Goal: Task Accomplishment & Management: Manage account settings

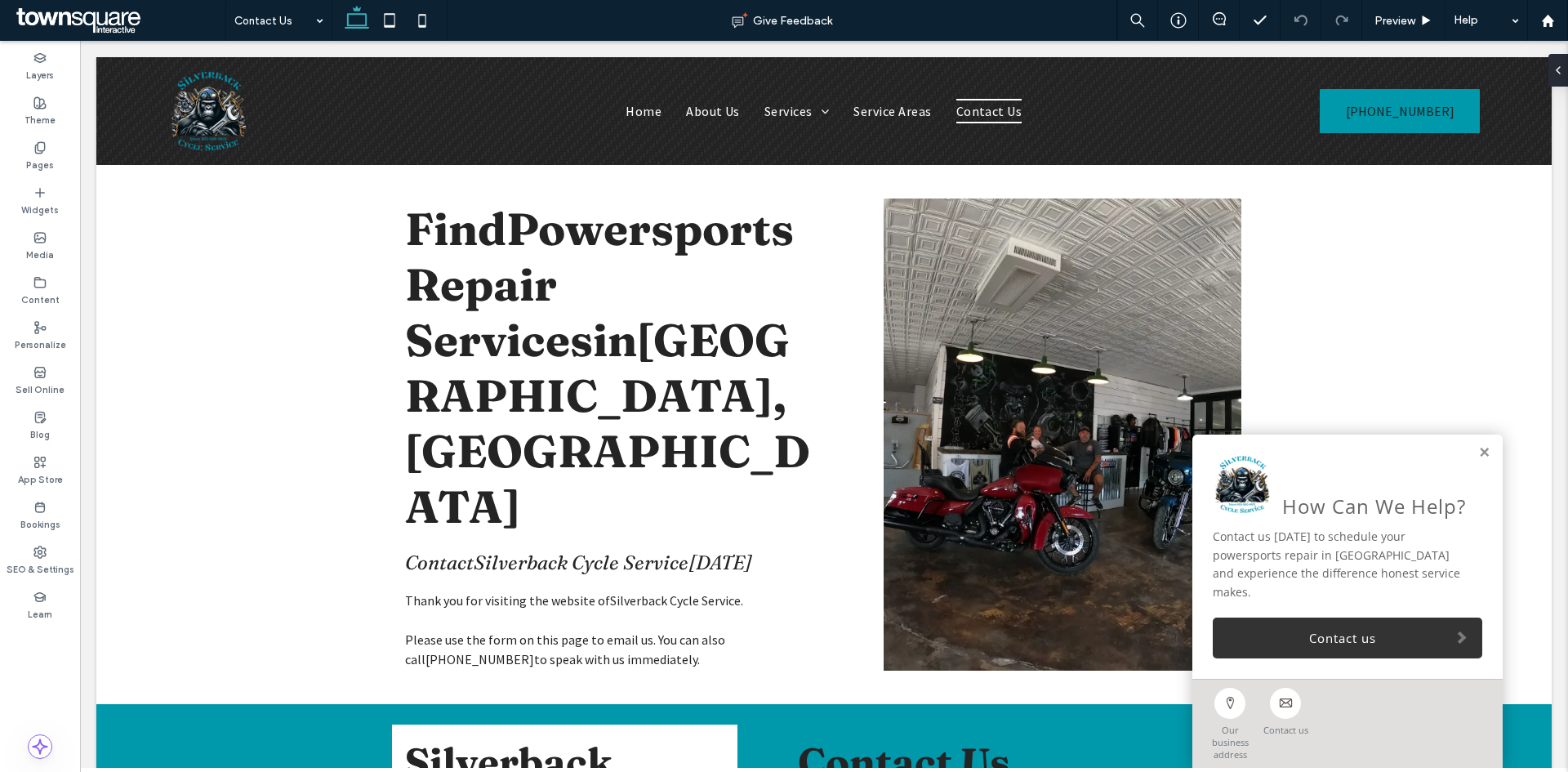
click at [137, 9] on span at bounding box center [118, 20] width 213 height 33
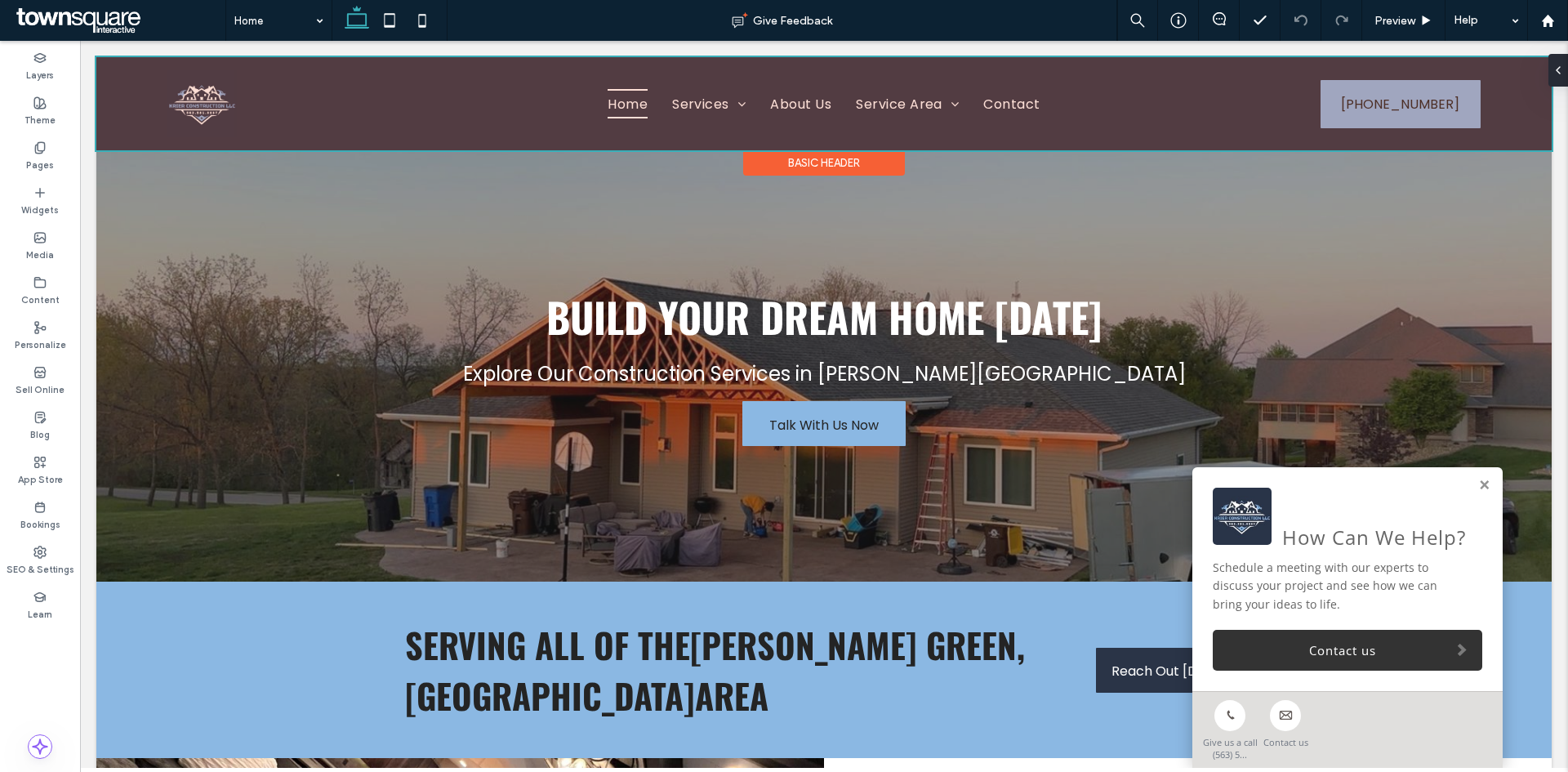
click at [750, 101] on div at bounding box center [824, 103] width 1455 height 93
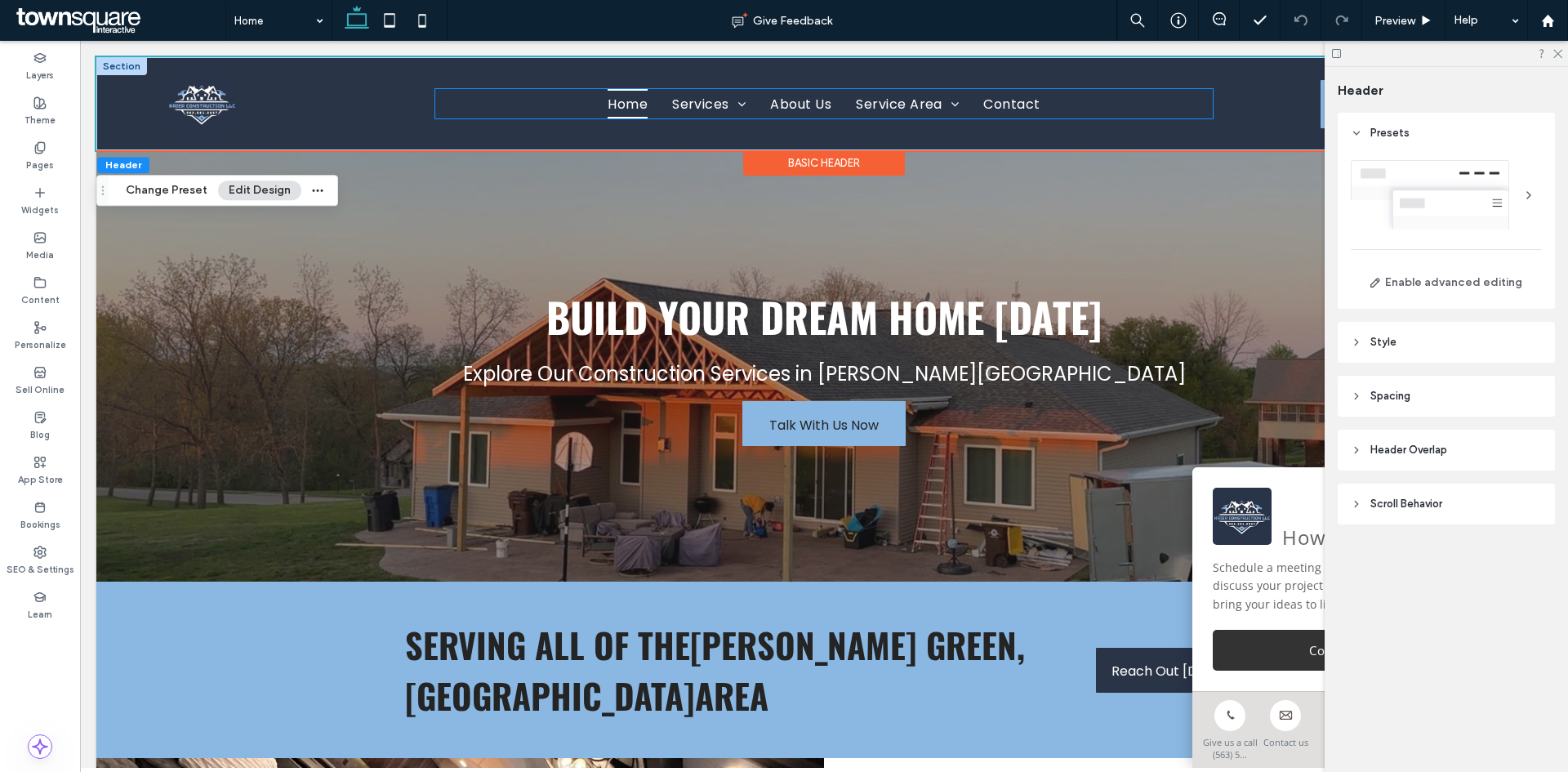
click at [546, 96] on ul "Home Services Home Additions Kitchen Remodels Bathroom Remodels Basement Remode…" at bounding box center [824, 103] width 778 height 28
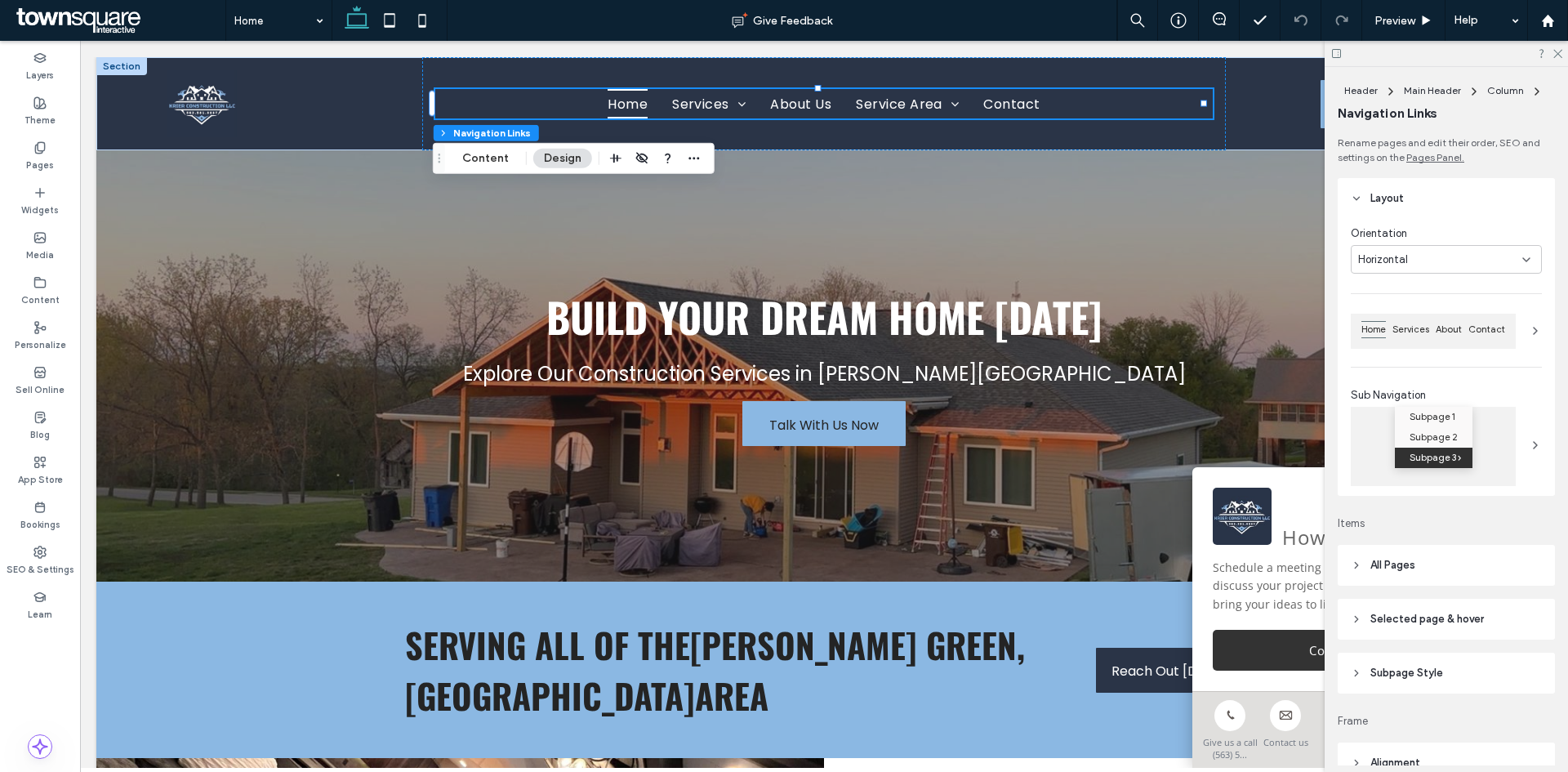
click at [555, 160] on button "Design" at bounding box center [563, 158] width 59 height 20
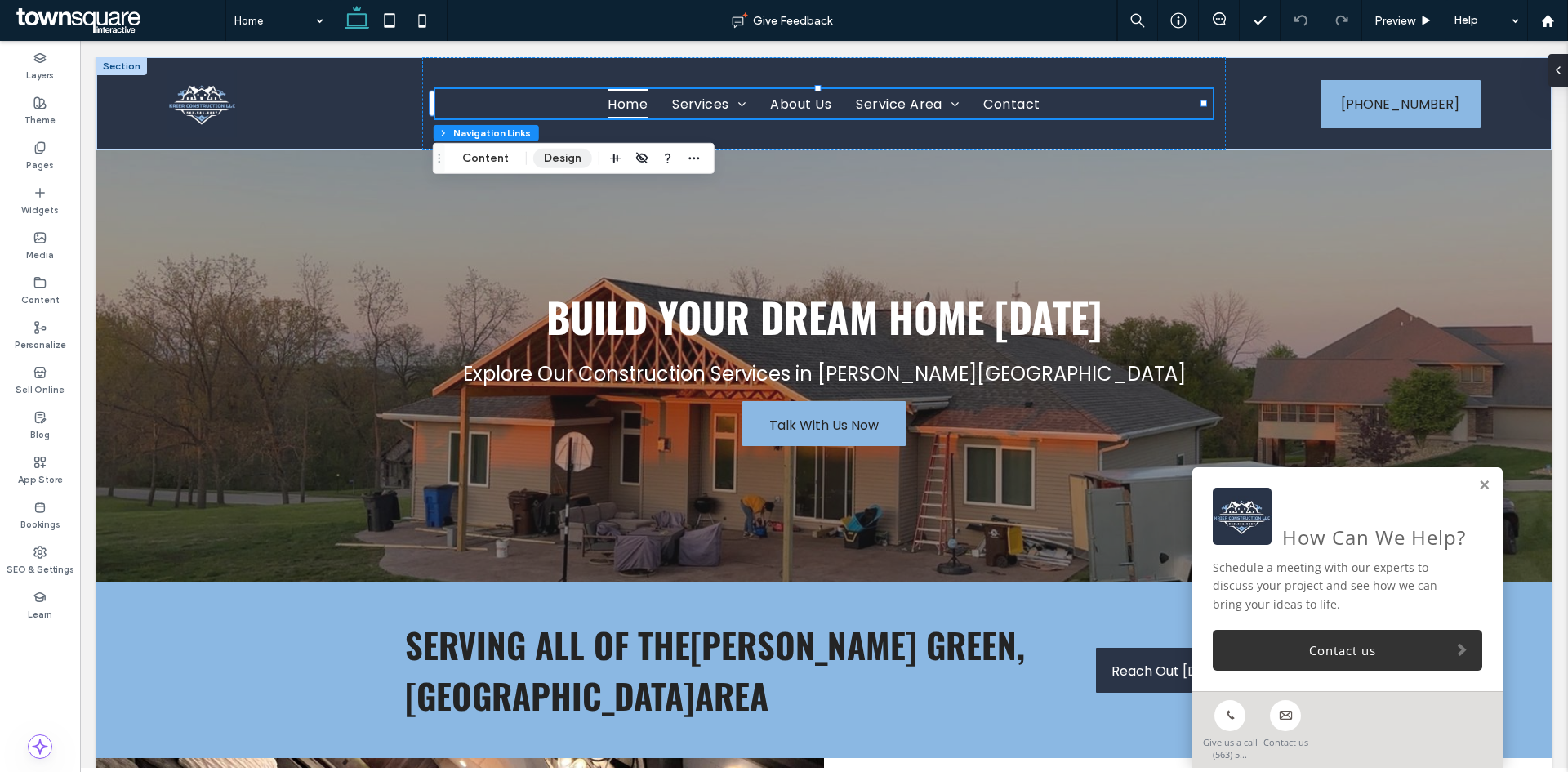
click at [565, 152] on button "Design" at bounding box center [563, 158] width 59 height 20
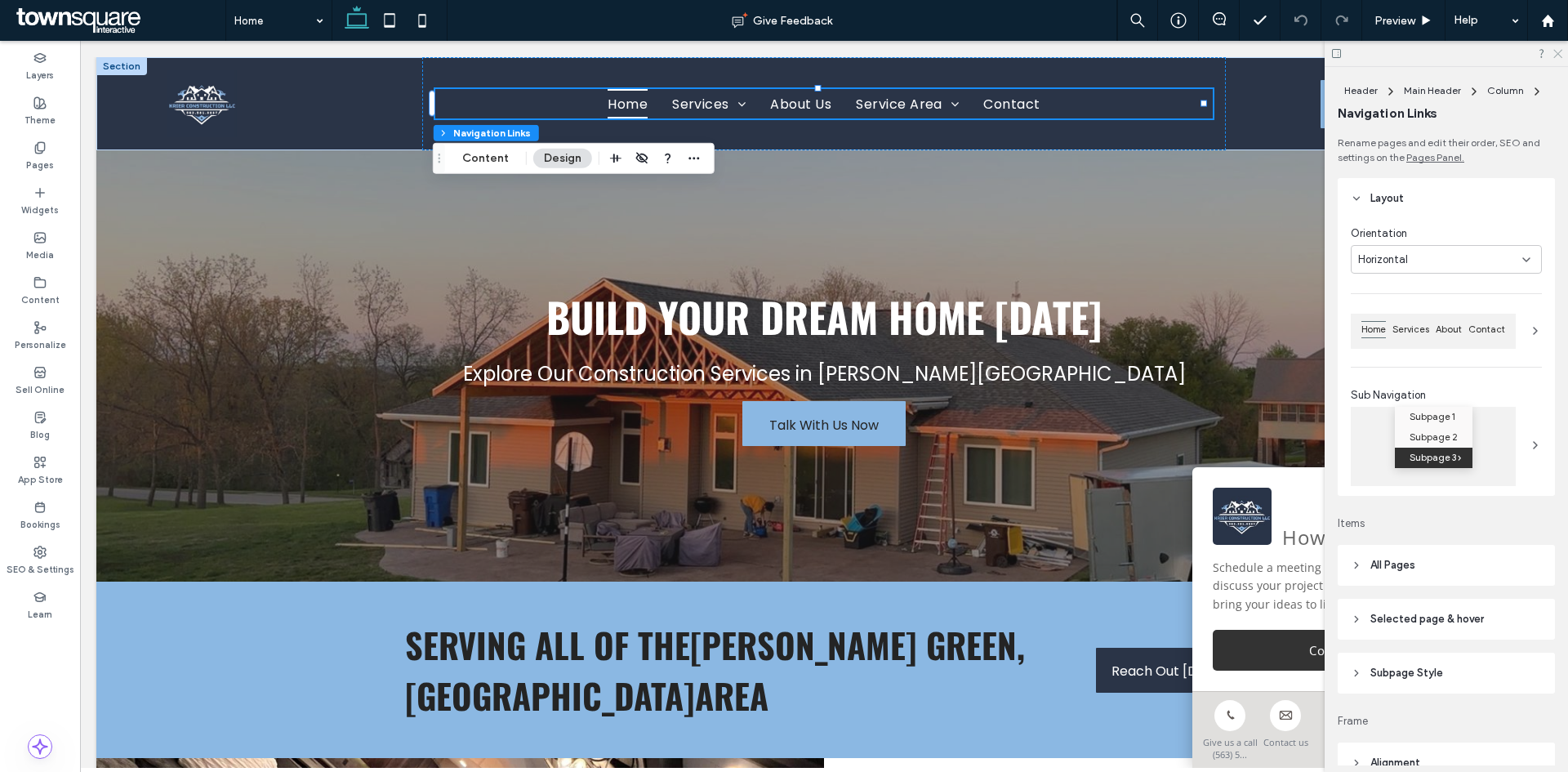
click at [1552, 56] on icon at bounding box center [1557, 52] width 10 height 10
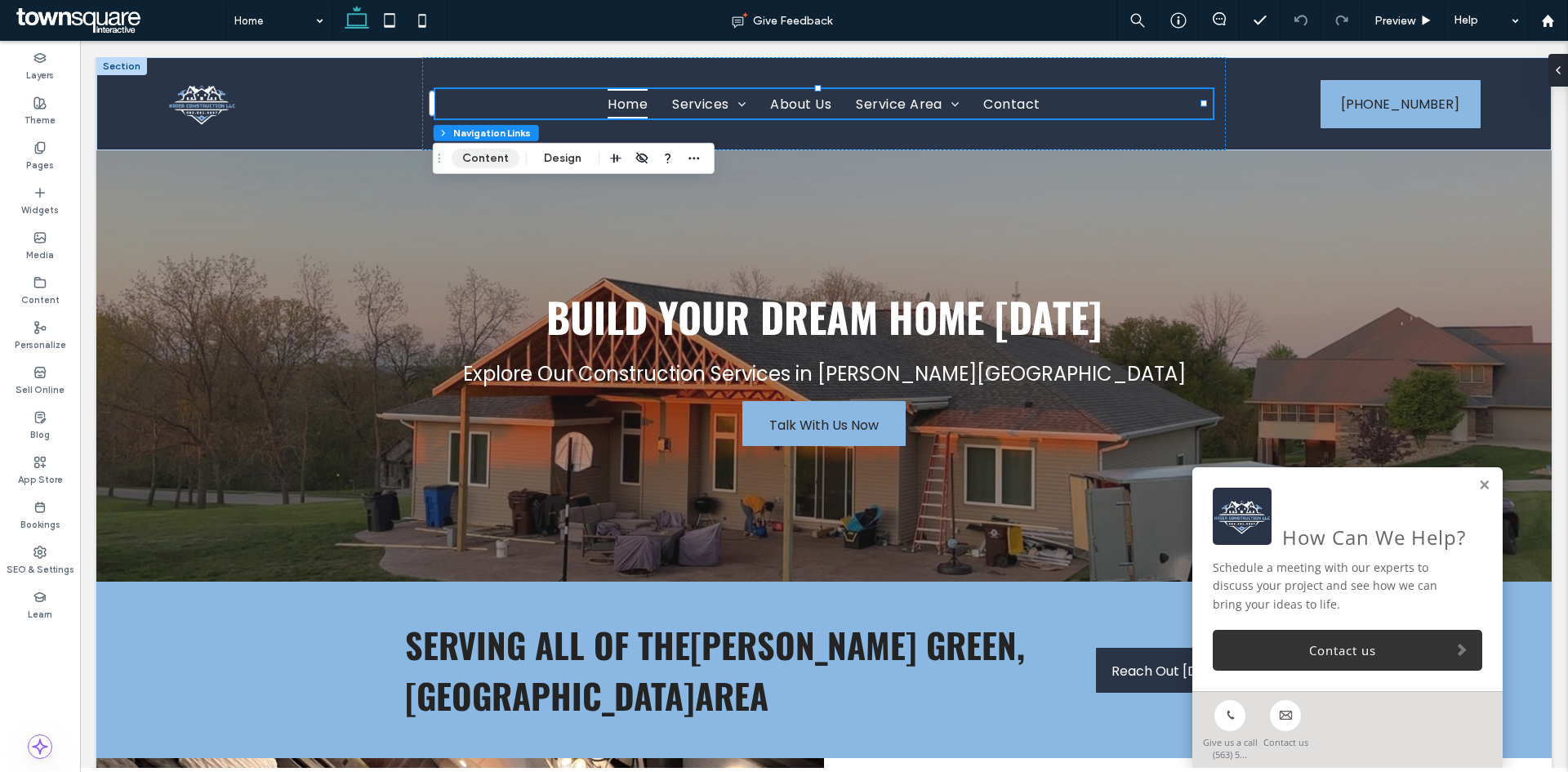
click at [492, 161] on button "Content" at bounding box center [485, 158] width 68 height 20
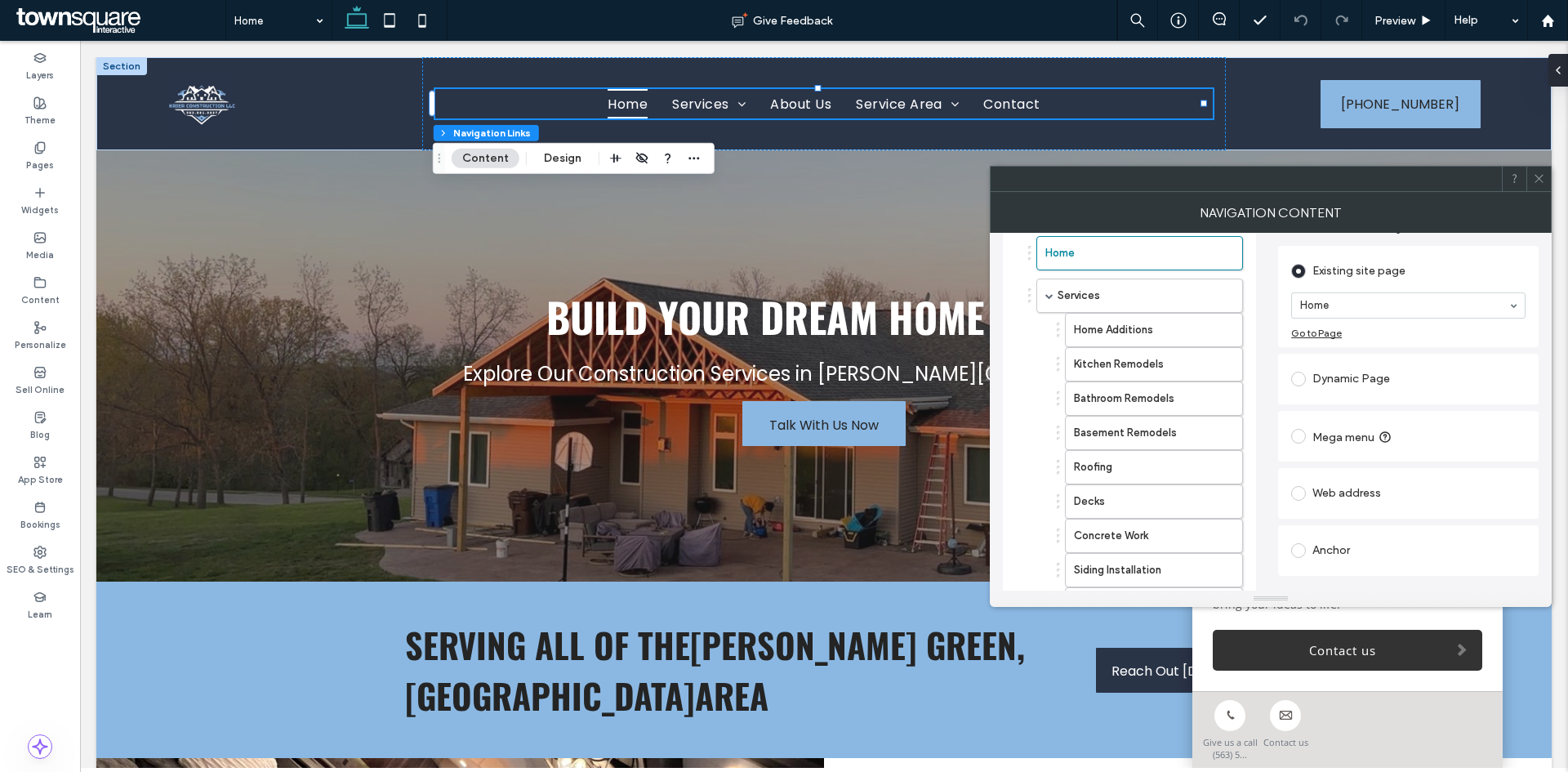
scroll to position [470, 0]
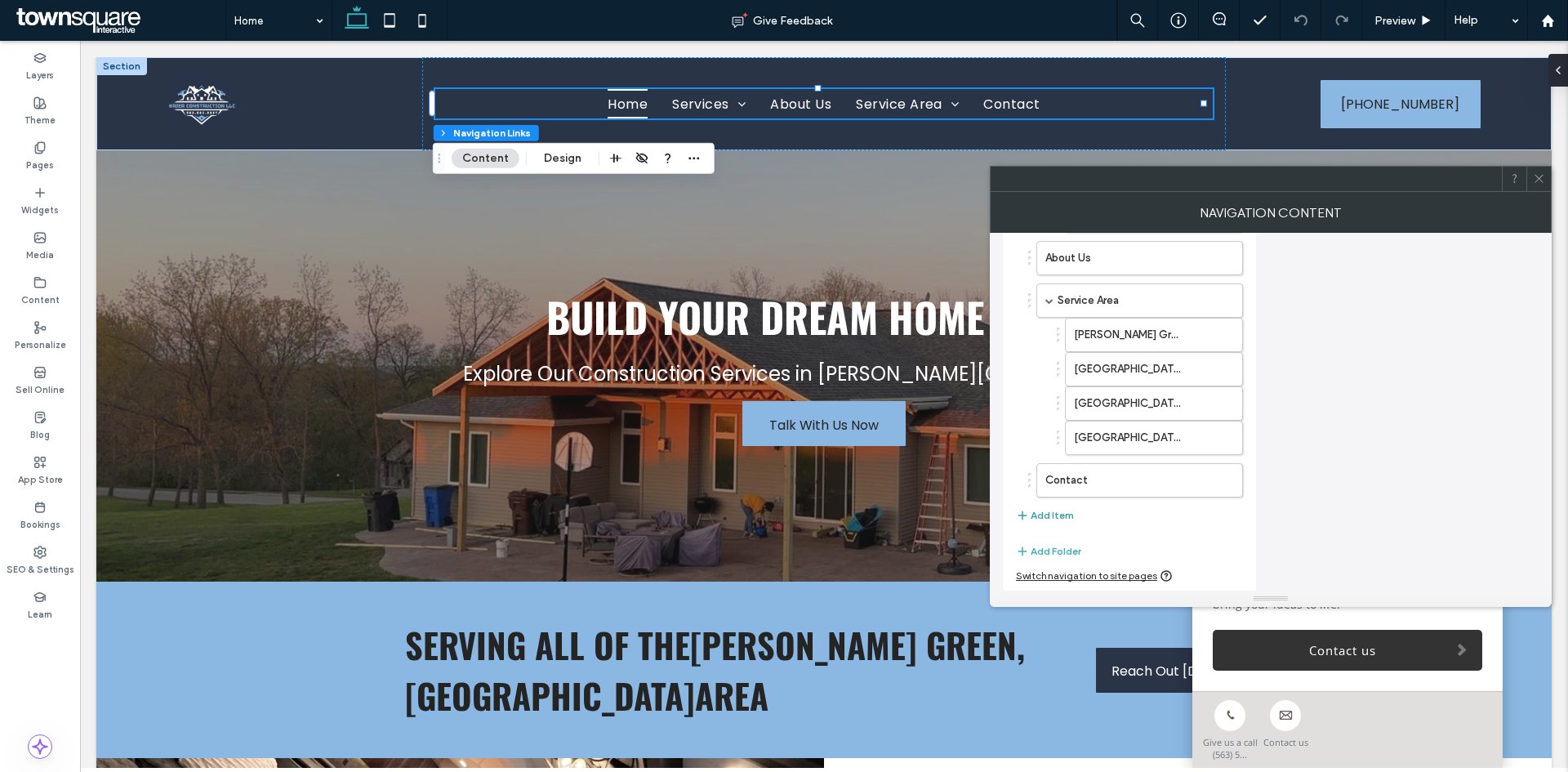
click at [1046, 516] on button "Add Item" at bounding box center [1045, 515] width 58 height 20
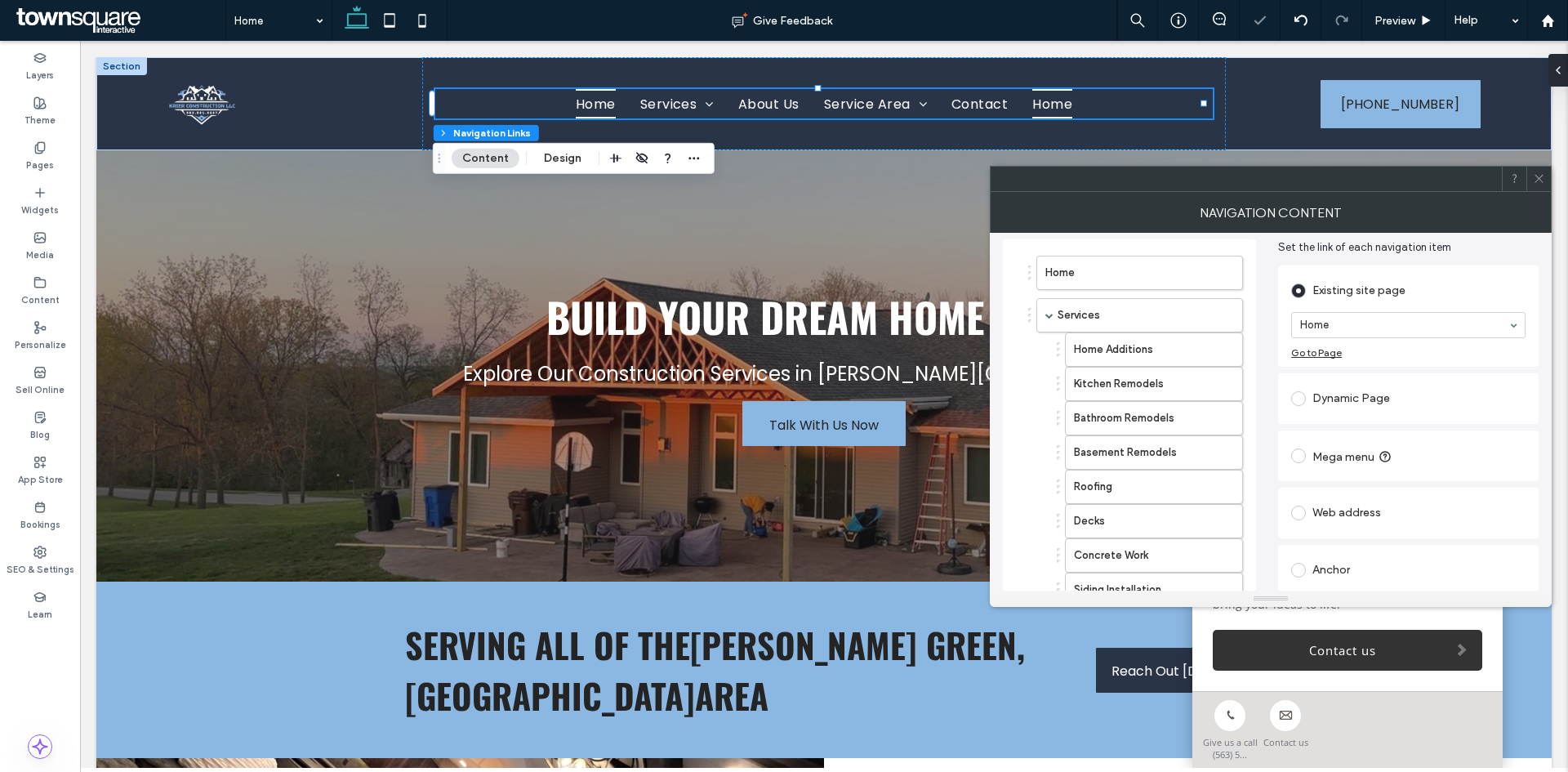
scroll to position [144, 0]
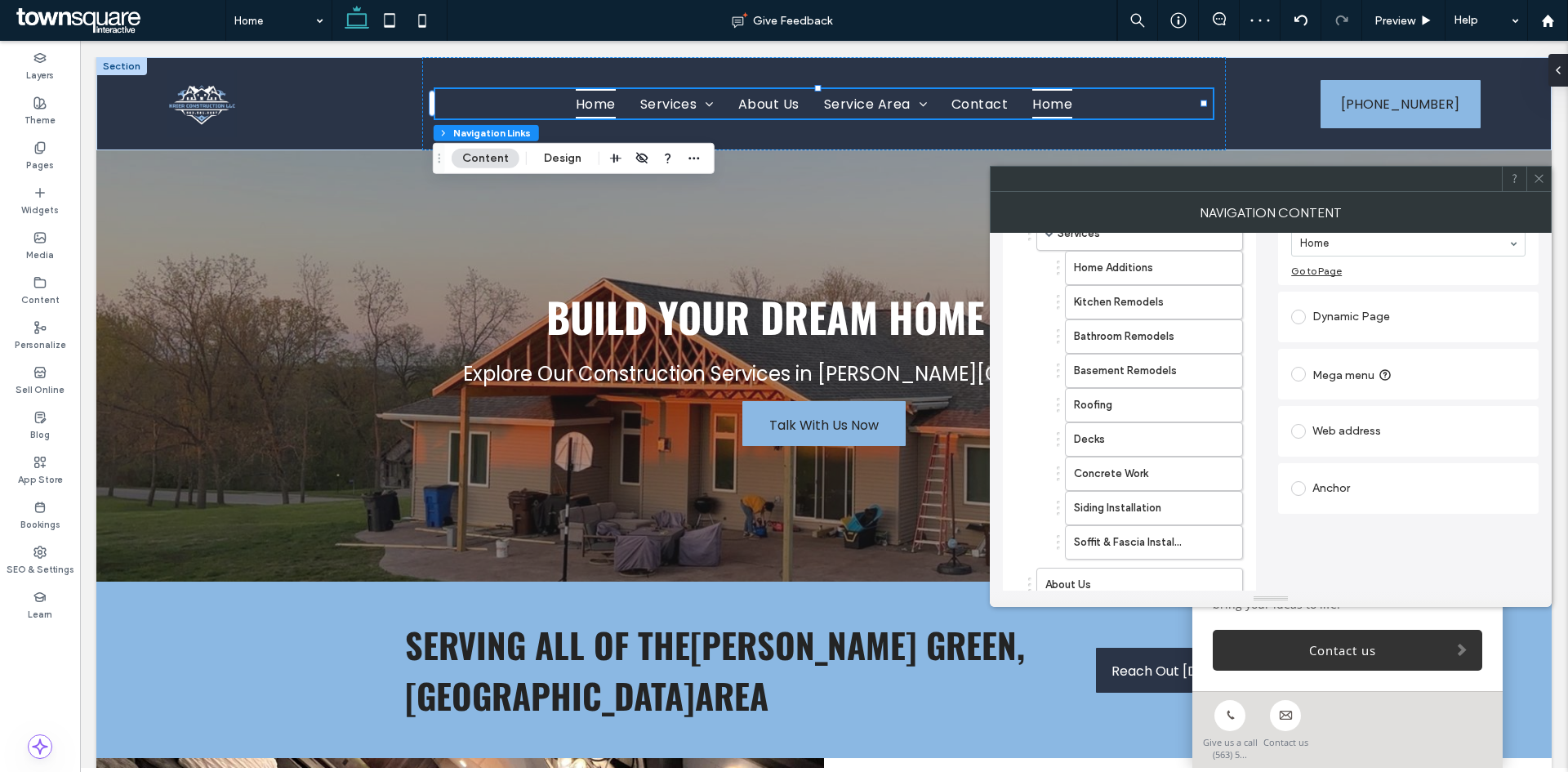
click at [1312, 371] on div "Mega menu" at bounding box center [1409, 375] width 235 height 26
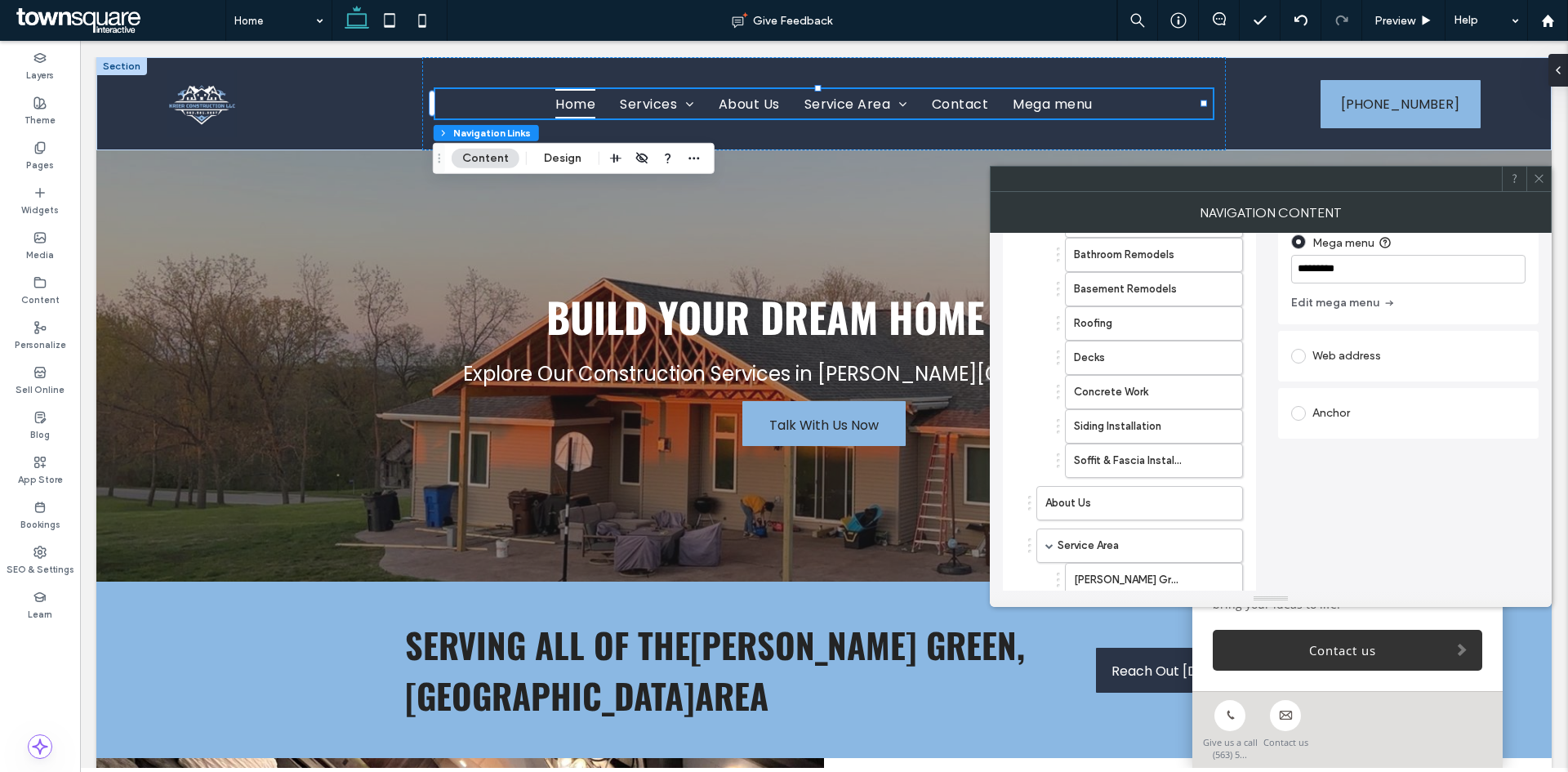
scroll to position [62, 0]
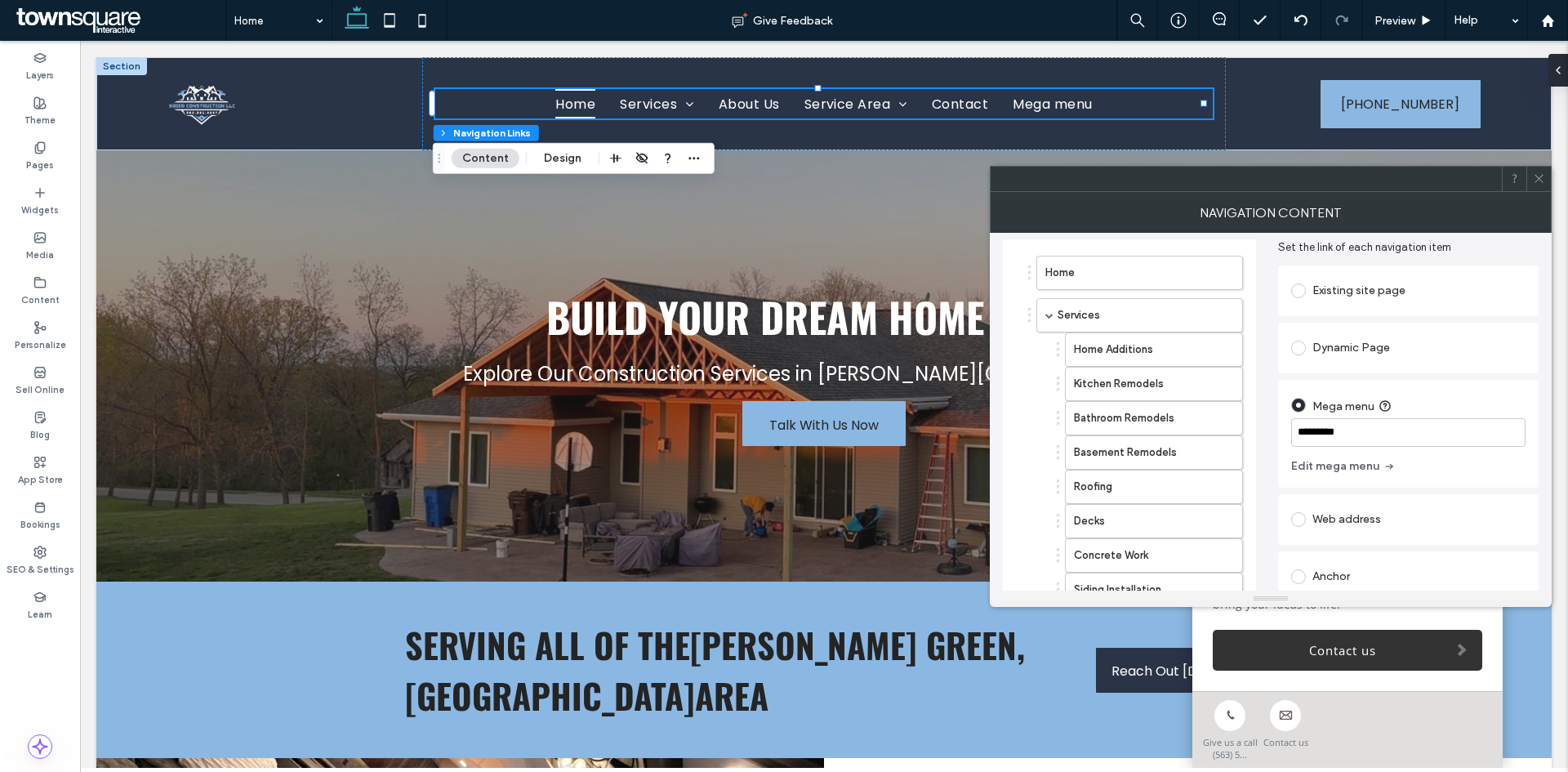
drag, startPoint x: 1354, startPoint y: 432, endPoint x: 1281, endPoint y: 438, distance: 73.2
click at [1257, 434] on div "Home Services Home Additions Kitchen Remodels Bathroom Remodels Basement Remode…" at bounding box center [1271, 633] width 536 height 815
type input "**********"
click at [1370, 463] on button "Edit mega menu" at bounding box center [1344, 466] width 104 height 26
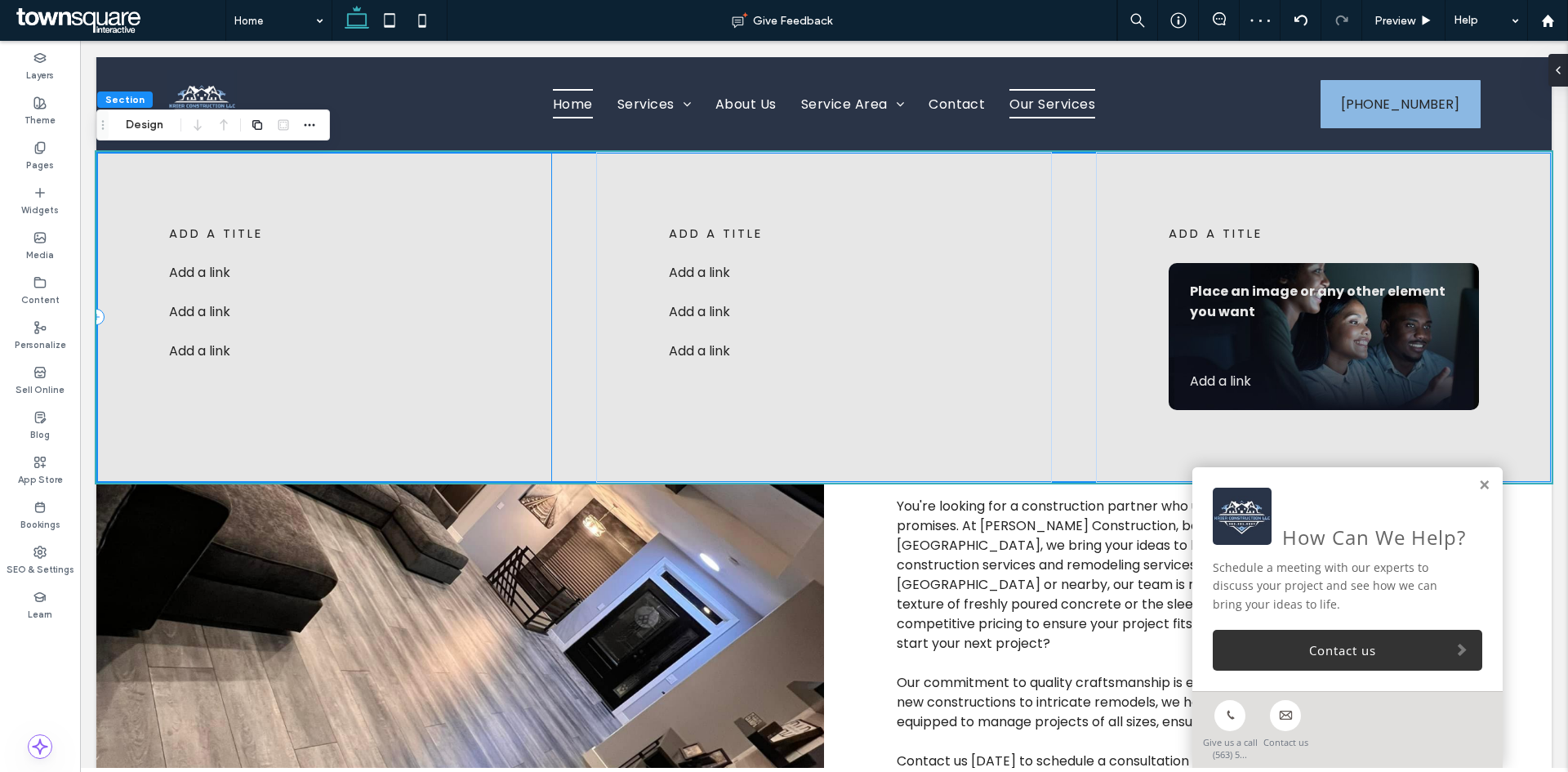
scroll to position [81, 0]
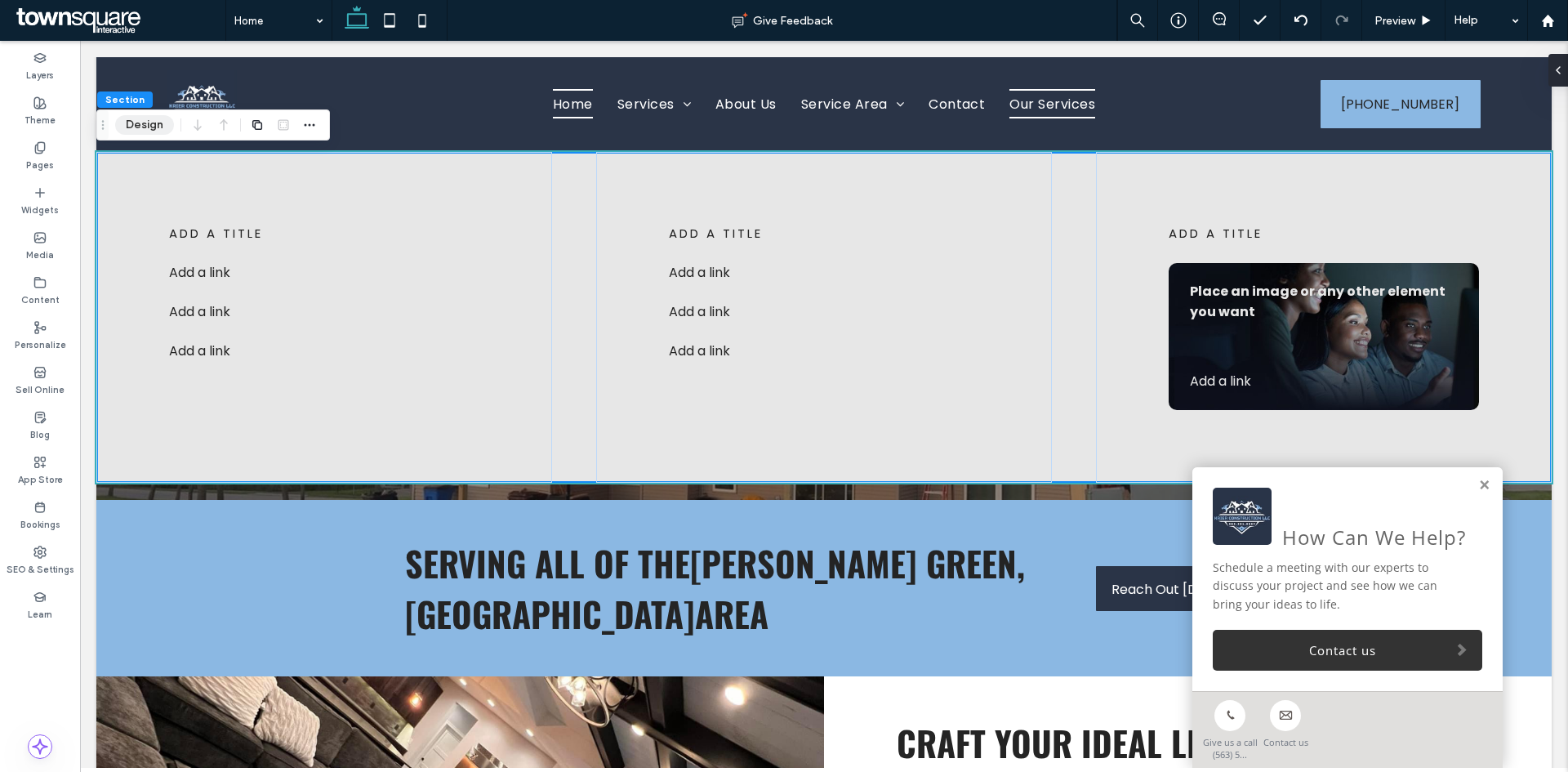
drag, startPoint x: 46, startPoint y: 67, endPoint x: 145, endPoint y: 127, distance: 115.8
click at [132, 121] on button "Design" at bounding box center [145, 125] width 59 height 20
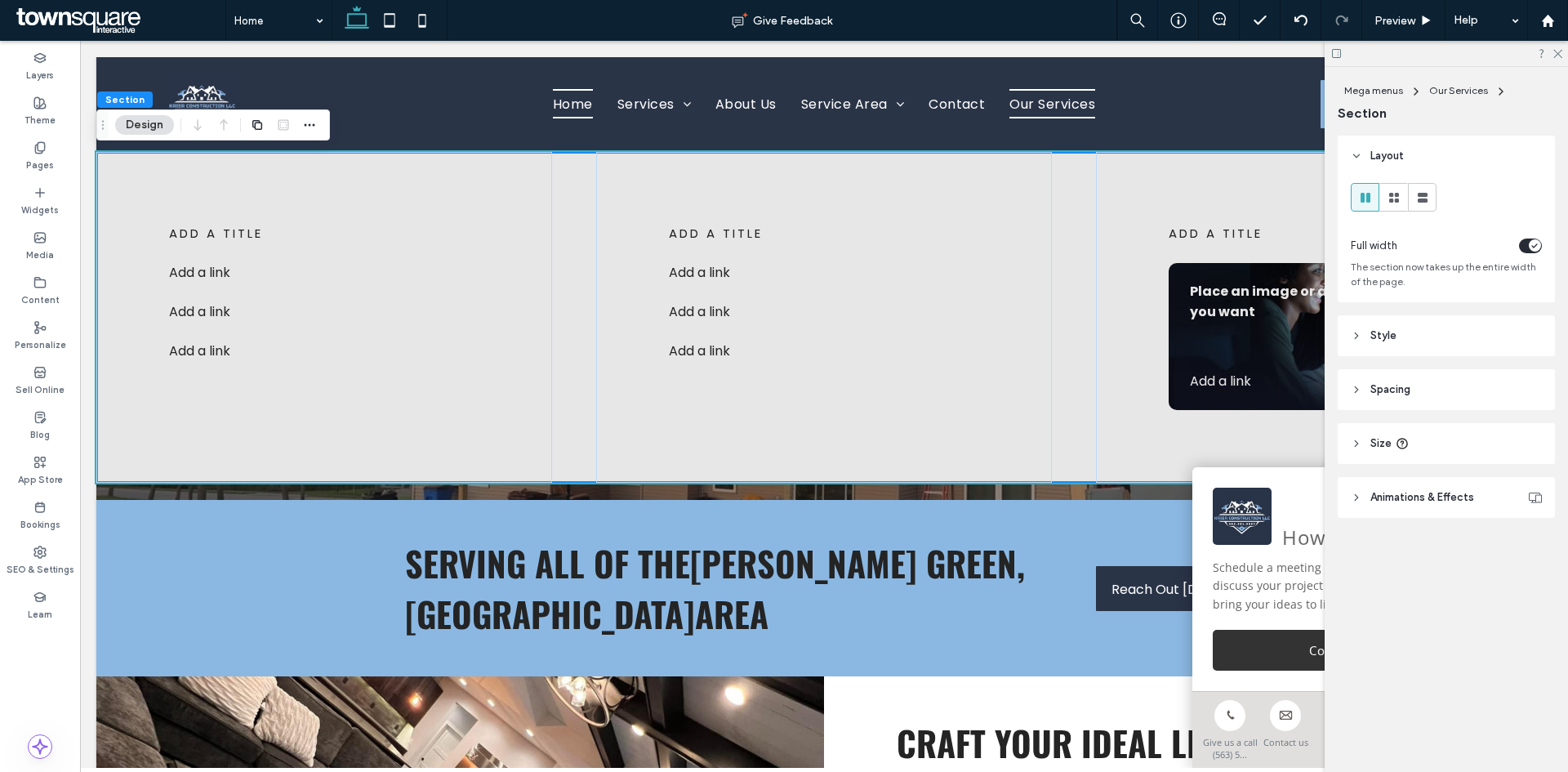
drag, startPoint x: 1393, startPoint y: 326, endPoint x: 1413, endPoint y: 331, distance: 20.6
click at [1394, 326] on header "Style" at bounding box center [1447, 335] width 218 height 41
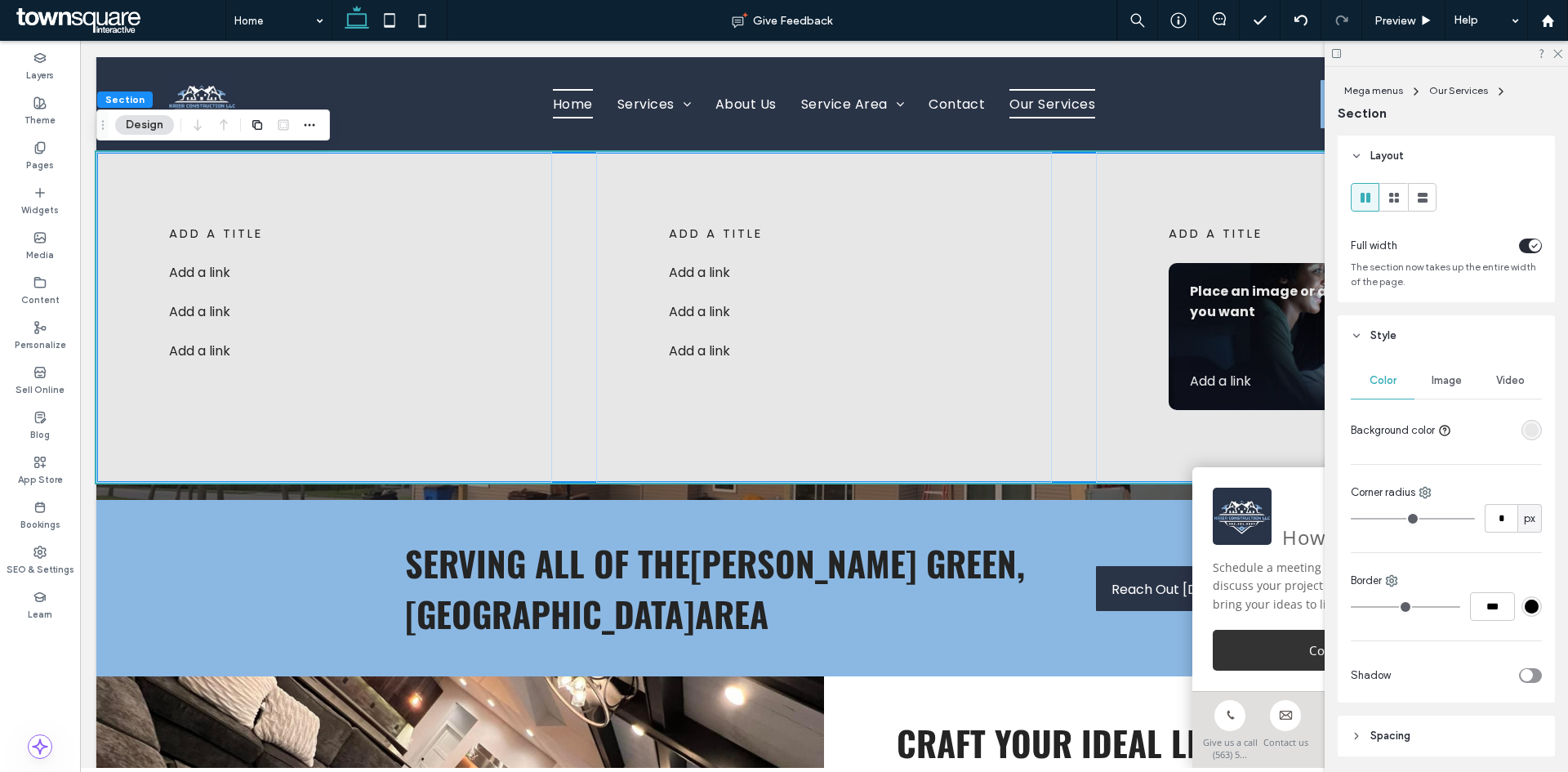
click at [1525, 434] on div "rgba(231, 231, 231, 1)" at bounding box center [1532, 430] width 14 height 14
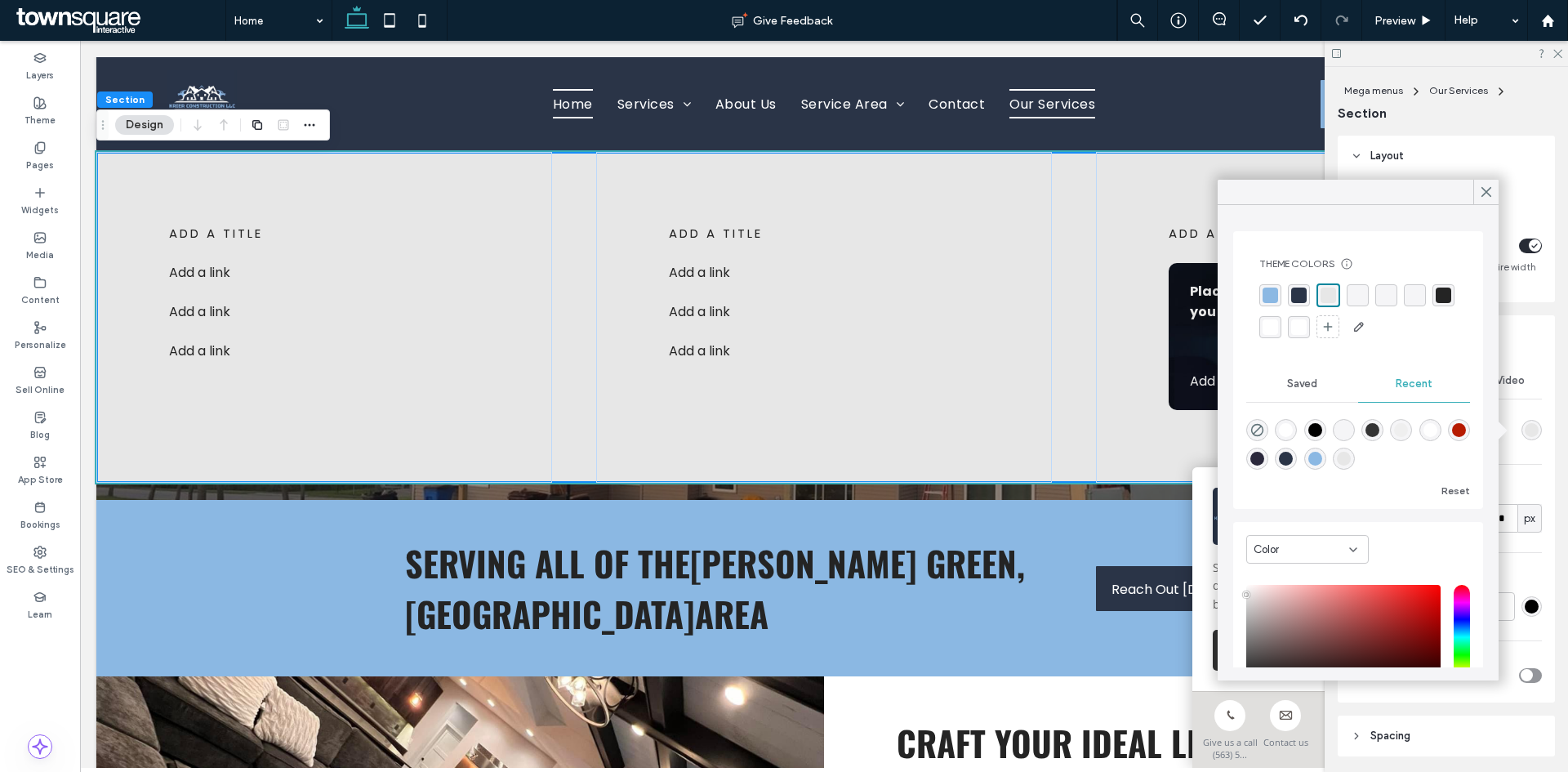
click at [1271, 292] on div "rgba(139, 184, 227, 1)" at bounding box center [1270, 295] width 15 height 15
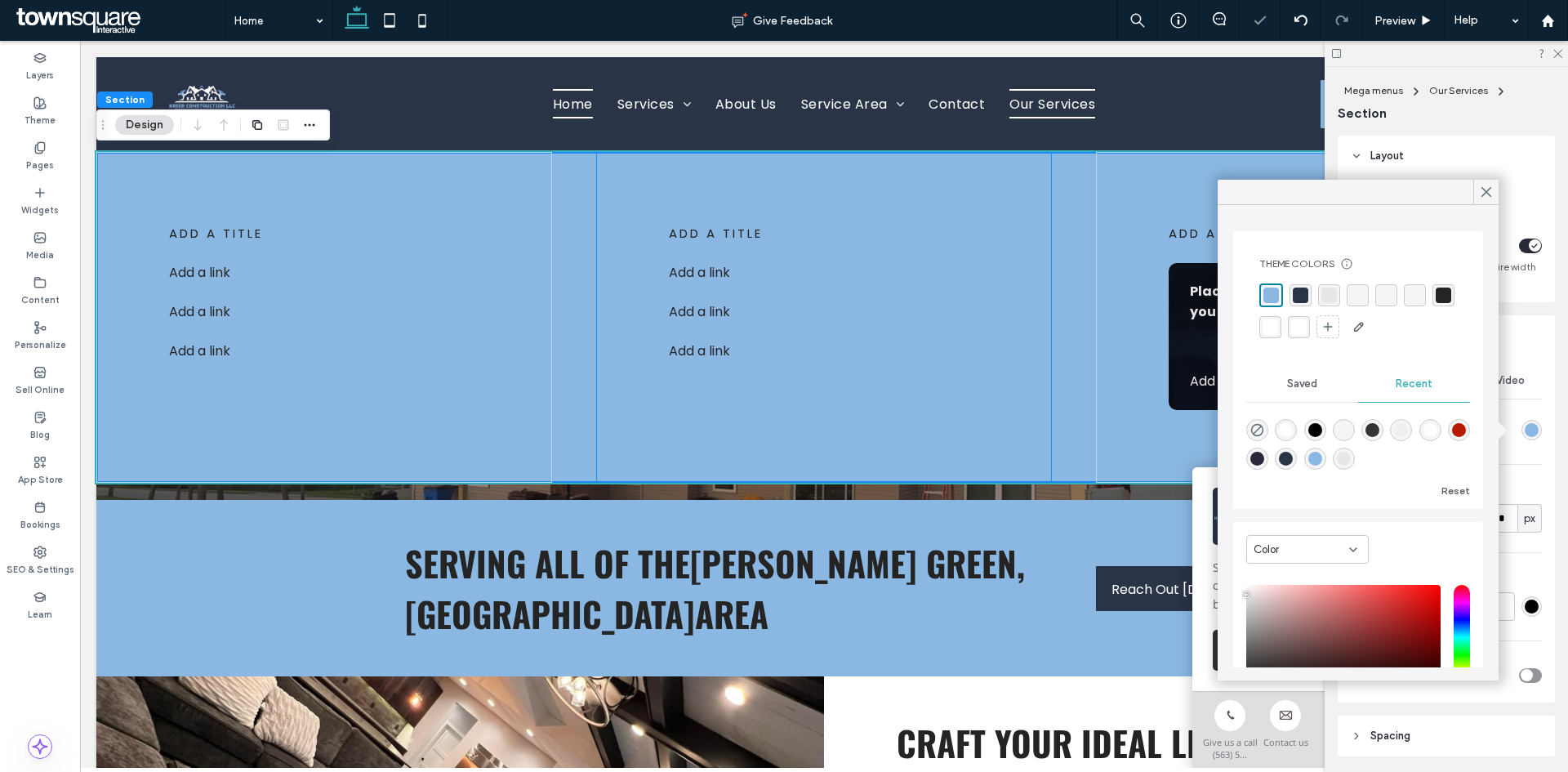
scroll to position [0, 0]
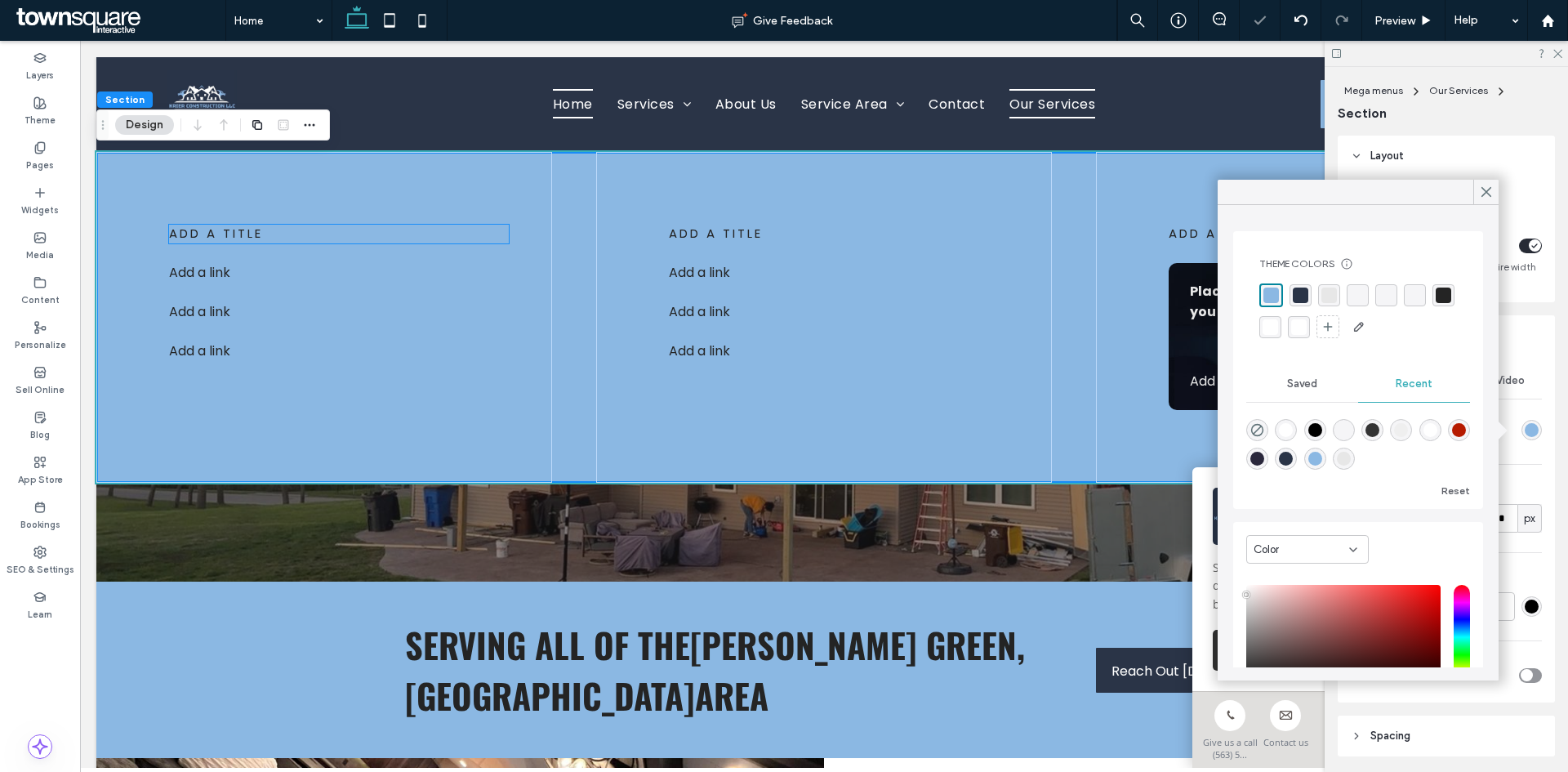
click at [272, 231] on p "add a title" at bounding box center [339, 234] width 340 height 19
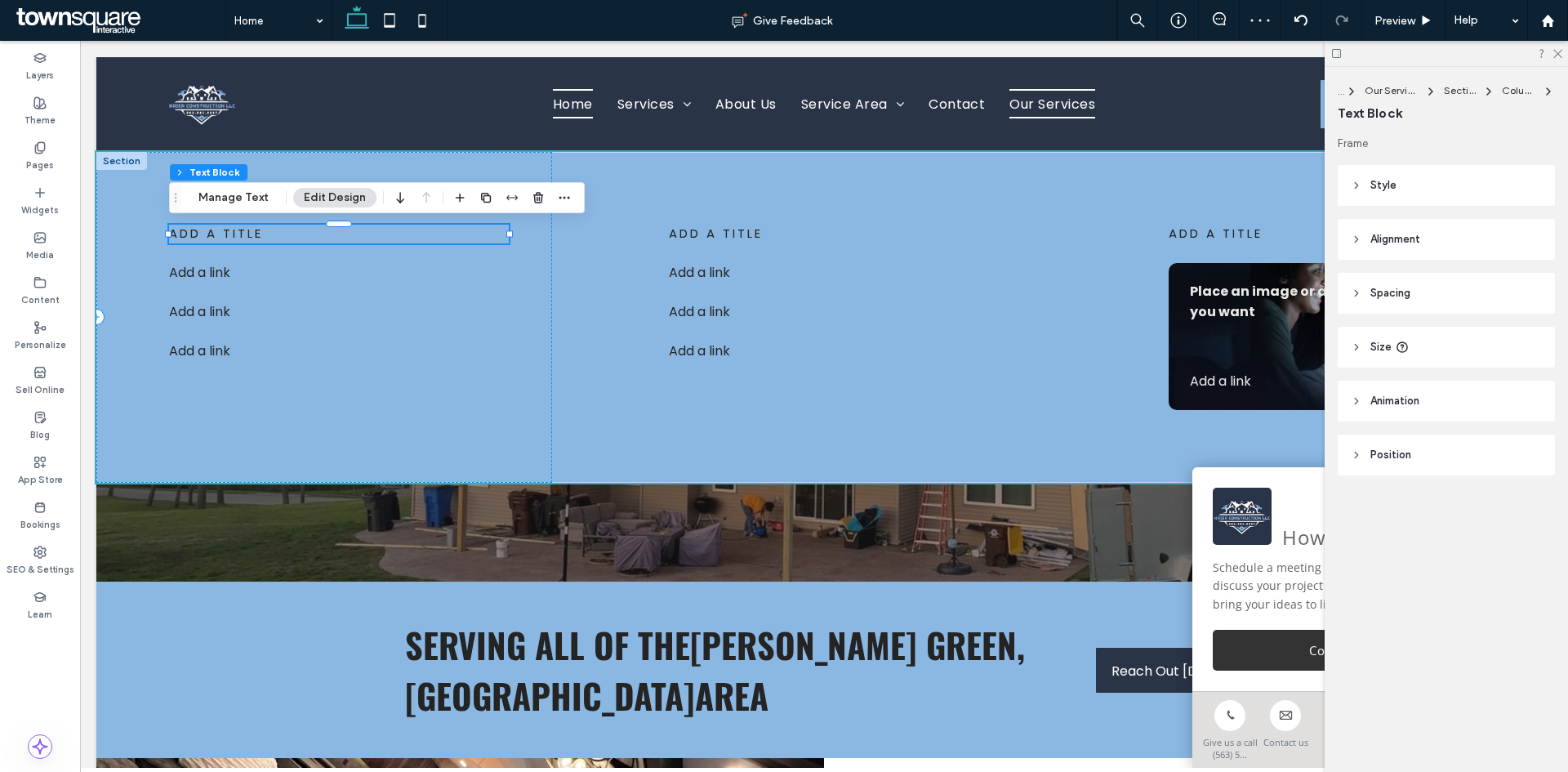
click at [263, 234] on span "add a title" at bounding box center [216, 233] width 94 height 17
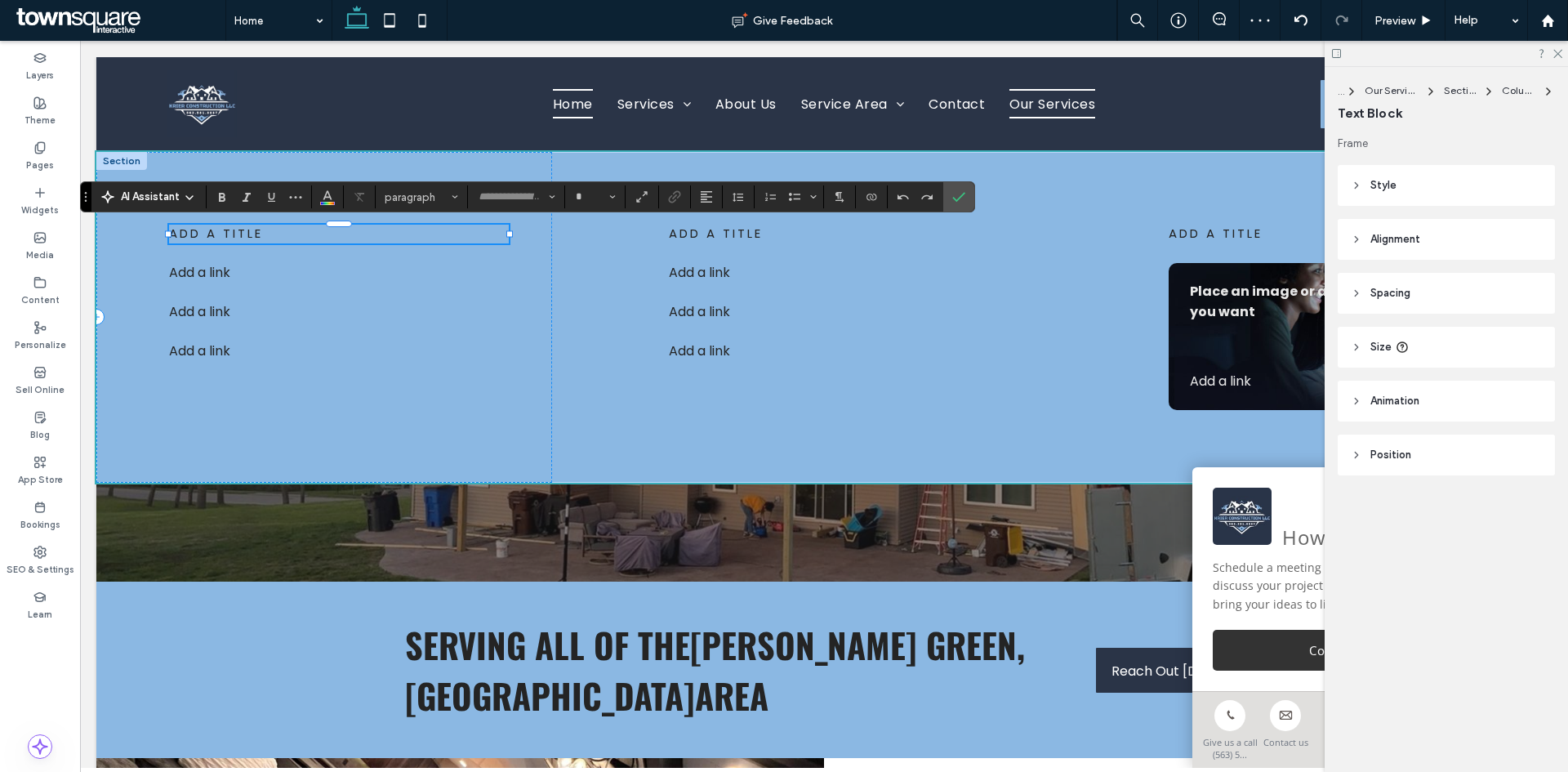
type input "*******"
type input "**"
drag, startPoint x: 229, startPoint y: 226, endPoint x: 186, endPoint y: 223, distance: 43.1
click at [186, 223] on div "******** Add a link ﻿ Add a link ﻿ Add a link ﻿" at bounding box center [325, 318] width 456 height 331
click at [280, 230] on p "********" at bounding box center [339, 234] width 340 height 19
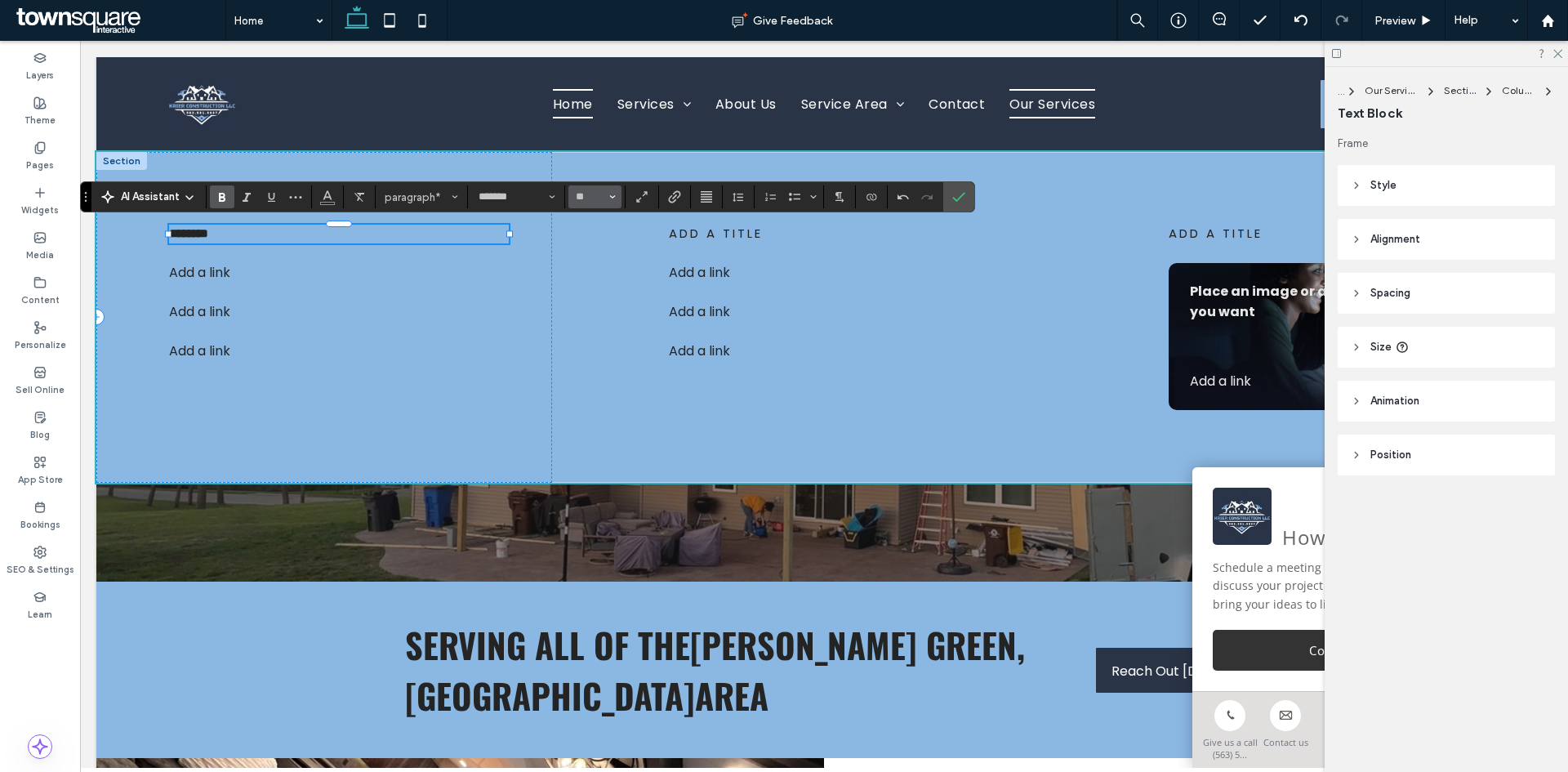
click at [608, 200] on button "**" at bounding box center [595, 197] width 53 height 23
click at [590, 382] on label "18" at bounding box center [594, 383] width 52 height 23
type input "**"
drag, startPoint x: 384, startPoint y: 407, endPoint x: 405, endPoint y: 385, distance: 30.4
click at [383, 407] on div "******** Add a link ﻿ Add a link ﻿ Add a link ﻿" at bounding box center [325, 318] width 456 height 331
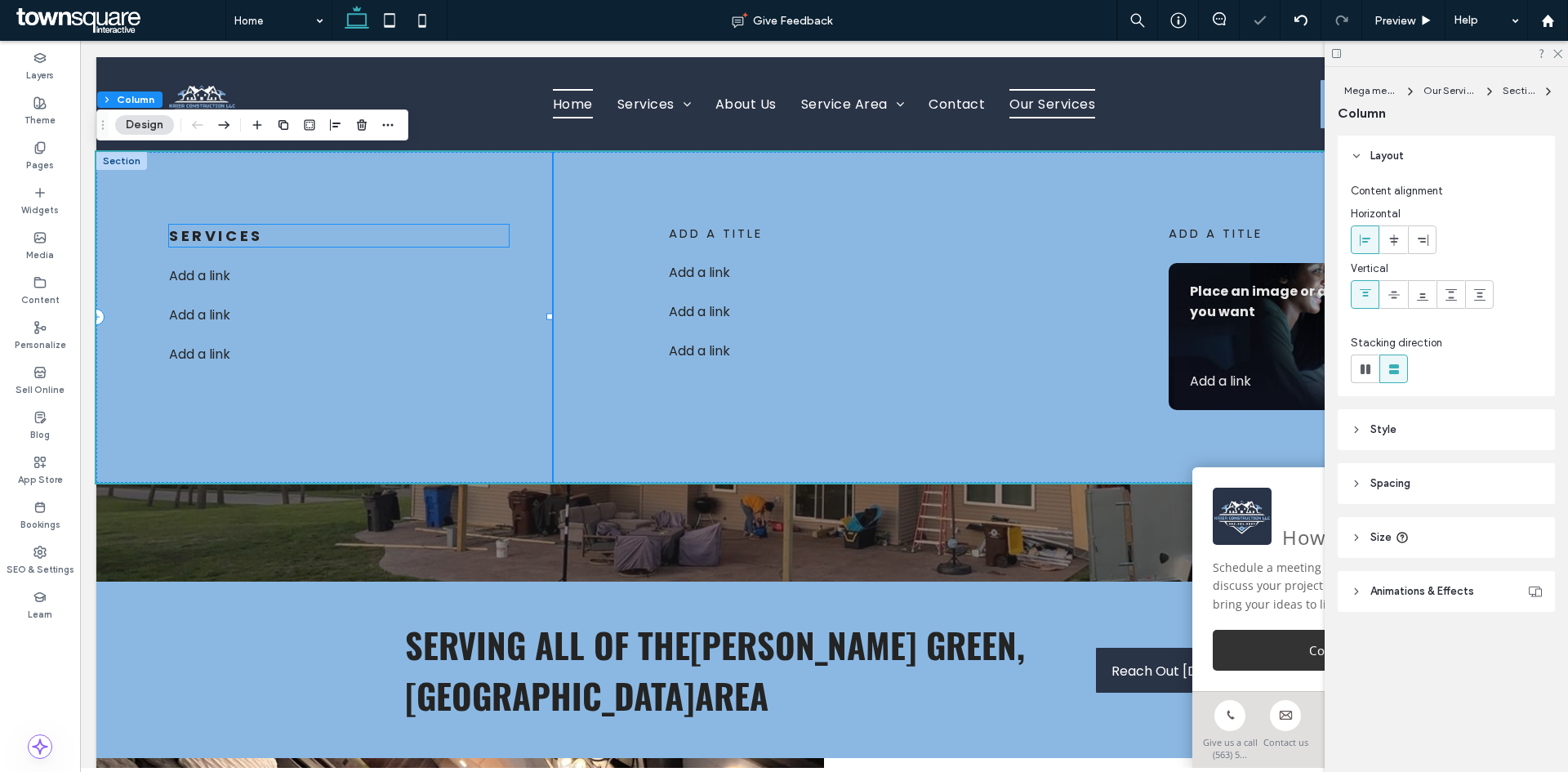
click at [347, 244] on p "Services" at bounding box center [339, 235] width 340 height 22
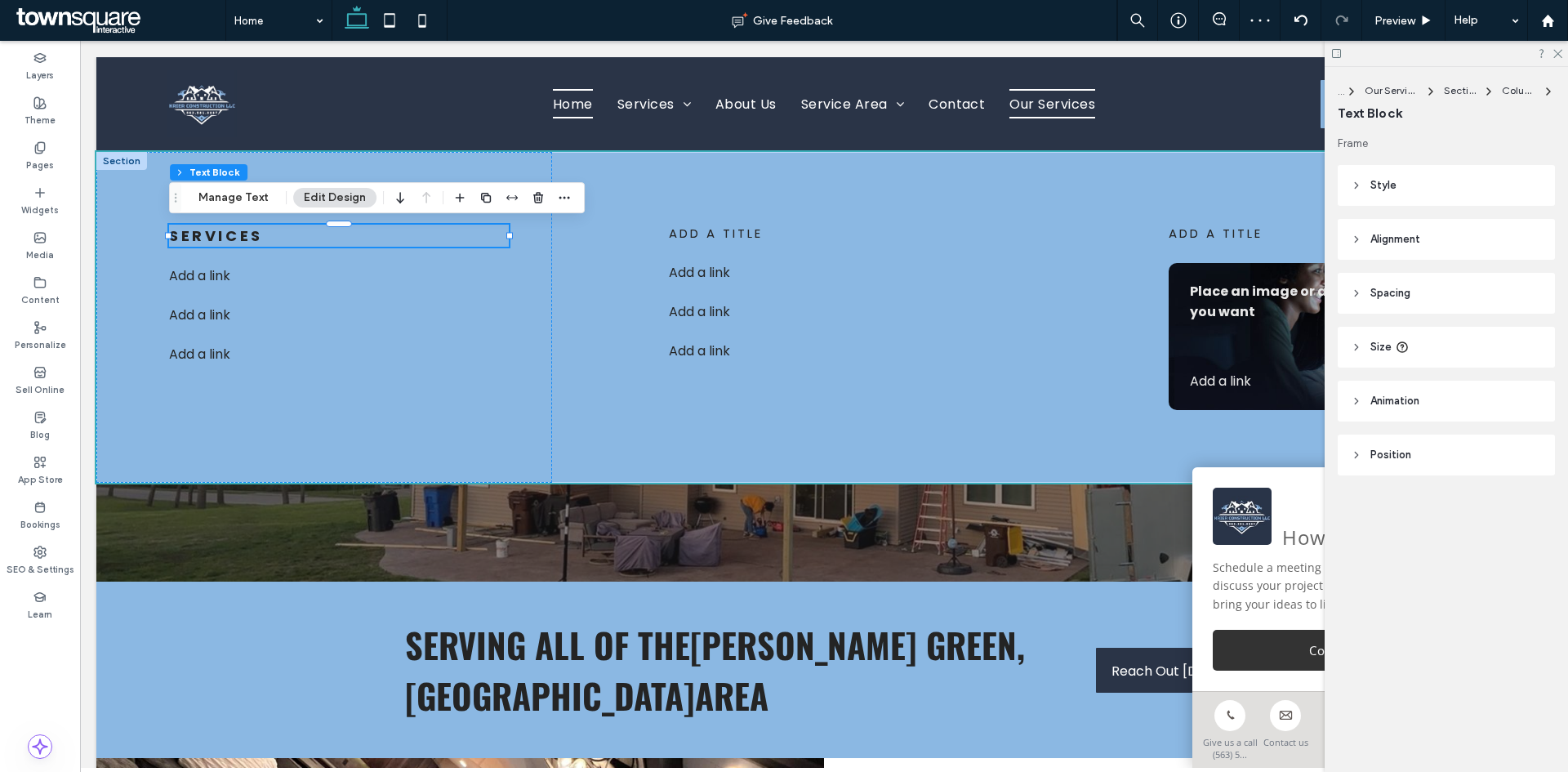
click at [1391, 353] on header "Size" at bounding box center [1447, 346] width 218 height 41
click at [1382, 298] on span "Spacing" at bounding box center [1390, 292] width 40 height 16
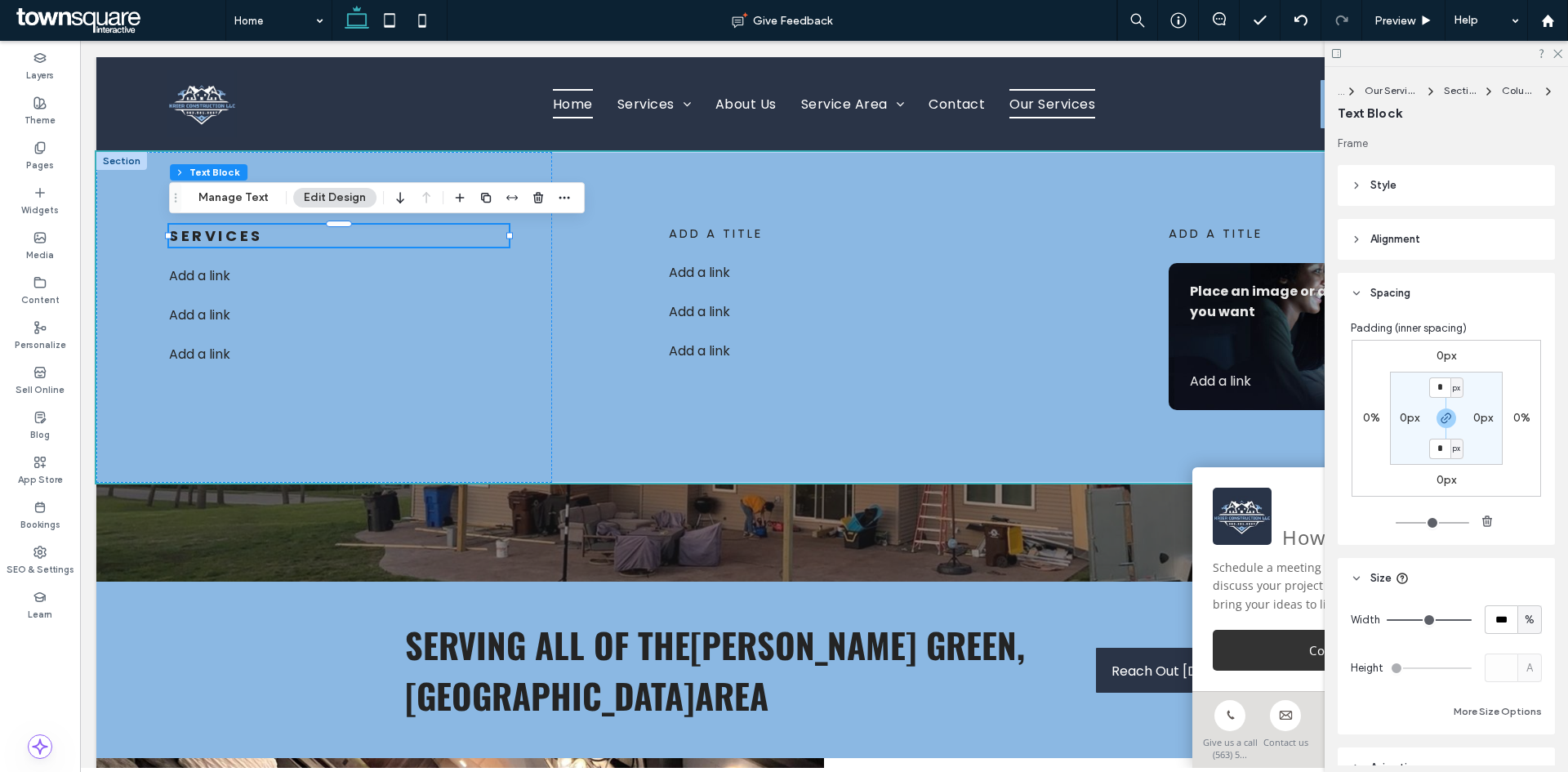
click at [1400, 416] on label "0px" at bounding box center [1409, 417] width 20 height 14
click at [1440, 412] on icon "button" at bounding box center [1447, 418] width 13 height 13
drag, startPoint x: 1406, startPoint y: 416, endPoint x: 1407, endPoint y: 425, distance: 9.1
click at [1406, 417] on input "*" at bounding box center [1403, 418] width 21 height 21
type input "**"
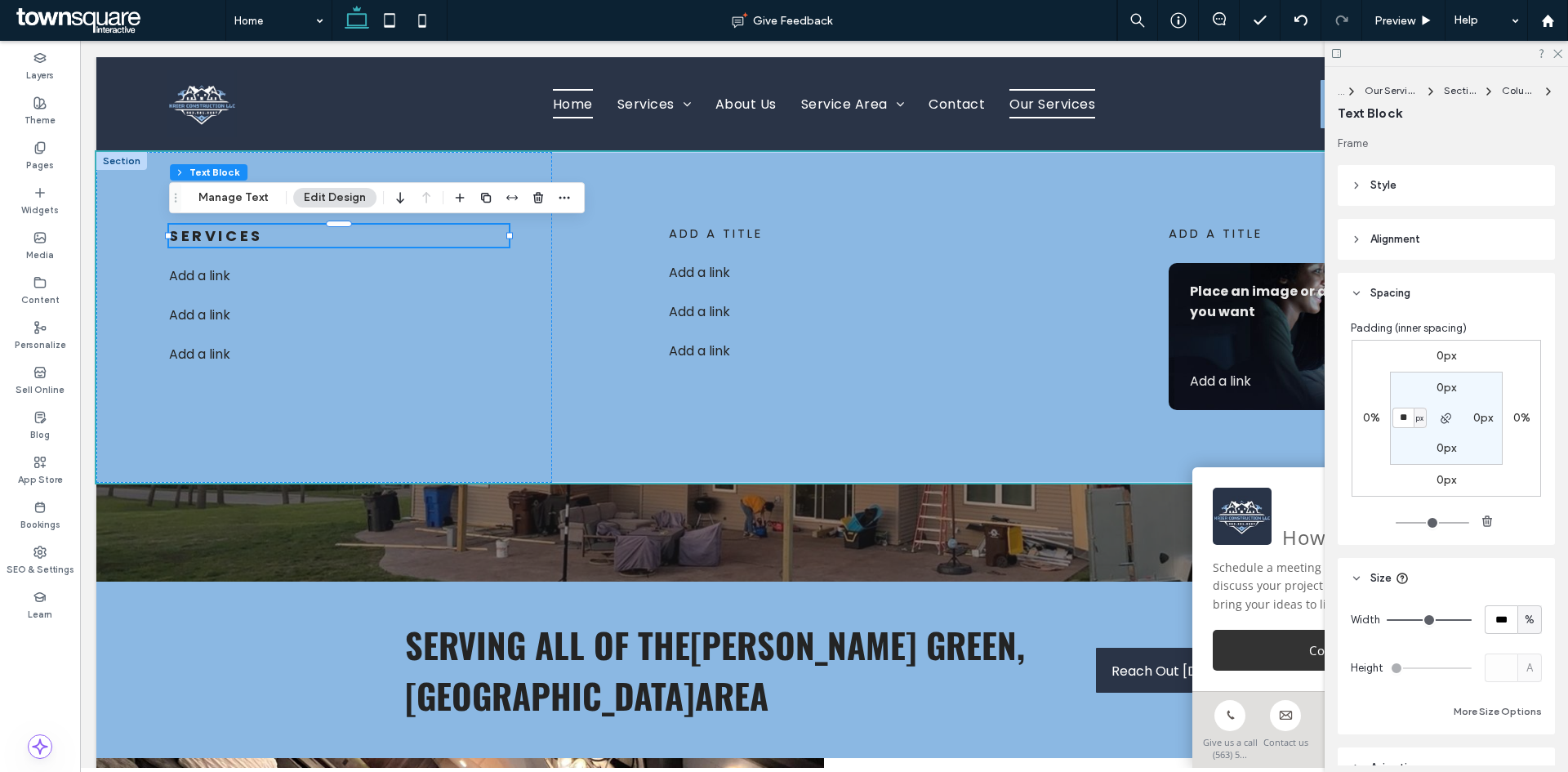
type input "**"
click at [1390, 430] on section "0px 0px 0px ** px" at bounding box center [1446, 418] width 113 height 93
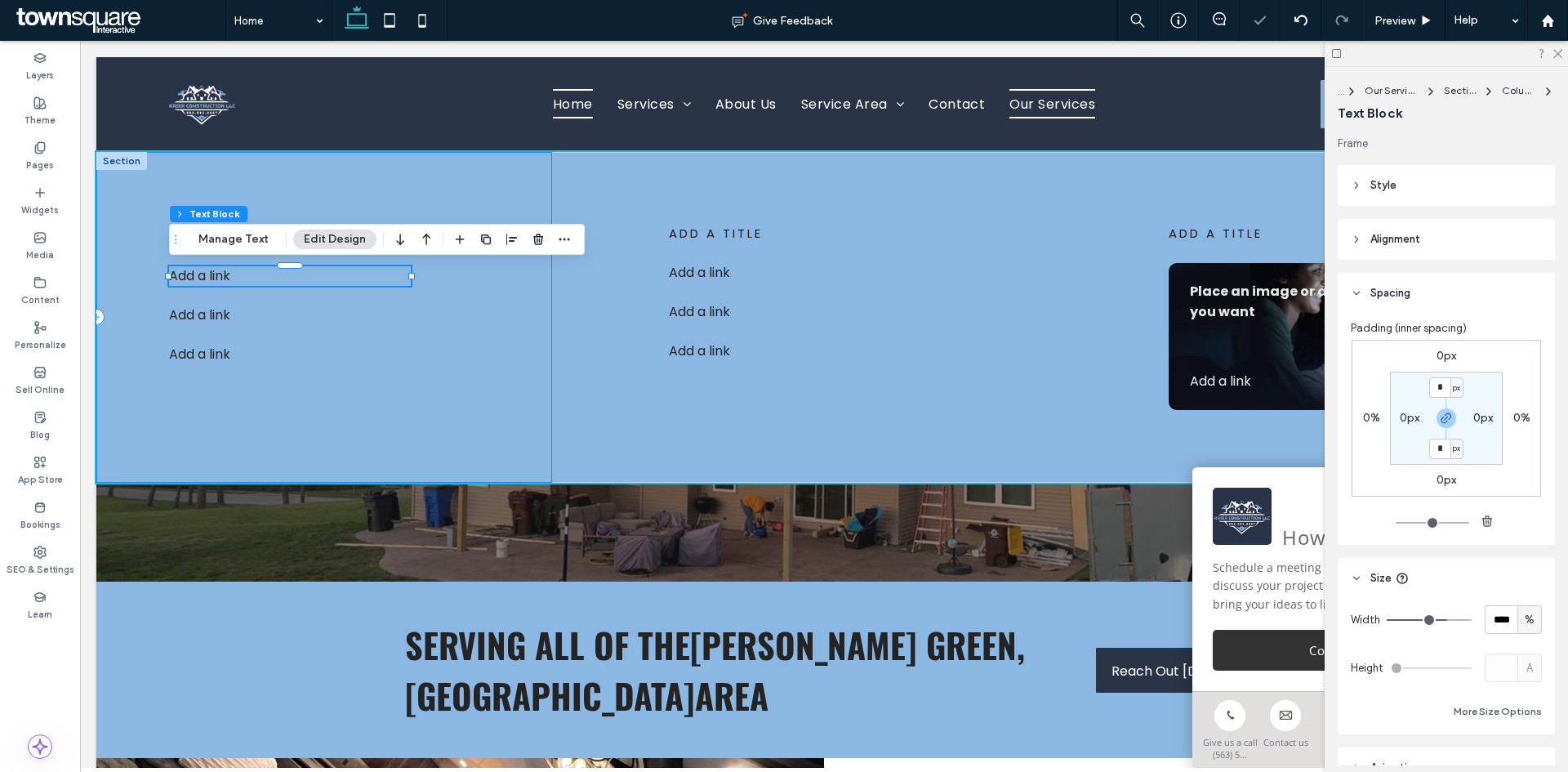
click at [349, 174] on div "Services Add a link ﻿ Add a link ﻿ Add a link ﻿" at bounding box center [325, 318] width 456 height 331
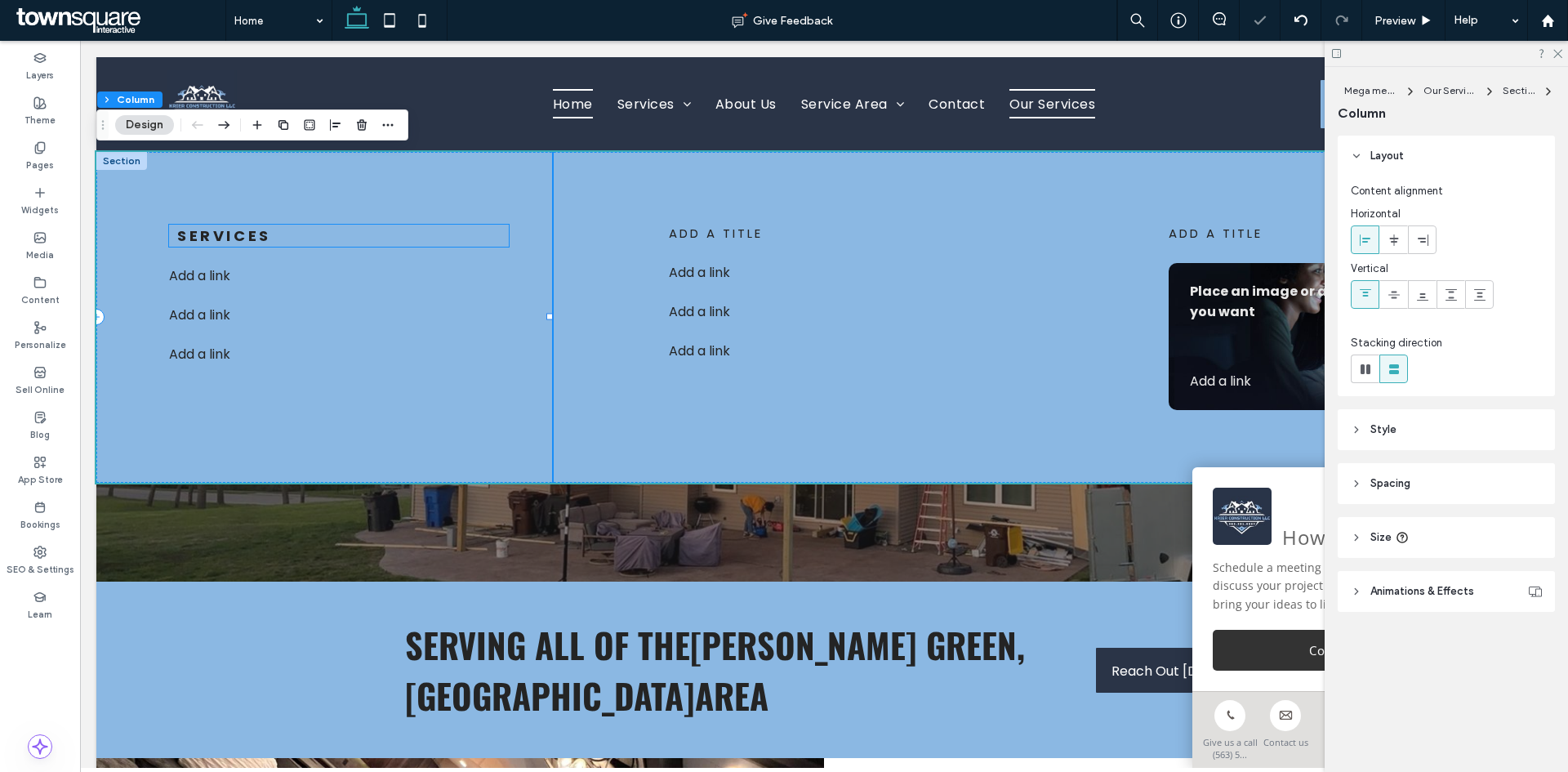
click at [326, 239] on p "Services" at bounding box center [343, 235] width 331 height 22
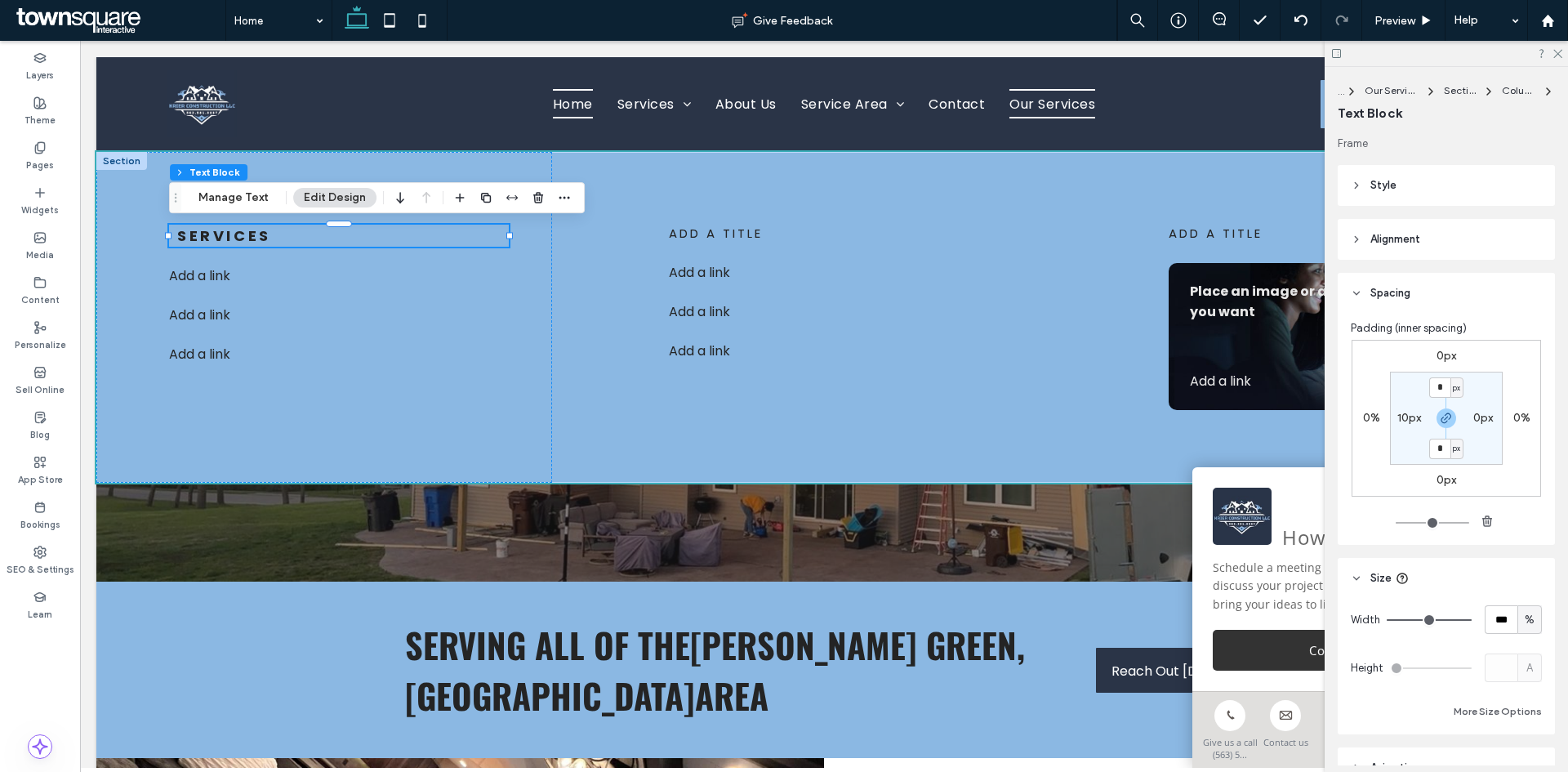
scroll to position [142, 0]
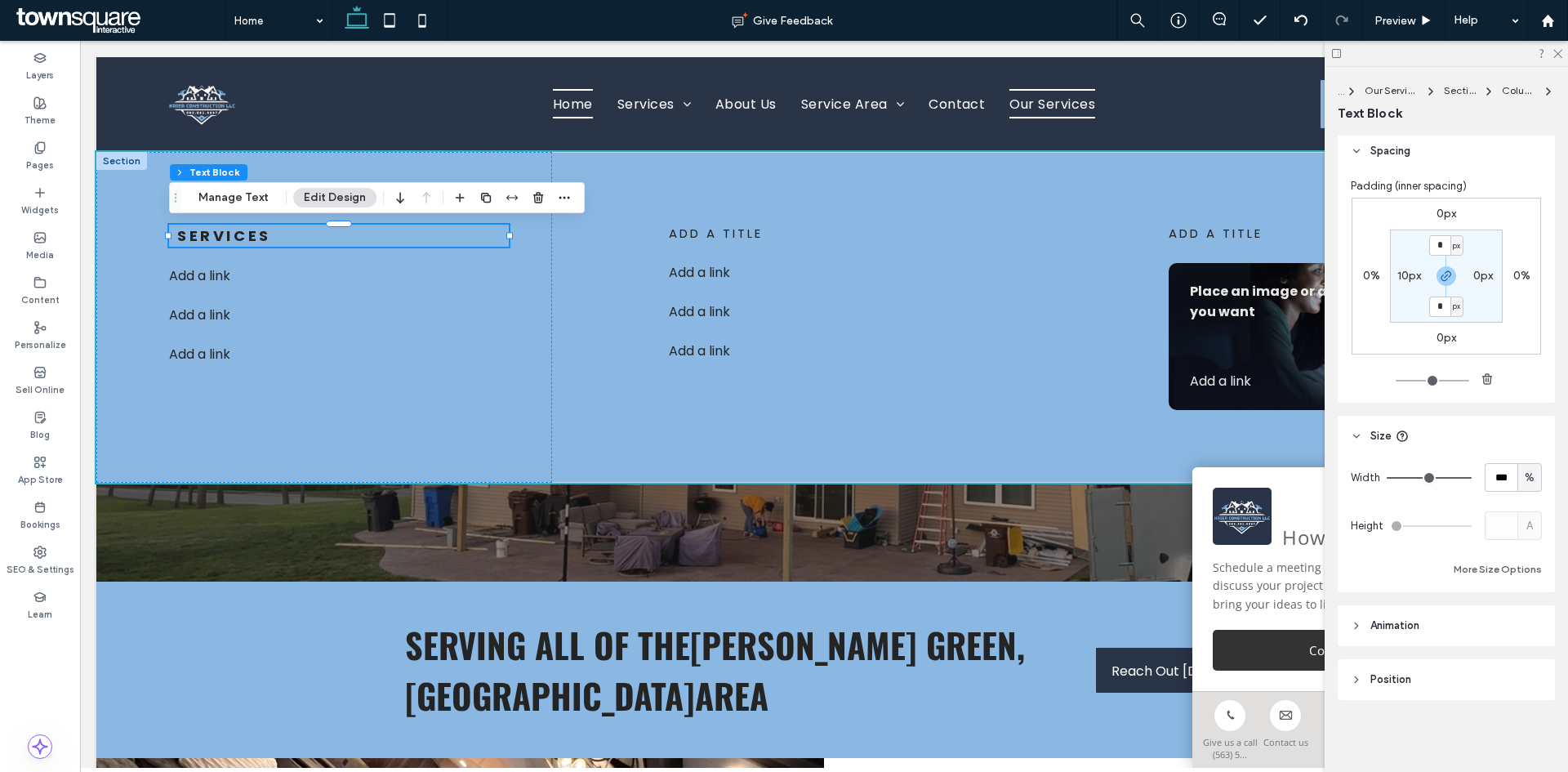
click at [1407, 659] on header "Position" at bounding box center [1447, 679] width 218 height 41
click at [1424, 633] on header "Animation" at bounding box center [1447, 625] width 218 height 41
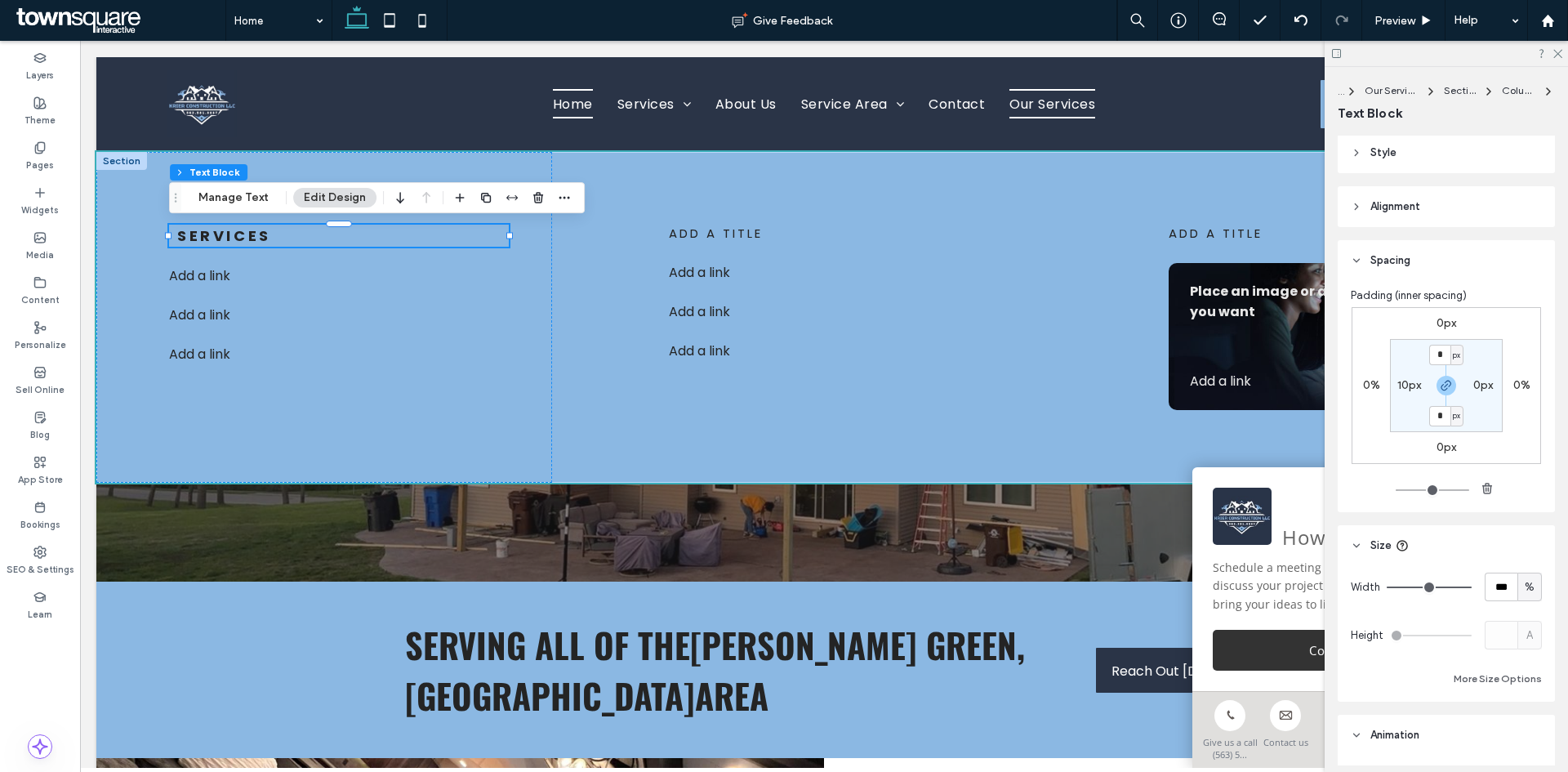
scroll to position [0, 0]
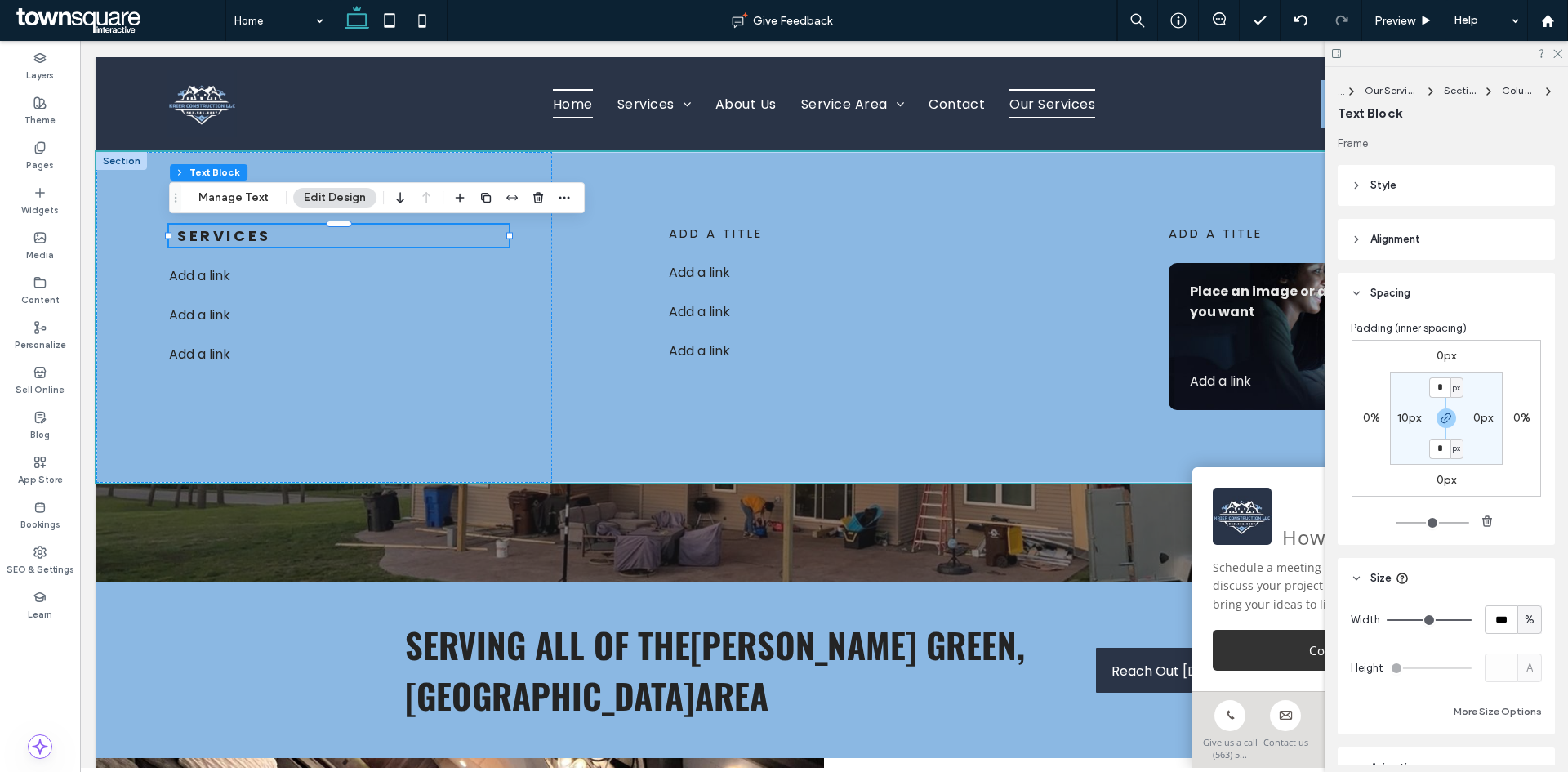
click at [1430, 236] on header "Alignment" at bounding box center [1447, 238] width 218 height 41
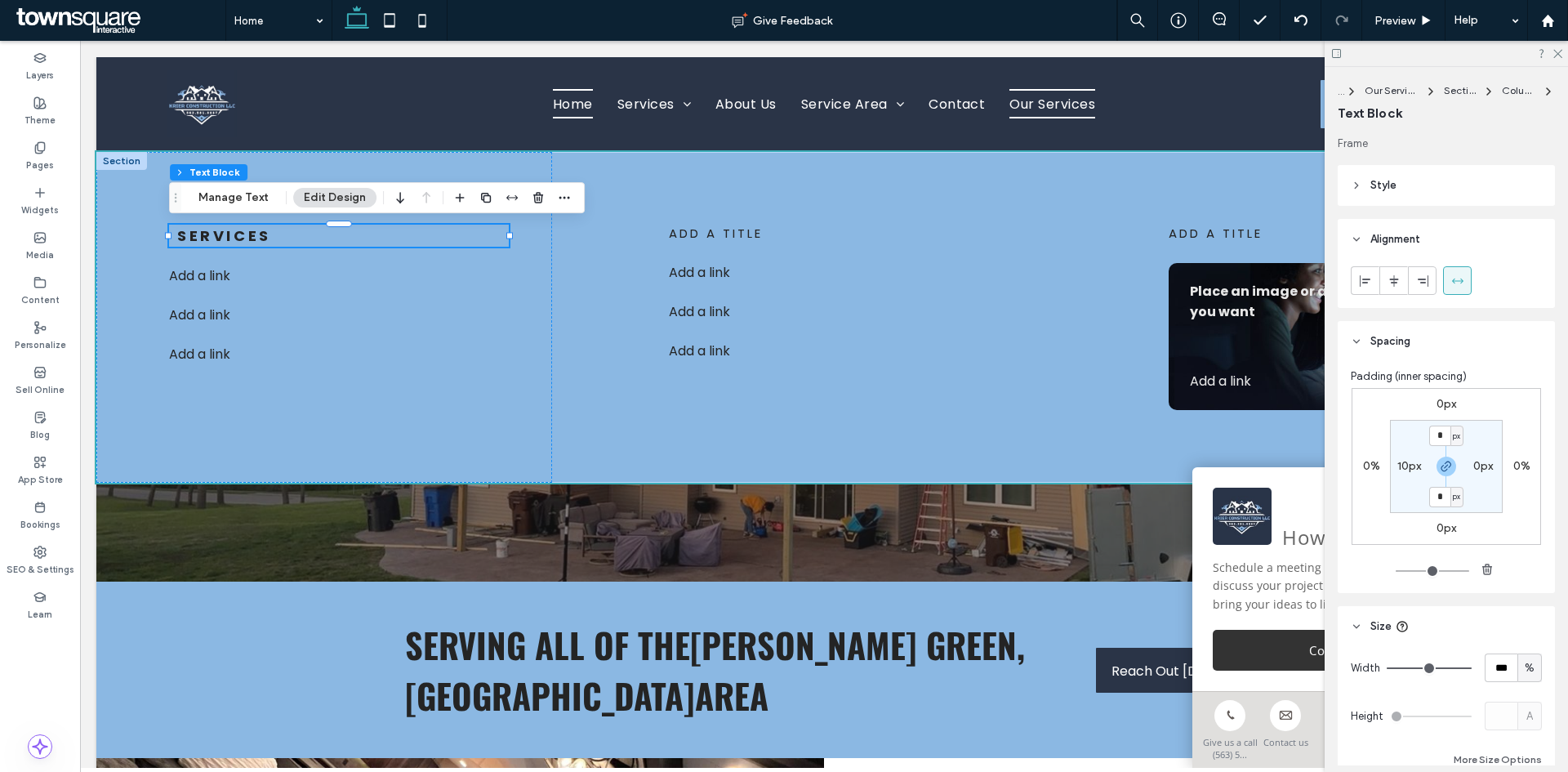
drag, startPoint x: 1423, startPoint y: 183, endPoint x: 1491, endPoint y: 219, distance: 76.9
click at [1424, 183] on header "Style" at bounding box center [1447, 184] width 218 height 41
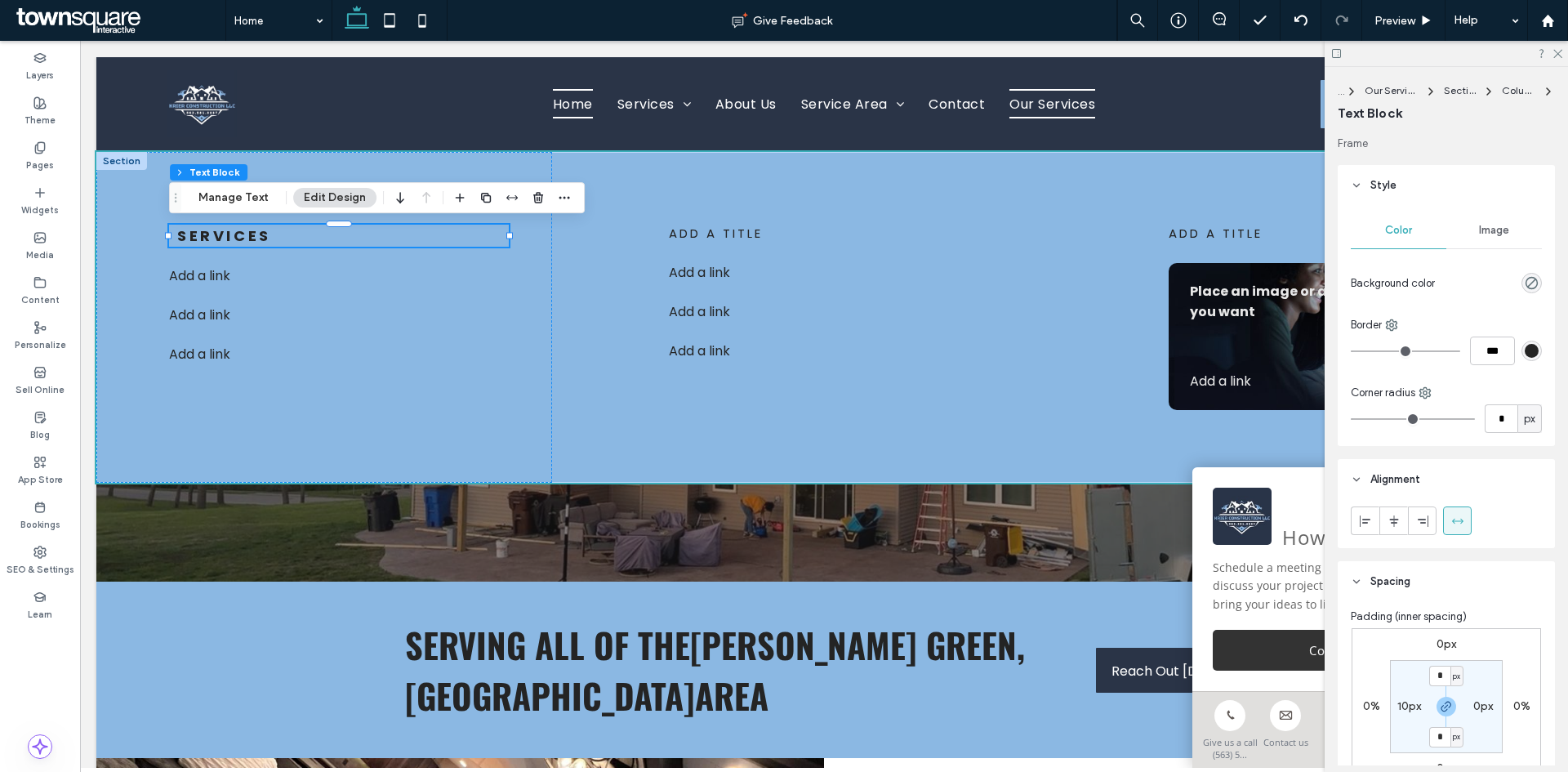
drag, startPoint x: 1519, startPoint y: 287, endPoint x: 1507, endPoint y: 264, distance: 25.9
click at [1525, 284] on icon "rgba(0, 0, 0, 0)" at bounding box center [1532, 283] width 14 height 14
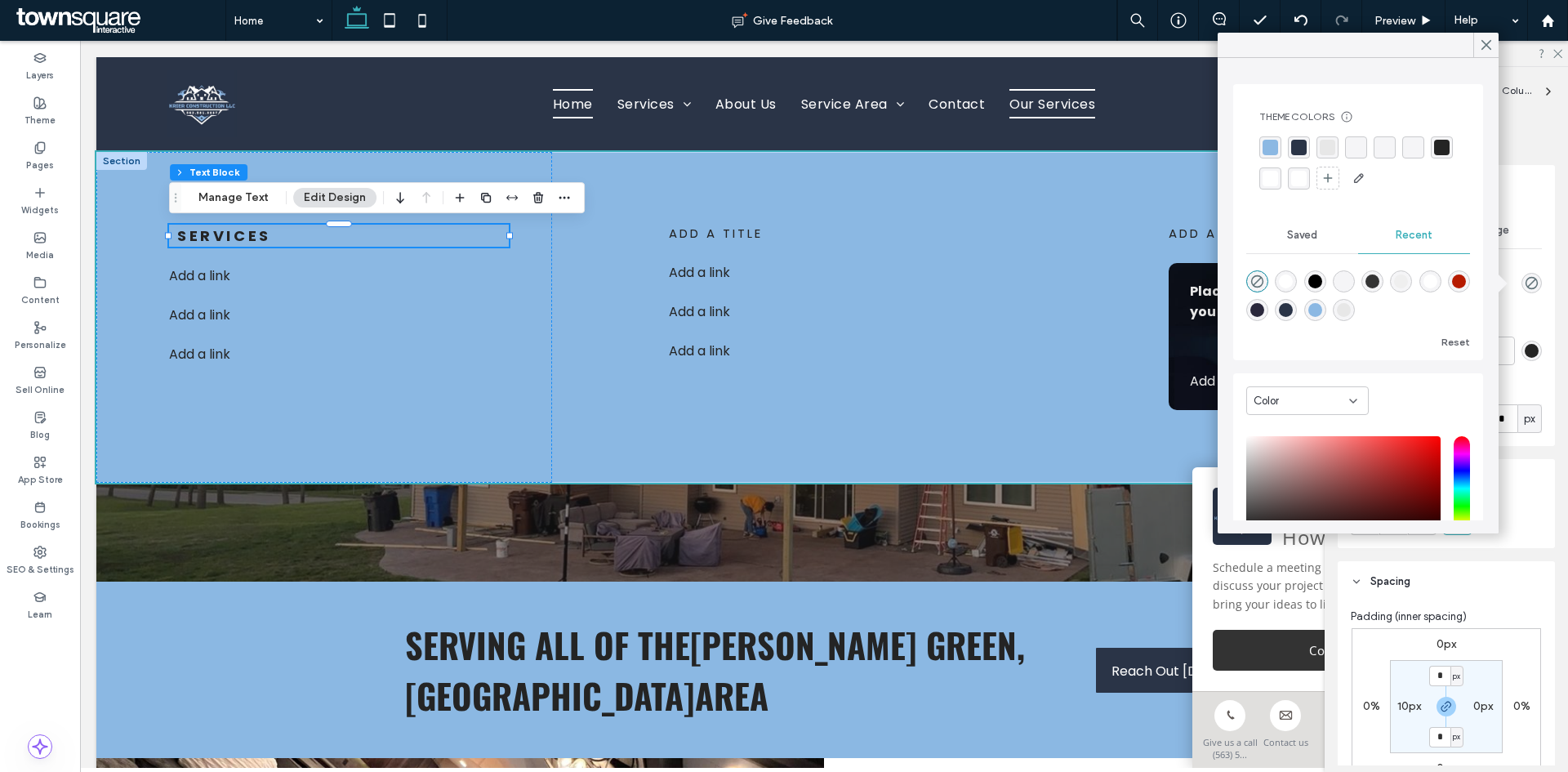
click at [1294, 144] on div "rgba(42, 52, 71, 1)" at bounding box center [1299, 148] width 15 height 15
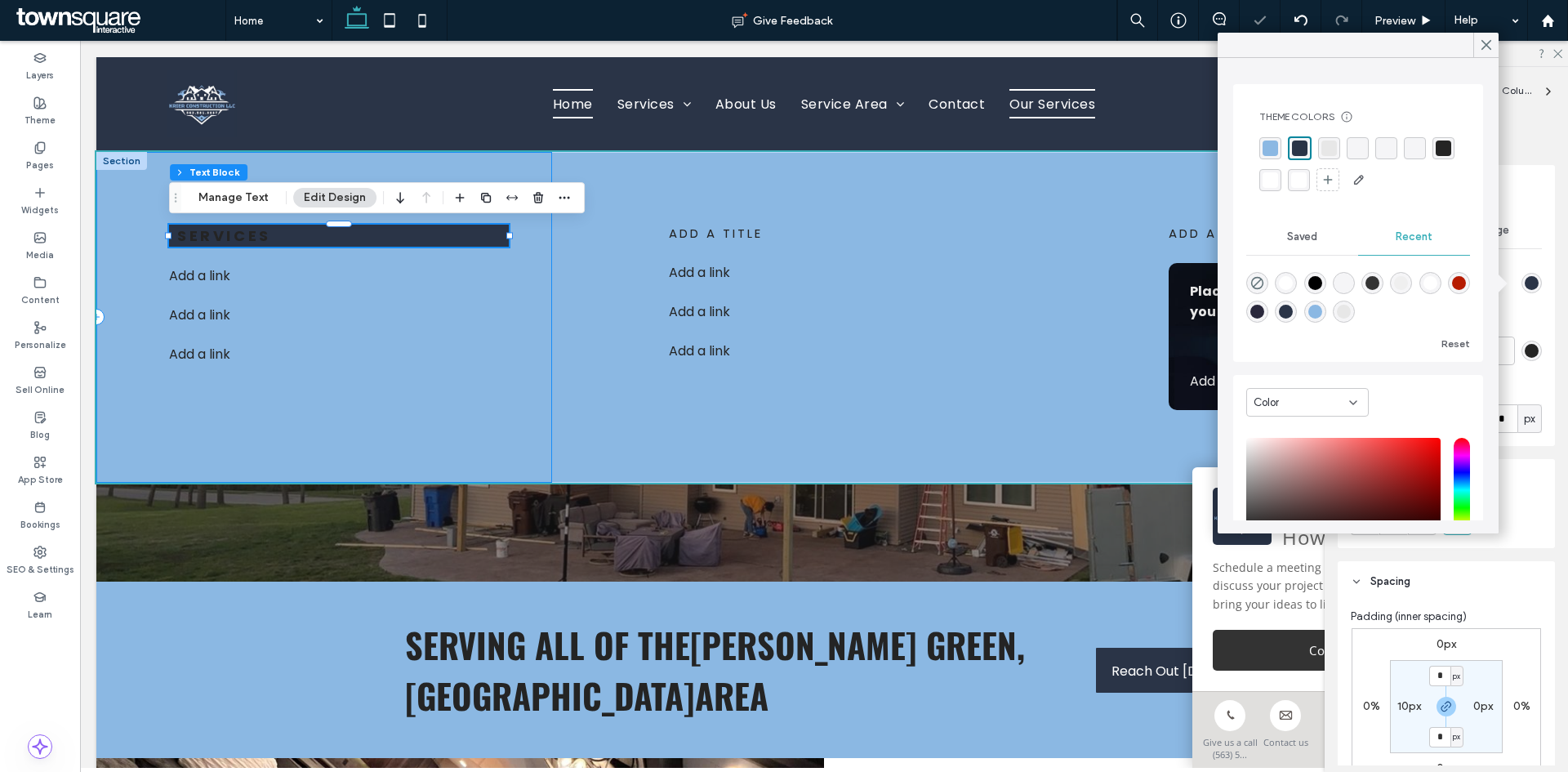
drag, startPoint x: 336, startPoint y: 433, endPoint x: 331, endPoint y: 468, distance: 35.4
click at [336, 434] on div "Services Add a link ﻿ Add a link ﻿ Add a link ﻿" at bounding box center [325, 318] width 456 height 331
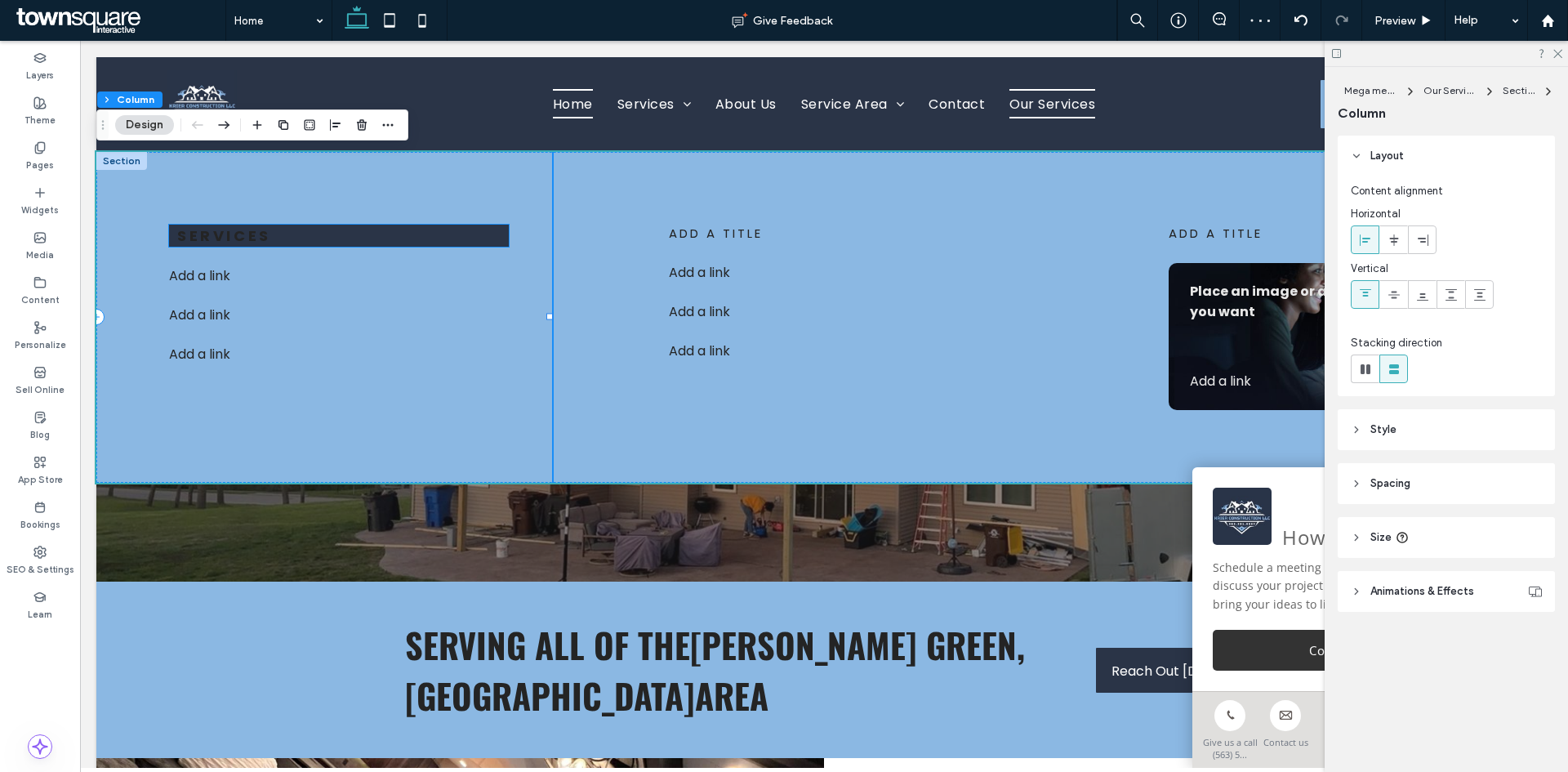
click at [287, 239] on p "Services" at bounding box center [343, 235] width 331 height 22
click at [287, 239] on div "Services" at bounding box center [339, 235] width 340 height 22
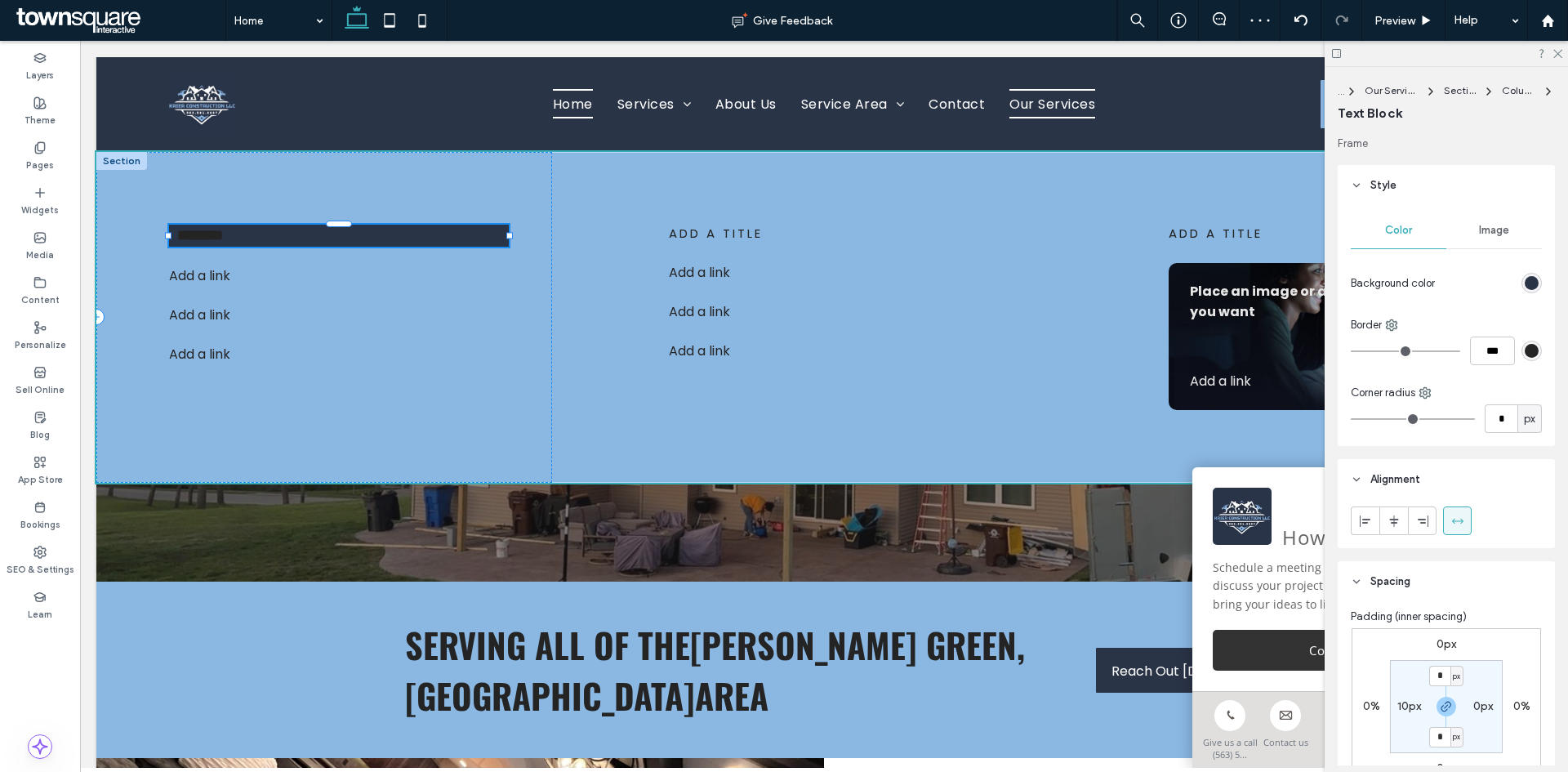
type input "*******"
type input "**"
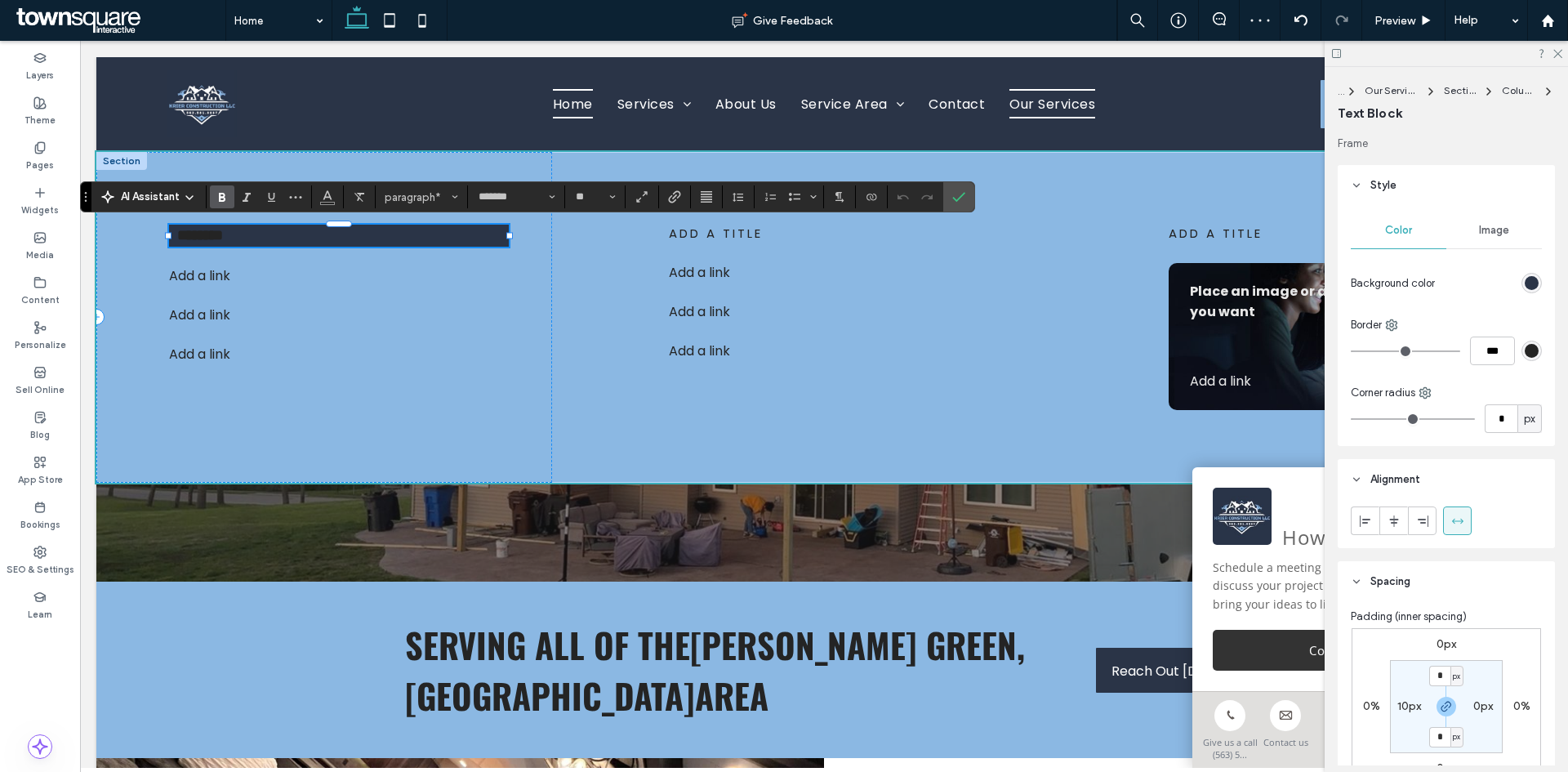
click at [223, 188] on span "Bold" at bounding box center [220, 197] width 8 height 23
click at [331, 196] on icon "Color" at bounding box center [327, 195] width 13 height 13
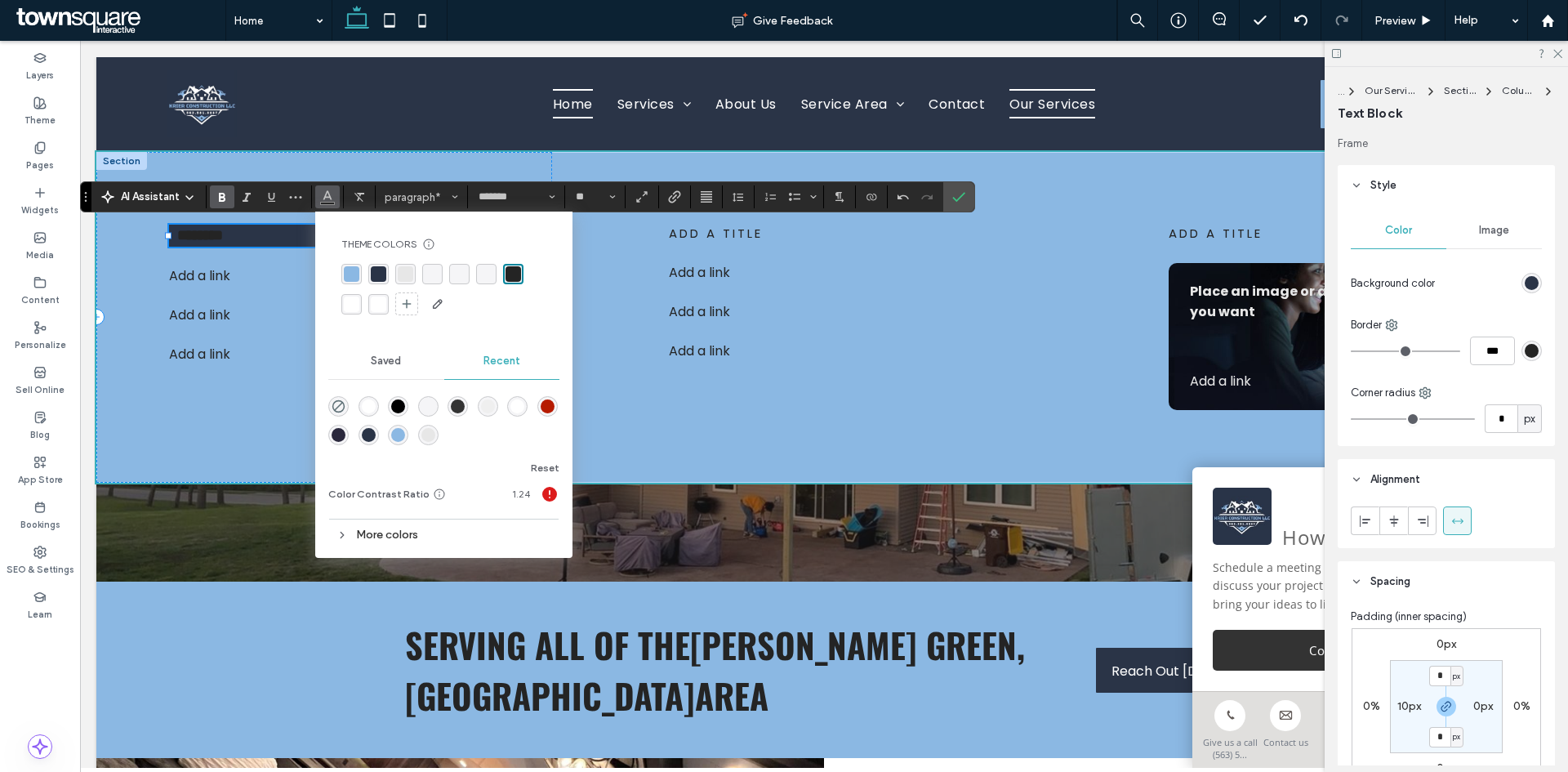
click at [400, 272] on div "rgba(231, 231, 231, 1)" at bounding box center [405, 273] width 15 height 15
click at [252, 395] on div "******** Add a link ﻿ Add a link ﻿ Add a link ﻿" at bounding box center [325, 318] width 456 height 331
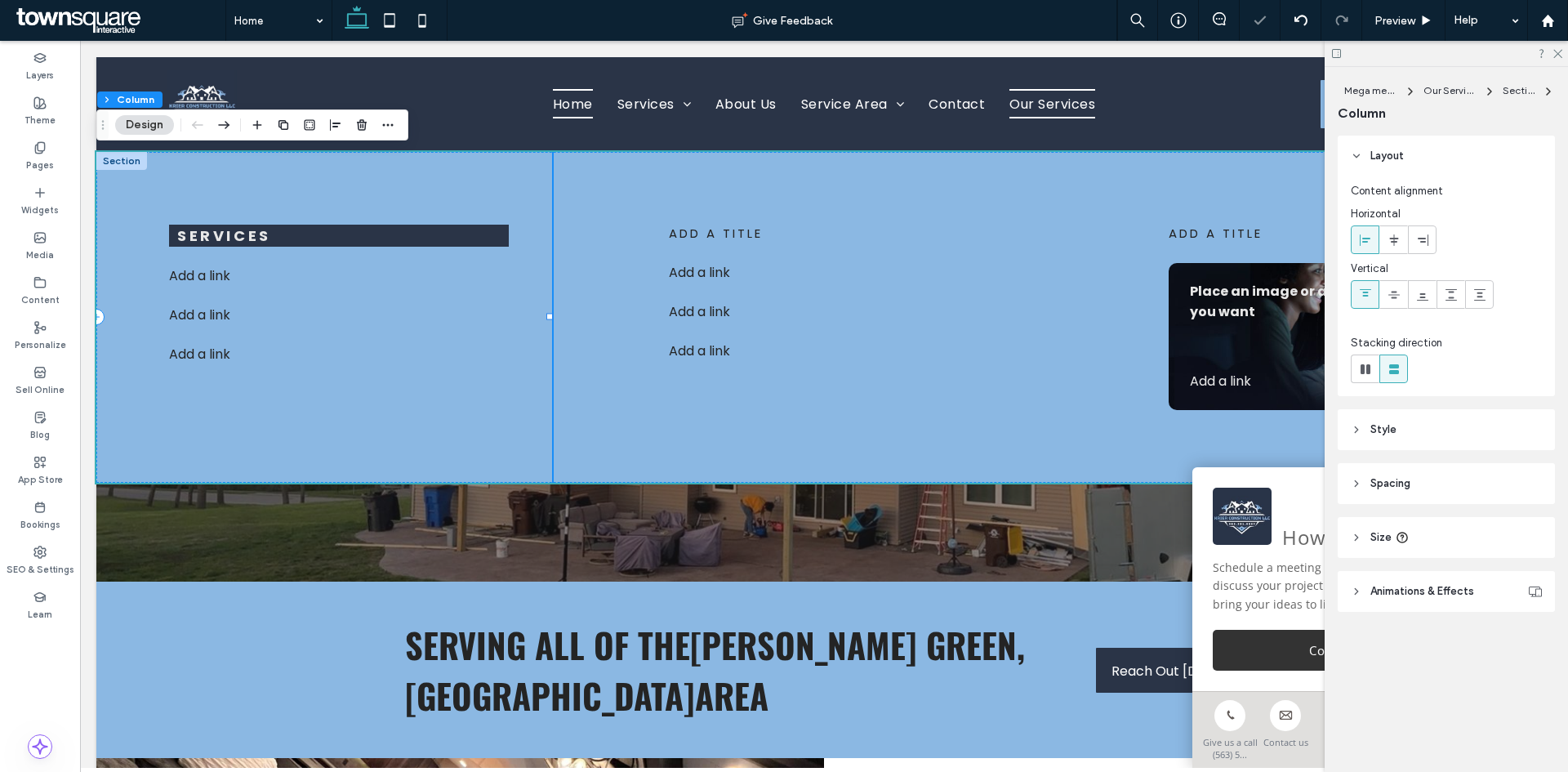
drag, startPoint x: 474, startPoint y: 197, endPoint x: 551, endPoint y: 259, distance: 98.9
click at [486, 197] on div "Services Add a link ﻿ Add a link ﻿ Add a link ﻿" at bounding box center [325, 318] width 456 height 331
click at [326, 266] on p "Add a link ﻿" at bounding box center [290, 275] width 241 height 20
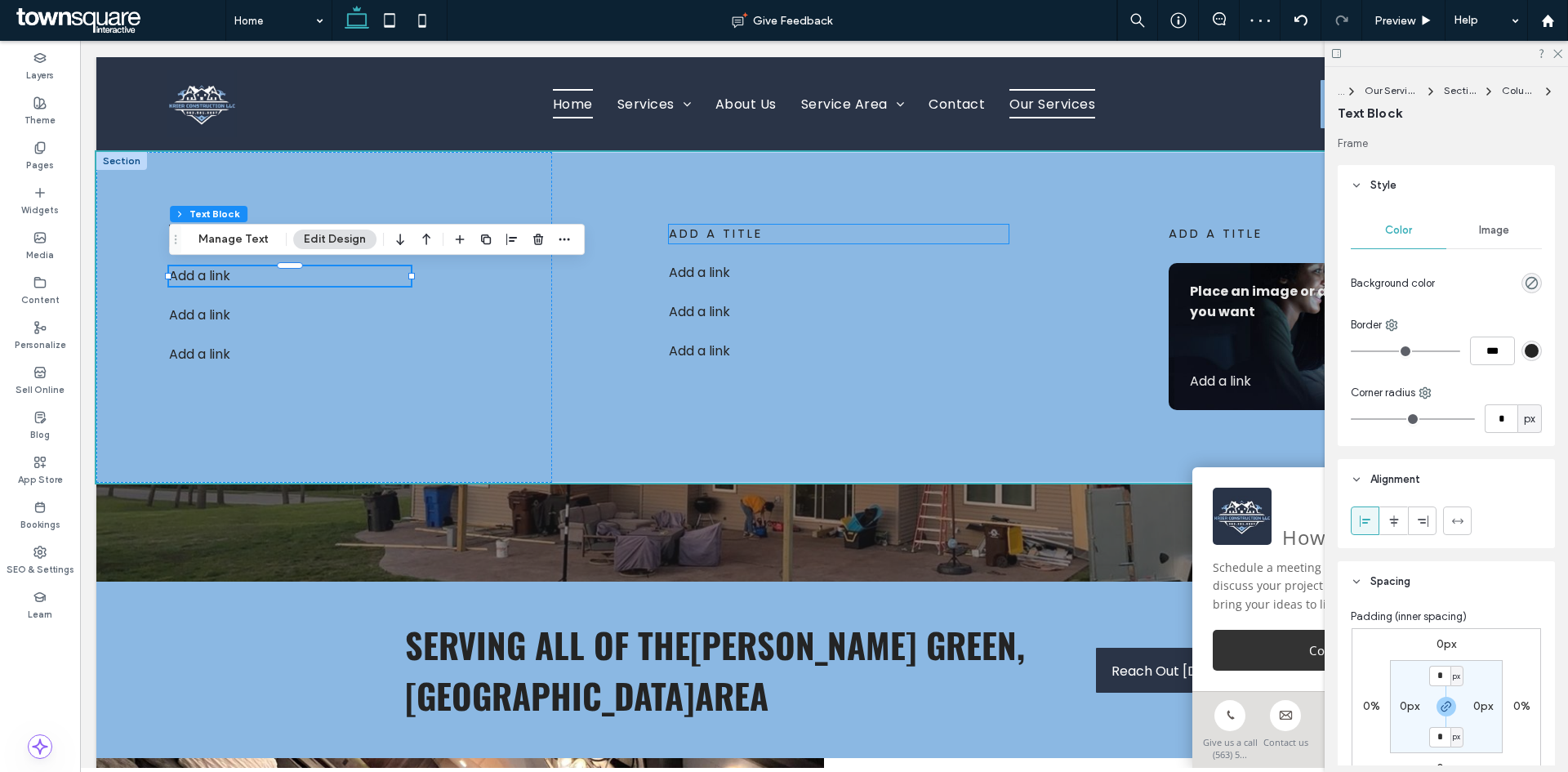
click at [705, 227] on span "add a title" at bounding box center [715, 233] width 94 height 17
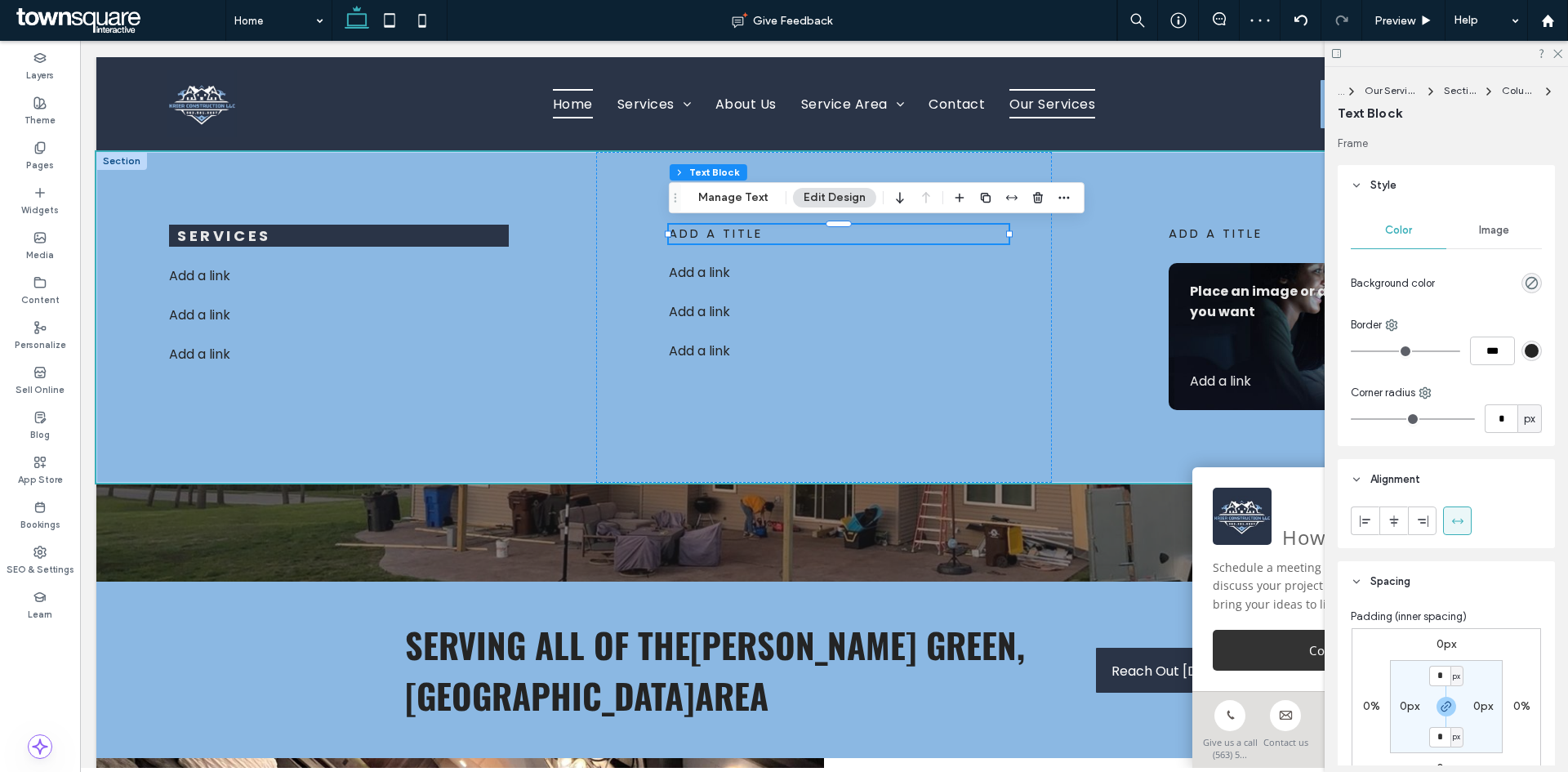
click at [714, 229] on span "add a title" at bounding box center [715, 233] width 94 height 17
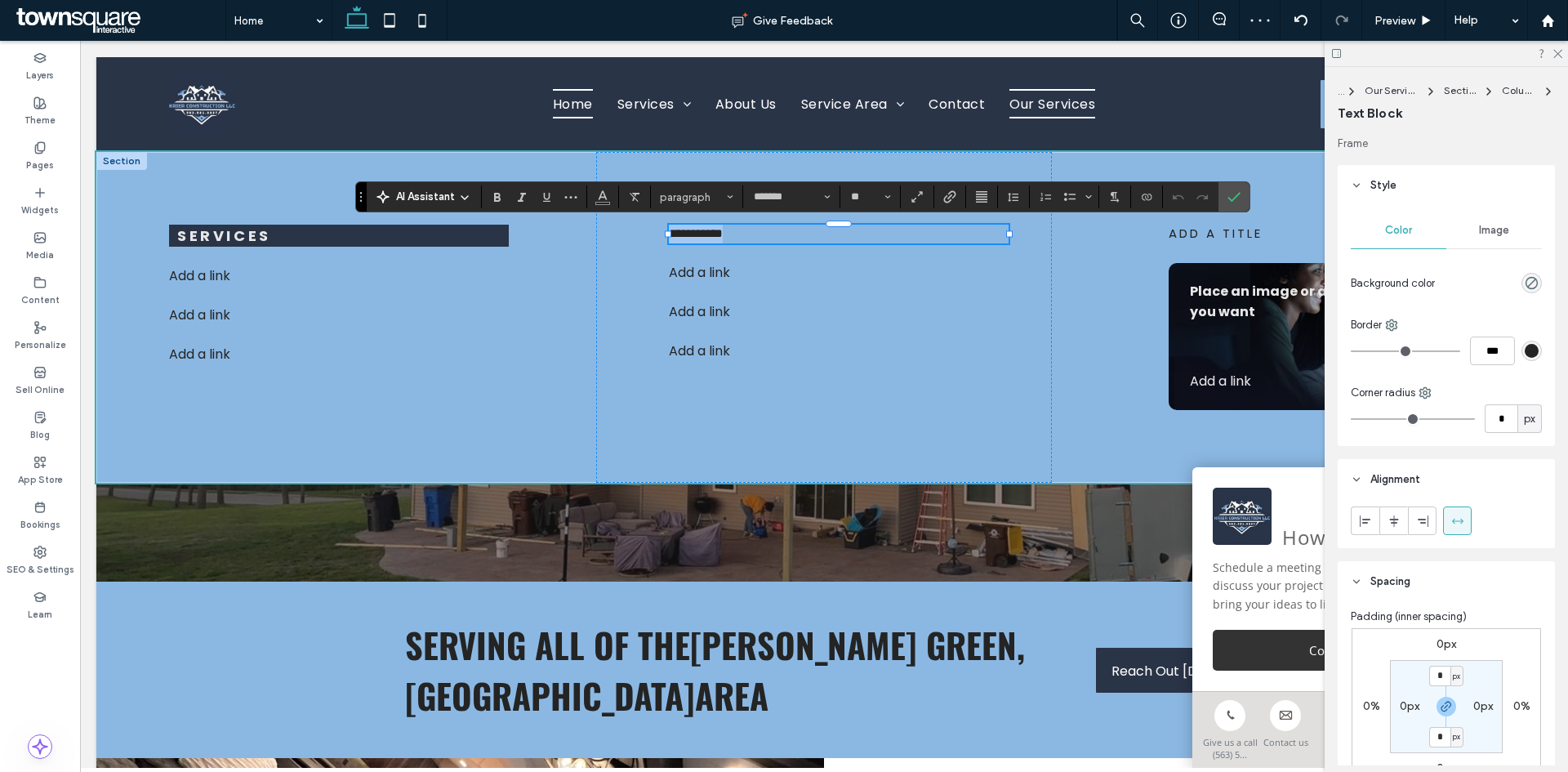
click at [714, 229] on span "**********" at bounding box center [696, 233] width 54 height 12
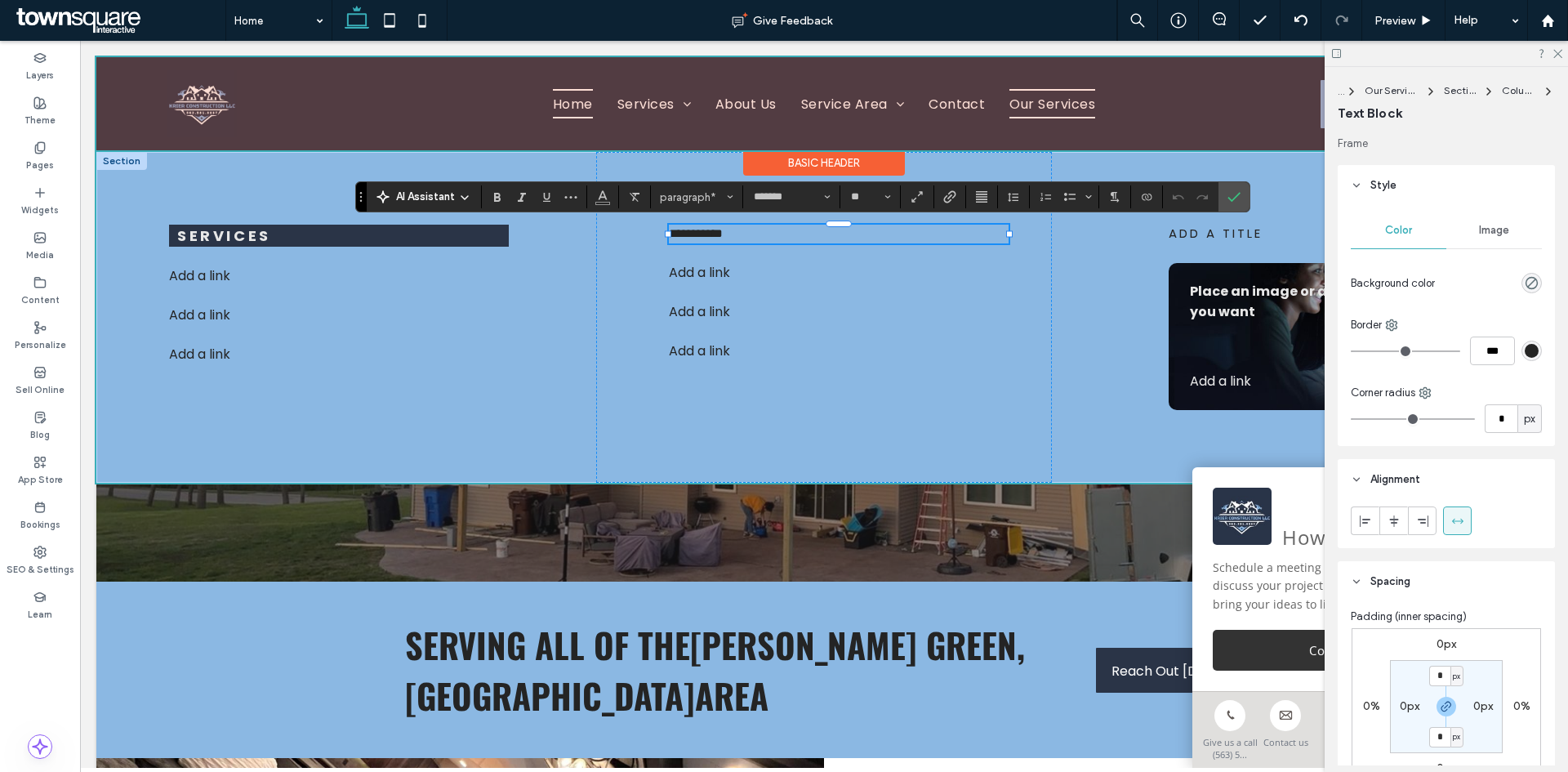
click at [668, 99] on div at bounding box center [824, 103] width 1455 height 93
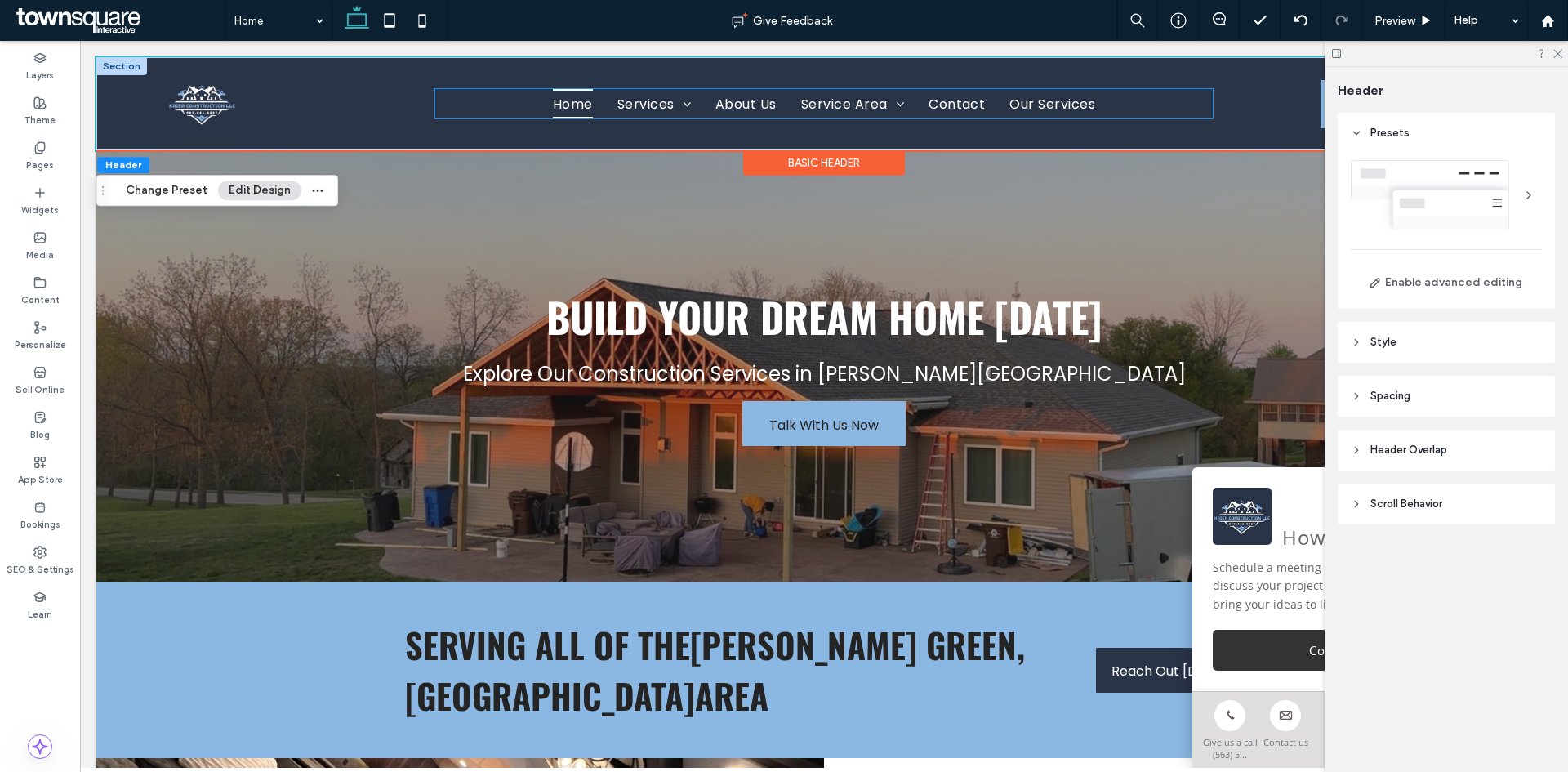
click at [571, 107] on span "Home" at bounding box center [573, 103] width 40 height 28
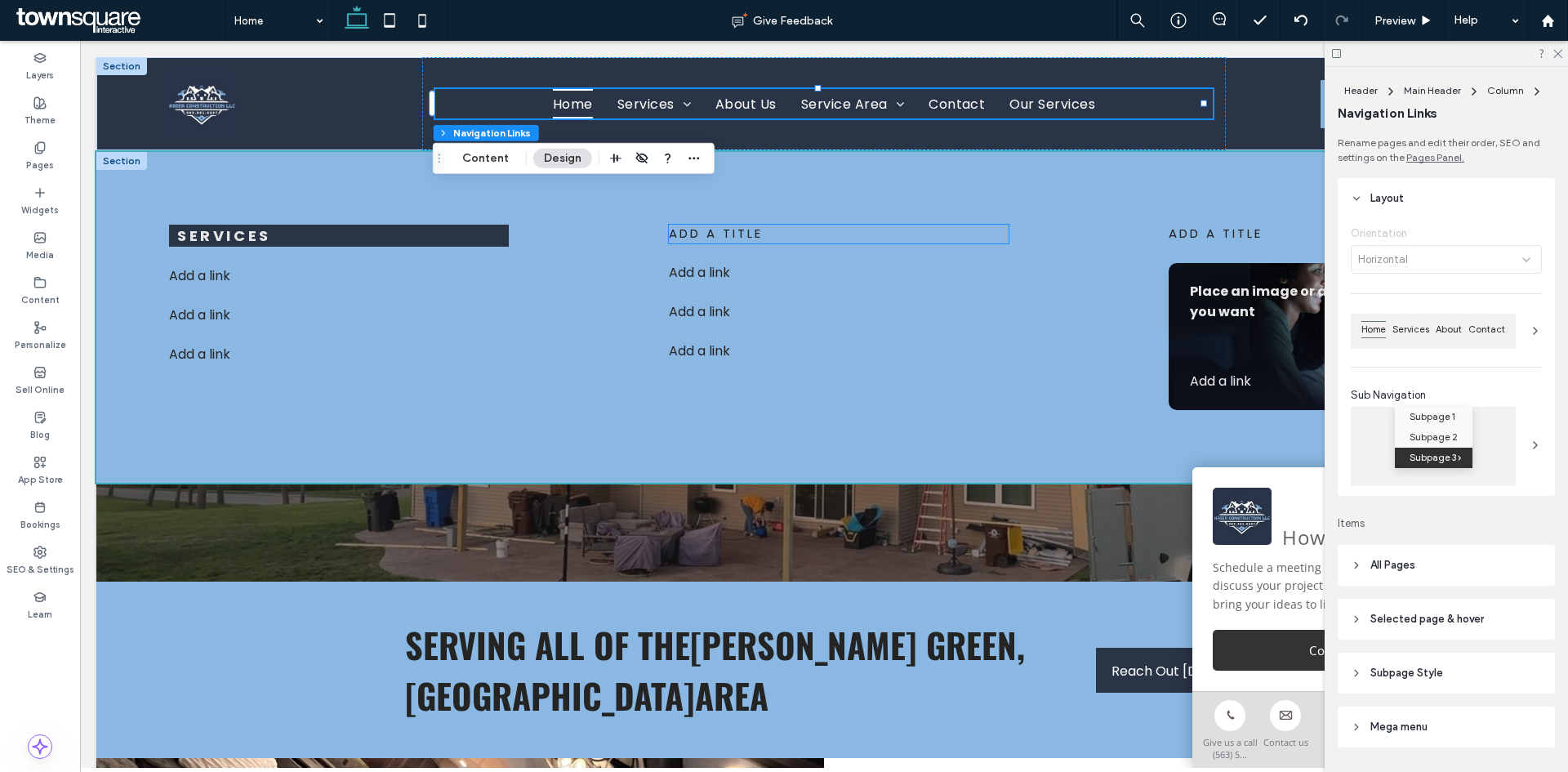
click at [784, 238] on p "add a title" at bounding box center [838, 234] width 340 height 19
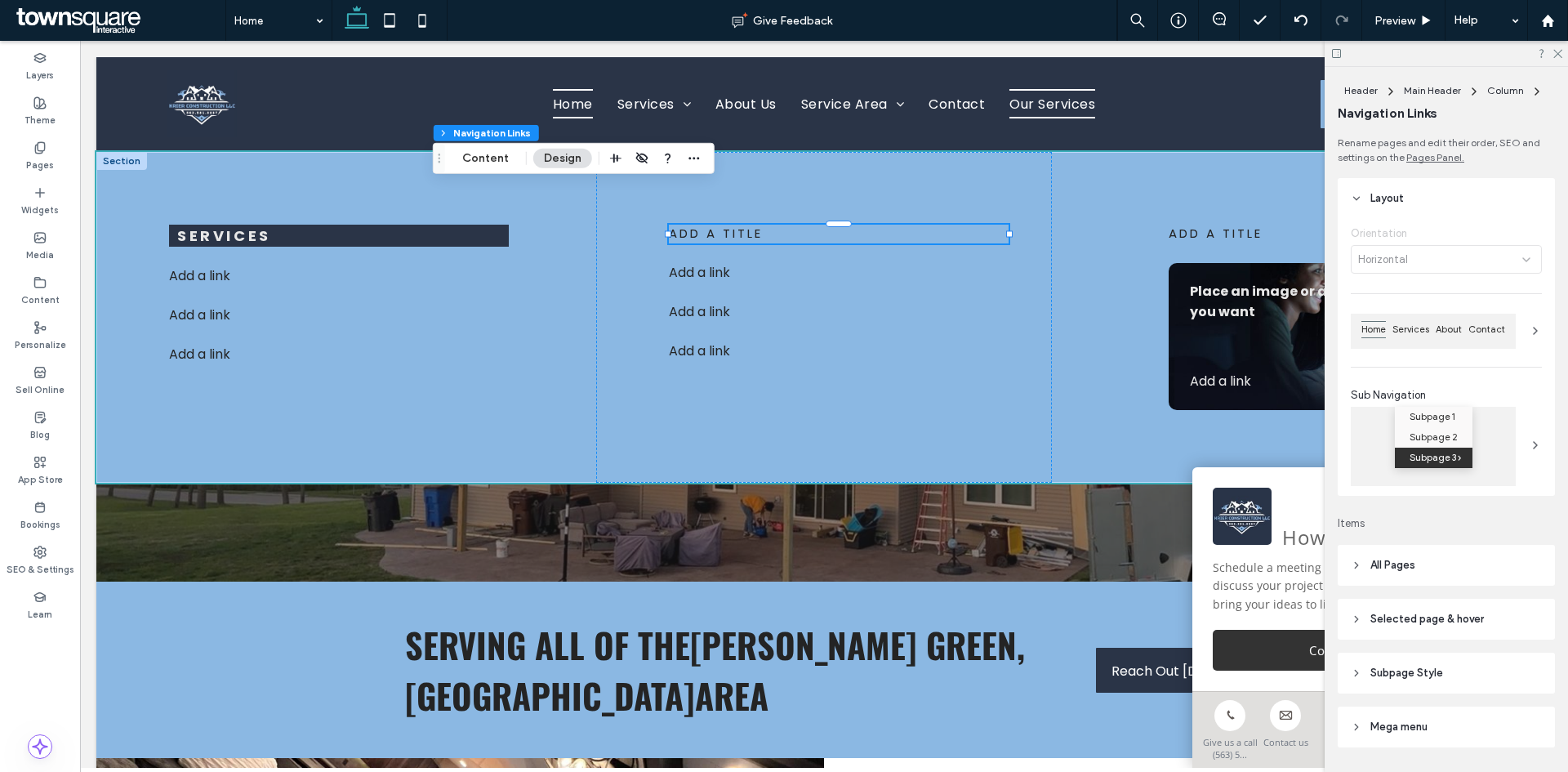
click at [784, 238] on p "add a title" at bounding box center [838, 234] width 340 height 19
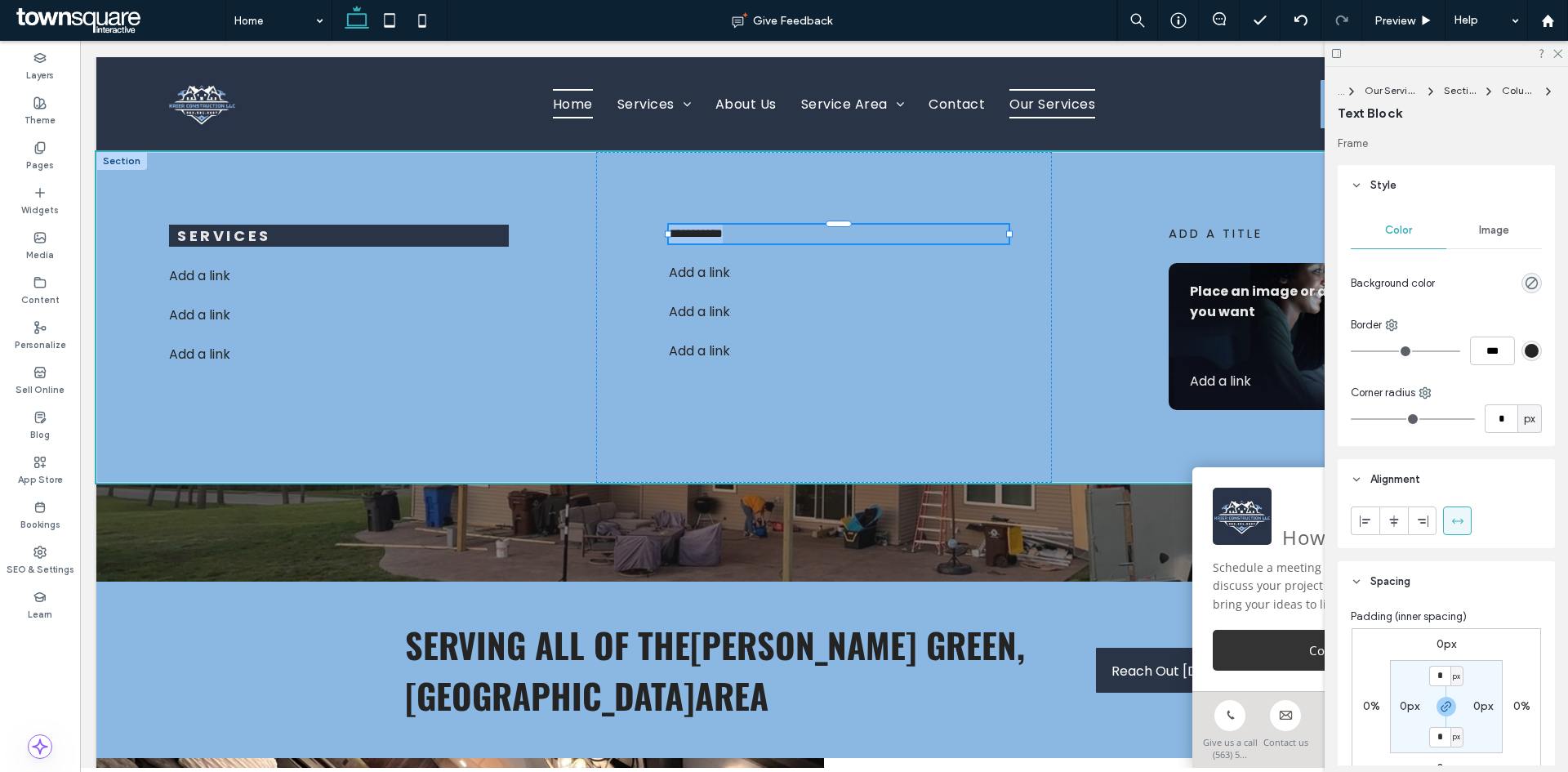
click at [784, 238] on p "**********" at bounding box center [838, 234] width 340 height 19
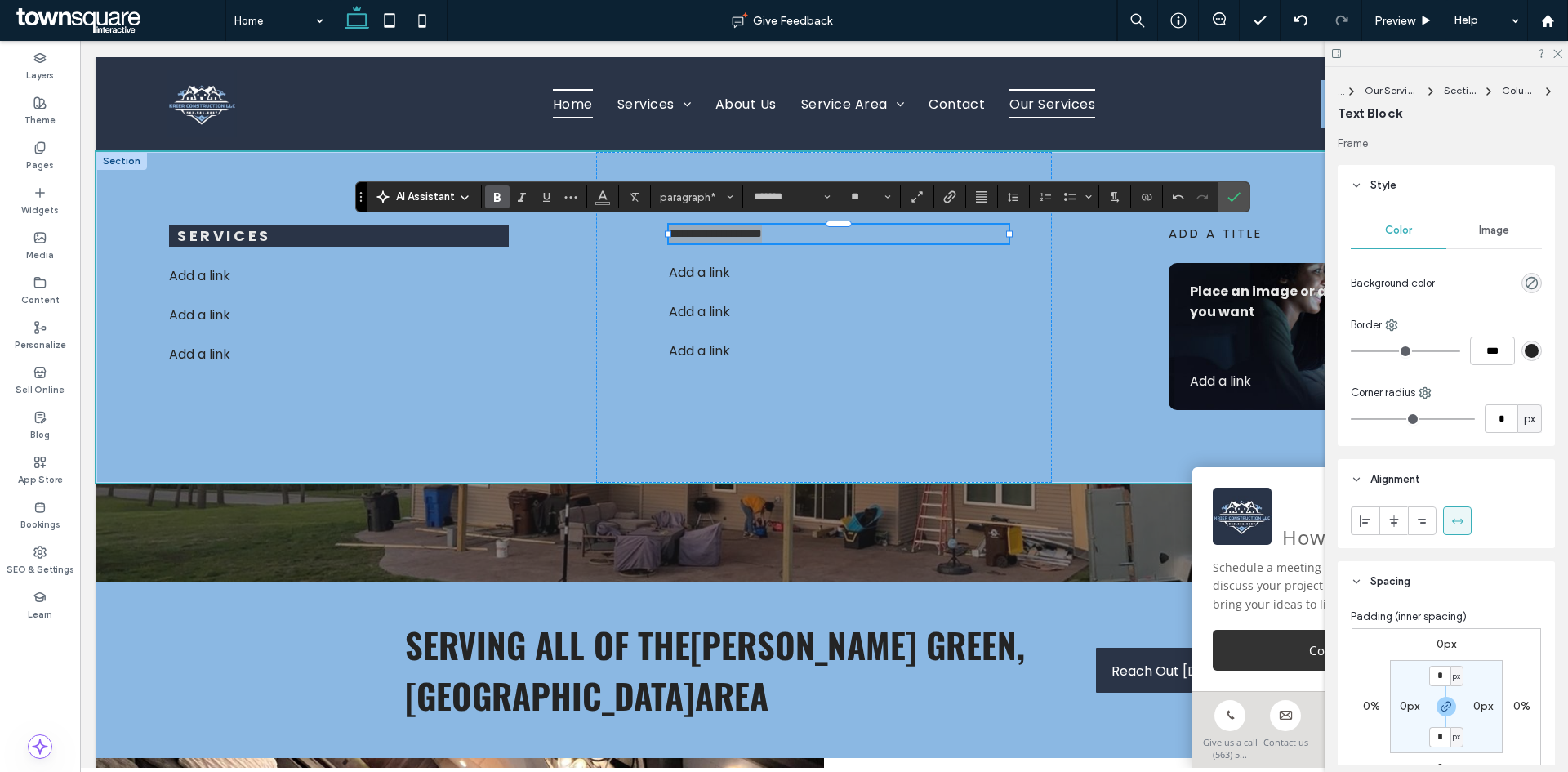
click at [492, 197] on icon "Bold" at bounding box center [498, 197] width 13 height 13
click at [890, 200] on icon "Size" at bounding box center [888, 197] width 7 height 7
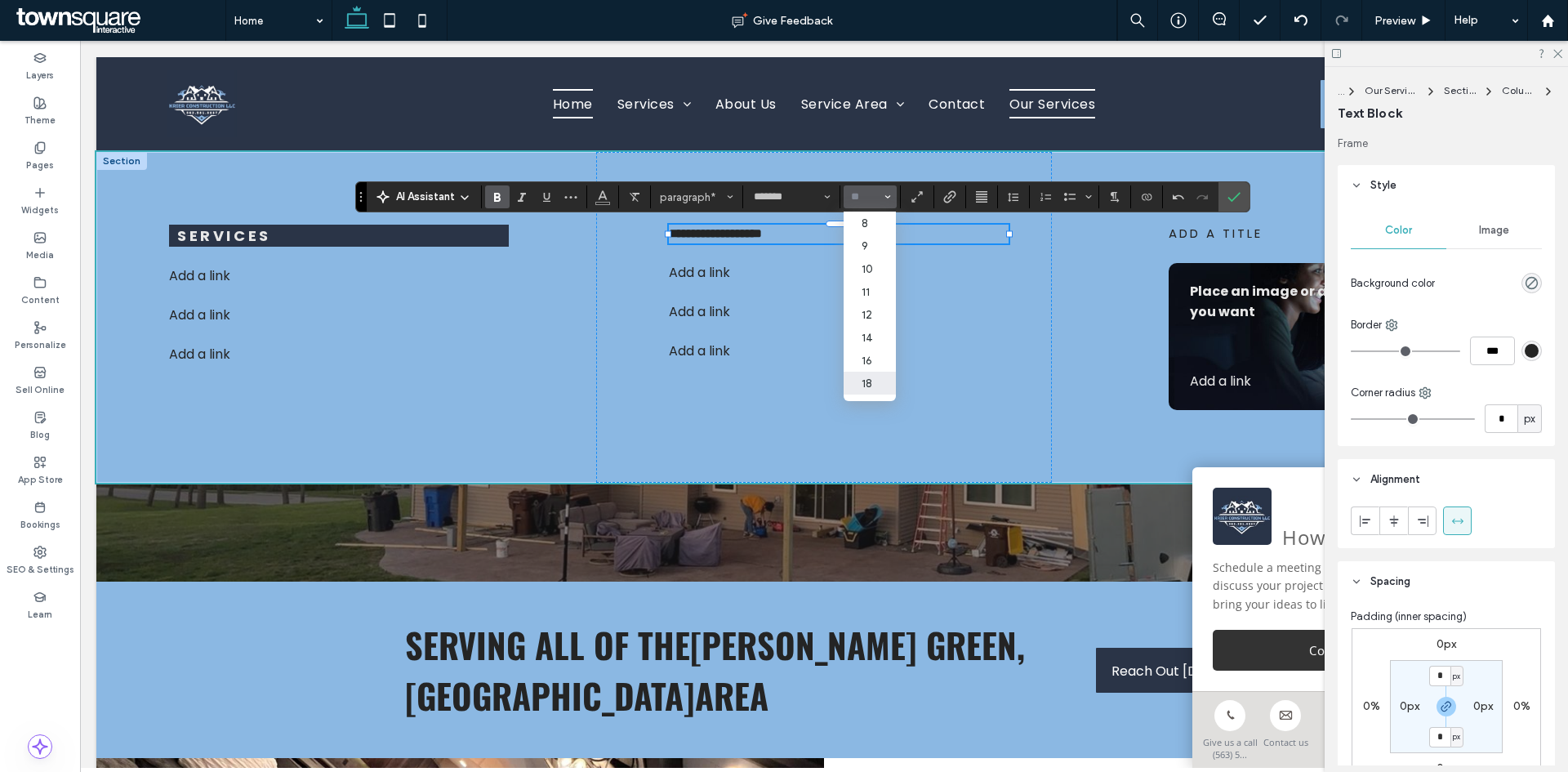
scroll to position [81, 0]
click at [872, 296] on label "18" at bounding box center [870, 301] width 52 height 23
type input "**"
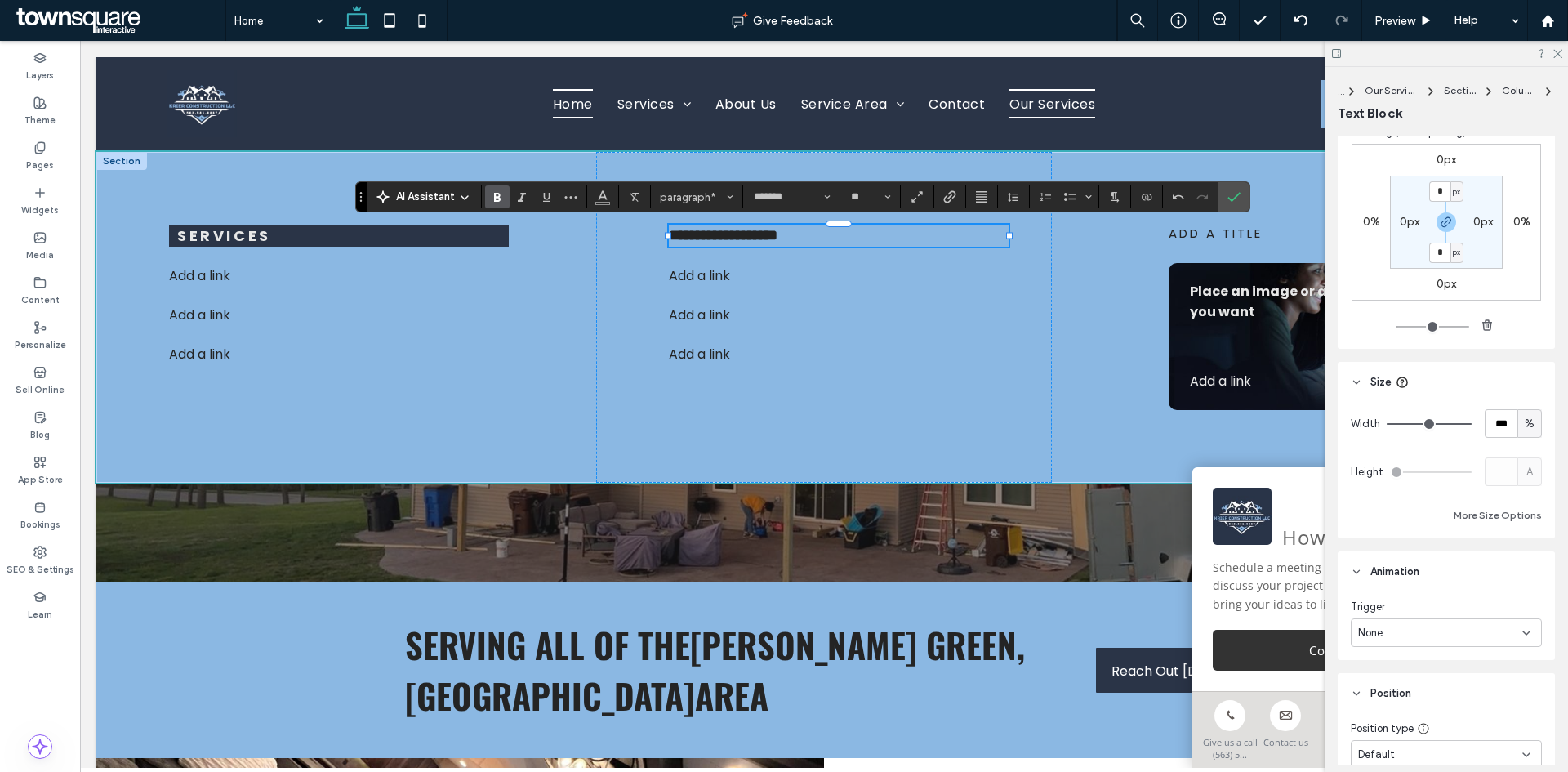
scroll to position [403, 0]
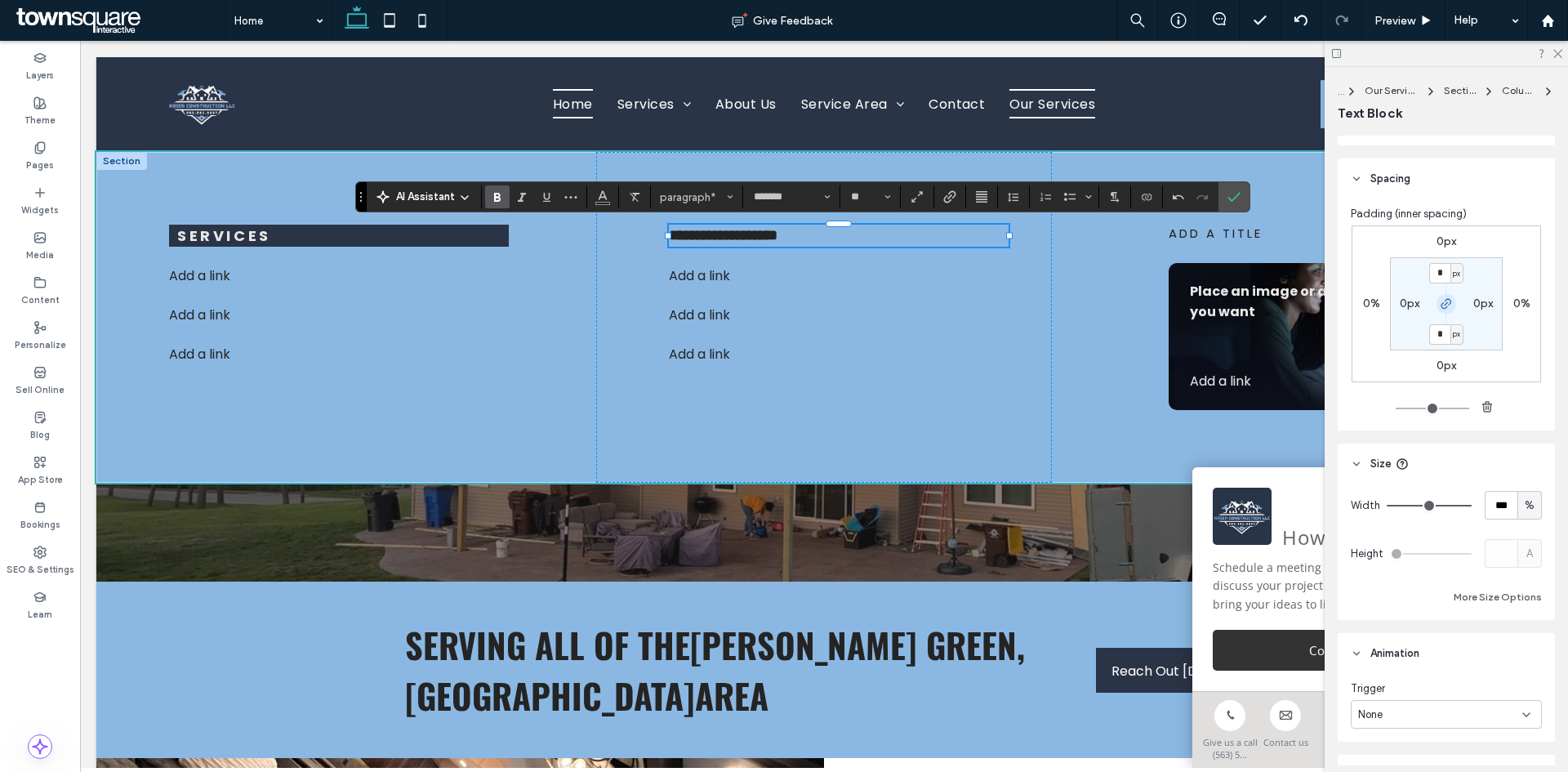
click at [1444, 297] on icon "button" at bounding box center [1447, 304] width 13 height 13
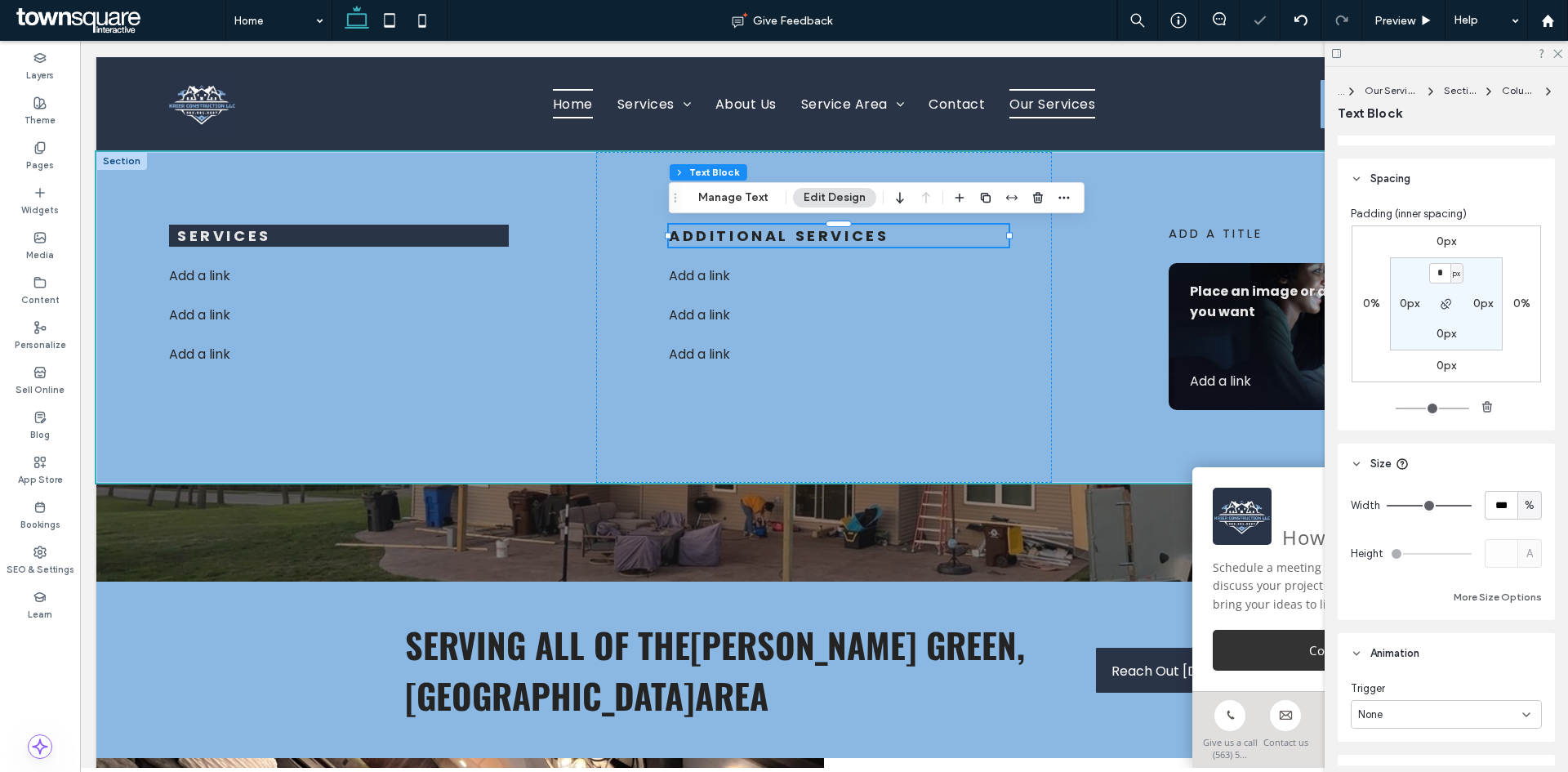
click at [1405, 302] on label "0px" at bounding box center [1409, 303] width 20 height 14
click at [1440, 302] on icon "button" at bounding box center [1447, 304] width 13 height 13
click at [1403, 303] on input "*" at bounding box center [1403, 304] width 21 height 21
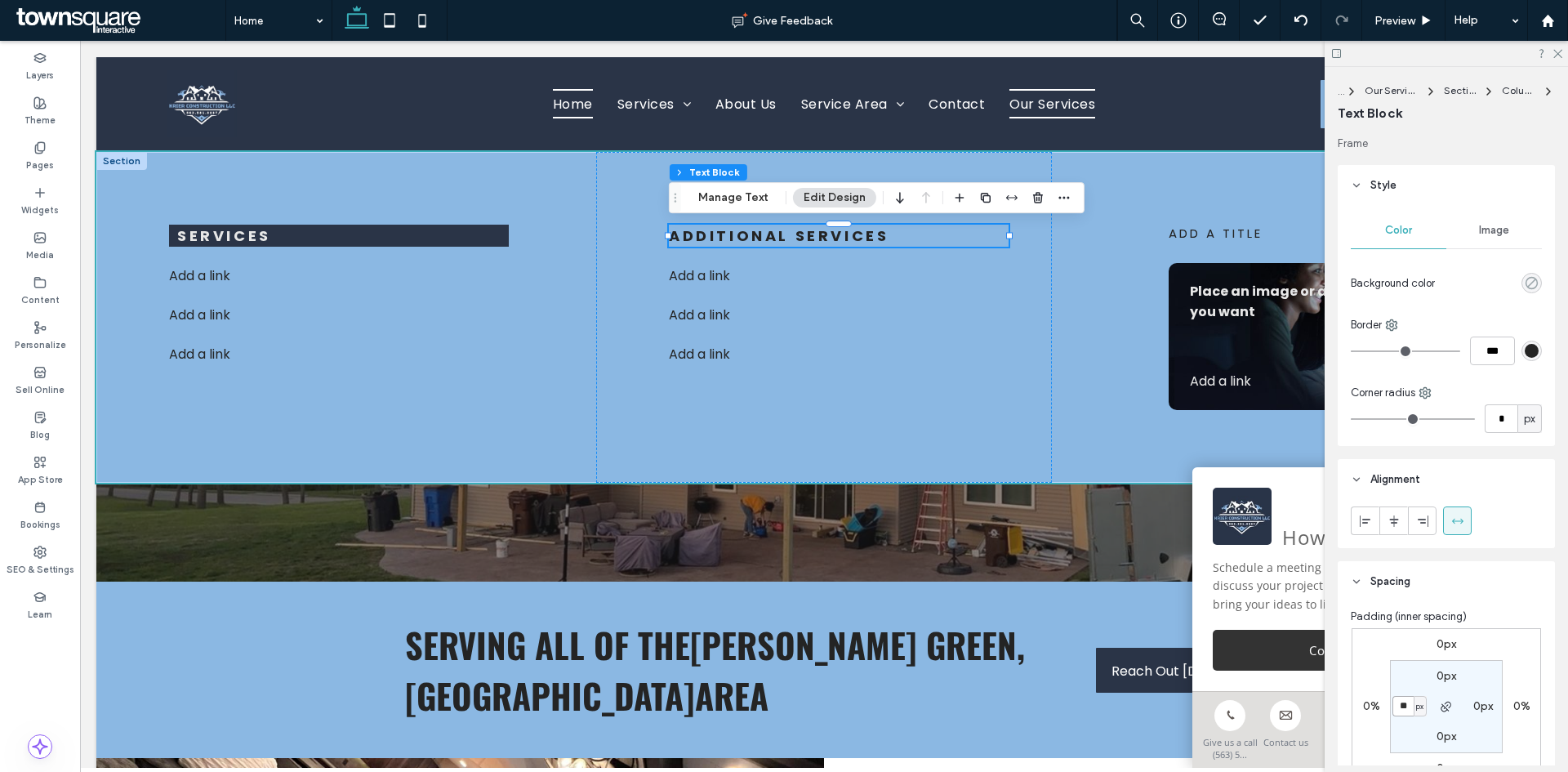
type input "**"
drag, startPoint x: 1526, startPoint y: 281, endPoint x: 1509, endPoint y: 282, distance: 17.0
click at [1525, 281] on use "rgba(0, 0, 0, 0)" at bounding box center [1531, 283] width 12 height 12
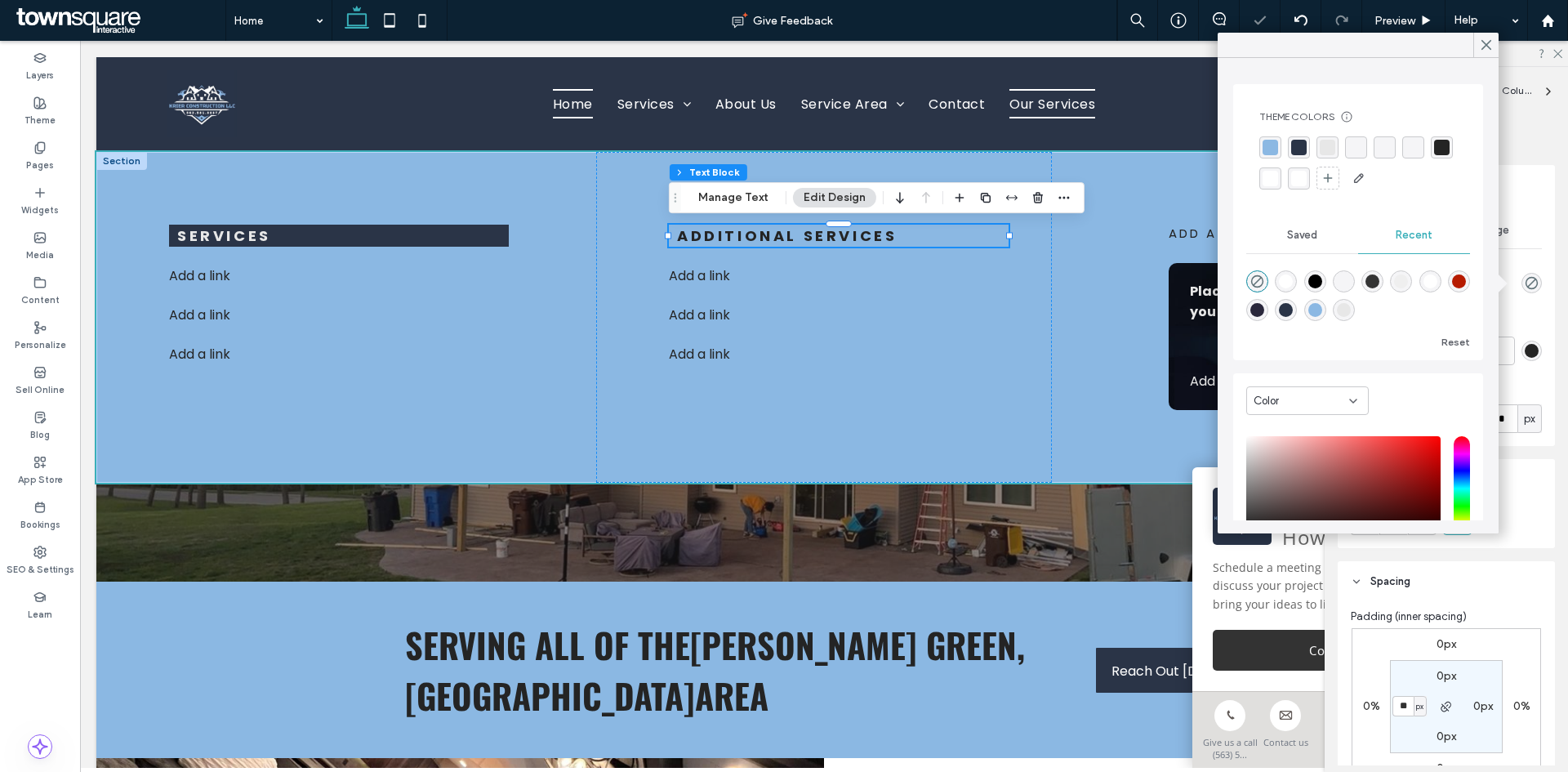
click at [1301, 154] on div "rgba(42, 52, 71, 1)" at bounding box center [1299, 148] width 15 height 15
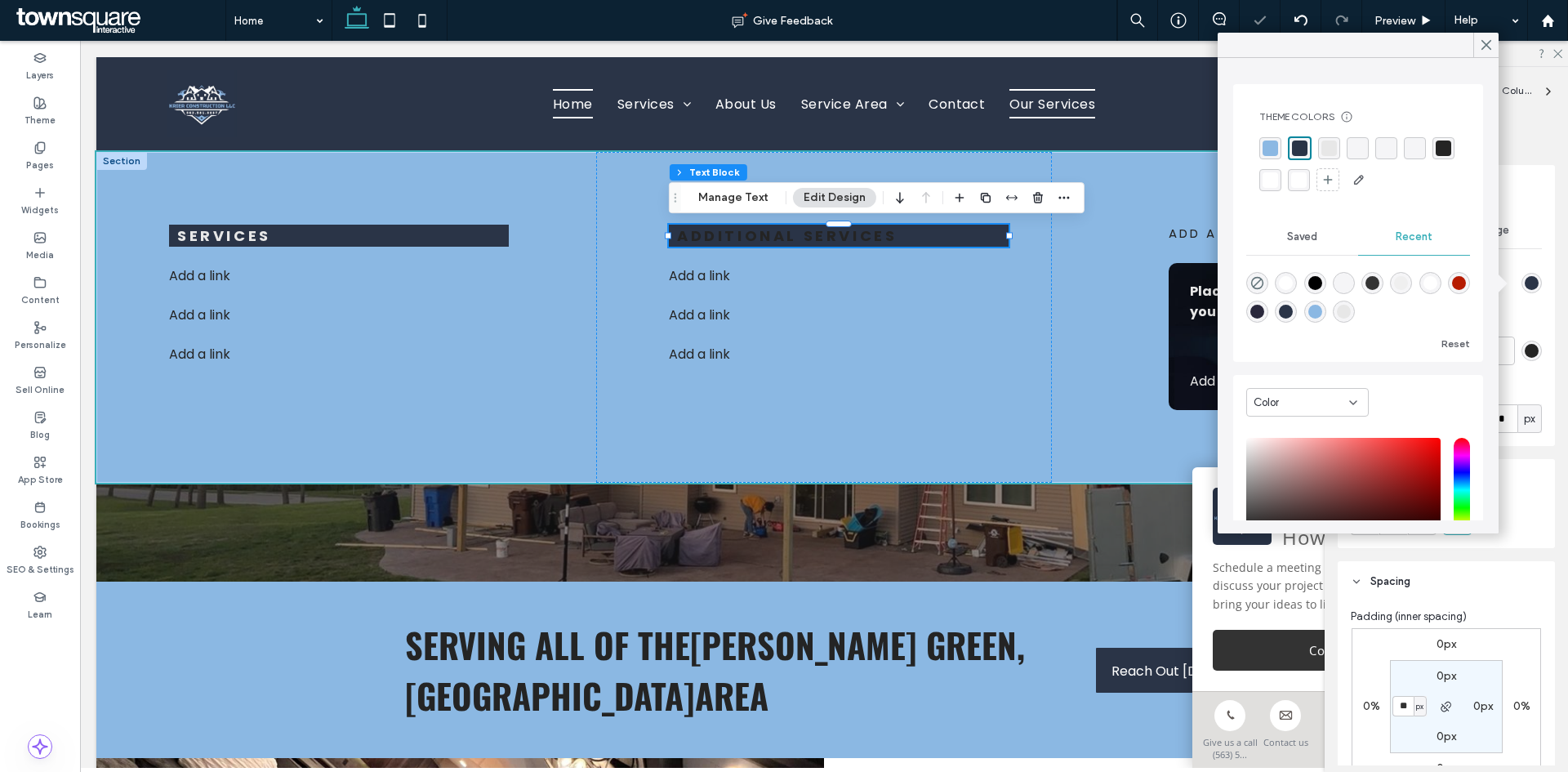
click at [934, 236] on p "Additional Services" at bounding box center [843, 235] width 331 height 22
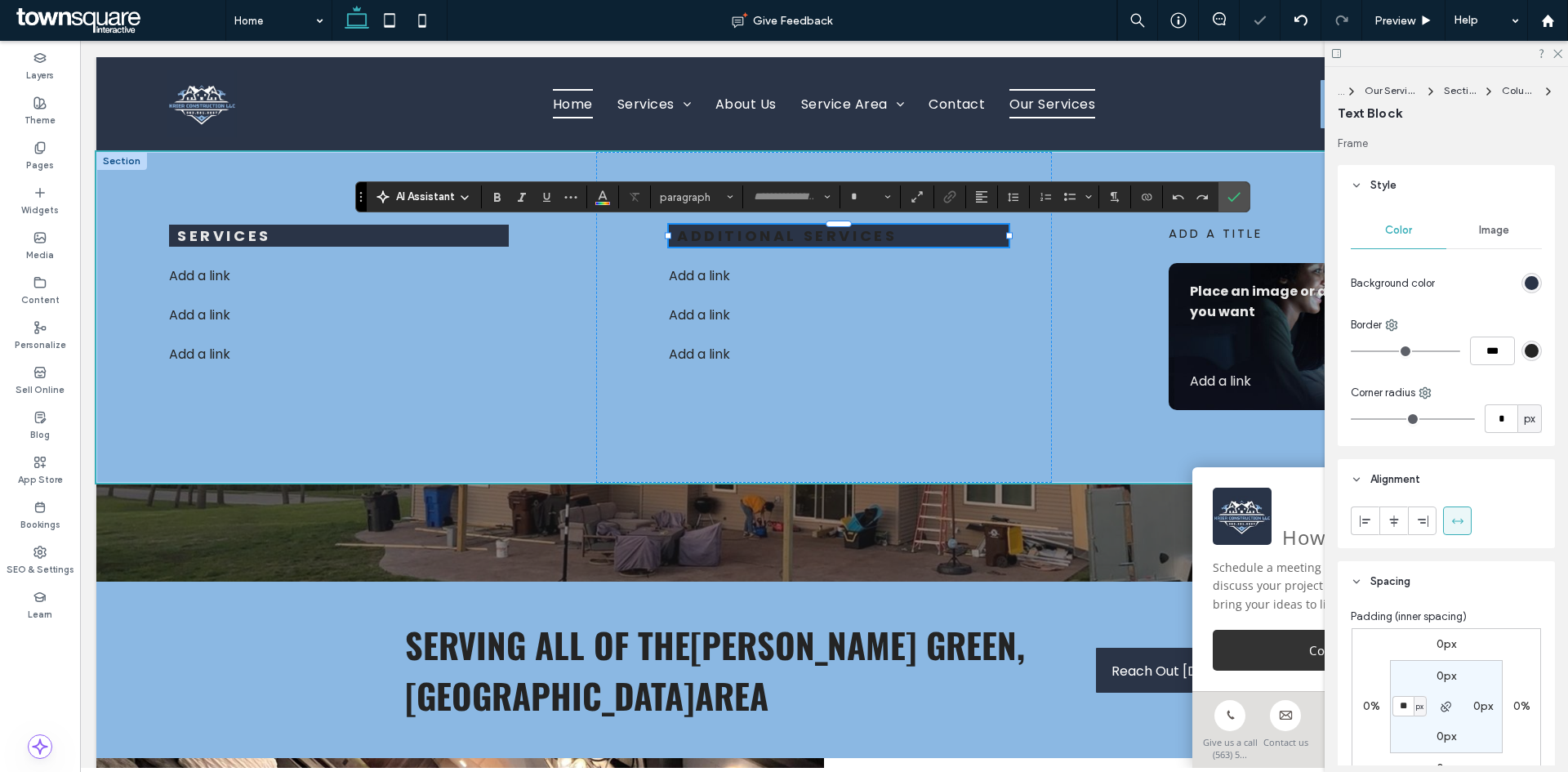
type input "*******"
type input "**"
click at [607, 188] on span "Color" at bounding box center [603, 195] width 13 height 21
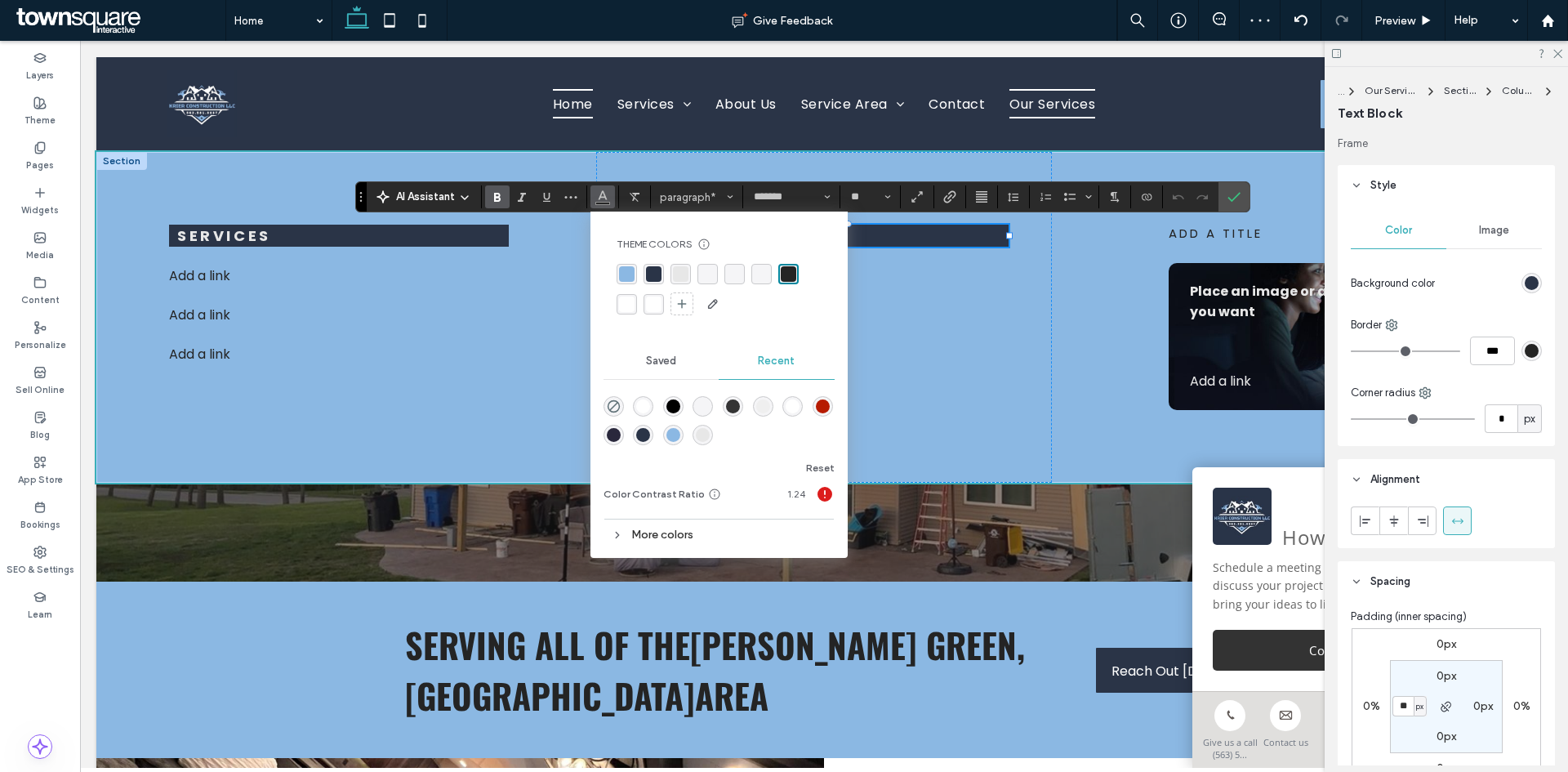
click at [624, 307] on div "rgba(255, 255, 255, 1)" at bounding box center [626, 304] width 15 height 15
drag, startPoint x: 518, startPoint y: 351, endPoint x: 499, endPoint y: 365, distance: 23.6
click at [515, 352] on div "Services Add a link ﻿ Add a link ﻿ Add a link ﻿" at bounding box center [325, 318] width 456 height 331
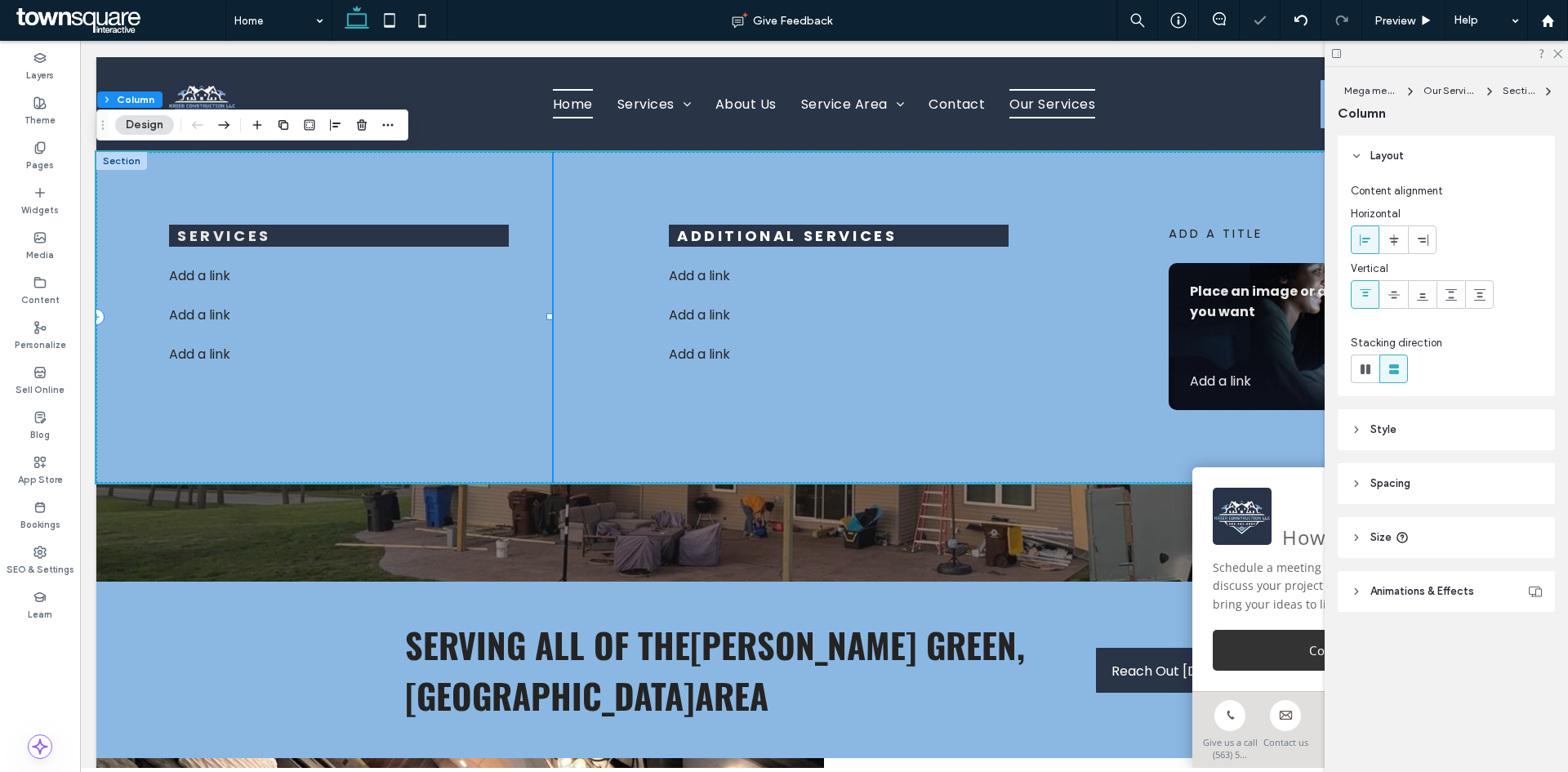
click at [518, 186] on div "Services Add a link ﻿ Add a link ﻿ Add a link ﻿" at bounding box center [325, 318] width 456 height 331
click at [477, 450] on div "Services Add a link ﻿ Add a link ﻿ Add a link ﻿" at bounding box center [325, 318] width 456 height 331
click at [1558, 59] on div at bounding box center [1446, 53] width 243 height 26
click at [1556, 52] on icon at bounding box center [1557, 52] width 10 height 10
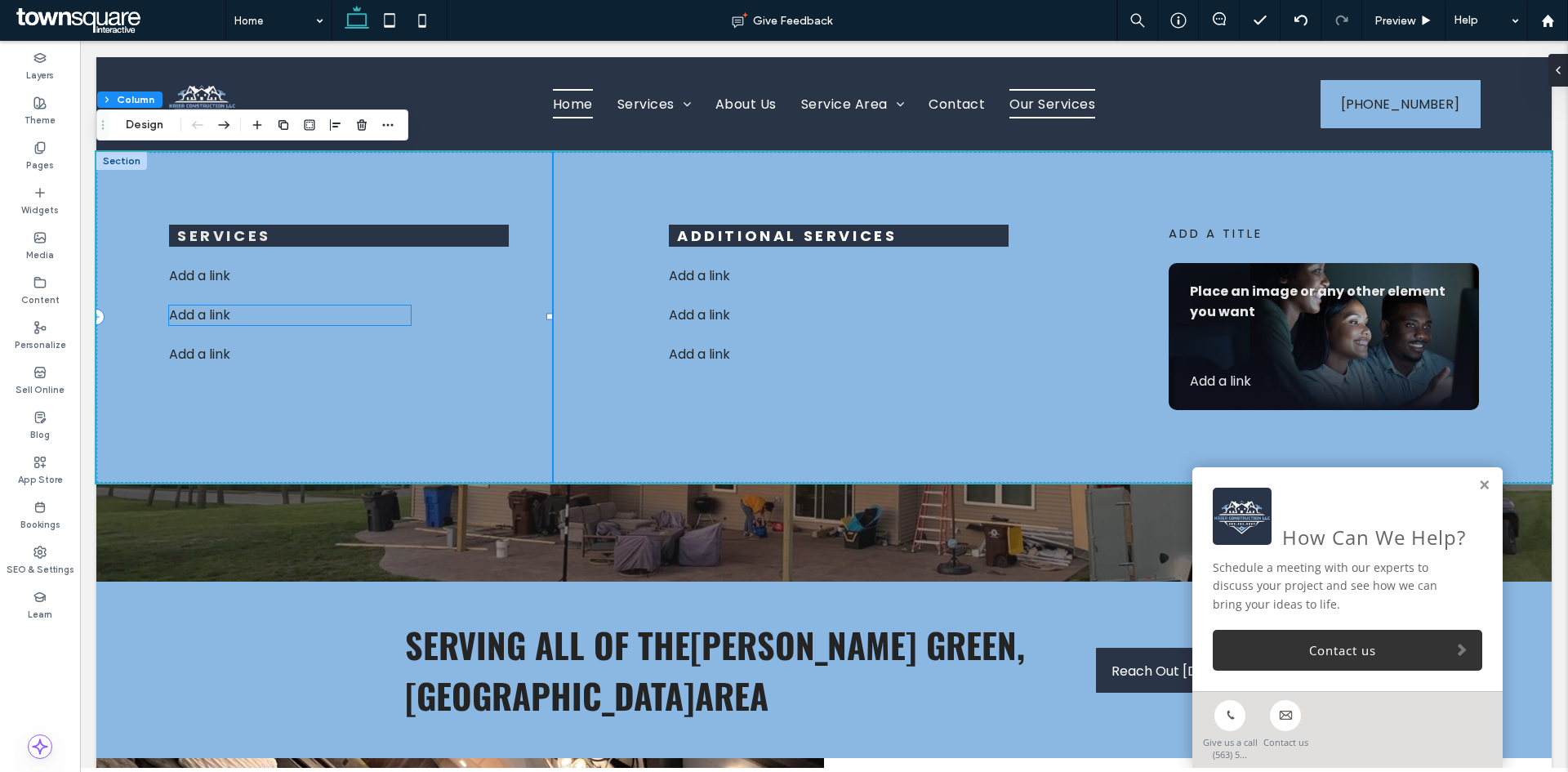
click at [280, 309] on p "Add a link ﻿" at bounding box center [290, 315] width 241 height 20
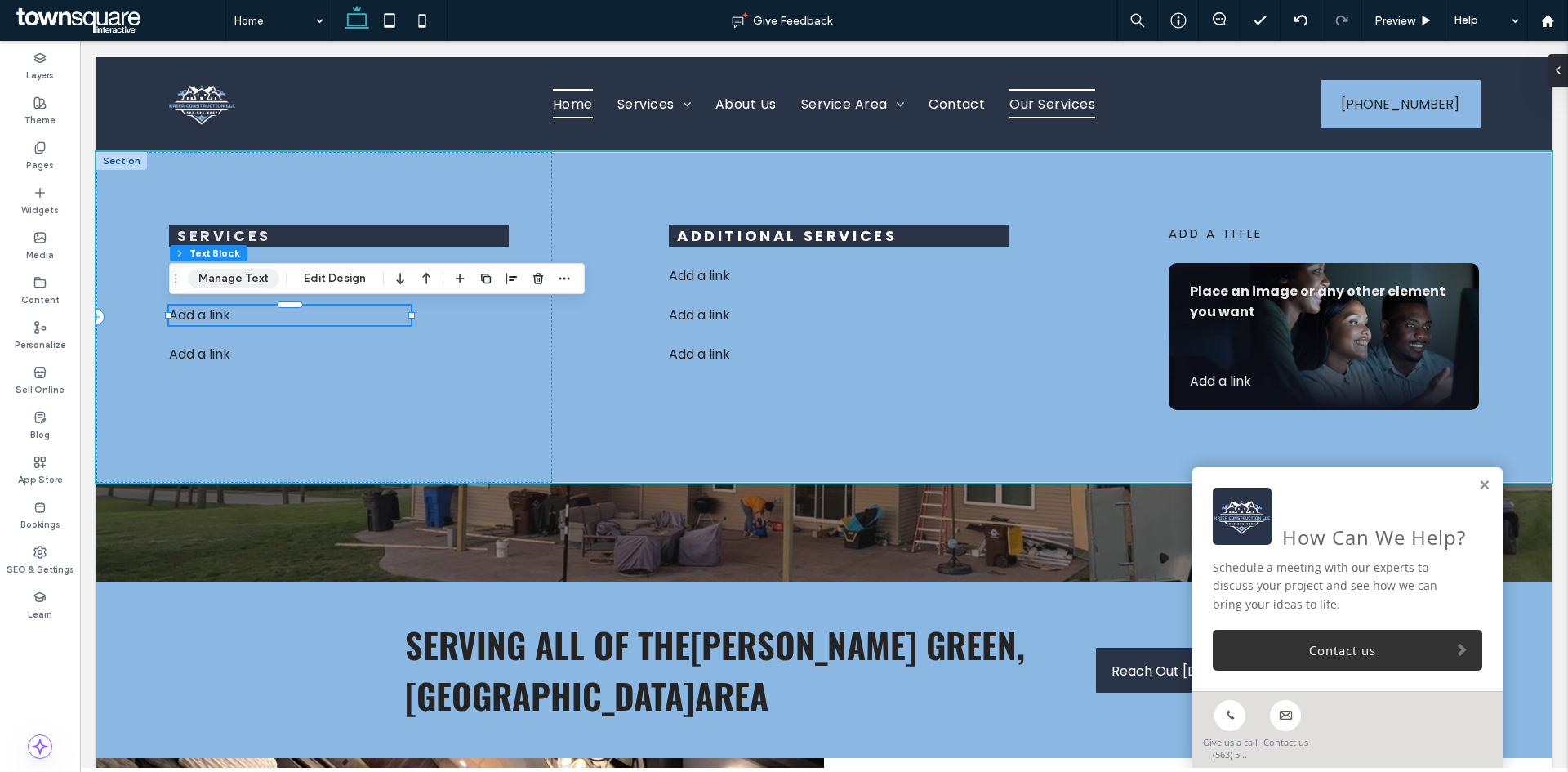
click at [235, 279] on button "Manage Text" at bounding box center [234, 278] width 92 height 20
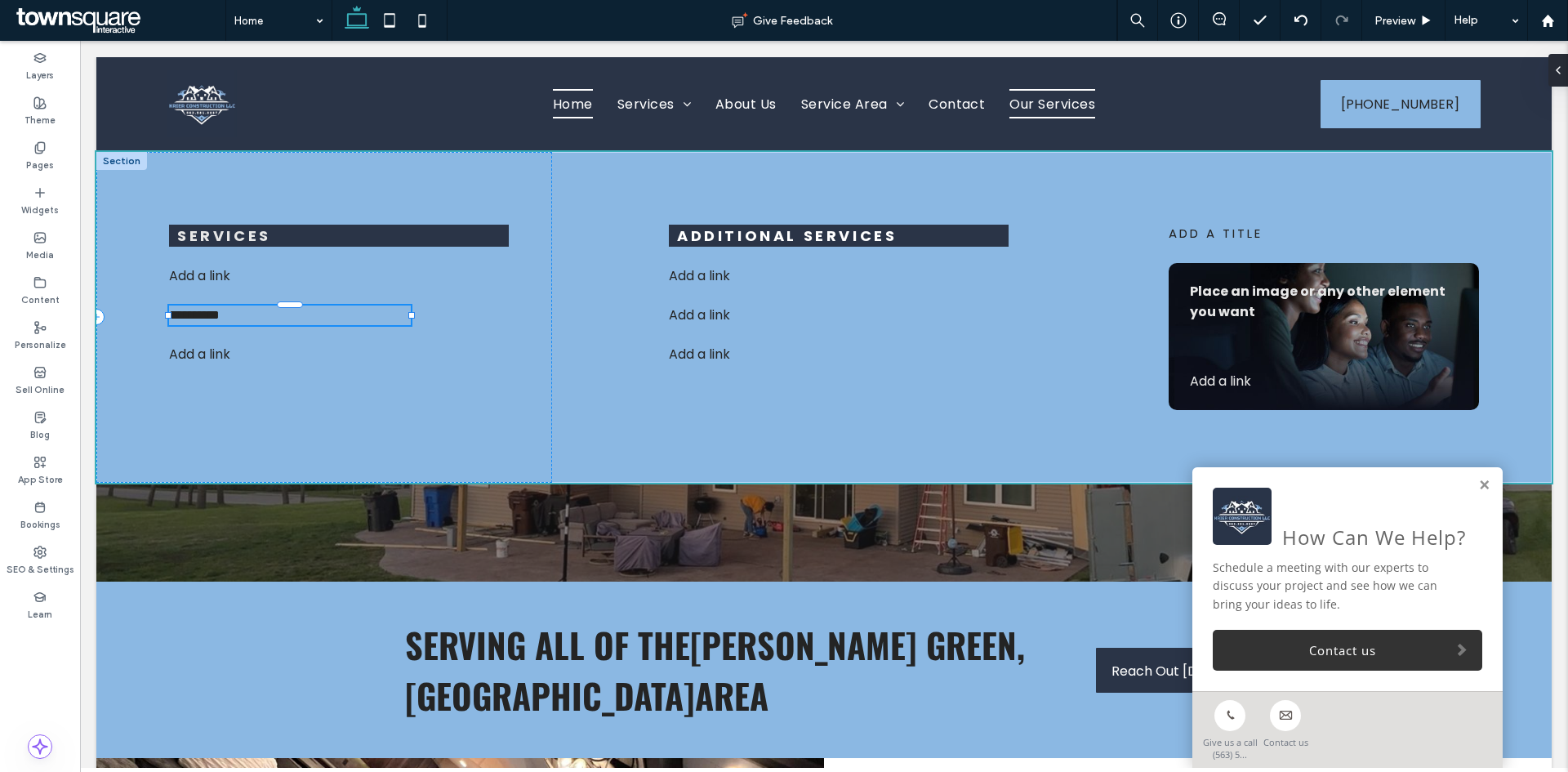
type input "*******"
type input "**"
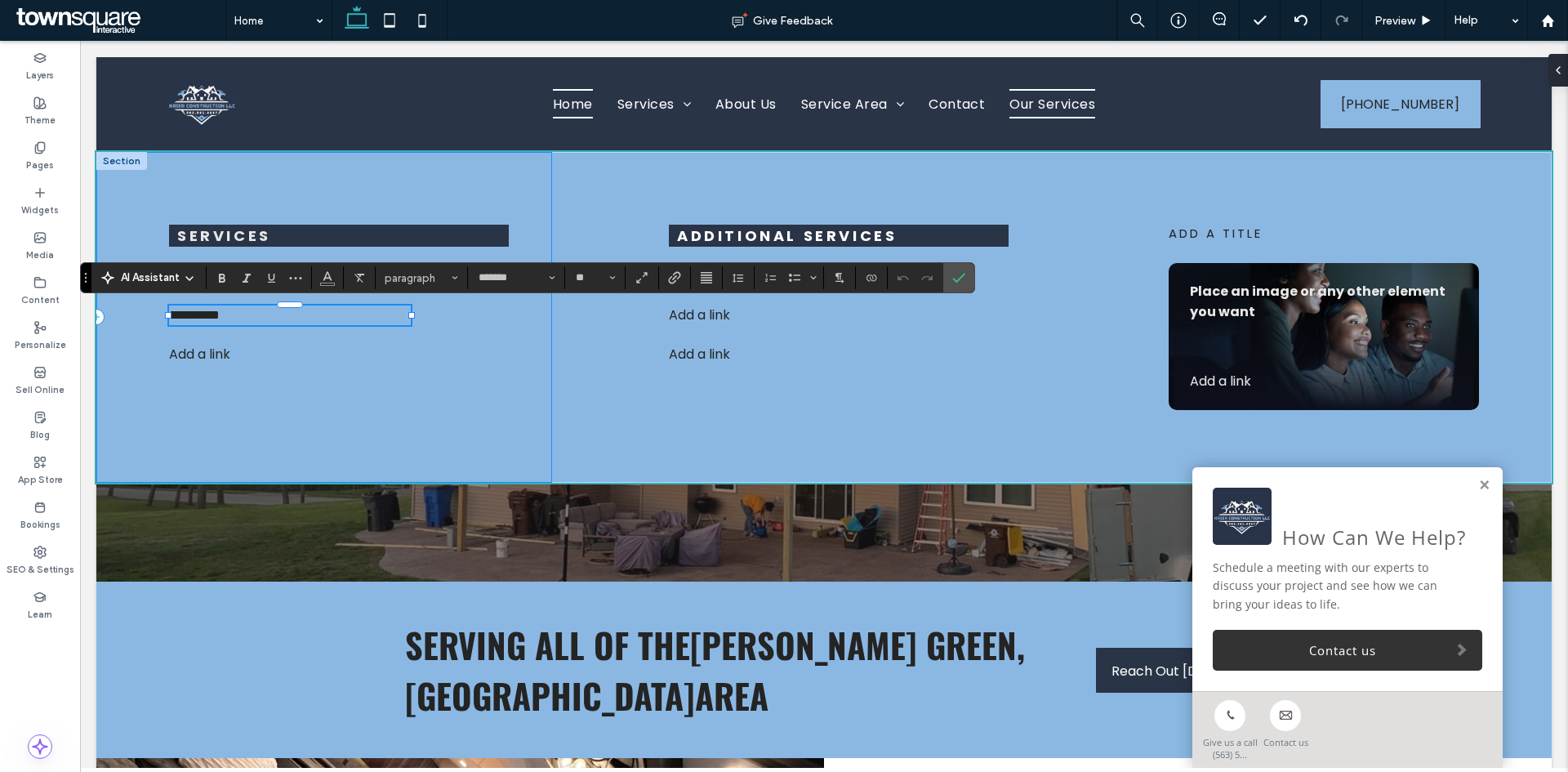
drag, startPoint x: 410, startPoint y: 408, endPoint x: 407, endPoint y: 388, distance: 20.2
click at [409, 408] on div "**********" at bounding box center [325, 318] width 456 height 331
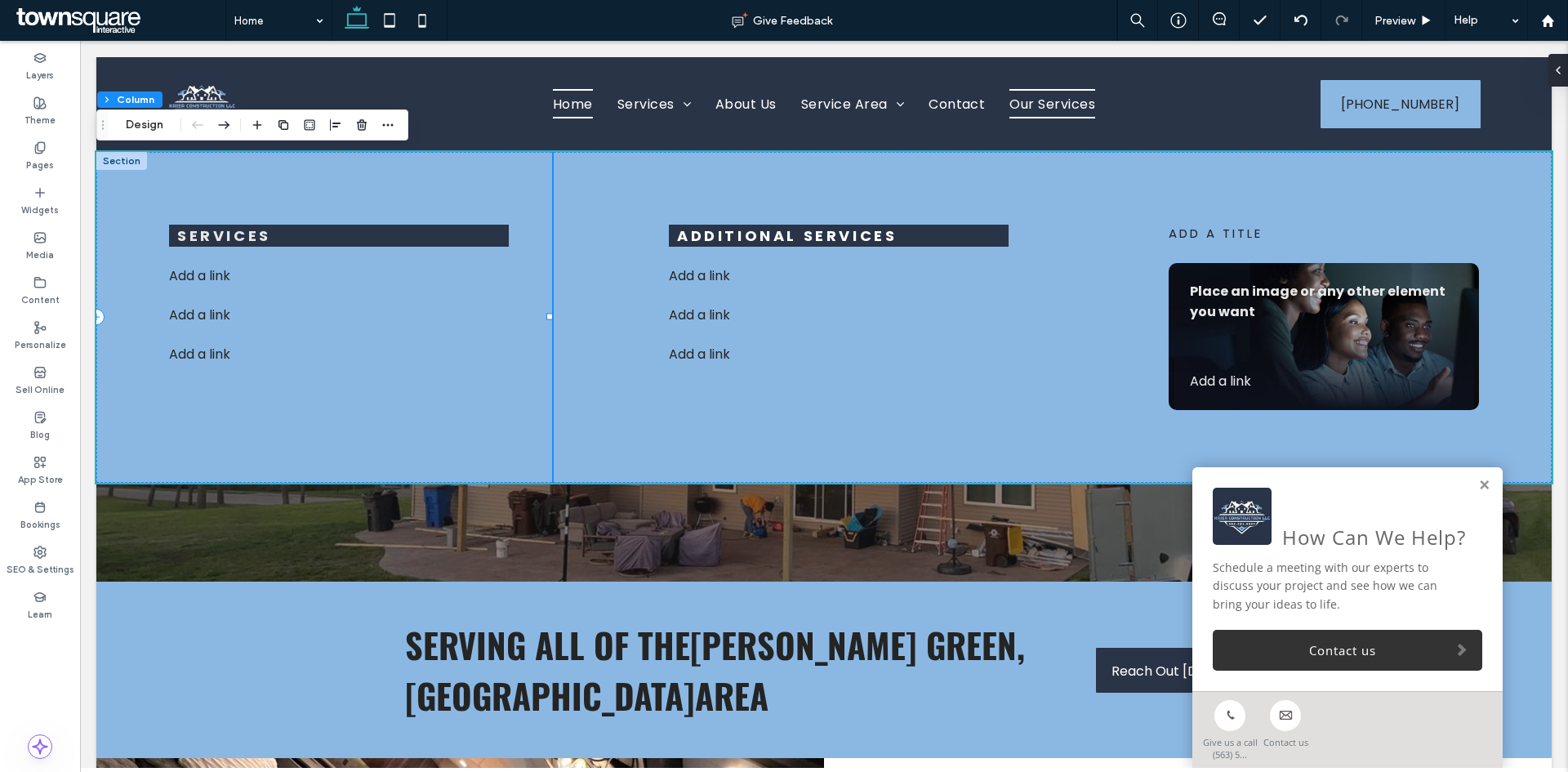
click at [416, 285] on div "Services Add a link ﻿ Add a link Add a link ﻿" at bounding box center [325, 318] width 456 height 331
click at [318, 276] on p "Add a link ﻿" at bounding box center [290, 275] width 241 height 20
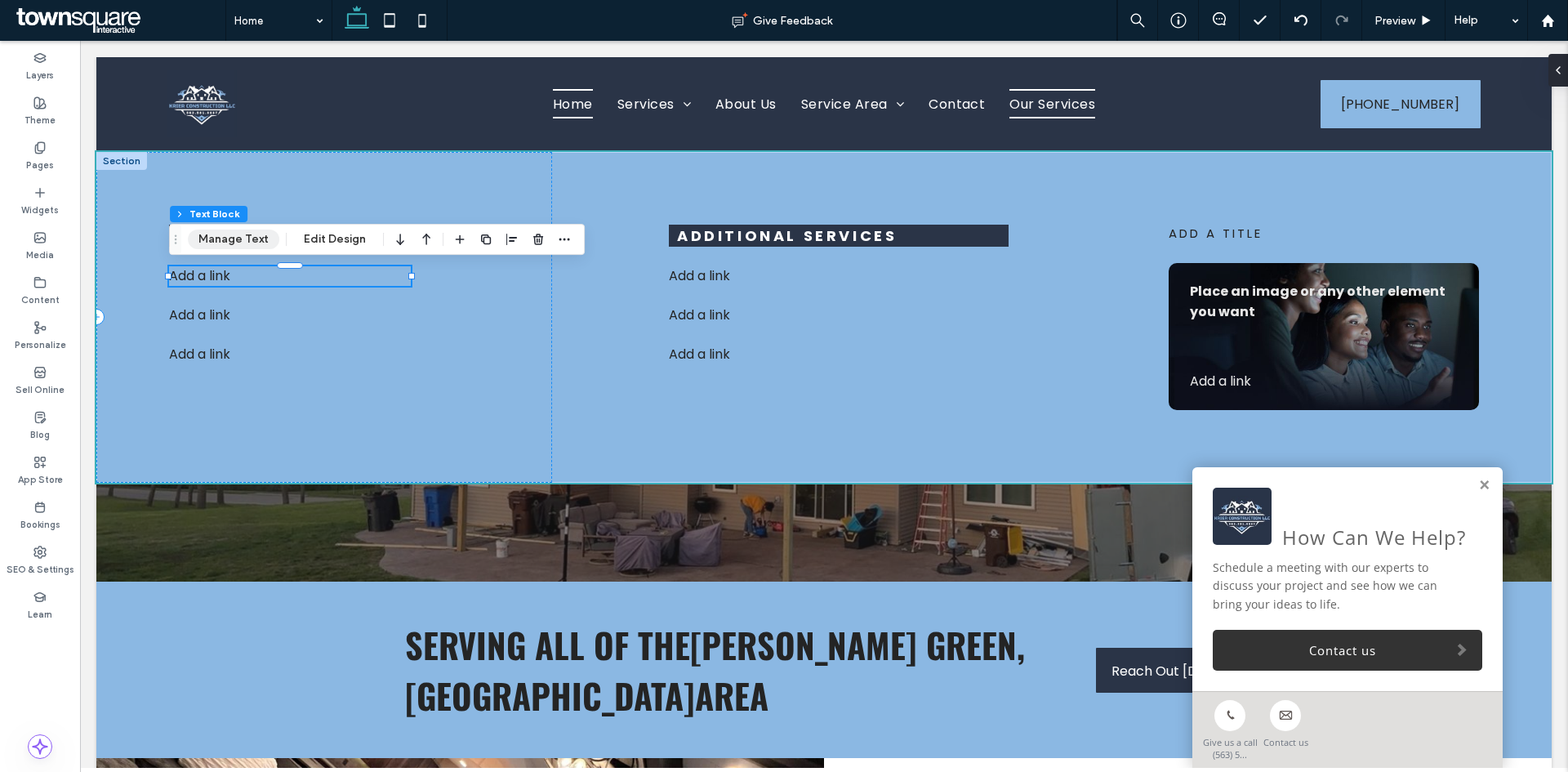
click at [235, 236] on button "Manage Text" at bounding box center [234, 239] width 92 height 20
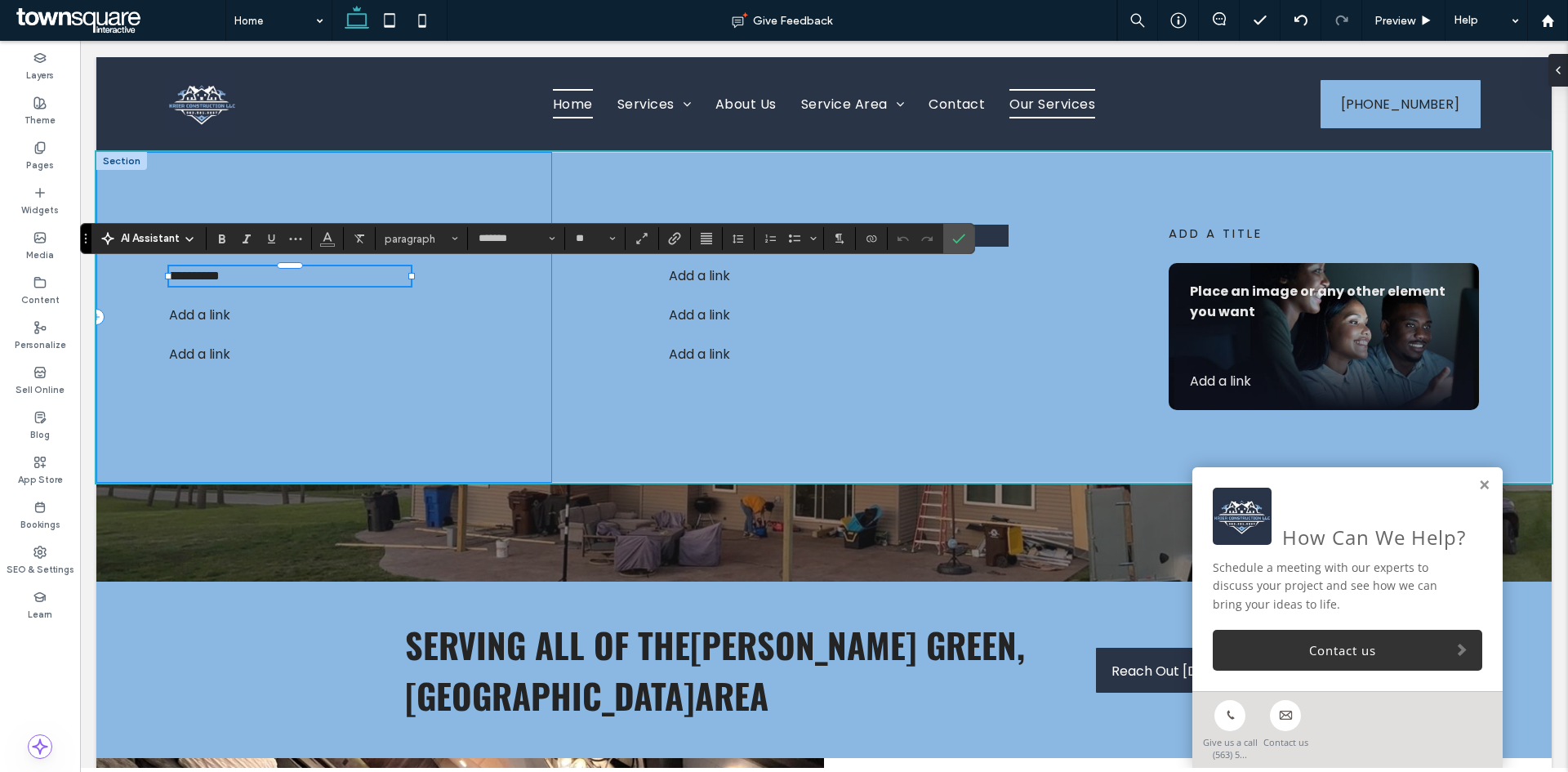
click at [469, 409] on div "**********" at bounding box center [325, 318] width 456 height 331
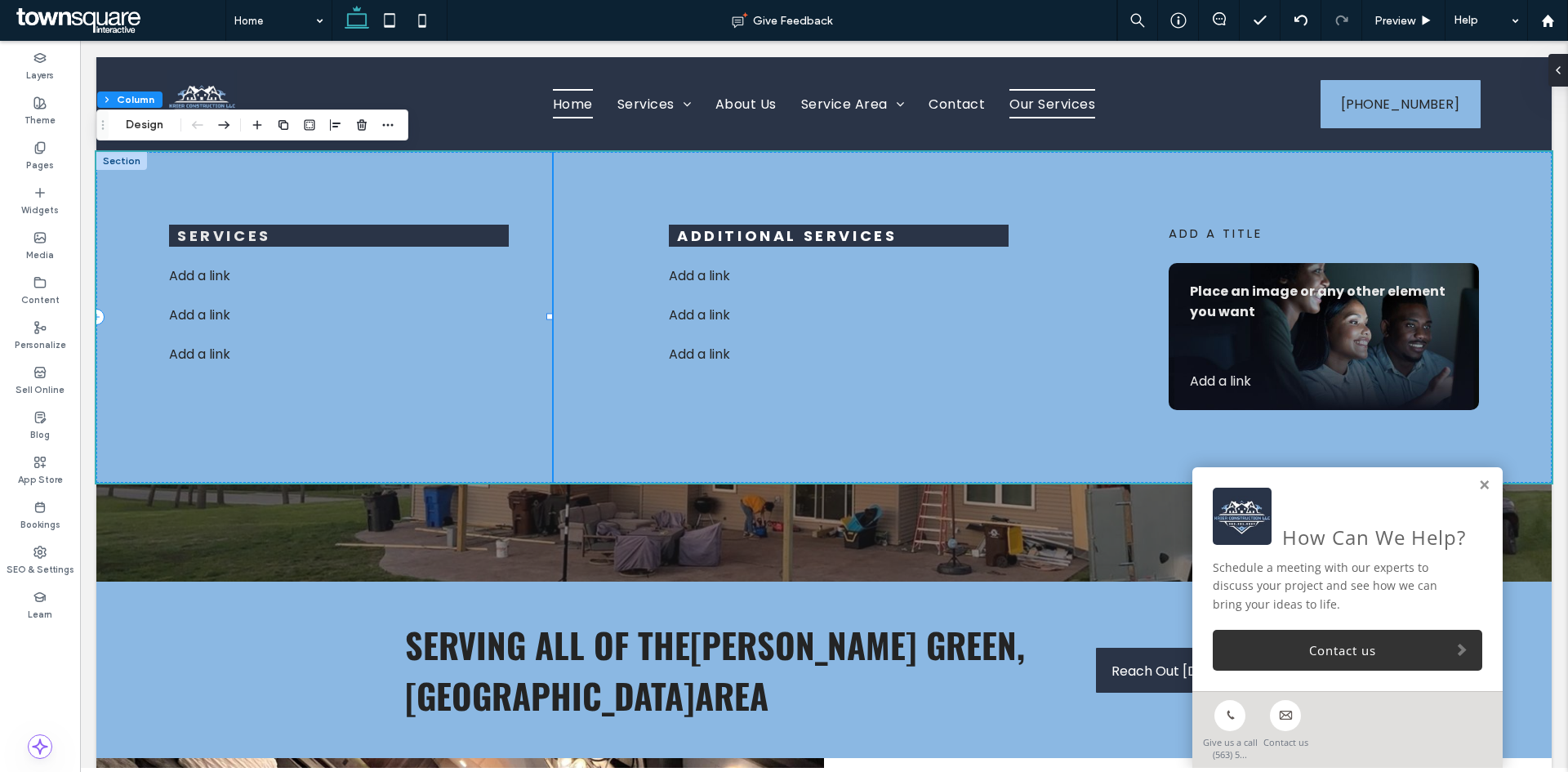
click at [355, 386] on div "Services Add a link Add a link Add a link ﻿" at bounding box center [325, 318] width 456 height 331
click at [326, 277] on p "Add a link" at bounding box center [290, 275] width 241 height 20
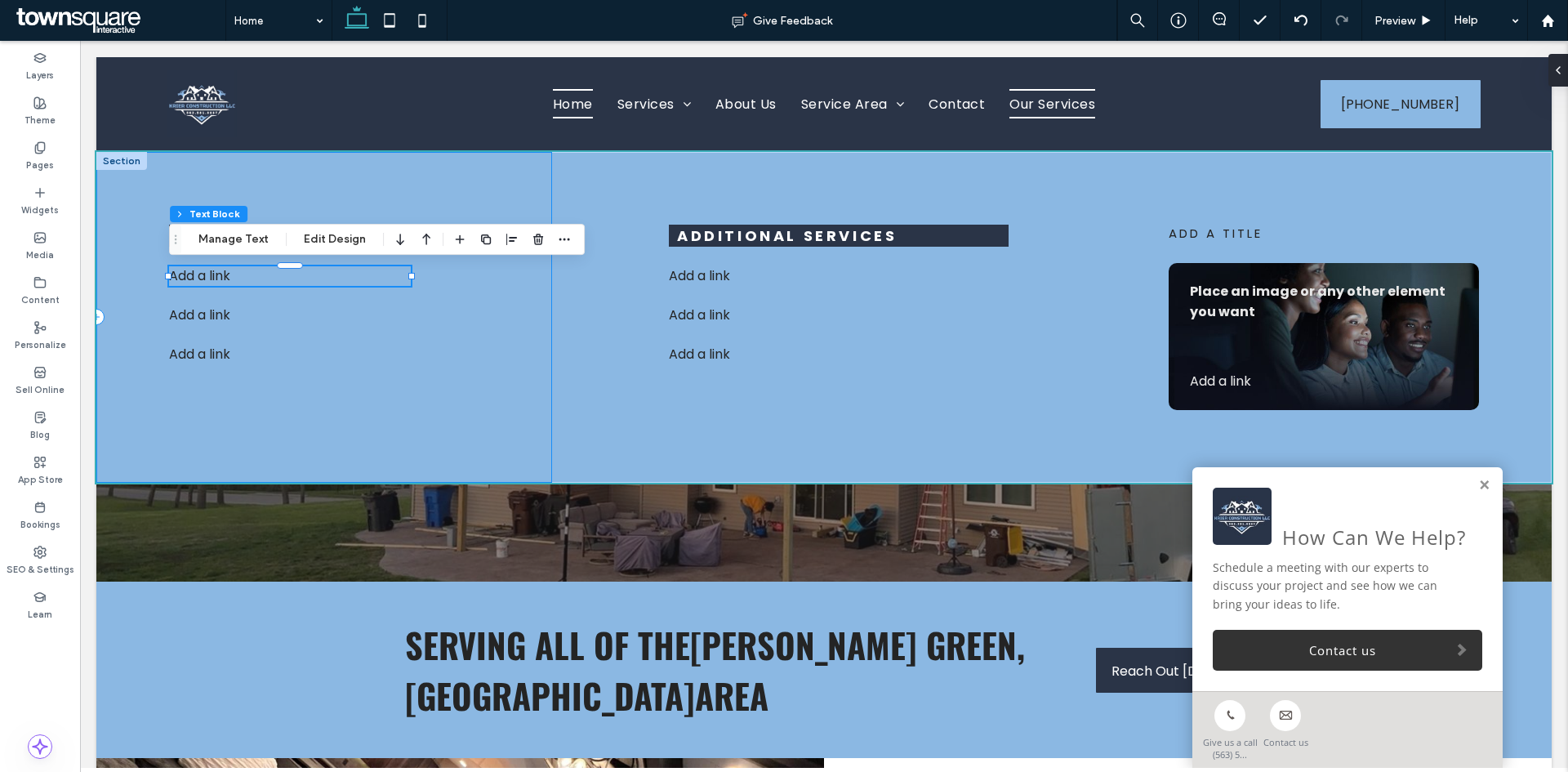
click at [498, 164] on div "Services Add a link Add a link Add a link ﻿" at bounding box center [325, 318] width 456 height 331
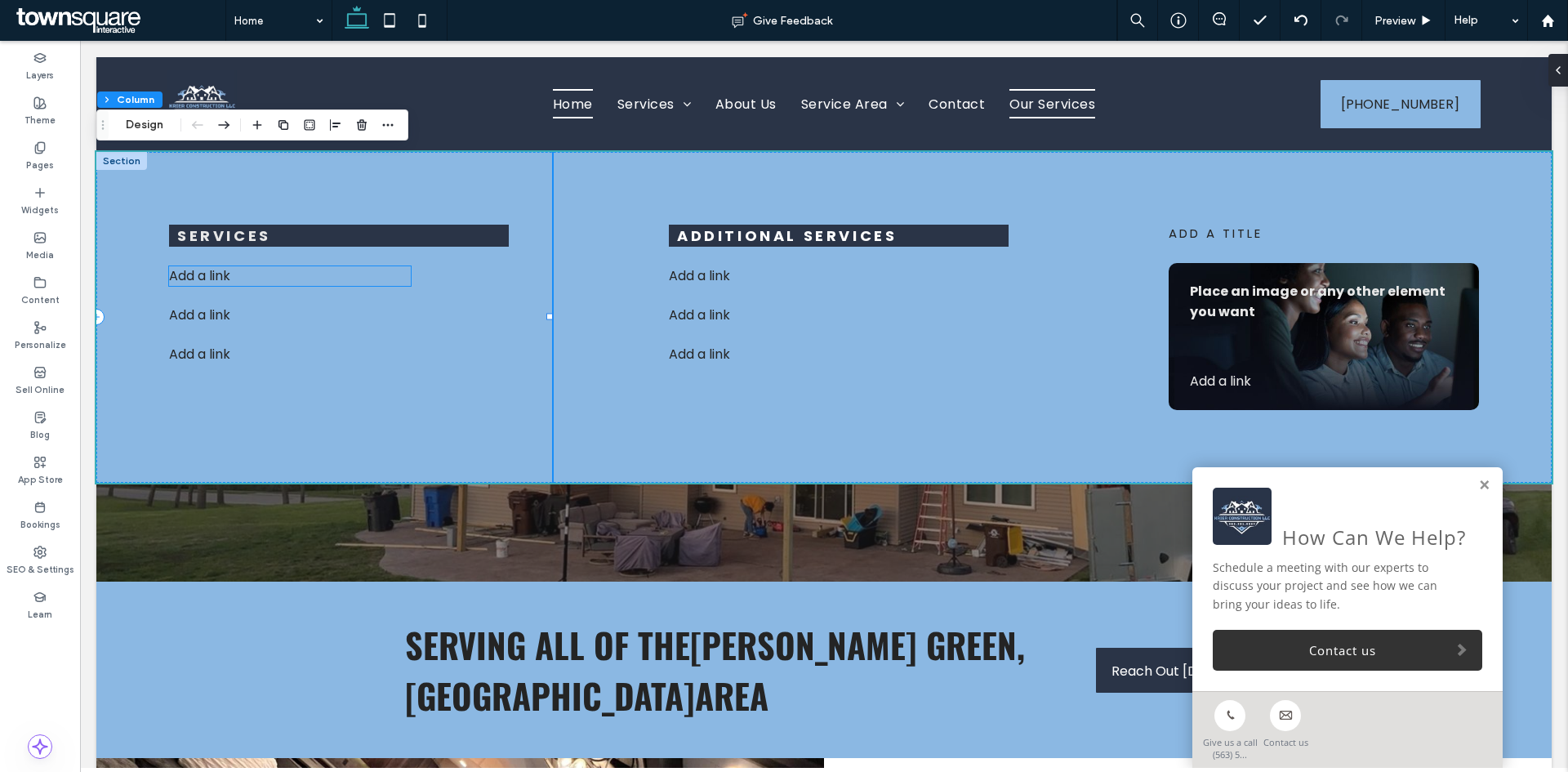
click at [377, 273] on p "Add a link" at bounding box center [290, 275] width 241 height 20
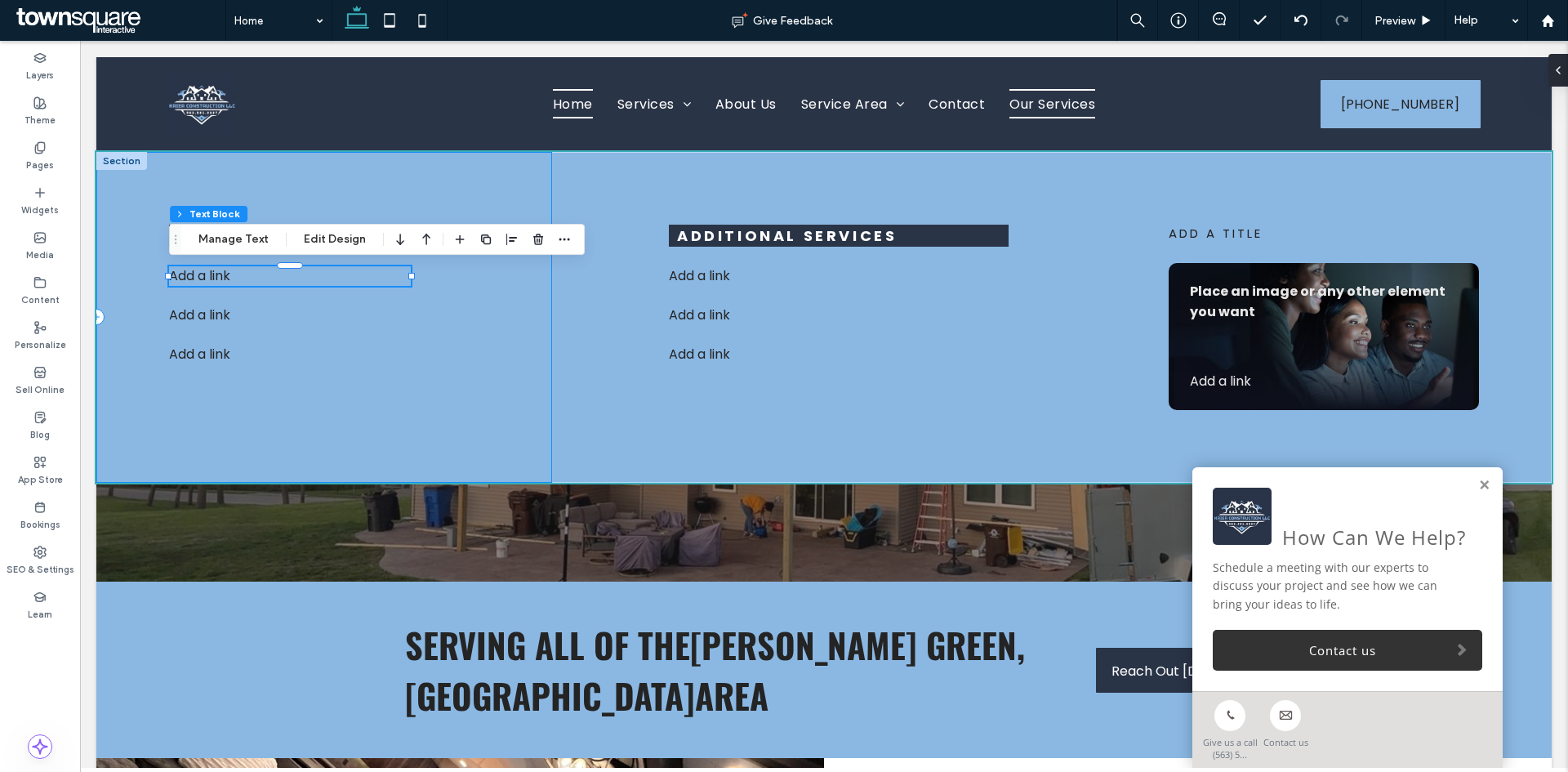
click at [383, 383] on div "Services Add a link Add a link Add a link ﻿" at bounding box center [325, 318] width 456 height 331
click at [238, 236] on button "Manage Text" at bounding box center [234, 239] width 92 height 20
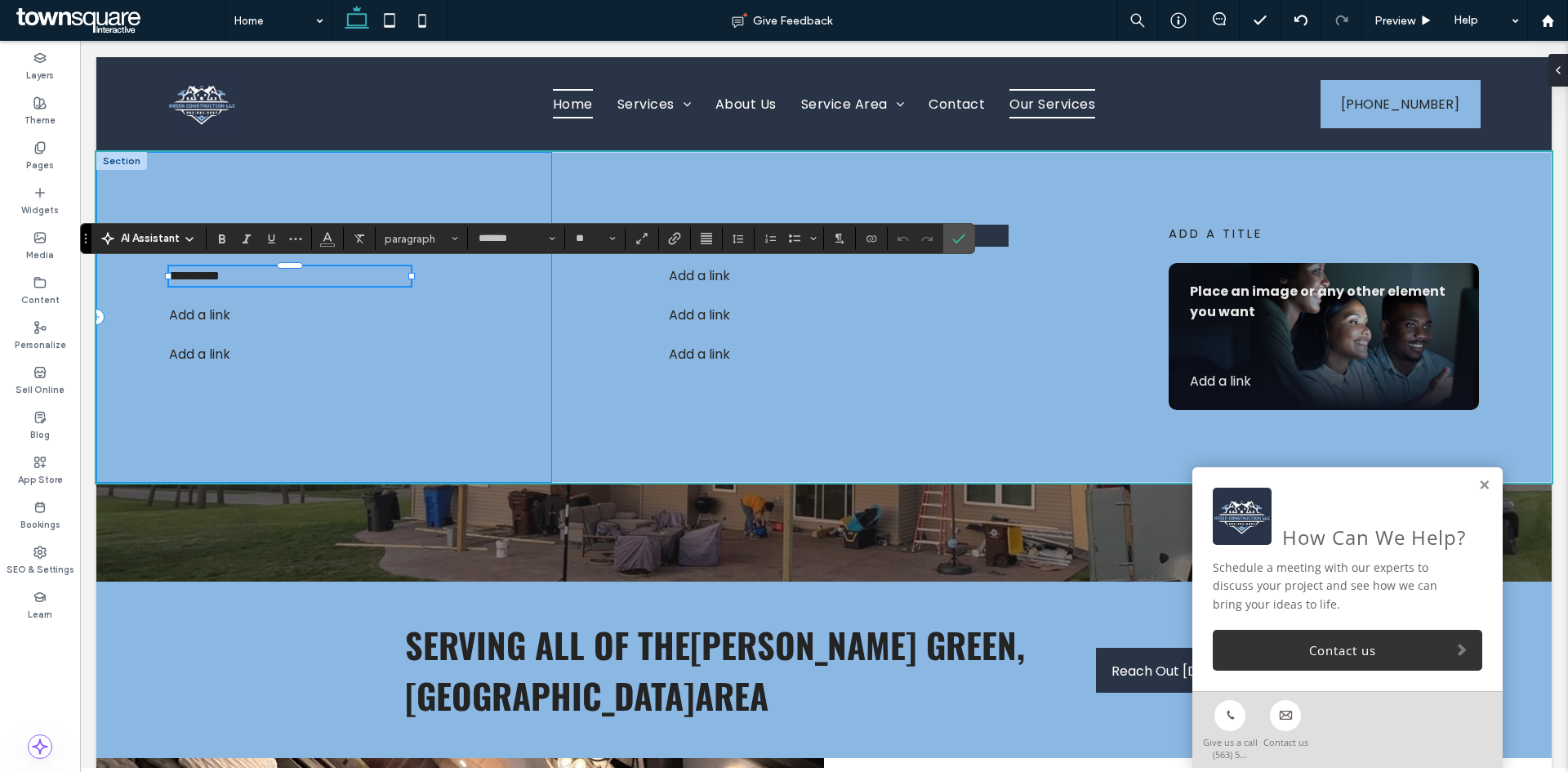
drag, startPoint x: 302, startPoint y: 338, endPoint x: 294, endPoint y: 307, distance: 32.0
click at [300, 338] on div "**********" at bounding box center [325, 318] width 456 height 331
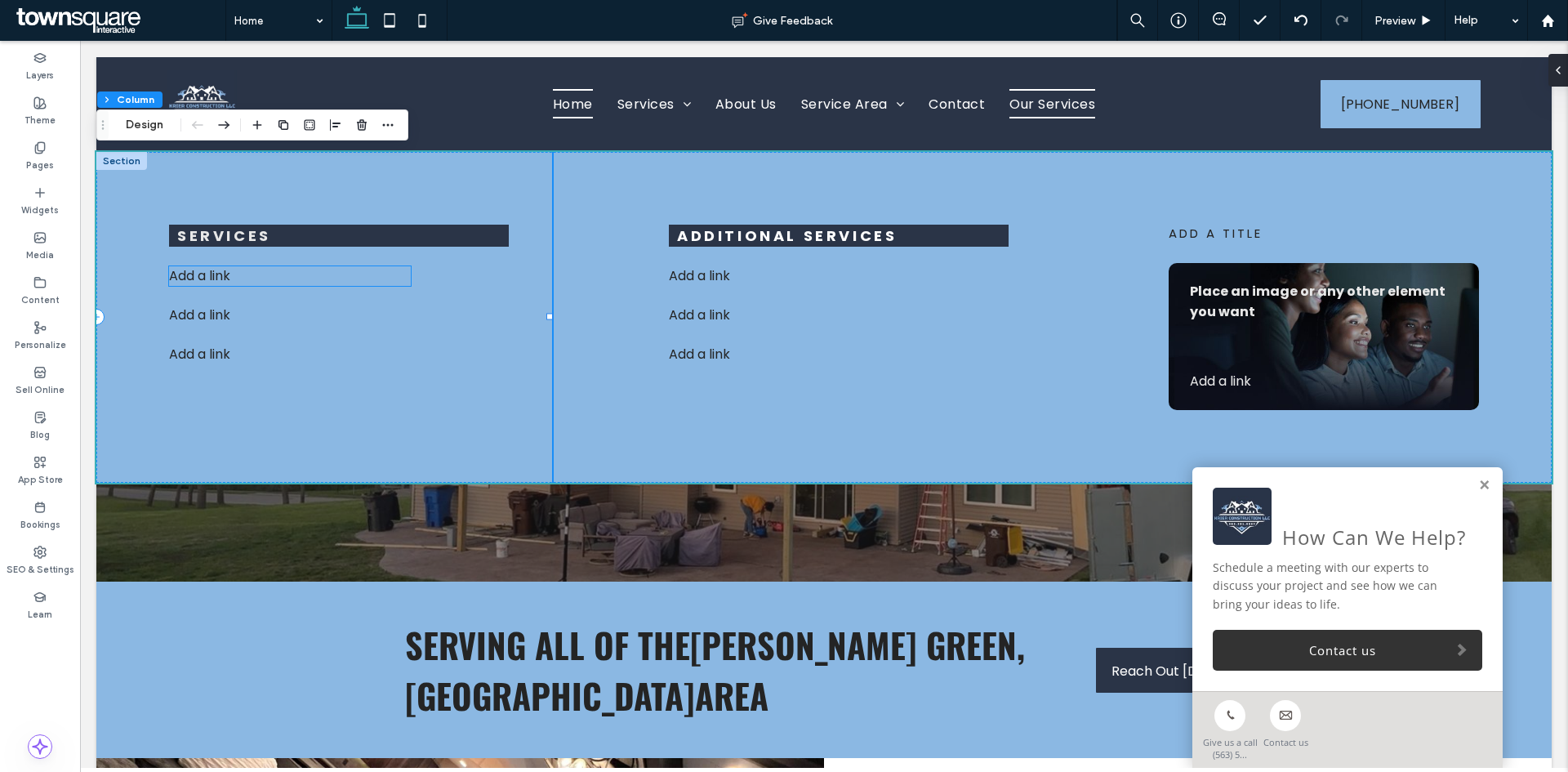
click at [289, 271] on p "Add a link" at bounding box center [290, 275] width 241 height 20
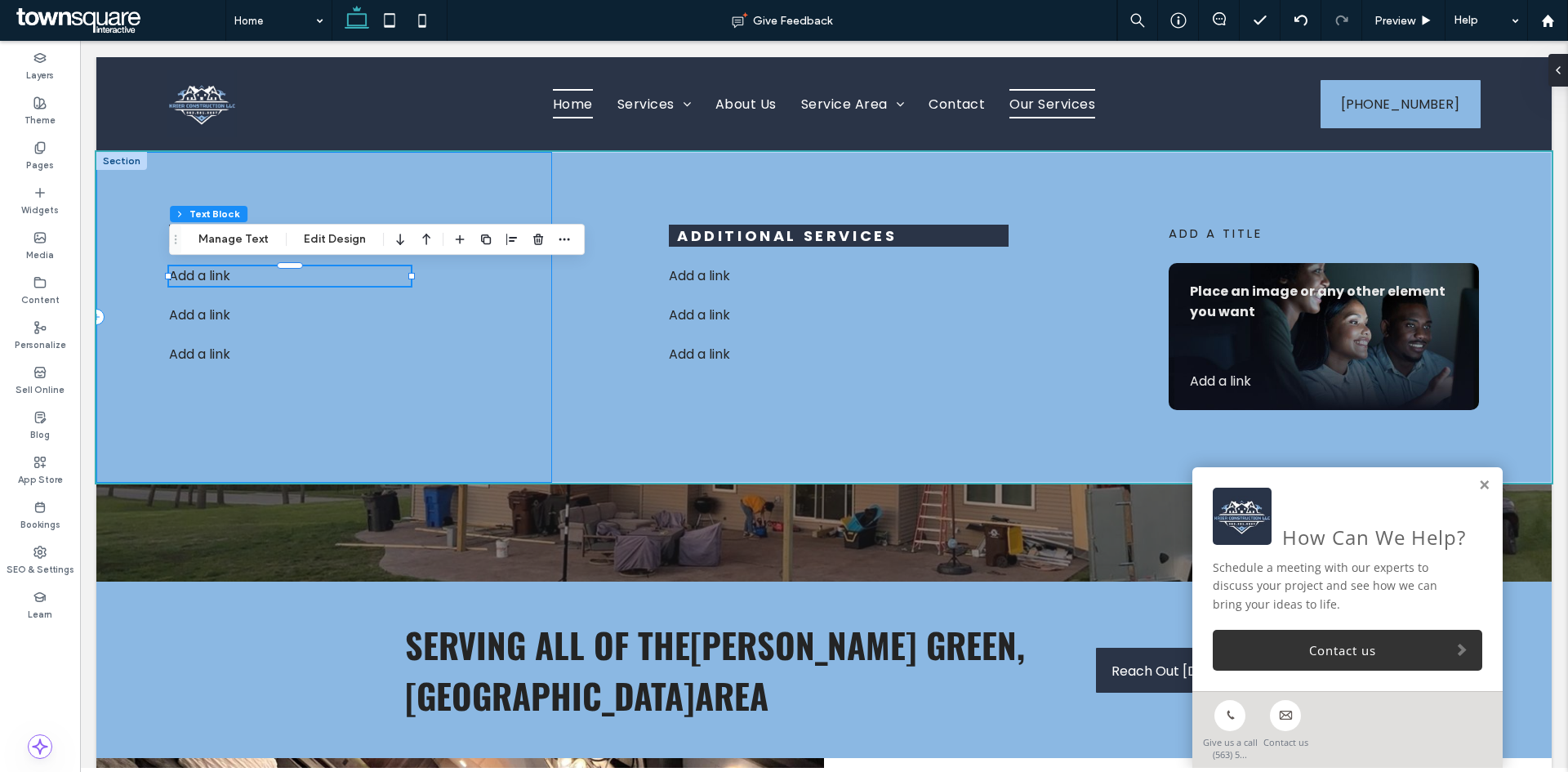
drag, startPoint x: 457, startPoint y: 175, endPoint x: 382, endPoint y: 223, distance: 89.0
click at [456, 175] on div "Services Add a link Add a link Add a link ﻿" at bounding box center [325, 318] width 456 height 331
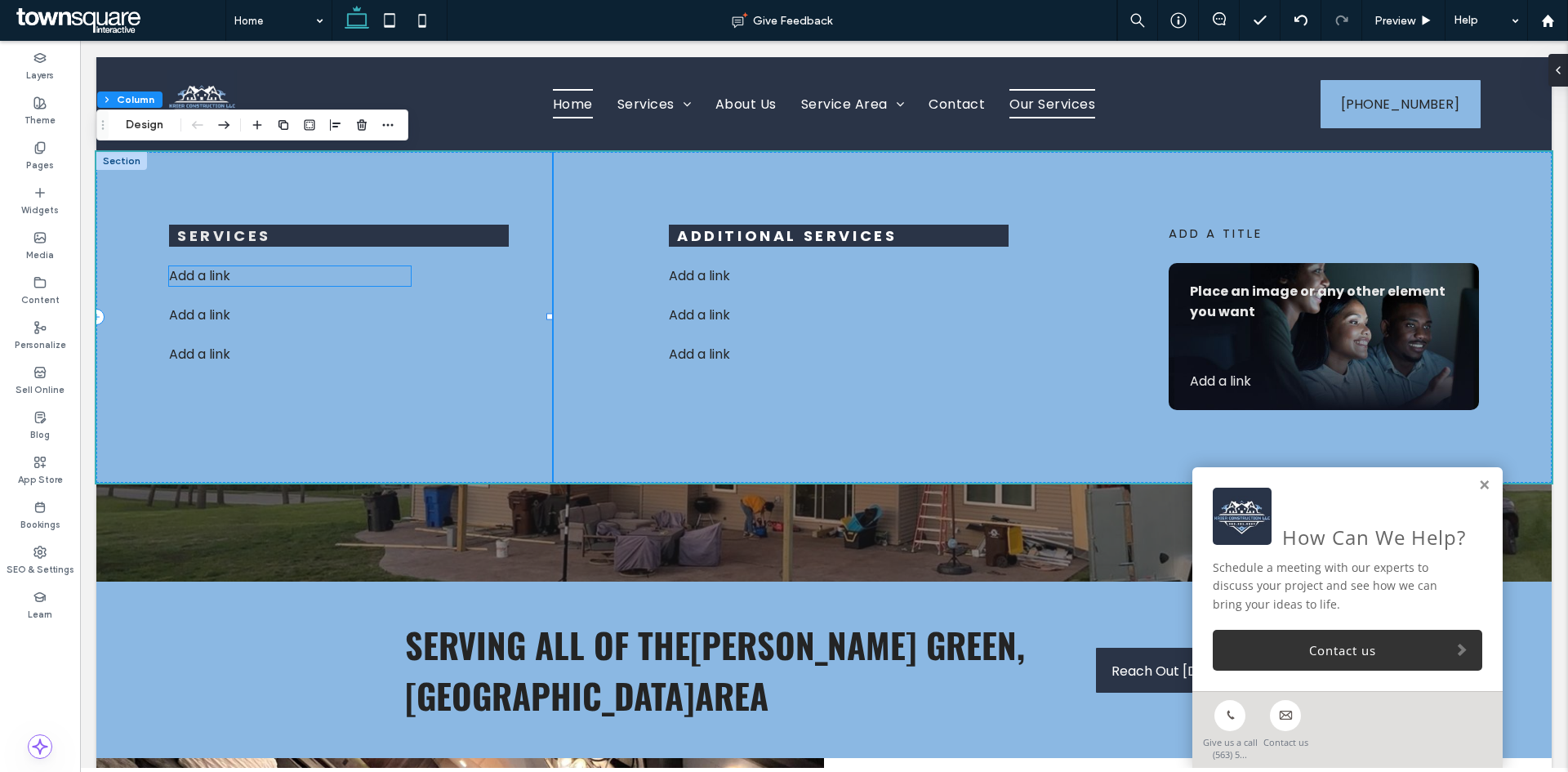
click at [265, 268] on p "Add a link" at bounding box center [290, 275] width 241 height 20
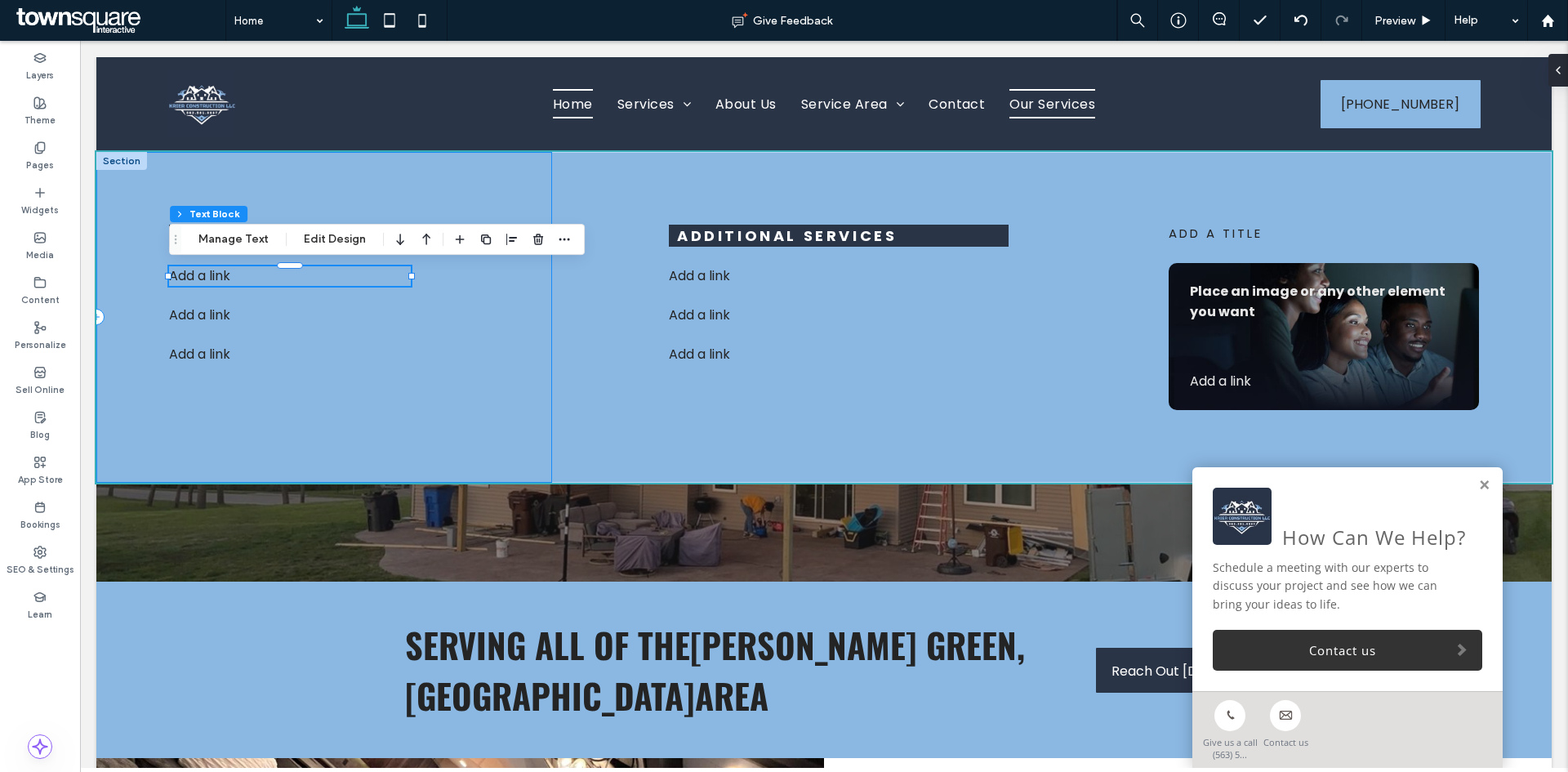
click at [256, 196] on div "Services Add a link Add a link Add a link ﻿" at bounding box center [325, 318] width 456 height 331
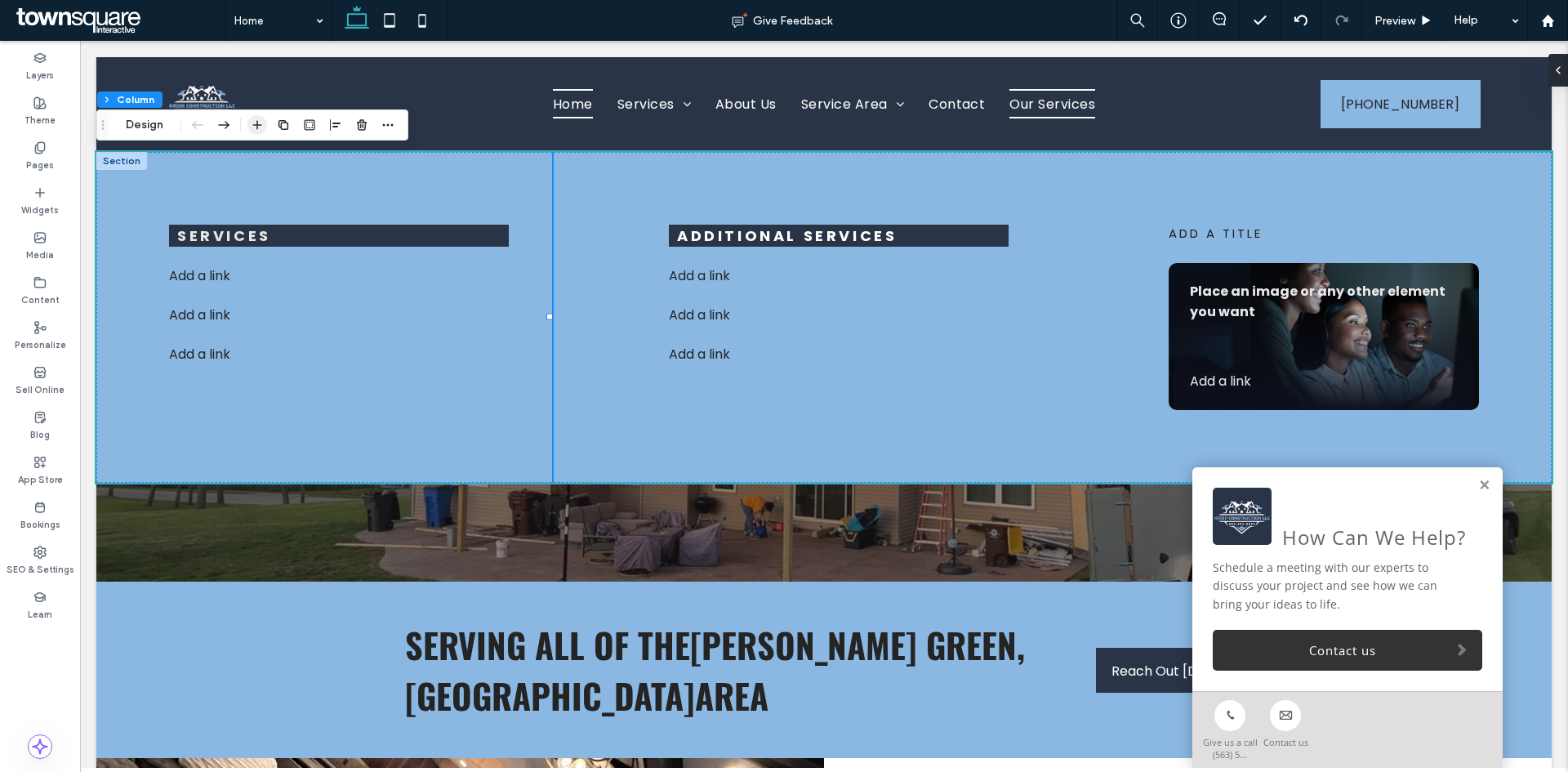
click at [257, 123] on use "button" at bounding box center [257, 125] width 9 height 9
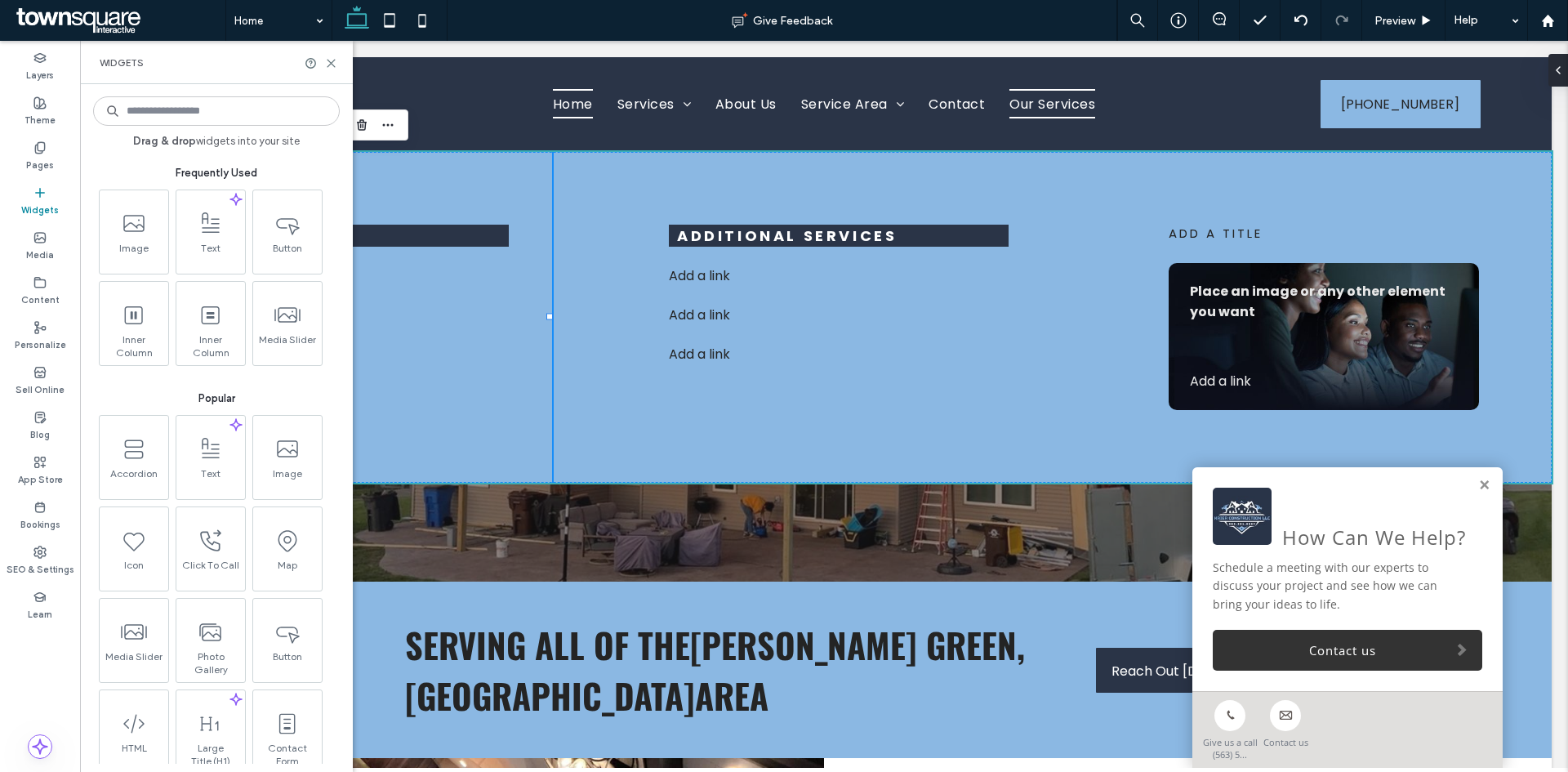
click at [262, 119] on input at bounding box center [216, 111] width 247 height 29
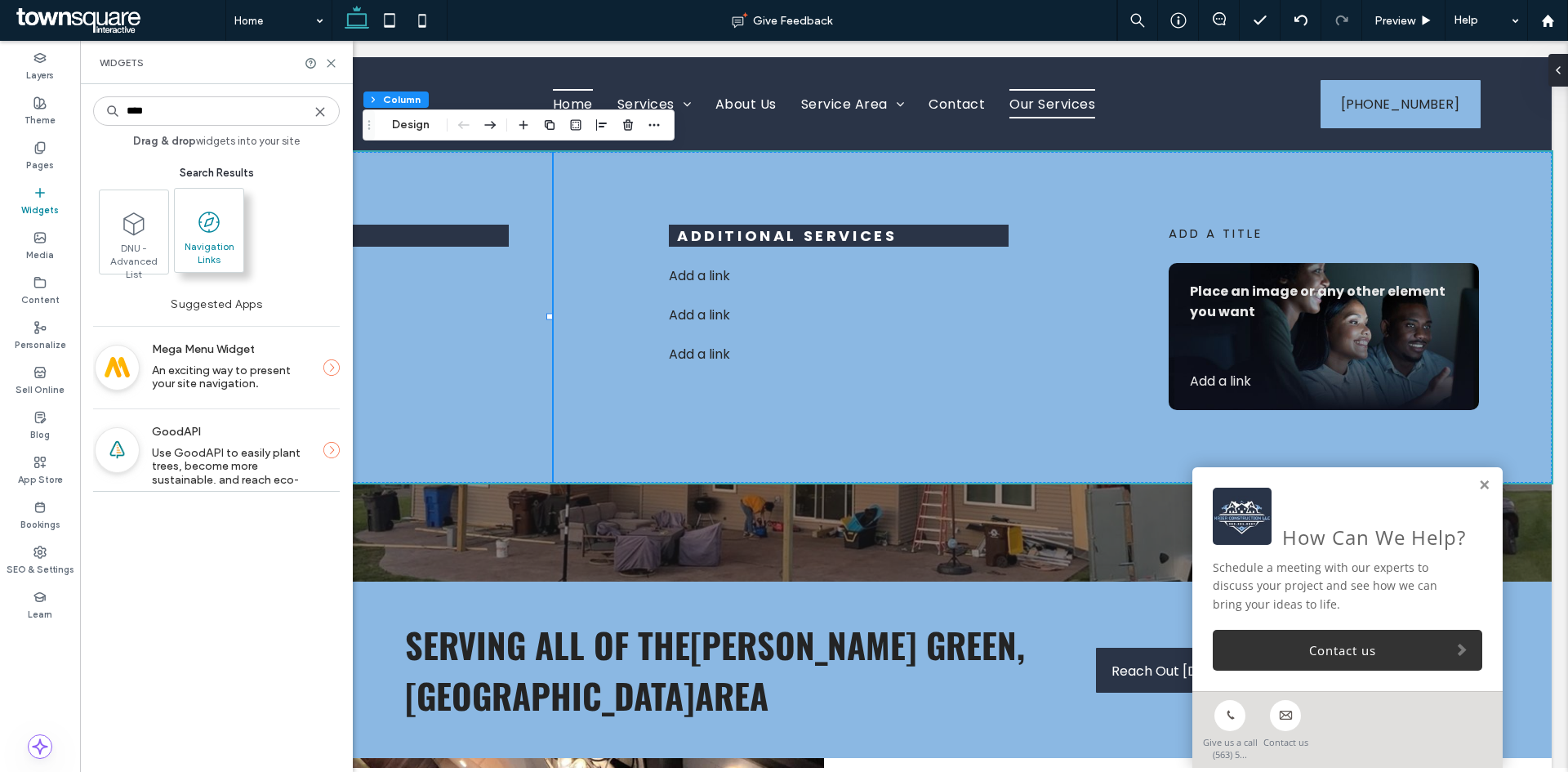
type input "****"
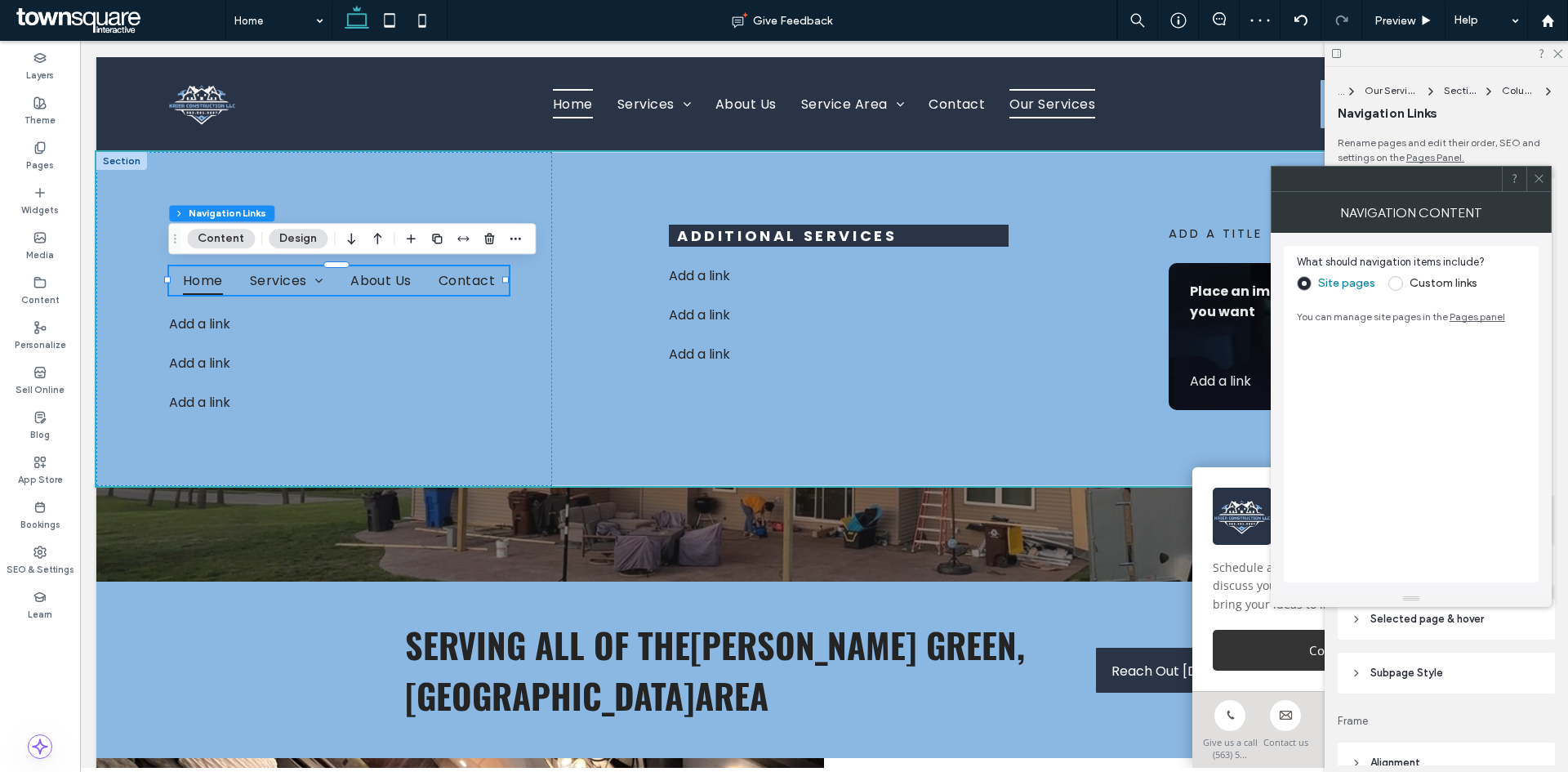
drag, startPoint x: 1397, startPoint y: 283, endPoint x: 1420, endPoint y: 281, distance: 23.1
click at [1397, 283] on span at bounding box center [1396, 284] width 15 height 15
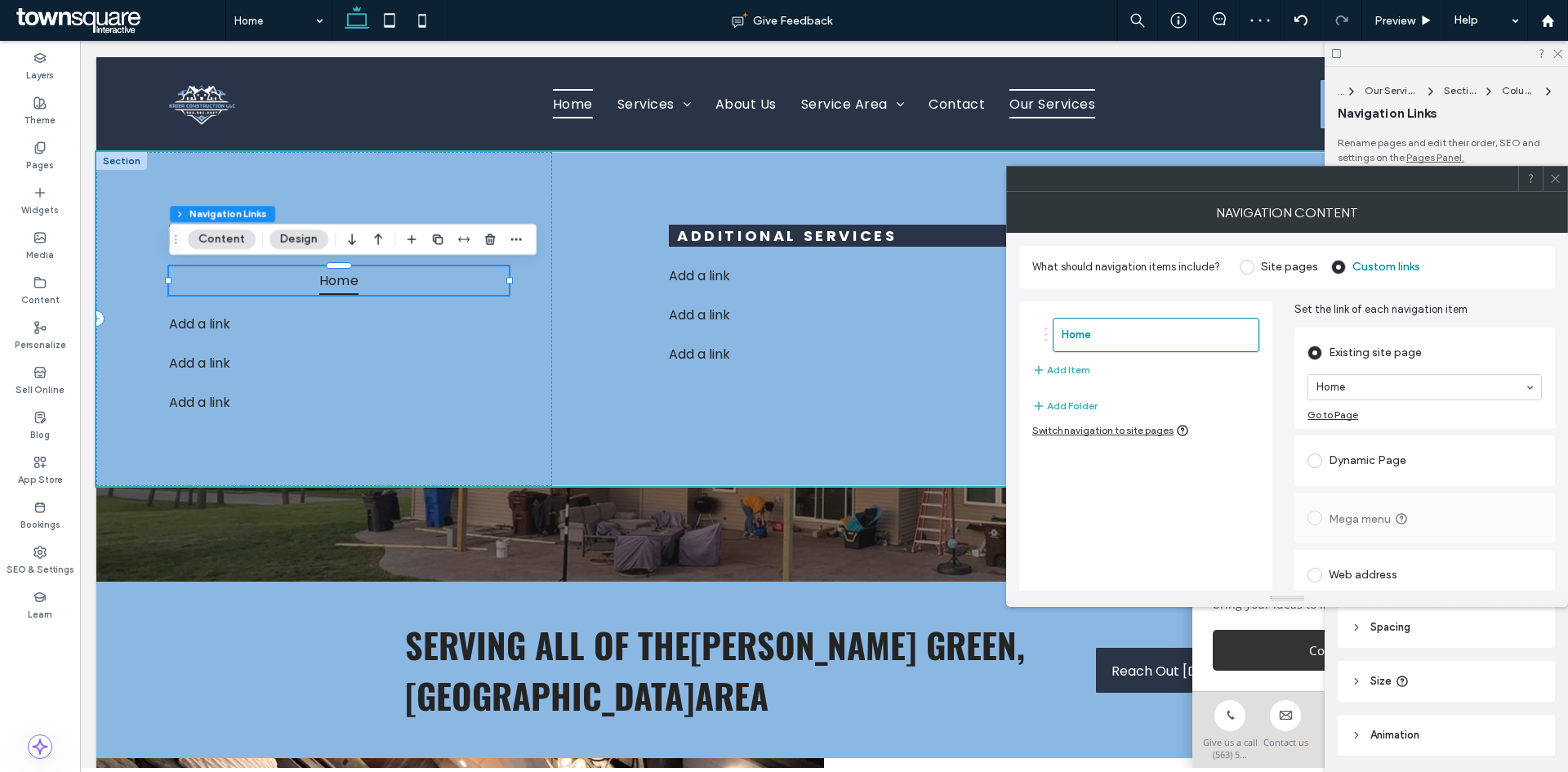
click at [238, 238] on button "Content" at bounding box center [222, 239] width 68 height 20
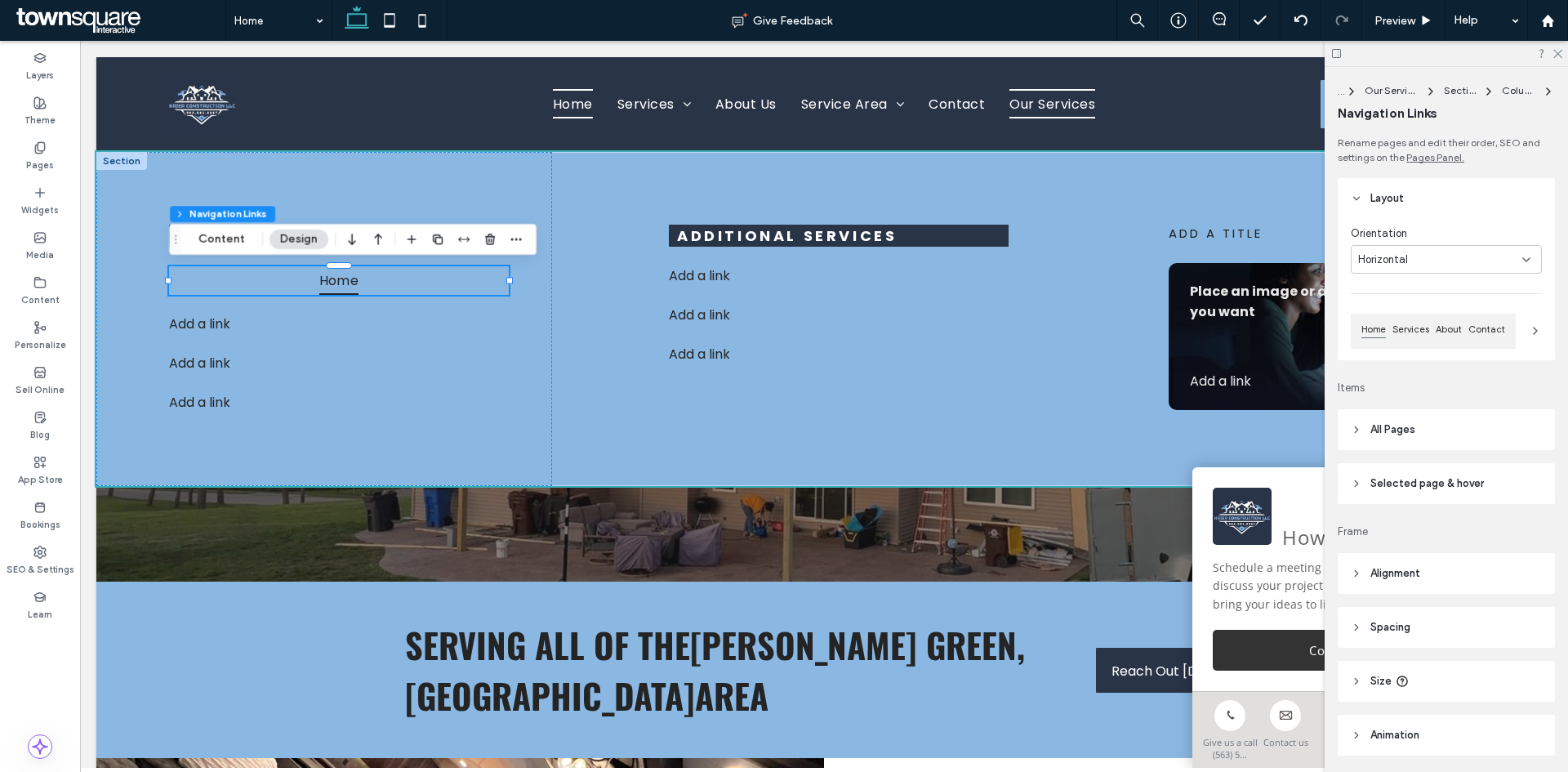
click at [1459, 259] on div "Horizontal" at bounding box center [1439, 259] width 164 height 16
click at [1424, 317] on div "Vertical" at bounding box center [1443, 316] width 182 height 28
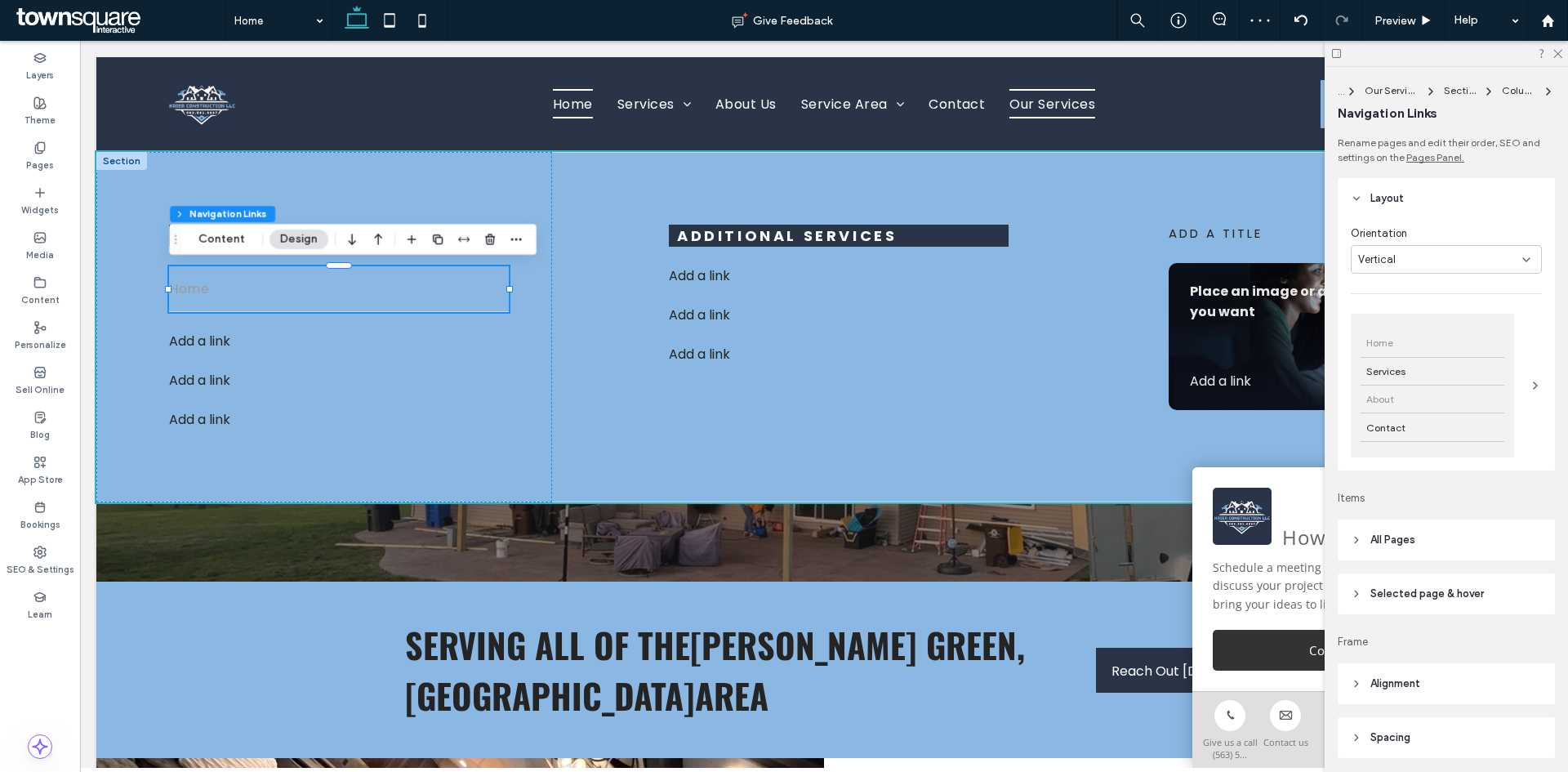
drag, startPoint x: 1462, startPoint y: 406, endPoint x: 1443, endPoint y: 411, distance: 19.6
click at [1461, 406] on div "About" at bounding box center [1433, 398] width 144 height 27
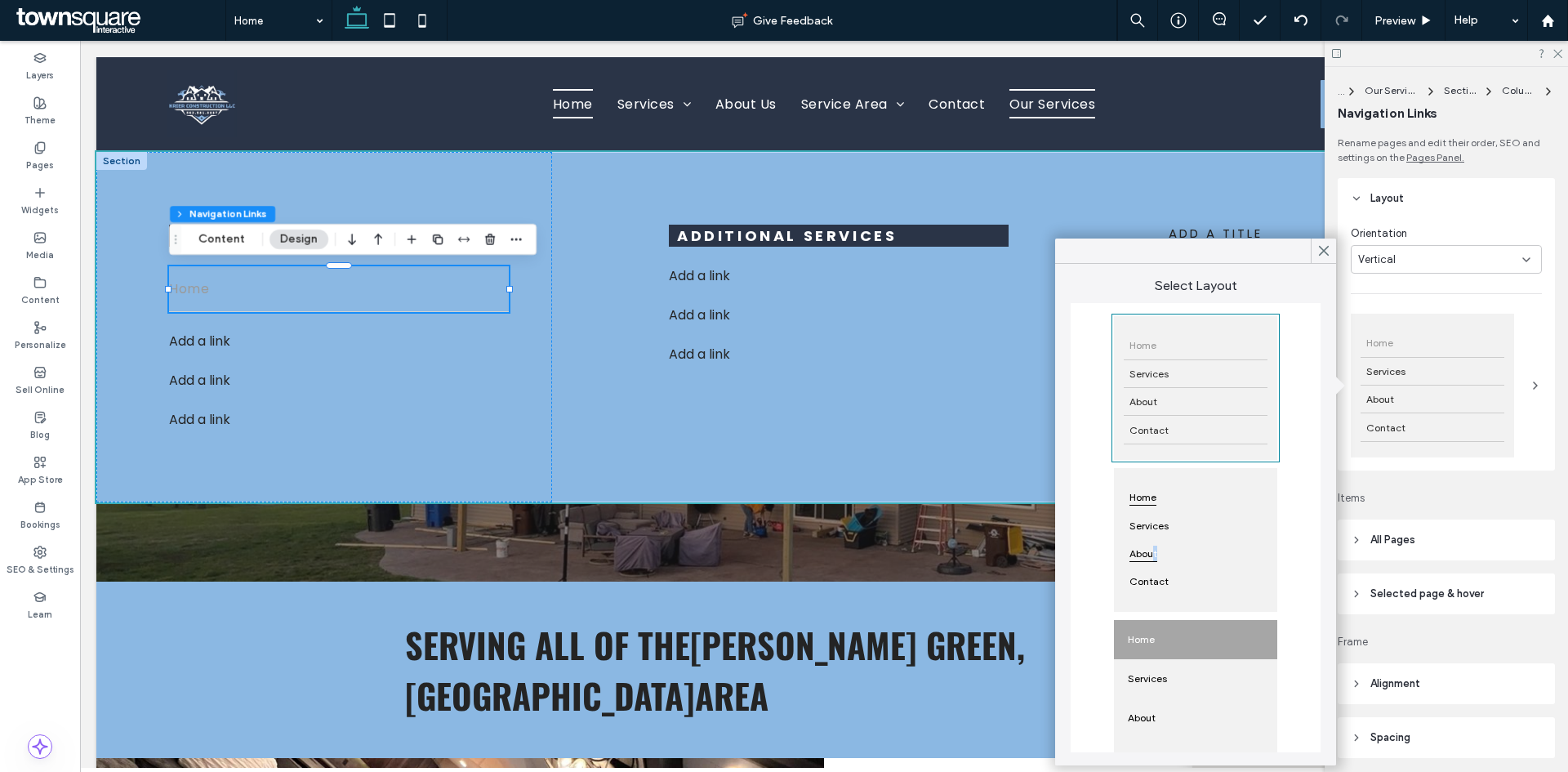
click at [1151, 545] on span "About" at bounding box center [1143, 553] width 39 height 27
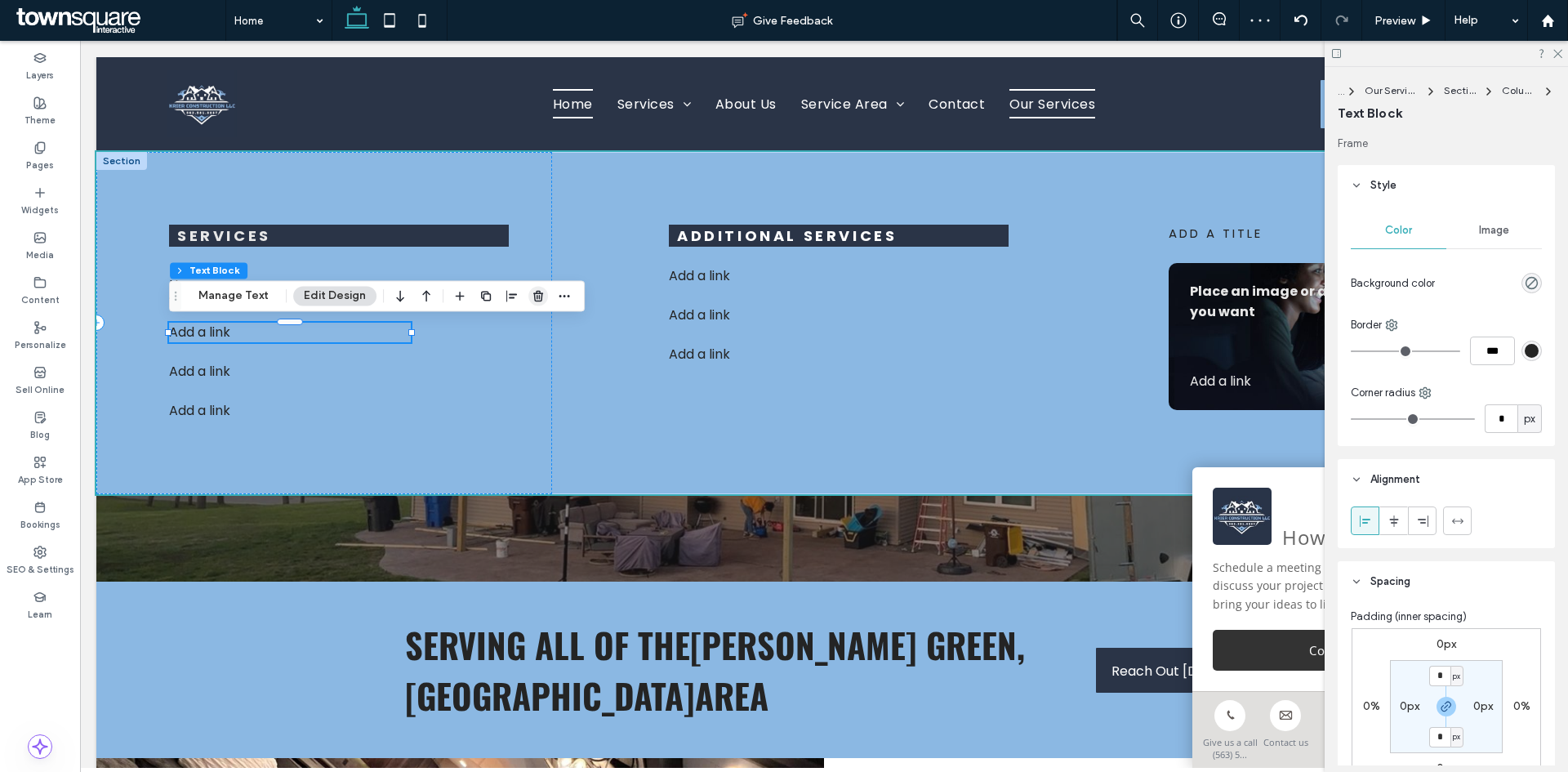
drag, startPoint x: 527, startPoint y: 292, endPoint x: 242, endPoint y: 301, distance: 285.1
click at [528, 292] on span "button" at bounding box center [537, 295] width 20 height 20
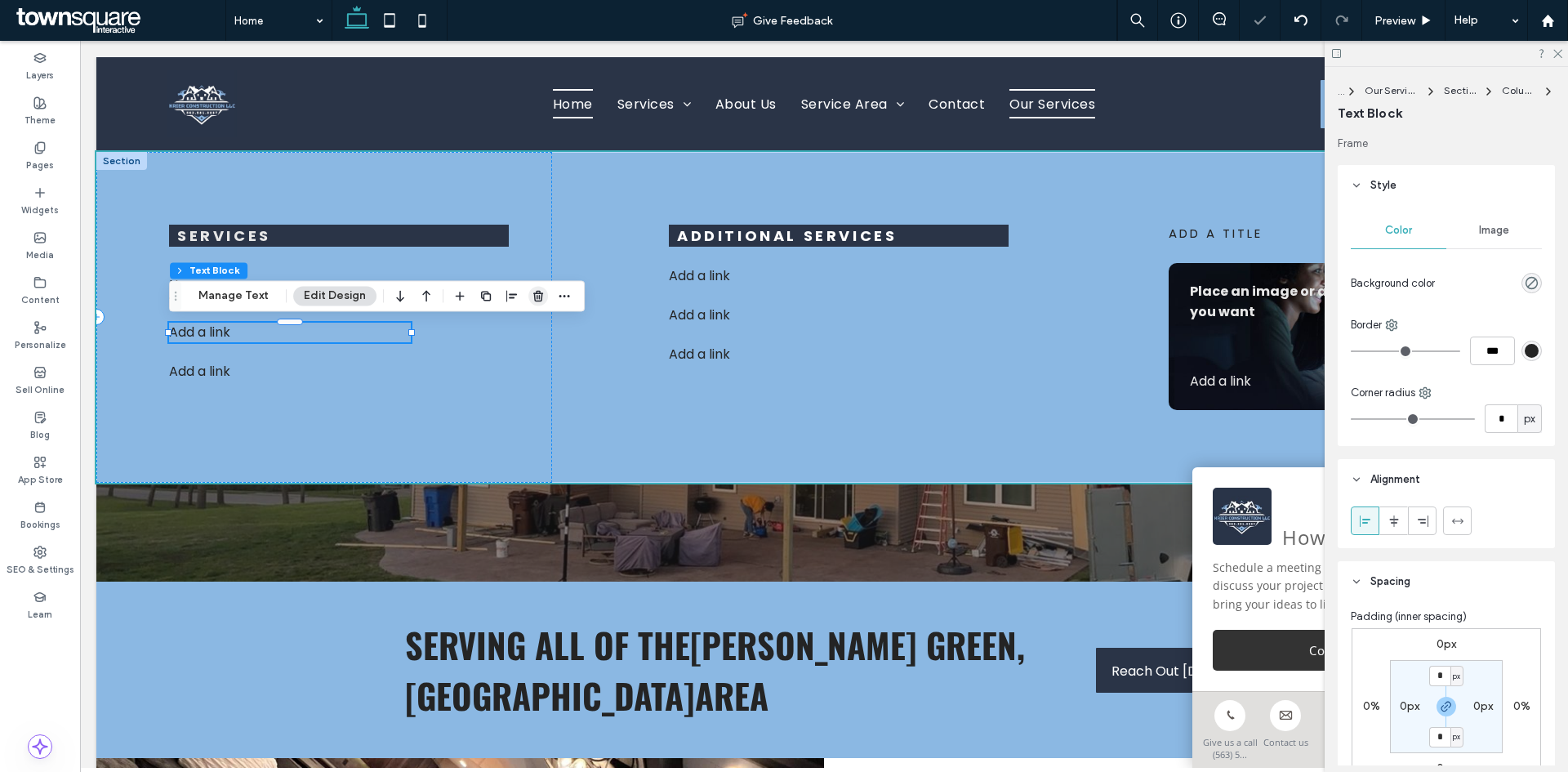
click at [535, 298] on icon "button" at bounding box center [538, 296] width 13 height 13
click at [540, 297] on use "button" at bounding box center [538, 295] width 9 height 10
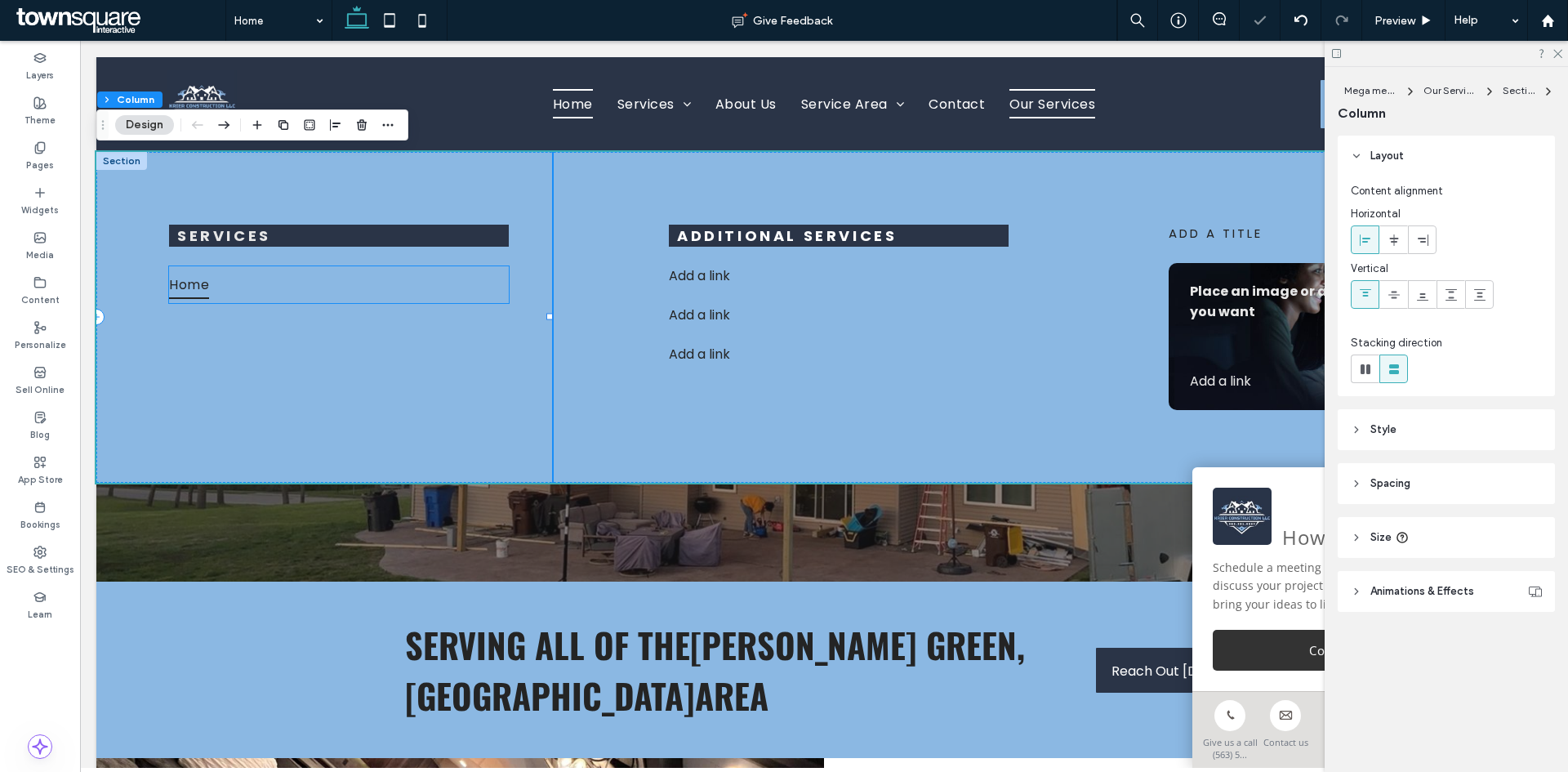
click at [290, 283] on link "Home" at bounding box center [339, 284] width 340 height 37
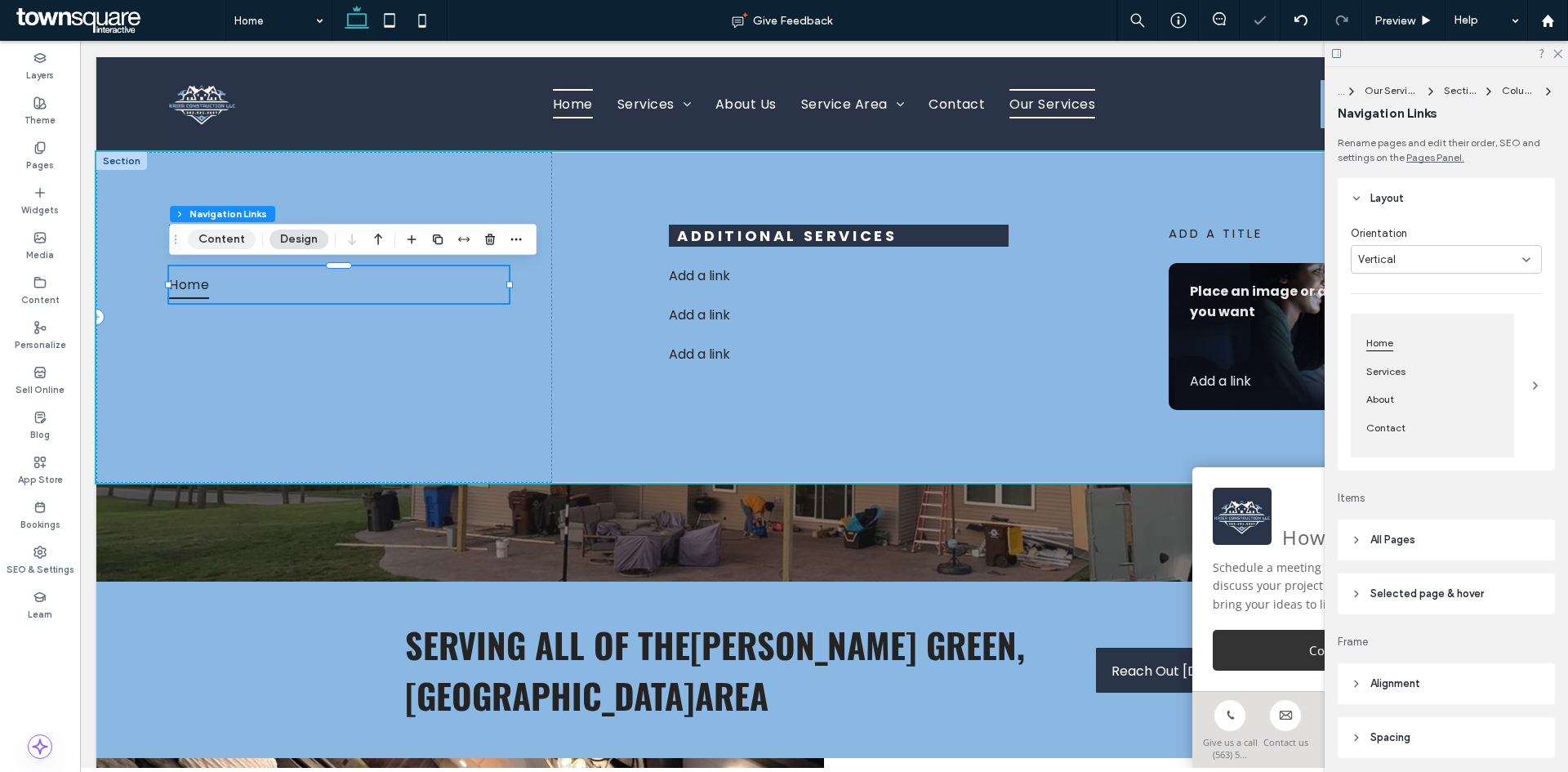
click at [215, 239] on button "Content" at bounding box center [222, 239] width 68 height 20
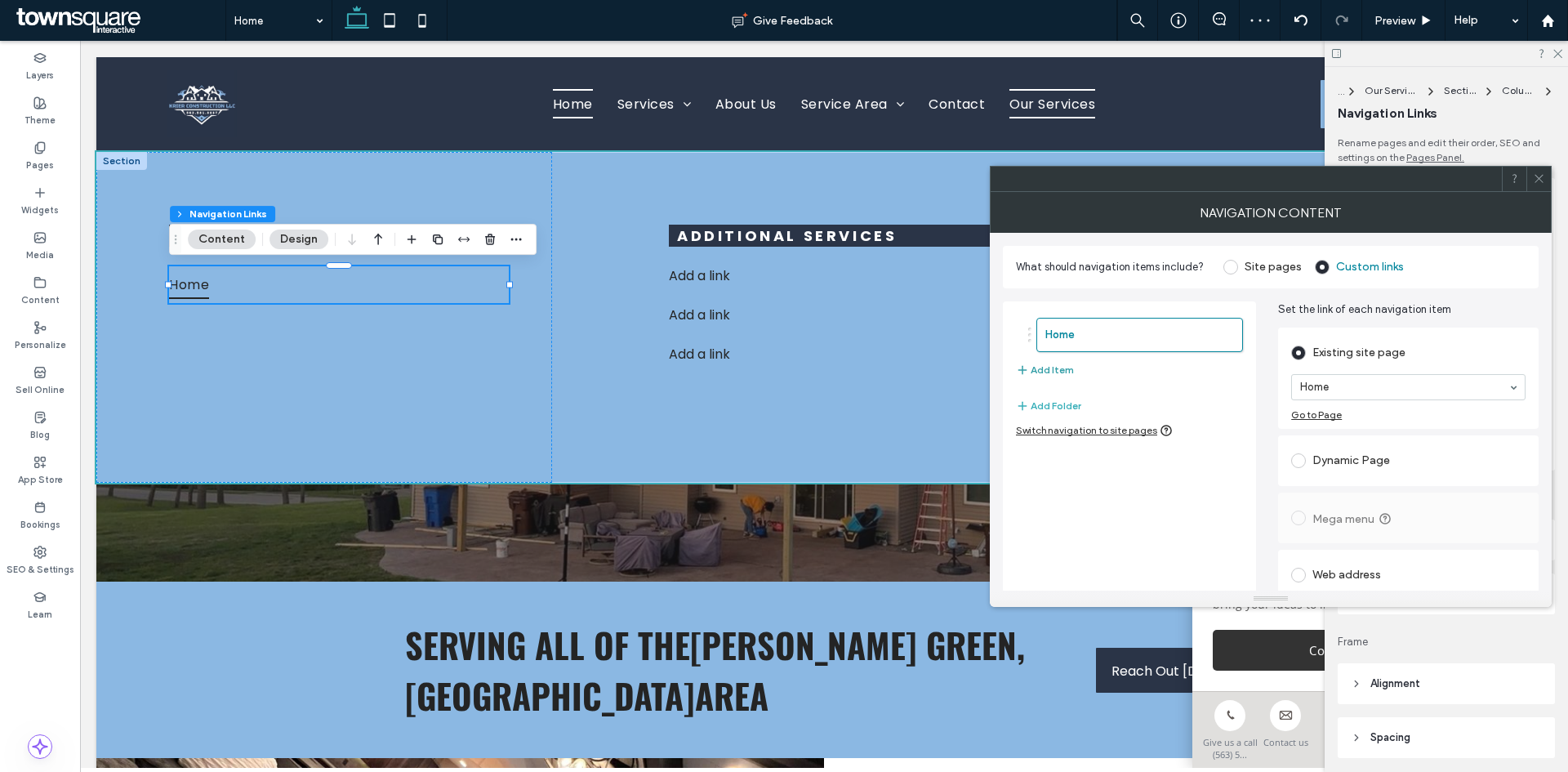
click at [1039, 367] on button "Add Item" at bounding box center [1045, 370] width 58 height 20
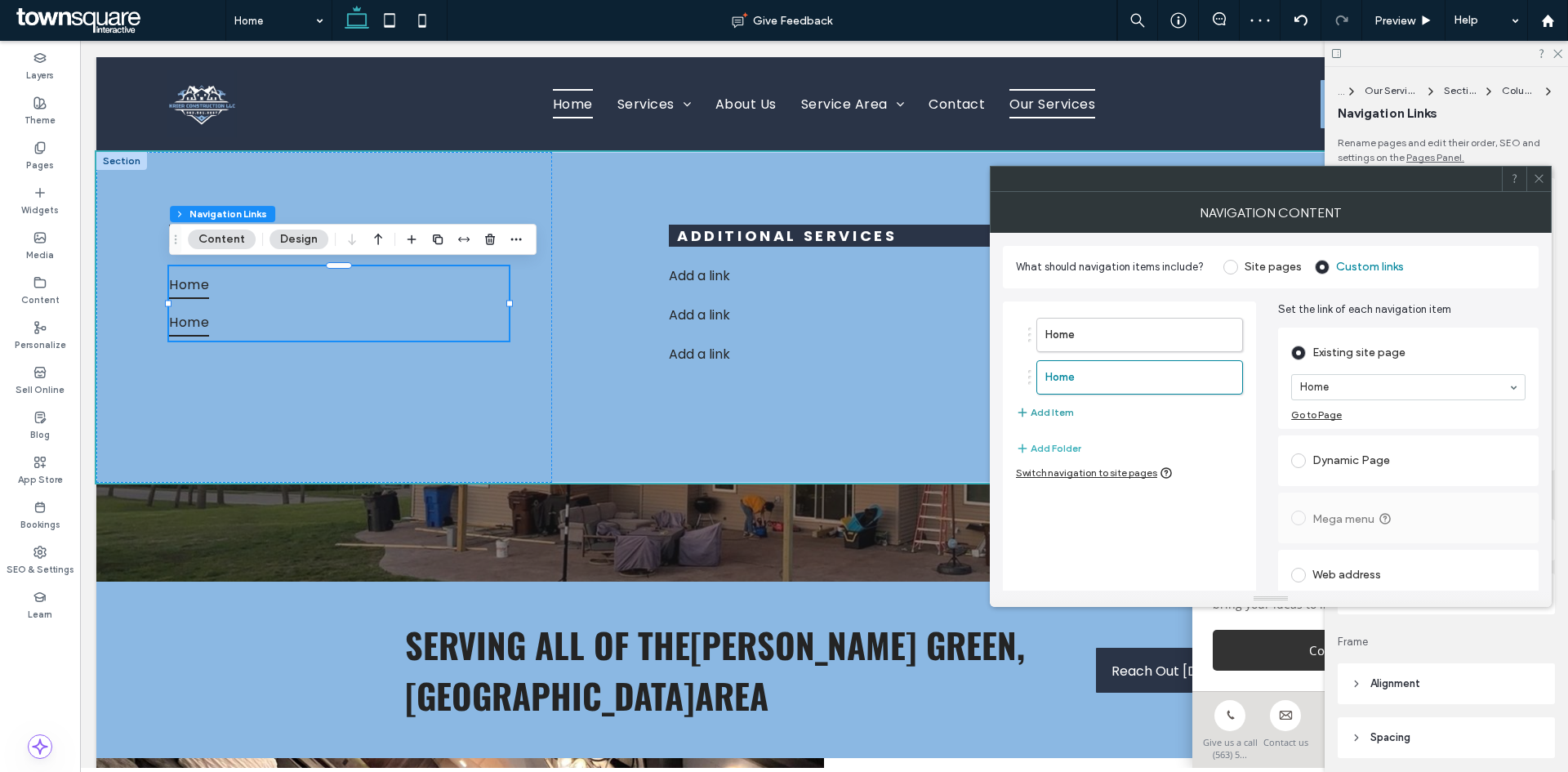
drag, startPoint x: 1059, startPoint y: 418, endPoint x: 1063, endPoint y: 446, distance: 28.3
click at [1058, 418] on button "Add Item" at bounding box center [1045, 412] width 58 height 20
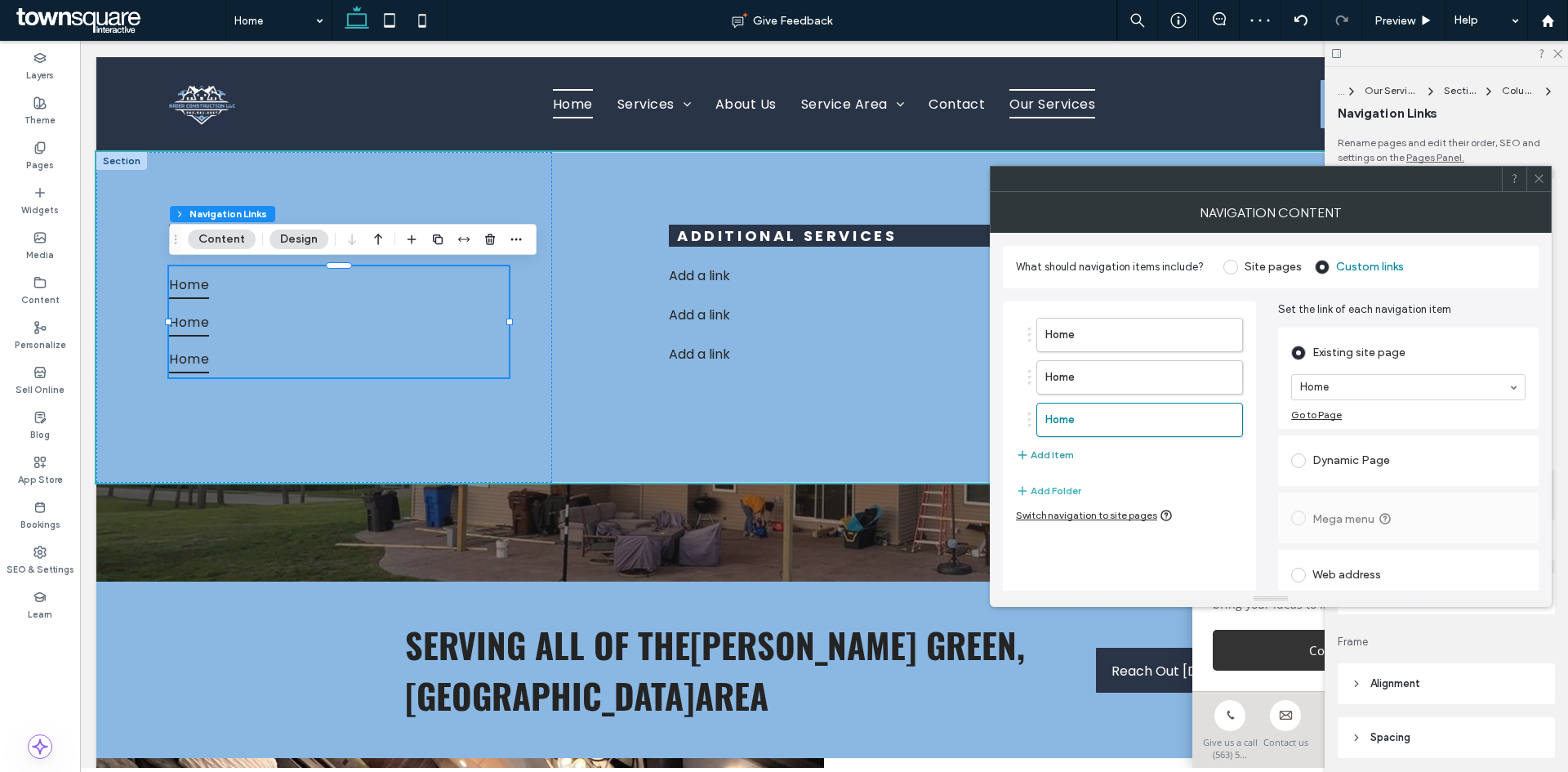
drag, startPoint x: 1056, startPoint y: 459, endPoint x: 1056, endPoint y: 488, distance: 29.0
click at [1055, 461] on button "Add Item" at bounding box center [1045, 454] width 58 height 20
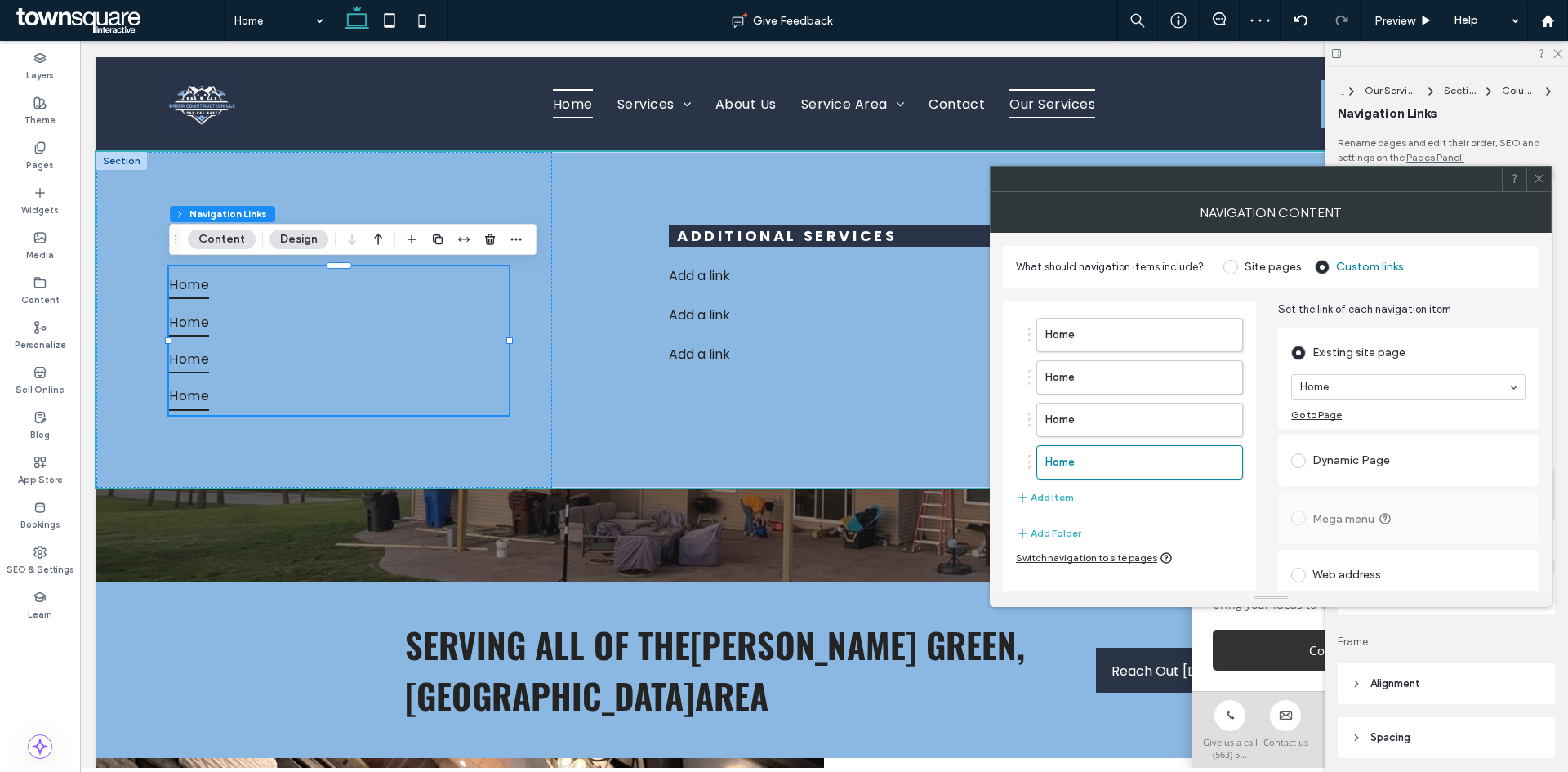
drag, startPoint x: 1053, startPoint y: 506, endPoint x: 1053, endPoint y: 523, distance: 17.0
click at [1052, 506] on button "Add Item" at bounding box center [1045, 497] width 58 height 20
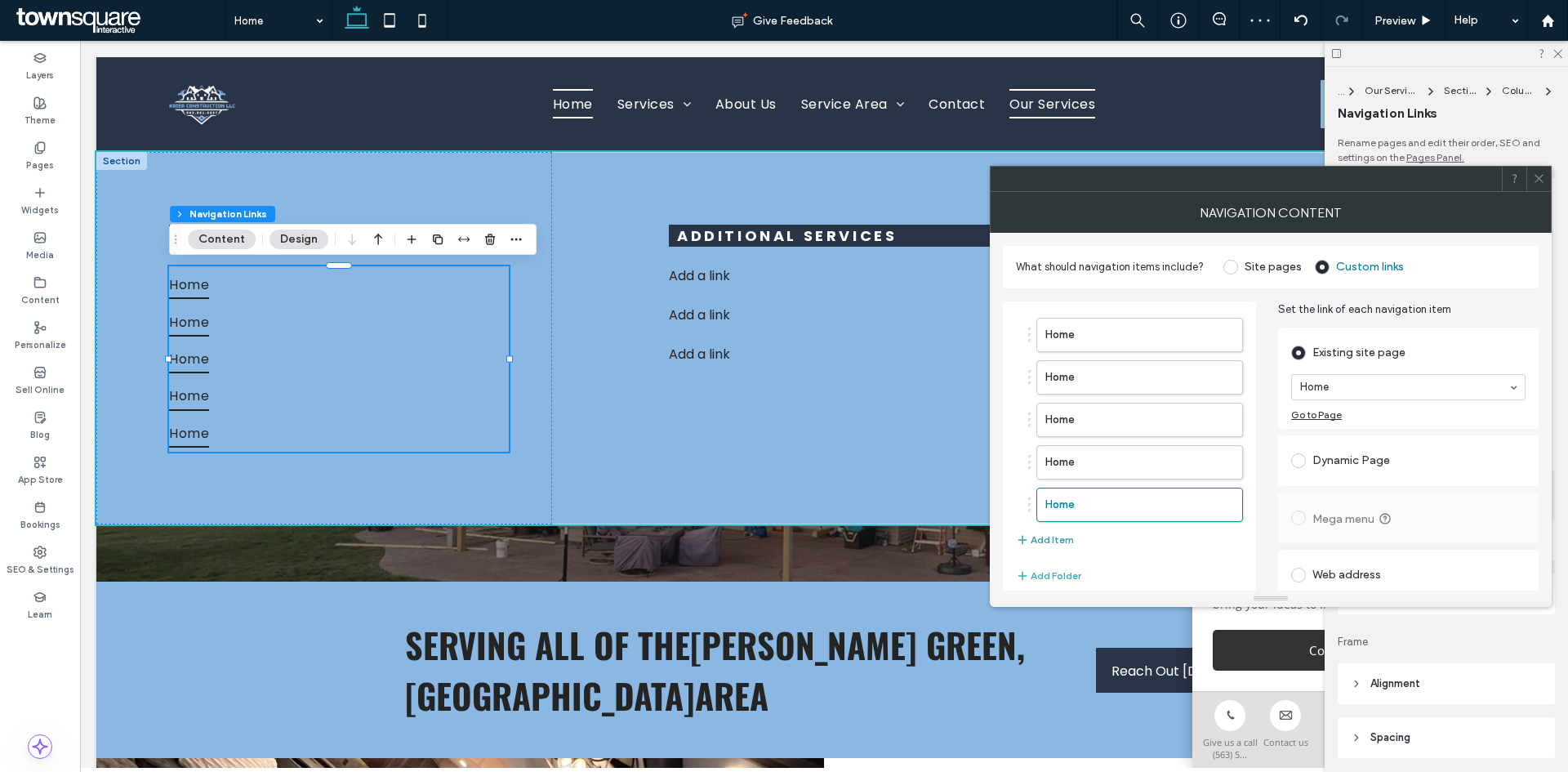
click at [1052, 546] on button "Add Item" at bounding box center [1045, 539] width 58 height 20
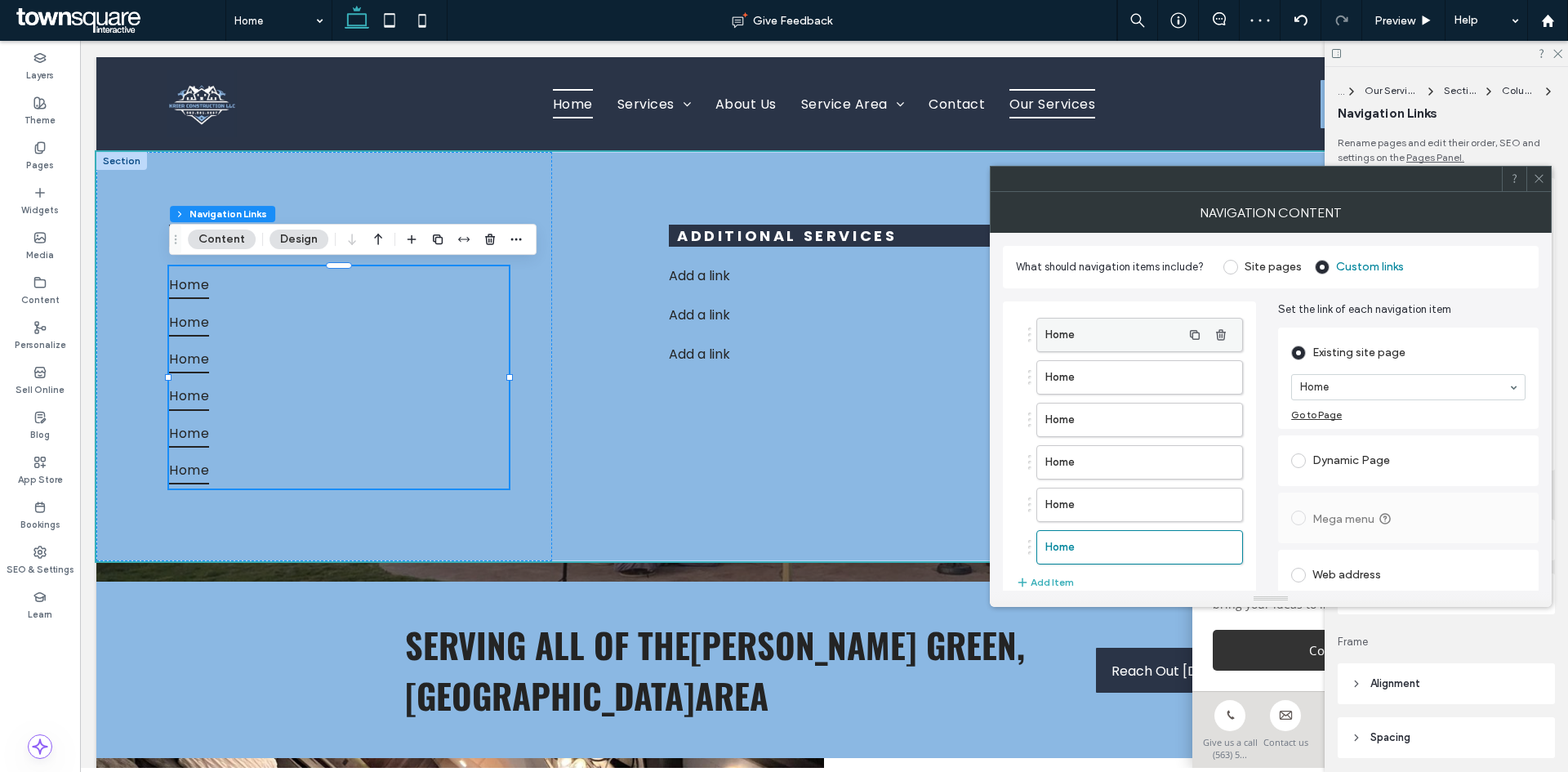
click at [1129, 338] on label "Home" at bounding box center [1114, 335] width 136 height 33
click at [1400, 372] on section "Home" at bounding box center [1409, 387] width 235 height 43
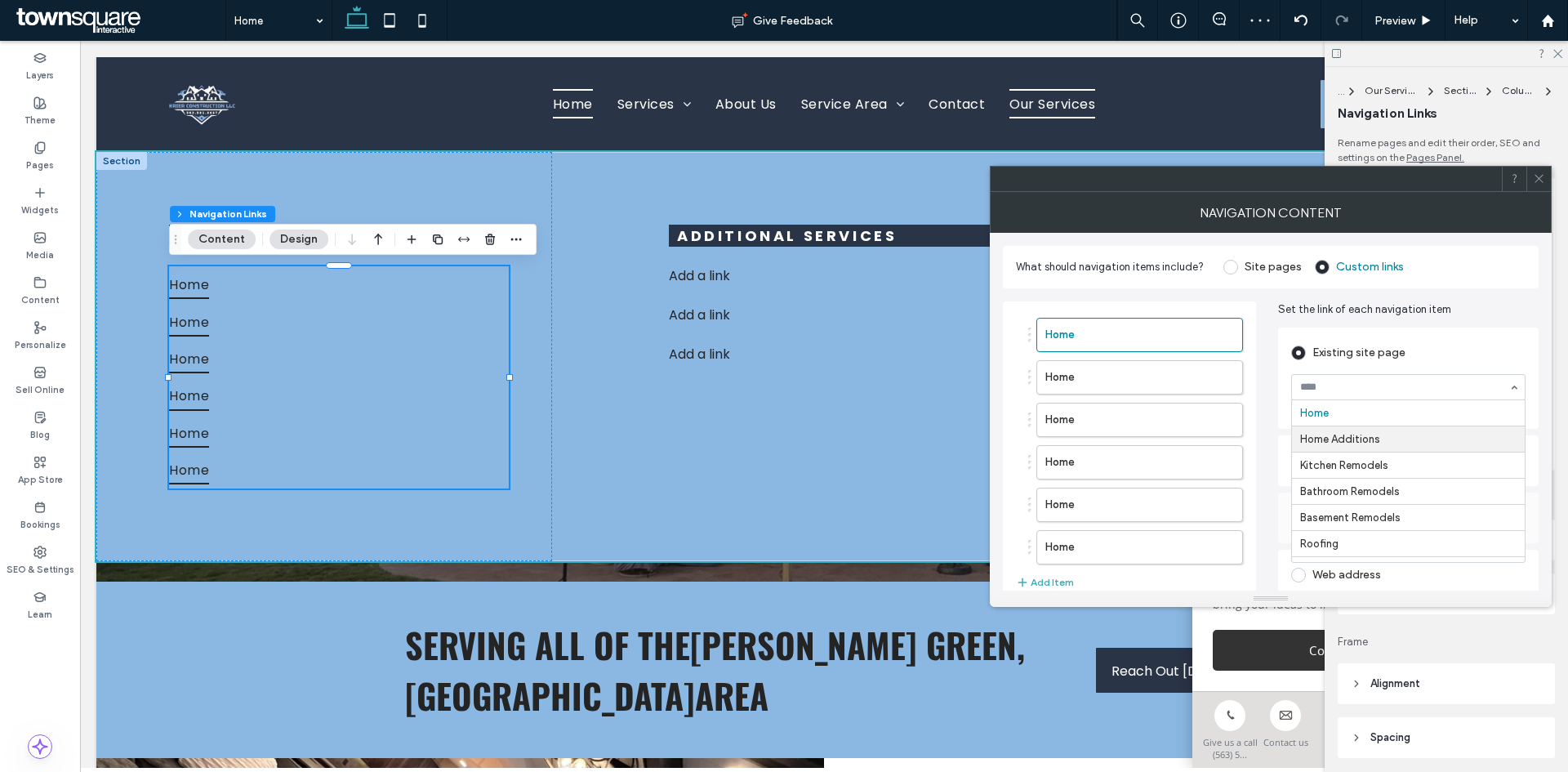
drag, startPoint x: 1358, startPoint y: 443, endPoint x: 1268, endPoint y: 427, distance: 91.4
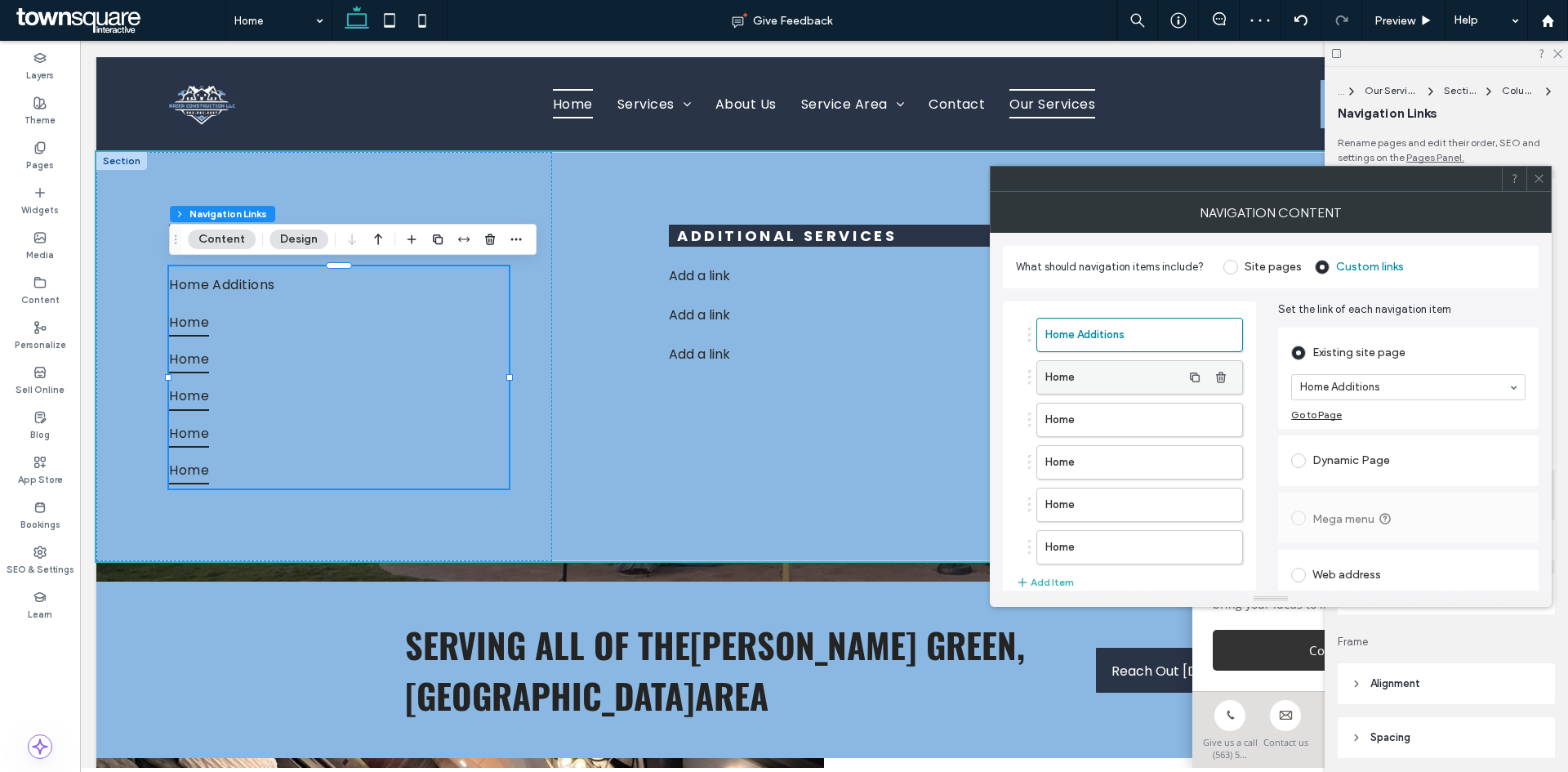
drag, startPoint x: 1101, startPoint y: 382, endPoint x: 1198, endPoint y: 394, distance: 97.7
click at [1101, 383] on label "Home" at bounding box center [1114, 377] width 136 height 33
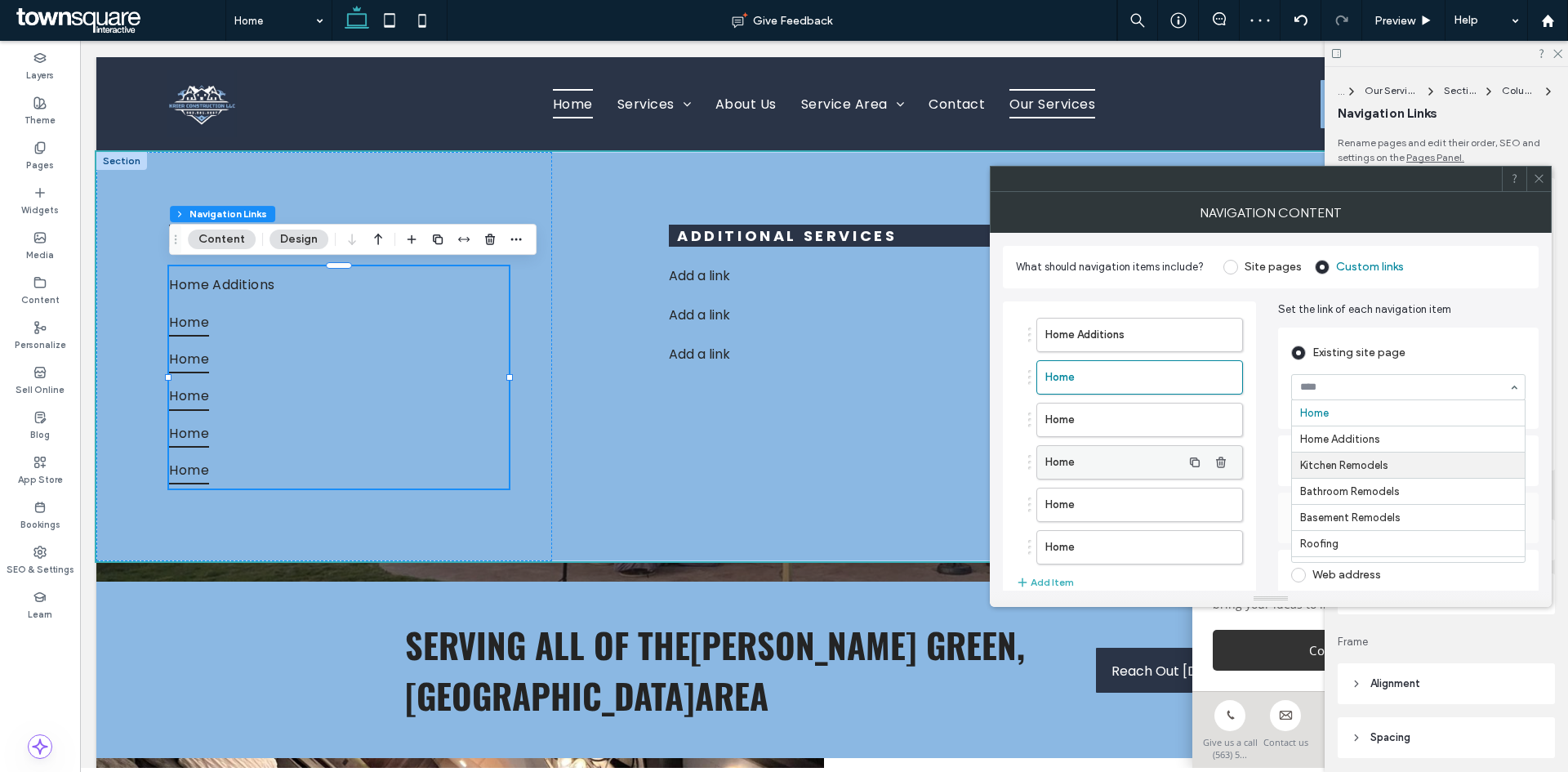
drag, startPoint x: 1341, startPoint y: 464, endPoint x: 1239, endPoint y: 448, distance: 103.2
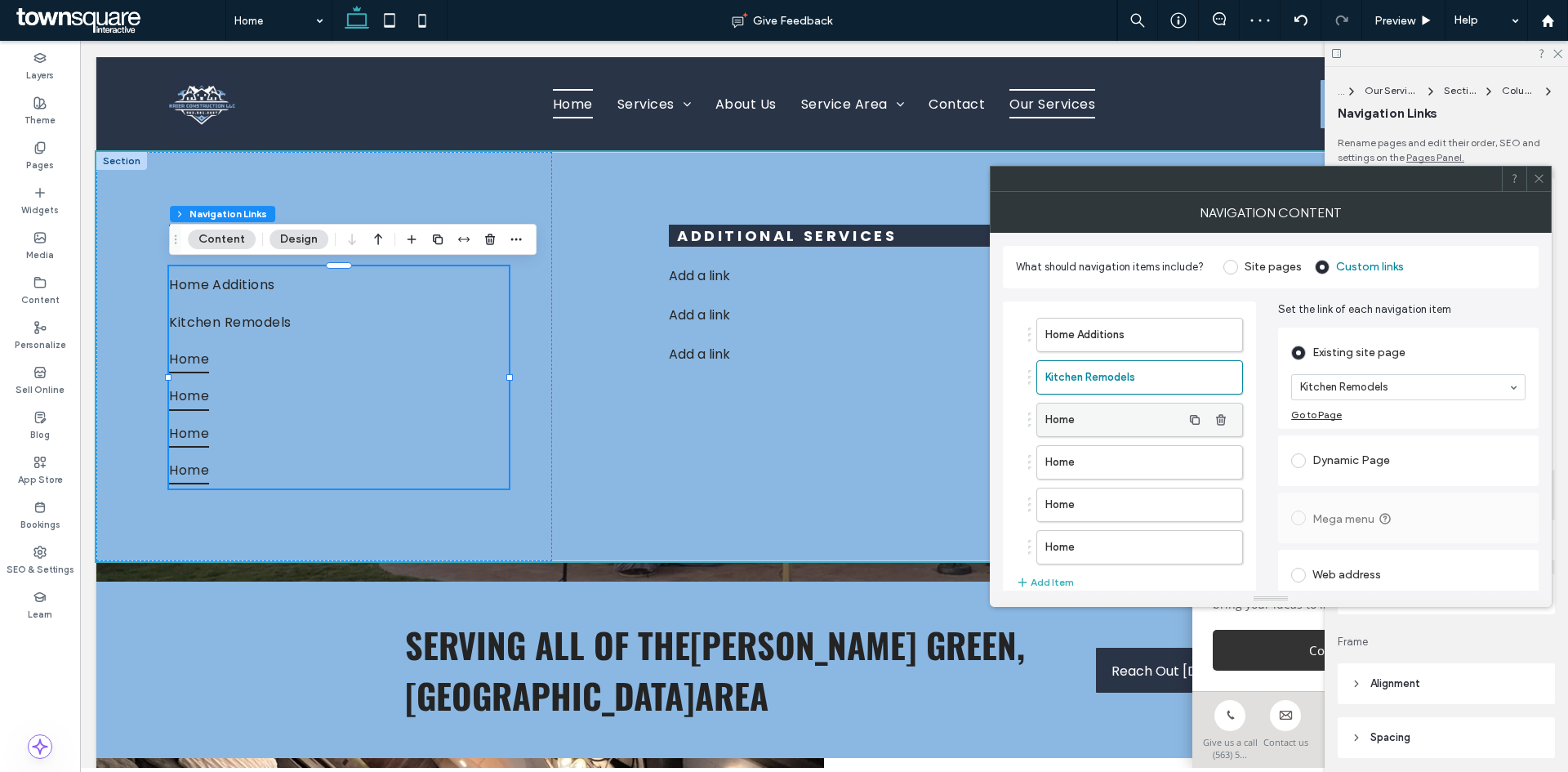
click at [1119, 421] on label "Home" at bounding box center [1114, 419] width 136 height 33
click at [1400, 396] on div "Home" at bounding box center [1409, 387] width 235 height 26
drag, startPoint x: 1118, startPoint y: 460, endPoint x: 1277, endPoint y: 445, distance: 159.7
click at [1118, 461] on label "Home" at bounding box center [1114, 462] width 136 height 33
click at [1355, 399] on div "Home" at bounding box center [1409, 387] width 235 height 26
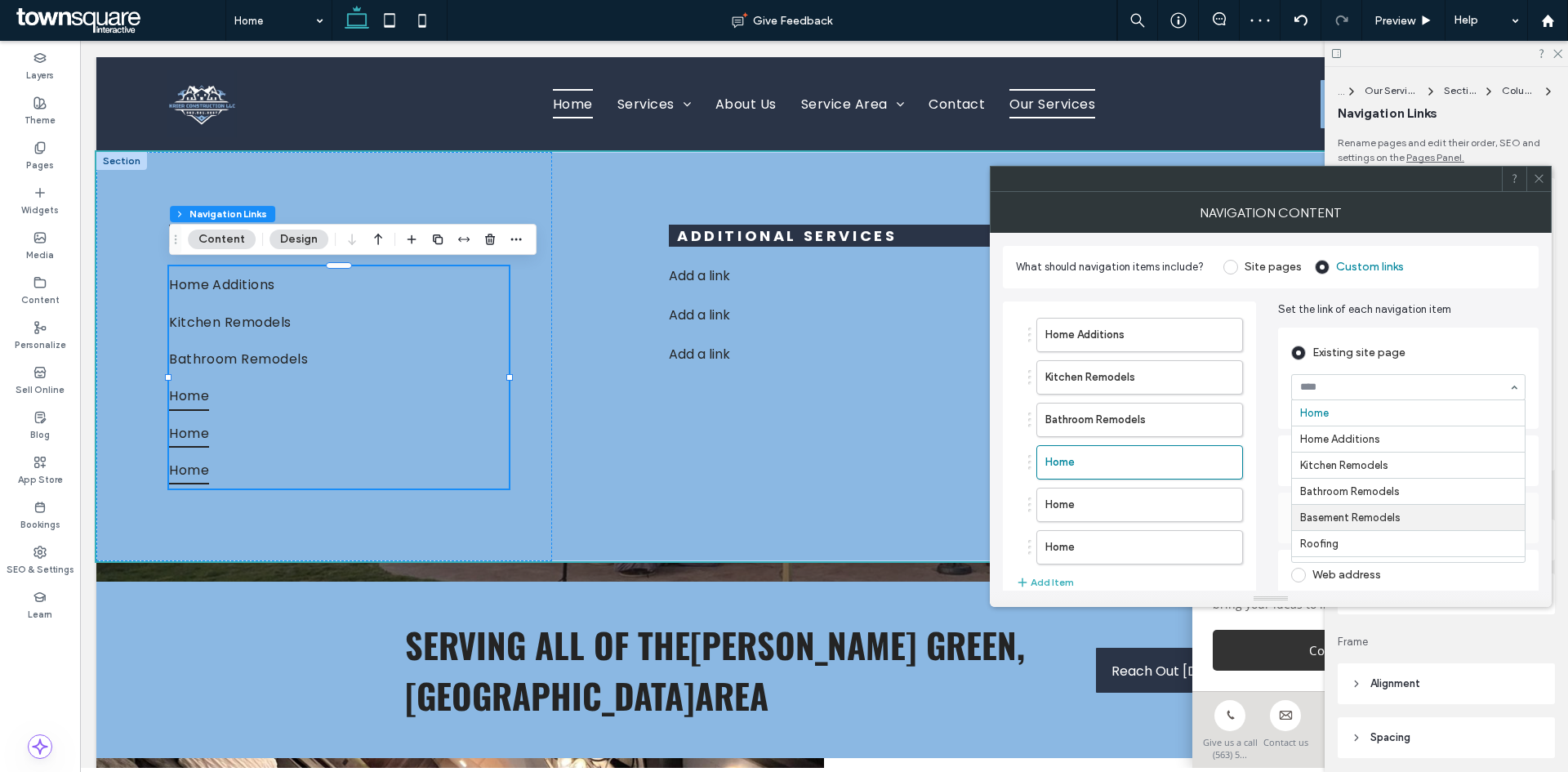
drag, startPoint x: 1331, startPoint y: 517, endPoint x: 1248, endPoint y: 511, distance: 83.2
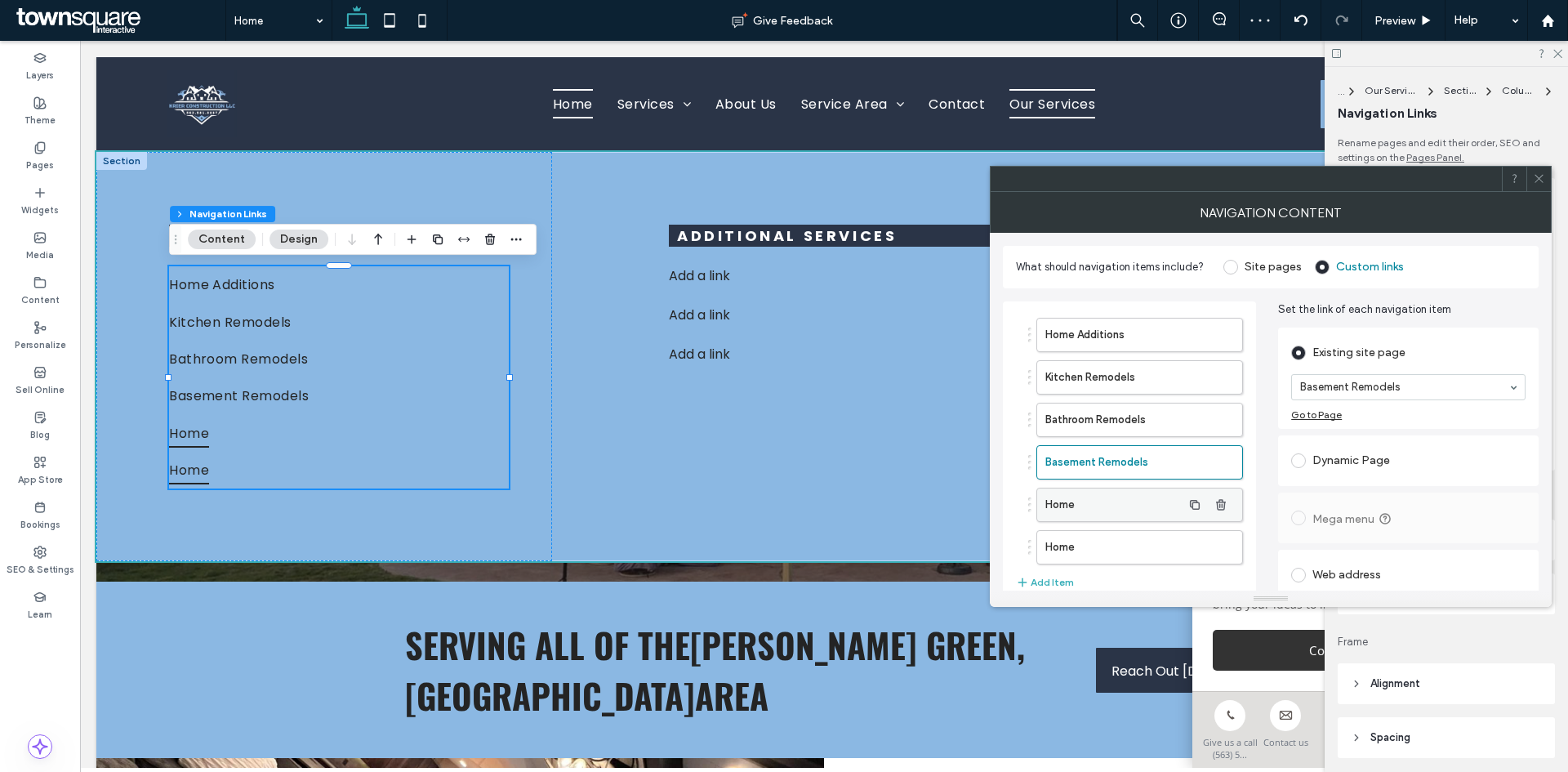
drag, startPoint x: 1110, startPoint y: 505, endPoint x: 1136, endPoint y: 503, distance: 26.1
click at [1110, 507] on label "Home" at bounding box center [1114, 504] width 136 height 33
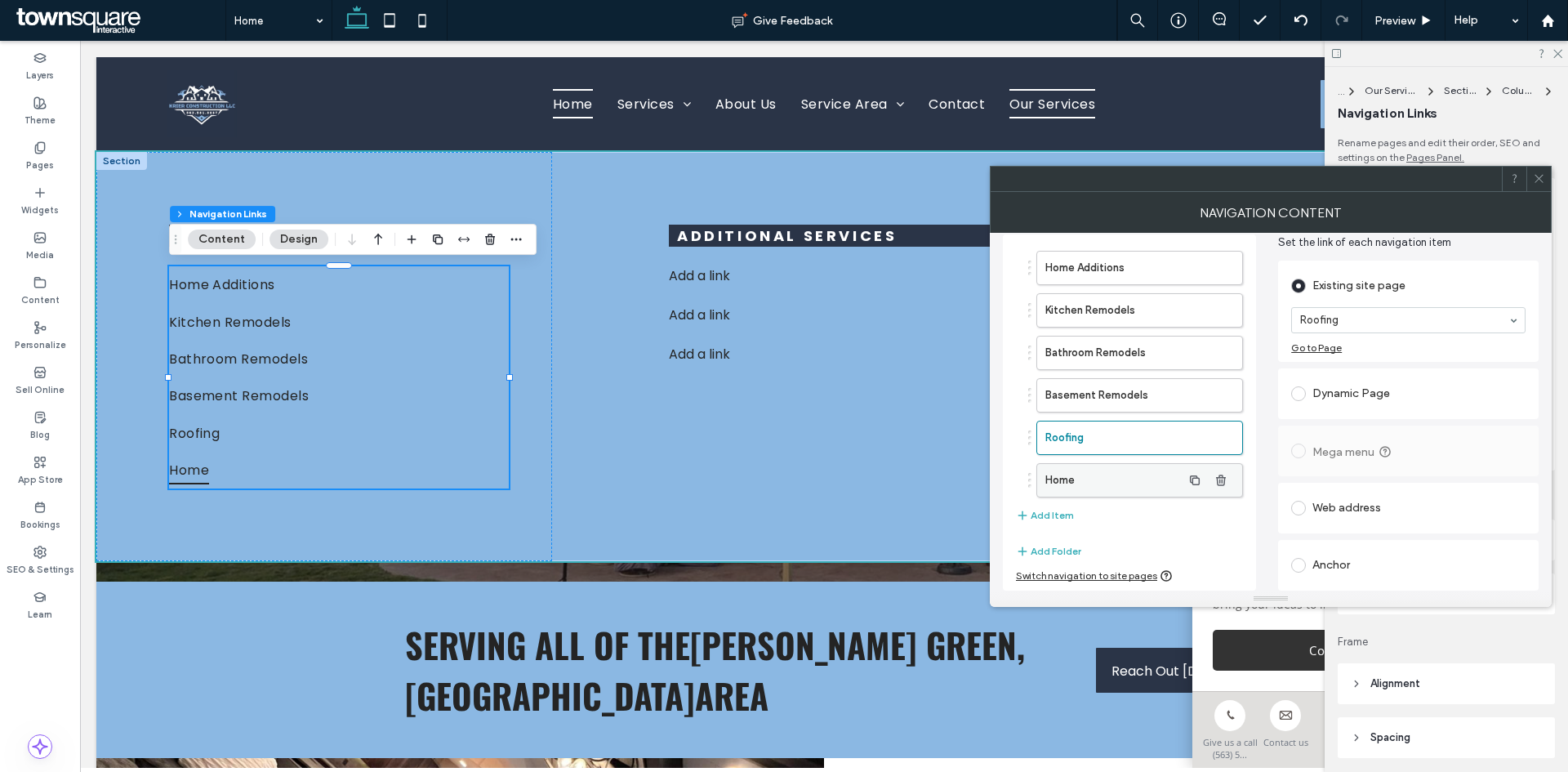
click at [1120, 482] on label "Home" at bounding box center [1114, 480] width 136 height 33
click at [1224, 482] on icon "button" at bounding box center [1222, 481] width 13 height 13
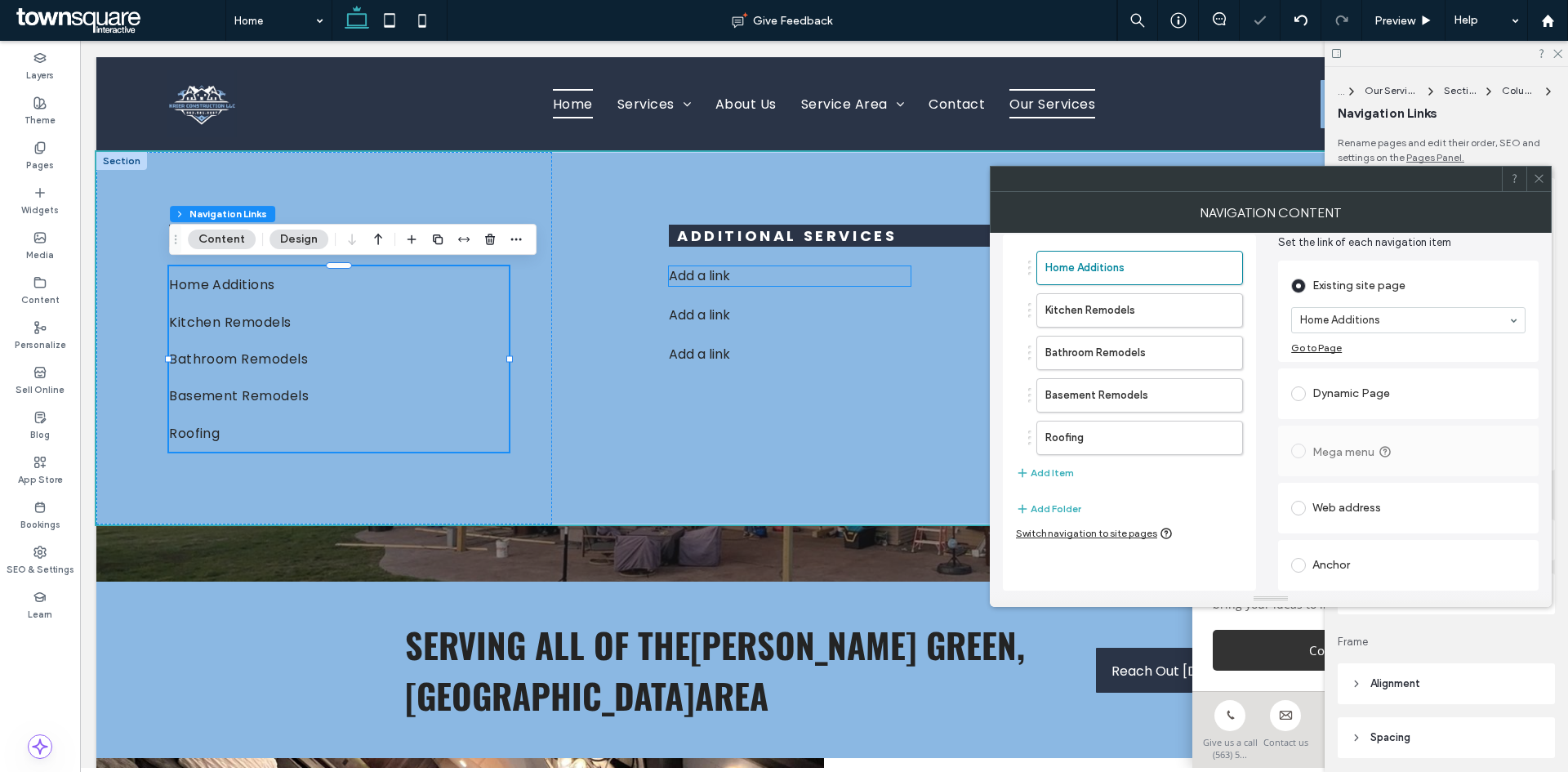
click at [761, 278] on p "Add a link" at bounding box center [789, 275] width 241 height 20
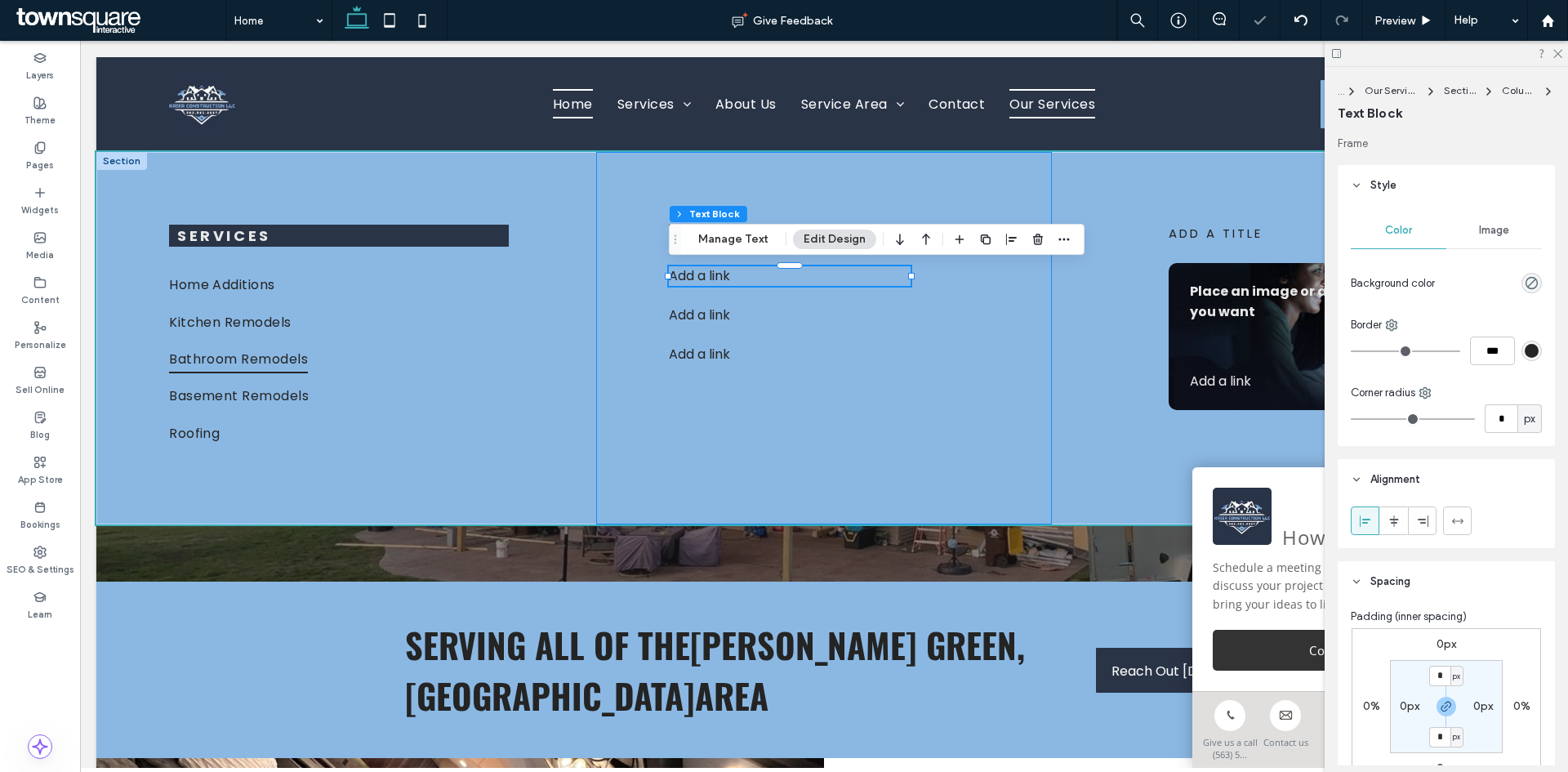
drag, startPoint x: 834, startPoint y: 427, endPoint x: 447, endPoint y: 350, distance: 394.6
click at [827, 426] on div "Additional Services Add a link Add a link ﻿ Add a link ﻿" at bounding box center [824, 339] width 456 height 373
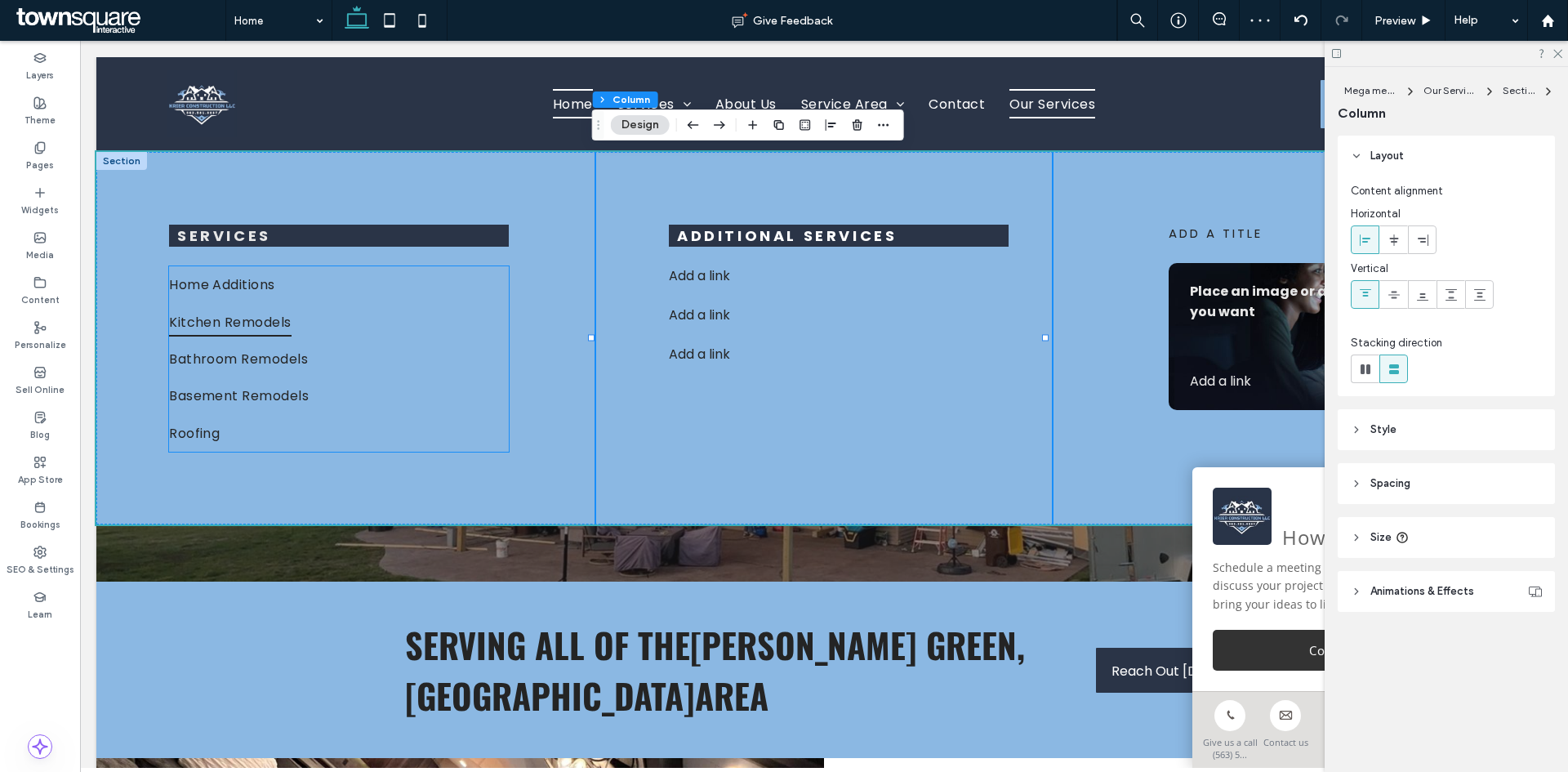
click at [351, 321] on link "Kitchen Remodels" at bounding box center [339, 321] width 340 height 37
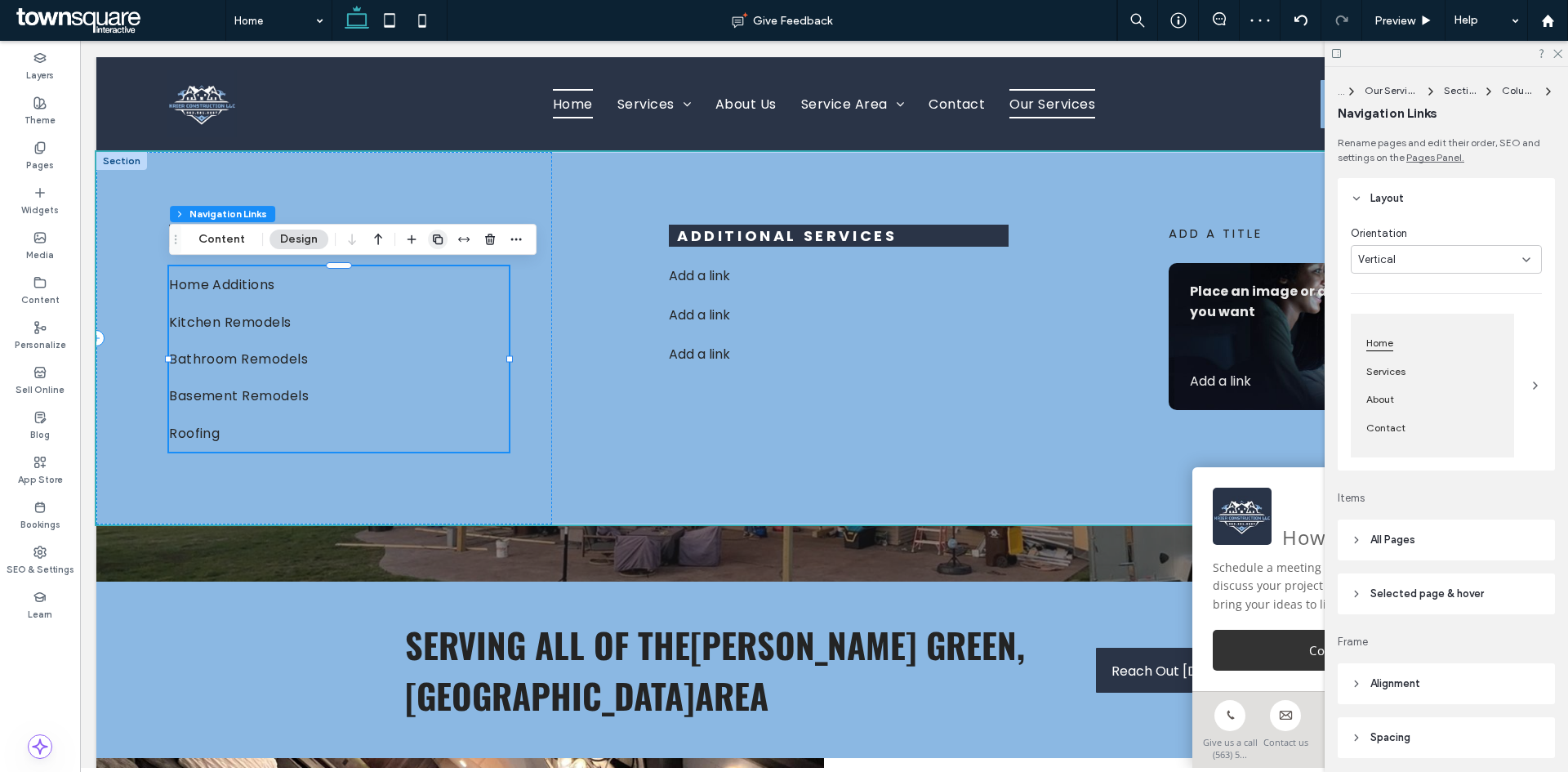
click at [432, 240] on icon "button" at bounding box center [438, 239] width 13 height 13
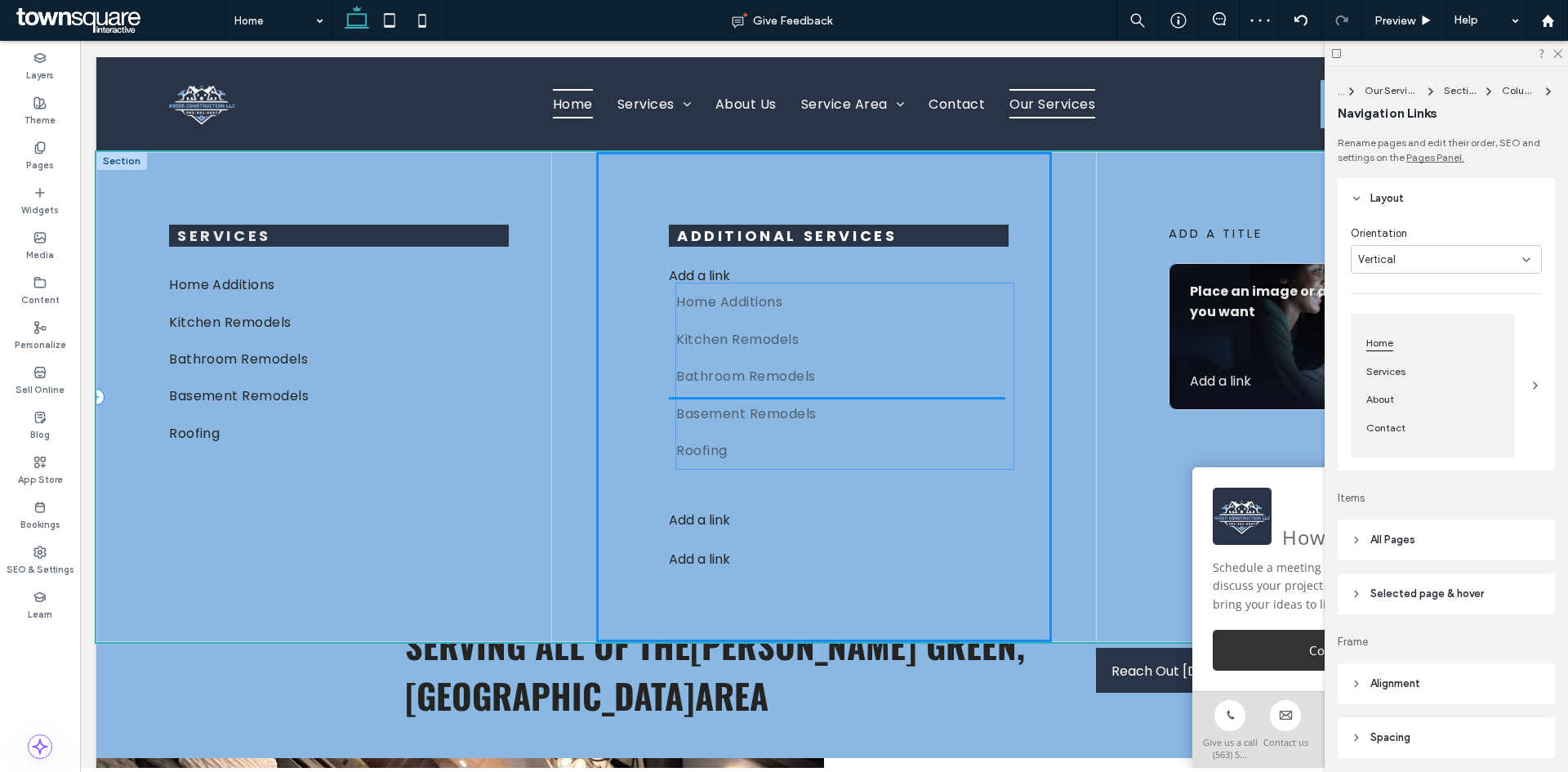
drag, startPoint x: 294, startPoint y: 501, endPoint x: 817, endPoint y: 295, distance: 562.1
type input "**"
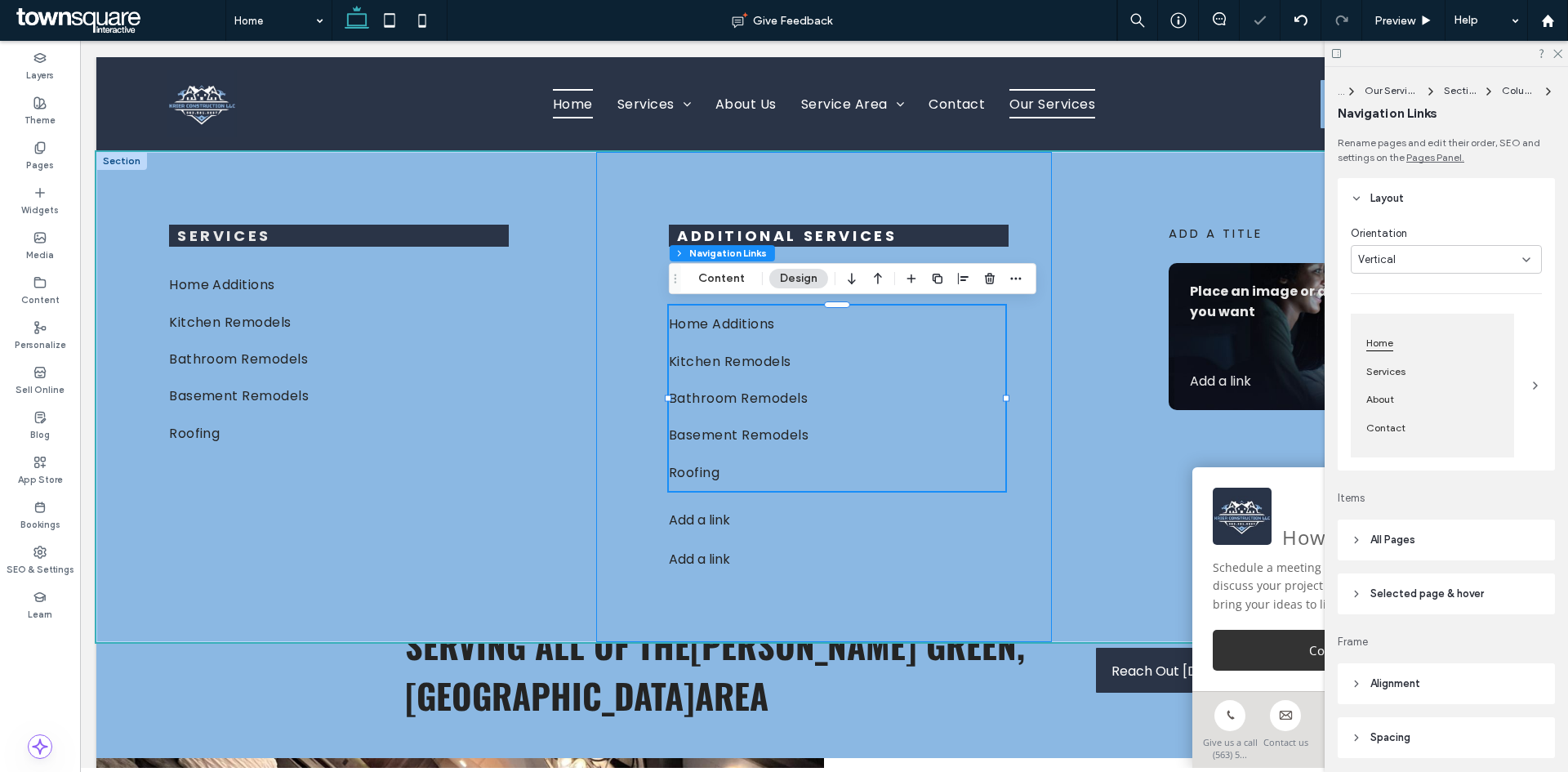
click at [757, 221] on div "Additional Services Add a link Home Additions Kitchen Remodels Bathroom Remodel…" at bounding box center [824, 397] width 456 height 490
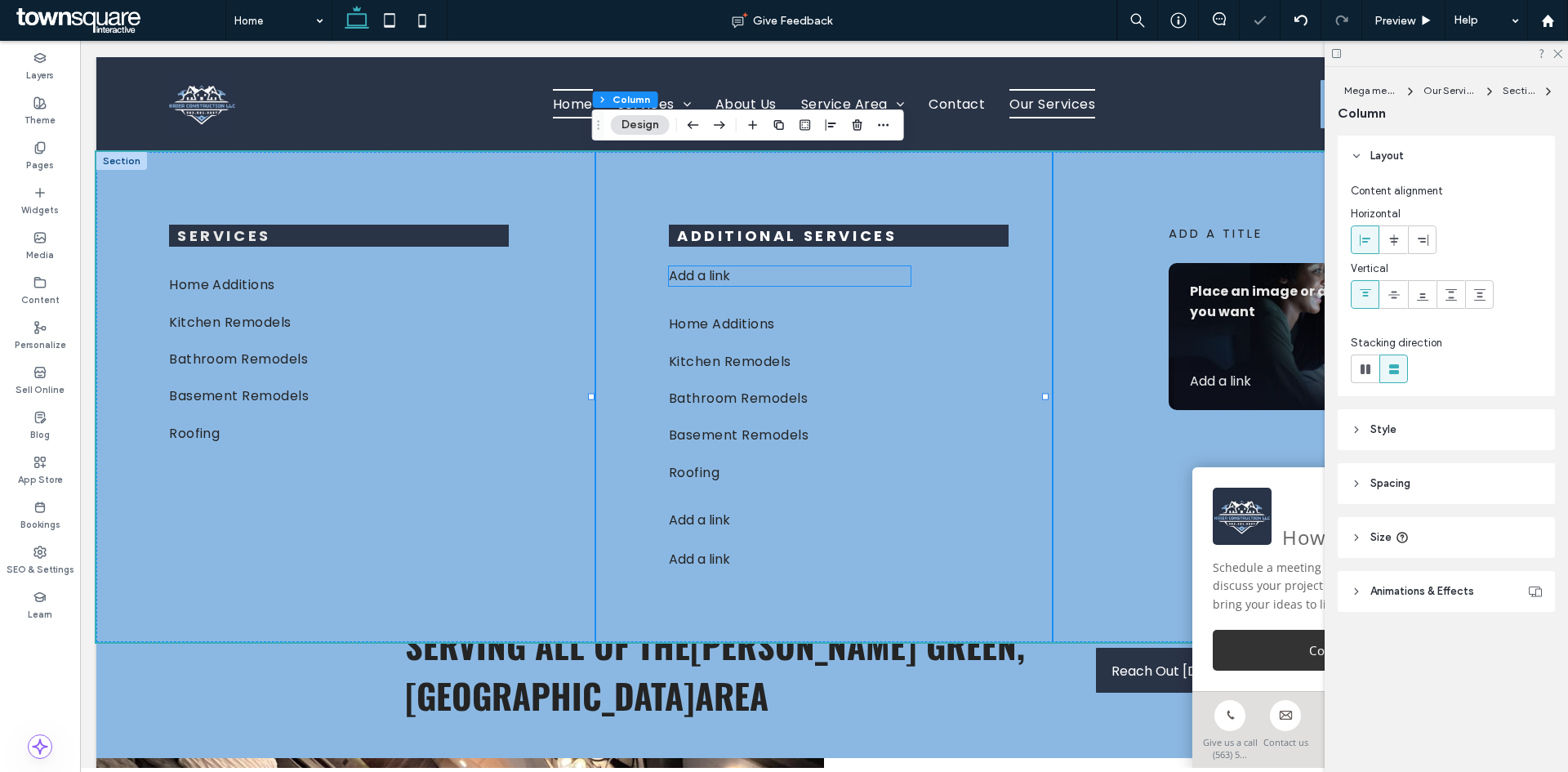
click at [727, 277] on span "Add a link" at bounding box center [699, 275] width 62 height 19
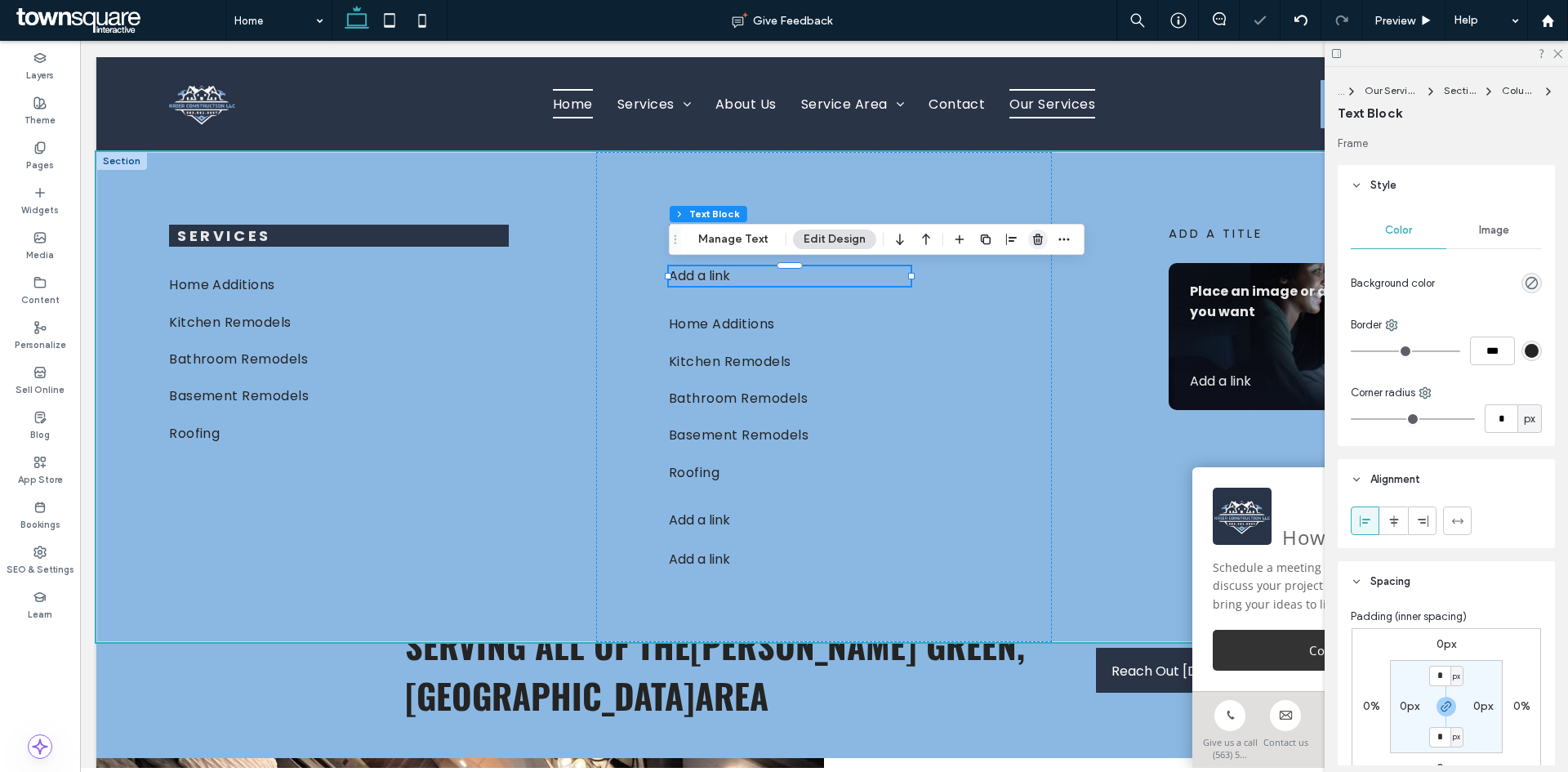
click at [1029, 237] on span "button" at bounding box center [1038, 239] width 20 height 20
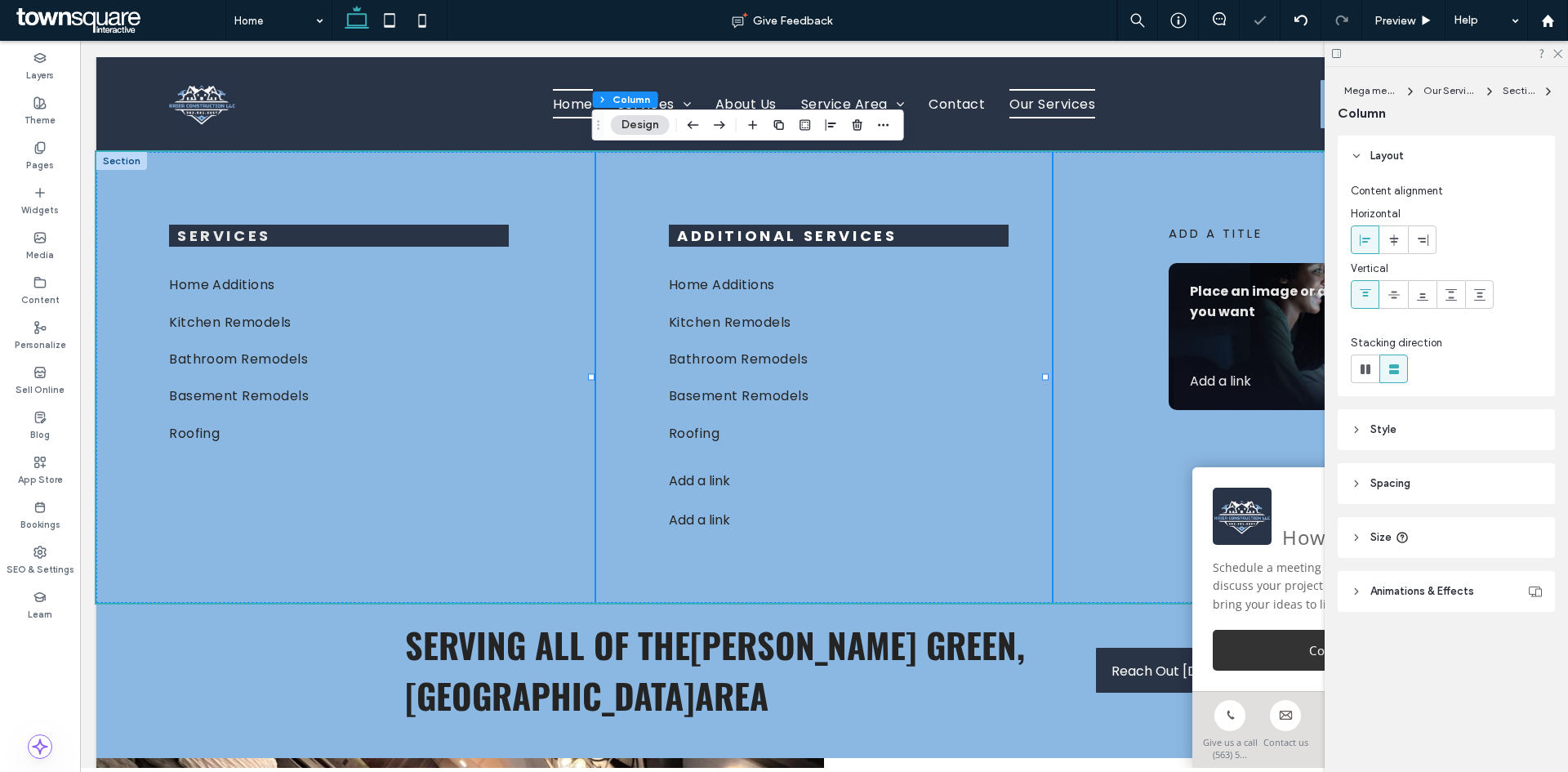
drag, startPoint x: 696, startPoint y: 465, endPoint x: 696, endPoint y: 475, distance: 10.0
click at [696, 467] on div "Additional Services Home Additions Kitchen Remodels Bathroom Remodels Basement …" at bounding box center [824, 377] width 456 height 450
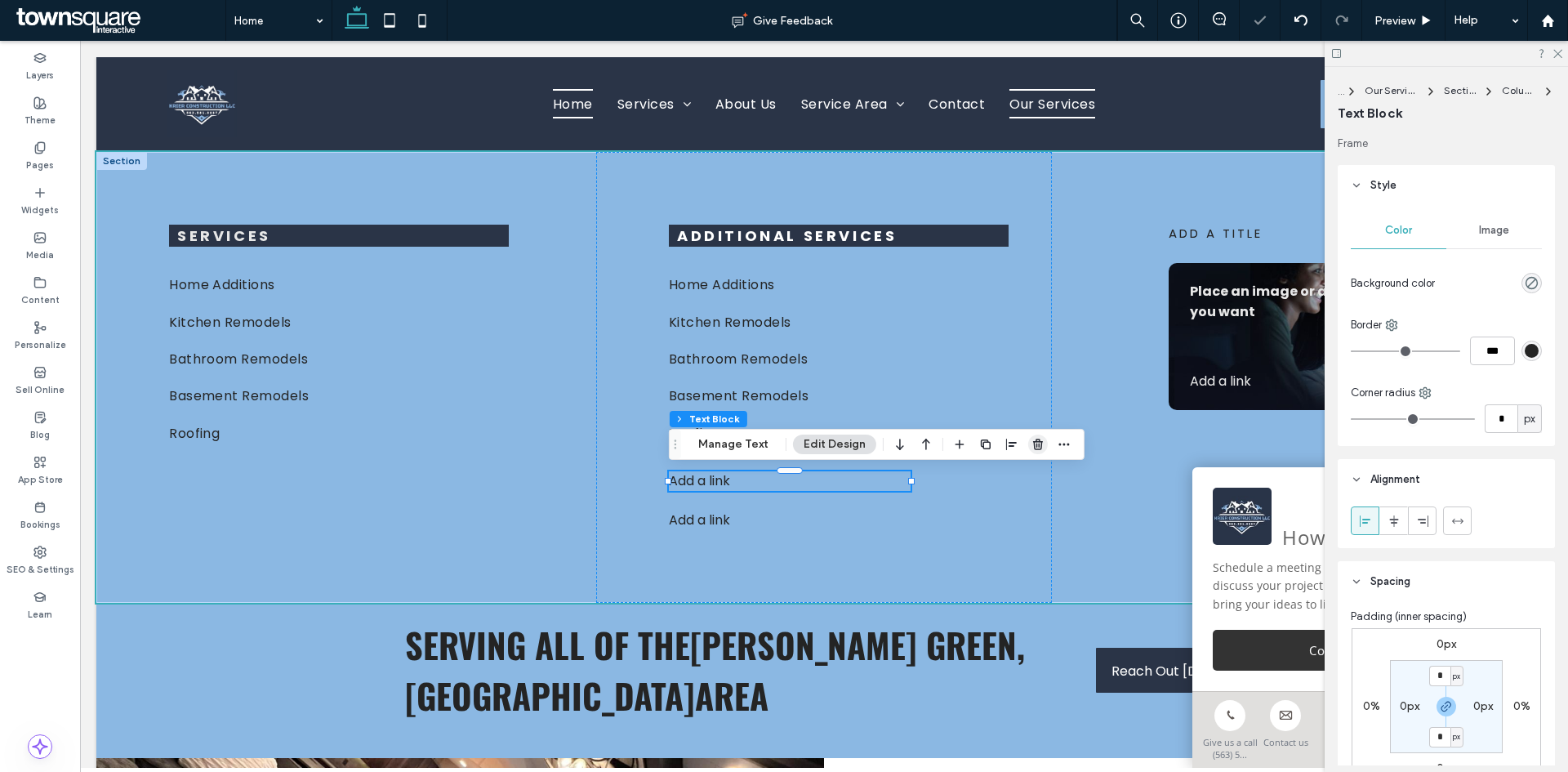
click at [1033, 446] on icon "button" at bounding box center [1038, 445] width 13 height 13
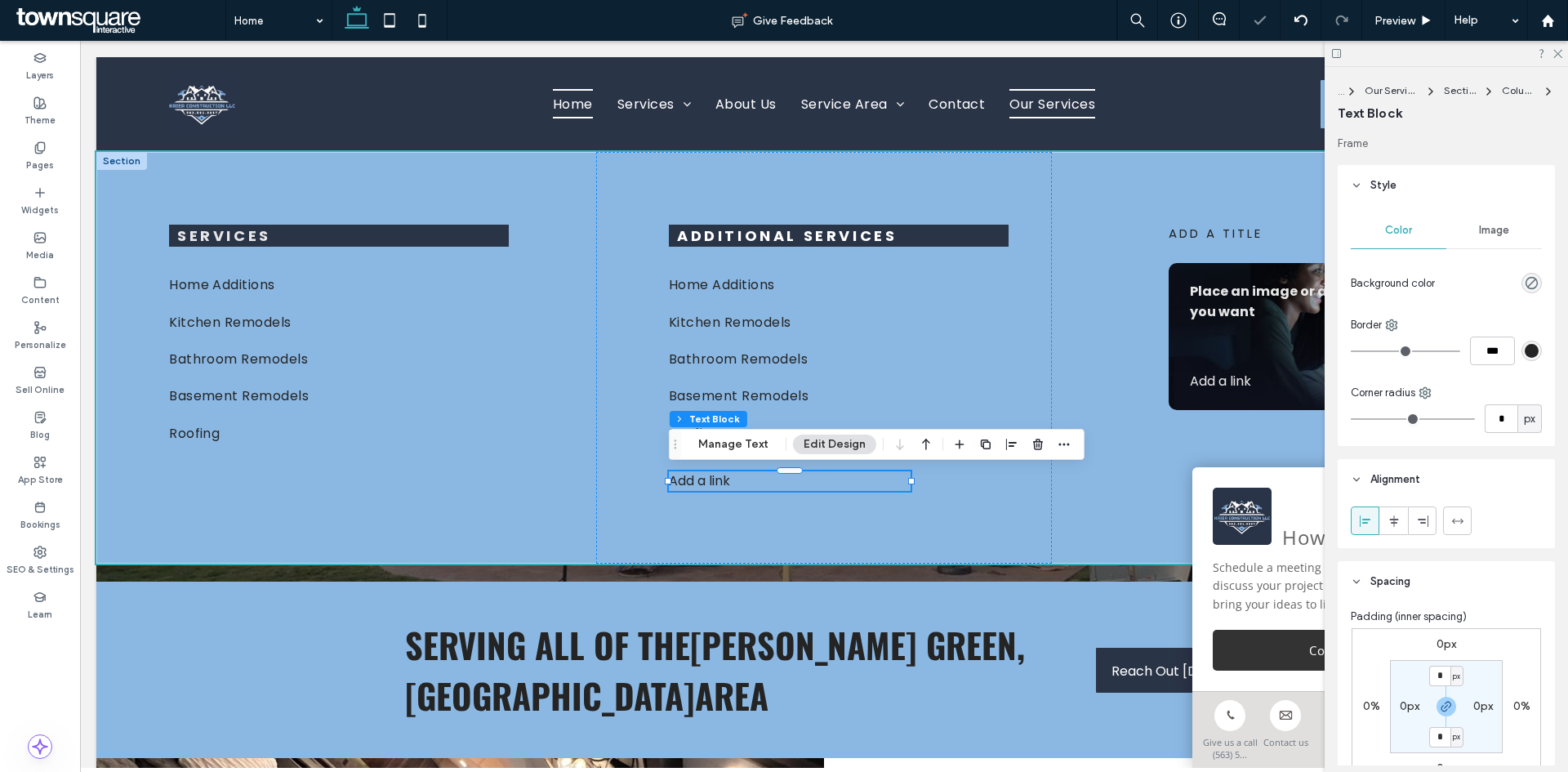
scroll to position [324, 0]
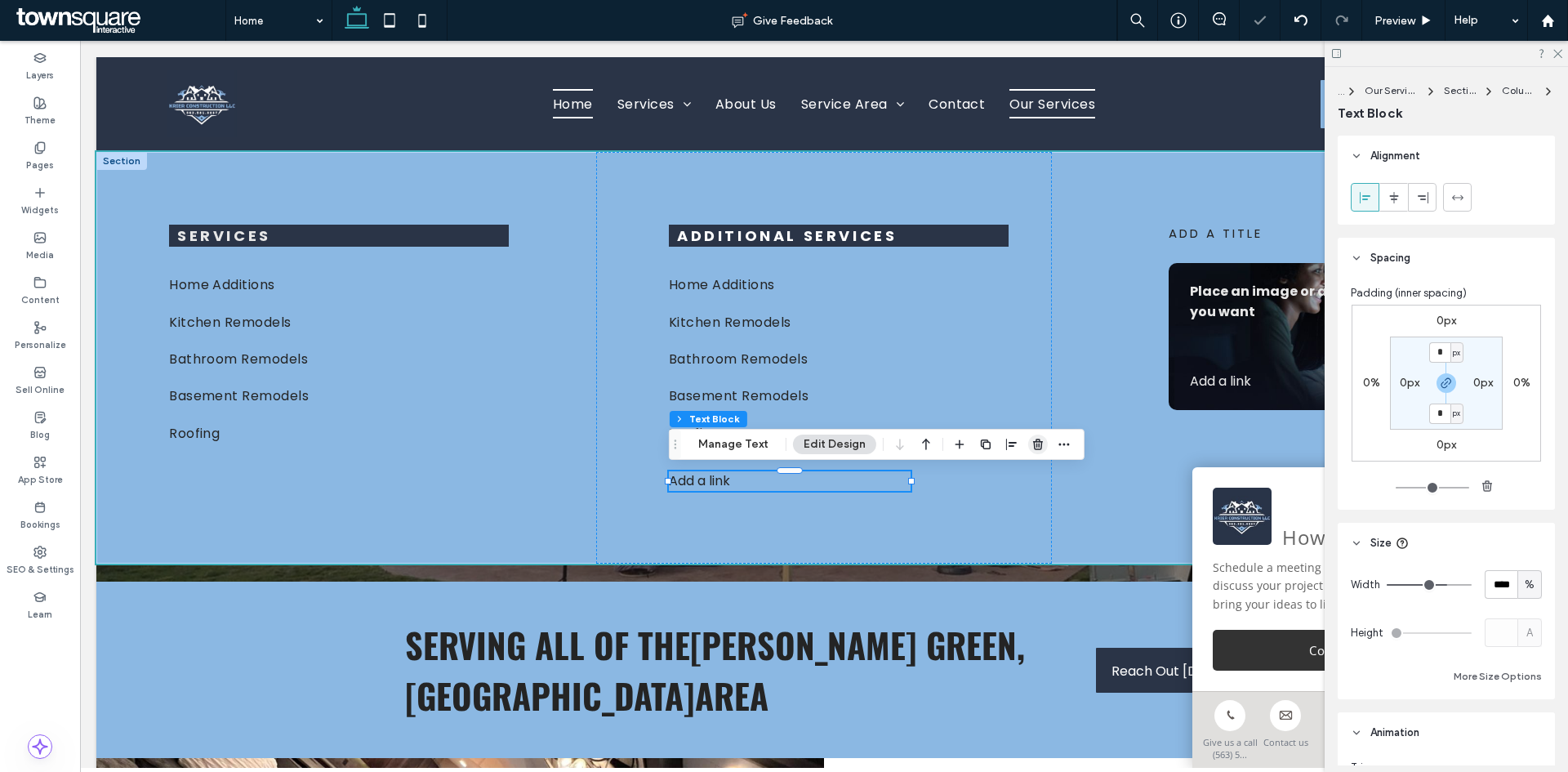
click at [1040, 445] on icon "button" at bounding box center [1038, 445] width 13 height 13
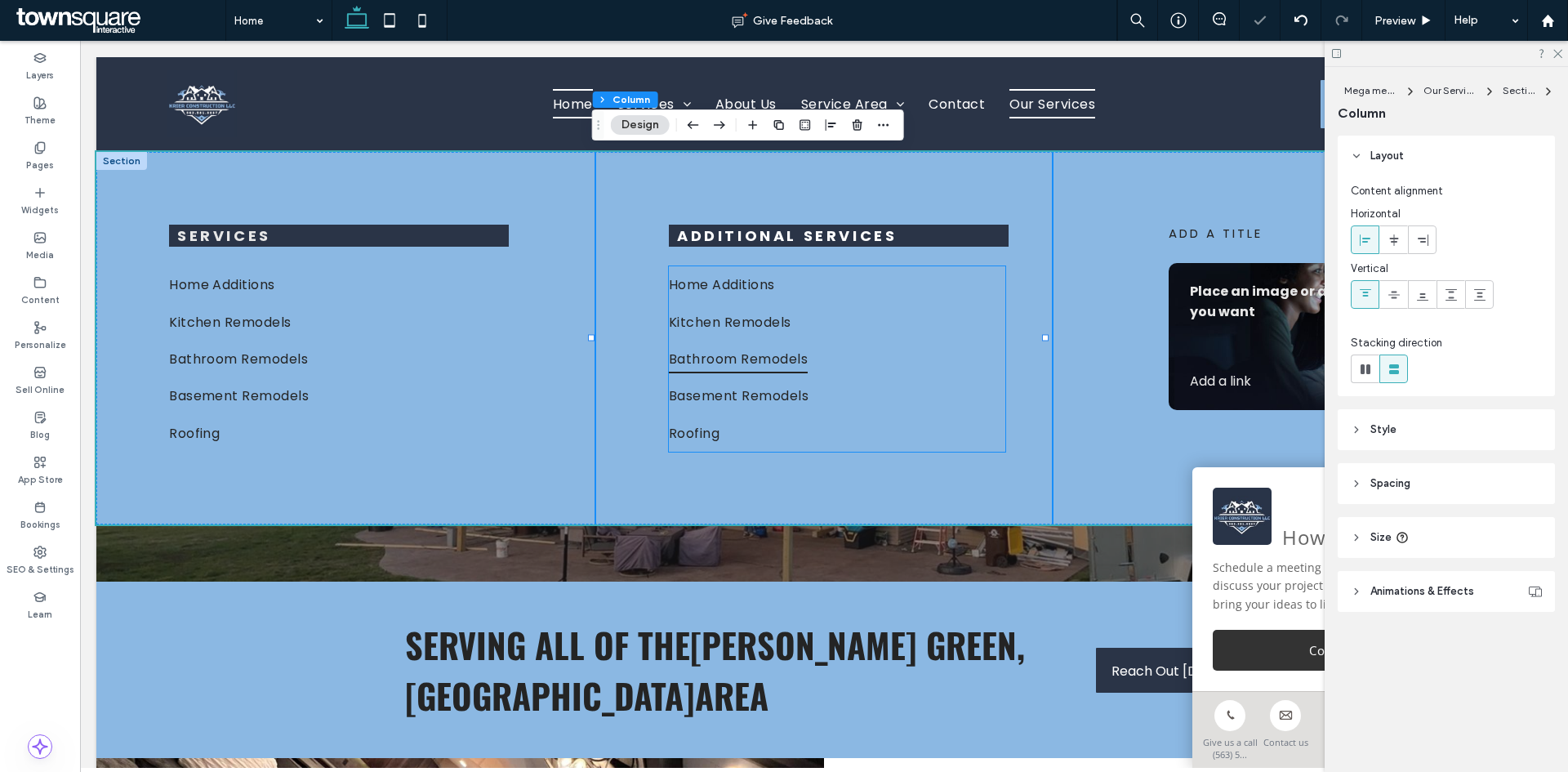
click at [851, 355] on link "Bathroom Remodels" at bounding box center [837, 359] width 337 height 37
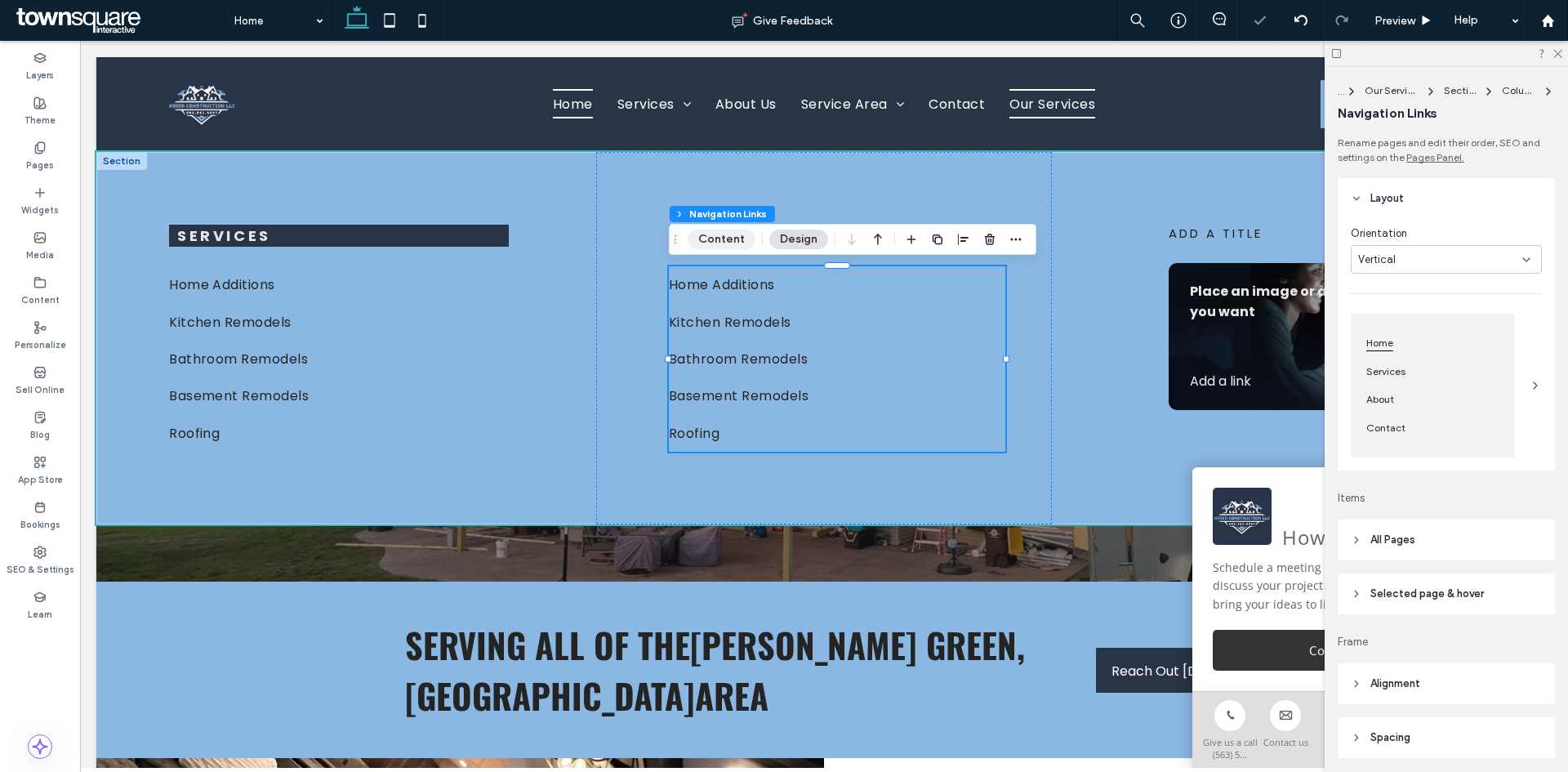
click at [714, 232] on button "Content" at bounding box center [722, 239] width 68 height 20
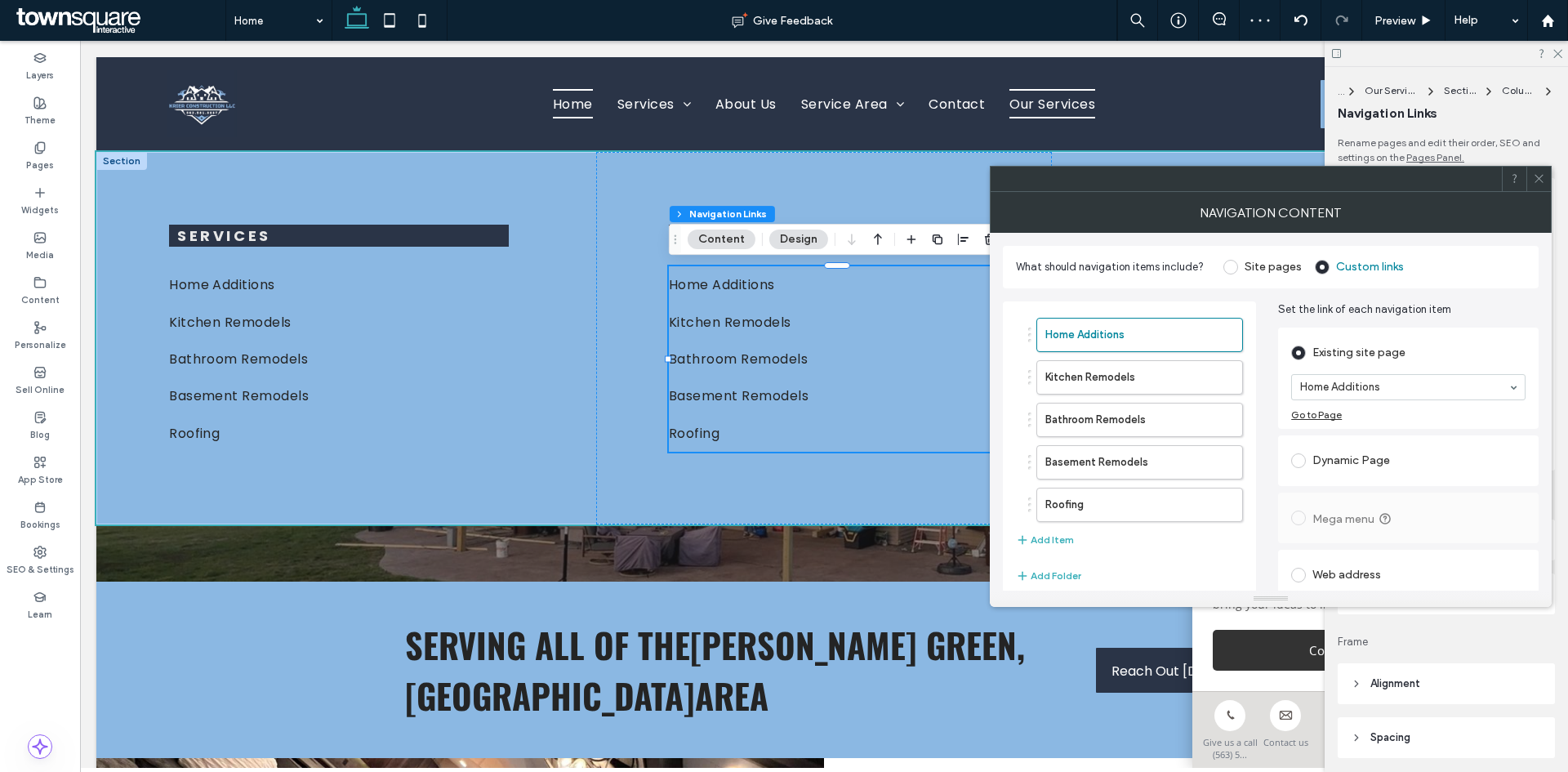
drag, startPoint x: 1363, startPoint y: 386, endPoint x: 1352, endPoint y: 395, distance: 14.2
click at [1130, 373] on label "Kitchen Remodels" at bounding box center [1114, 377] width 136 height 33
drag, startPoint x: 1379, startPoint y: 387, endPoint x: 1380, endPoint y: 397, distance: 10.0
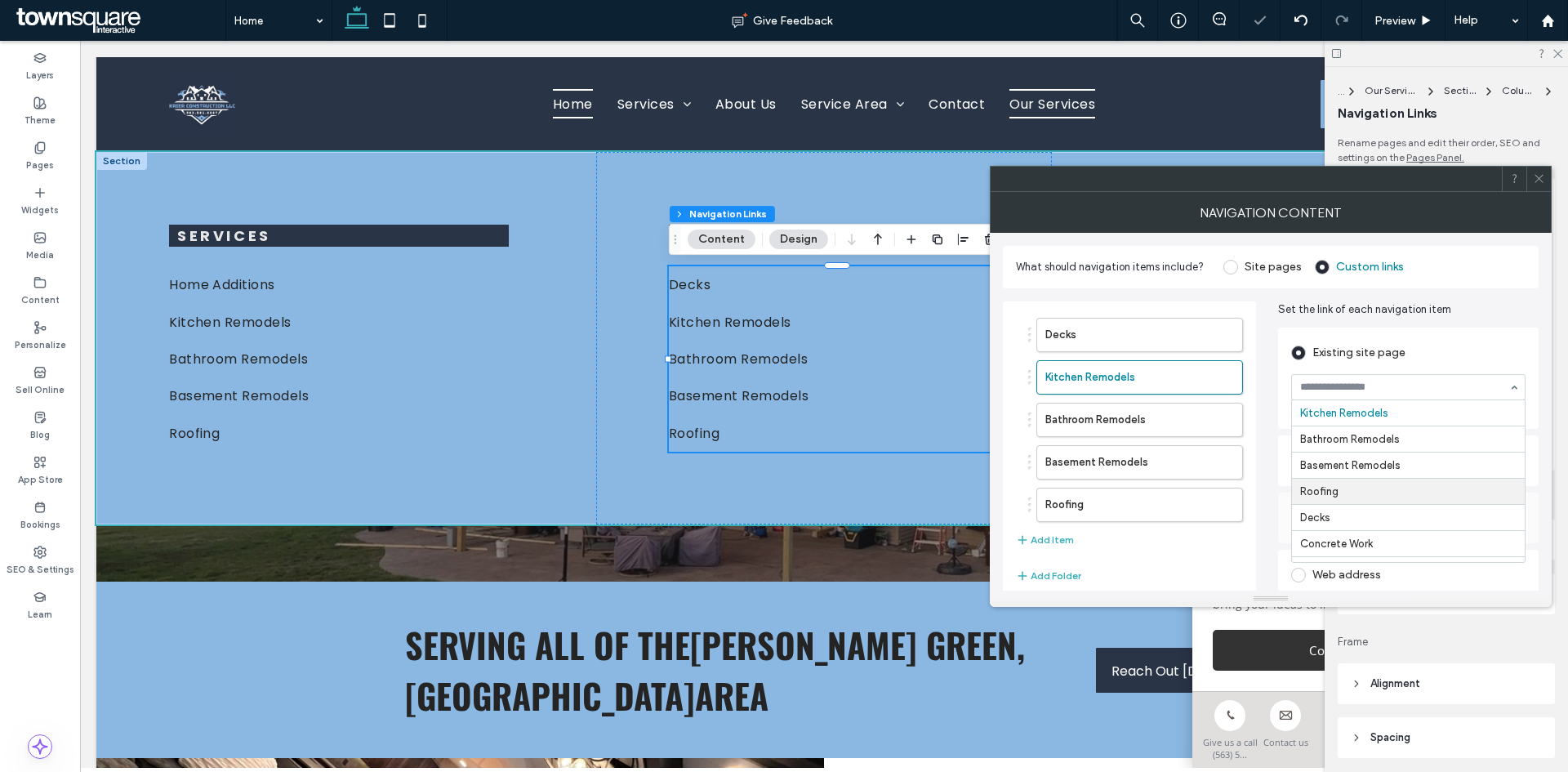
scroll to position [134, 0]
drag, startPoint x: 1113, startPoint y: 412, endPoint x: 1146, endPoint y: 415, distance: 33.1
click at [1113, 413] on label "Bathroom Remodels" at bounding box center [1114, 419] width 136 height 33
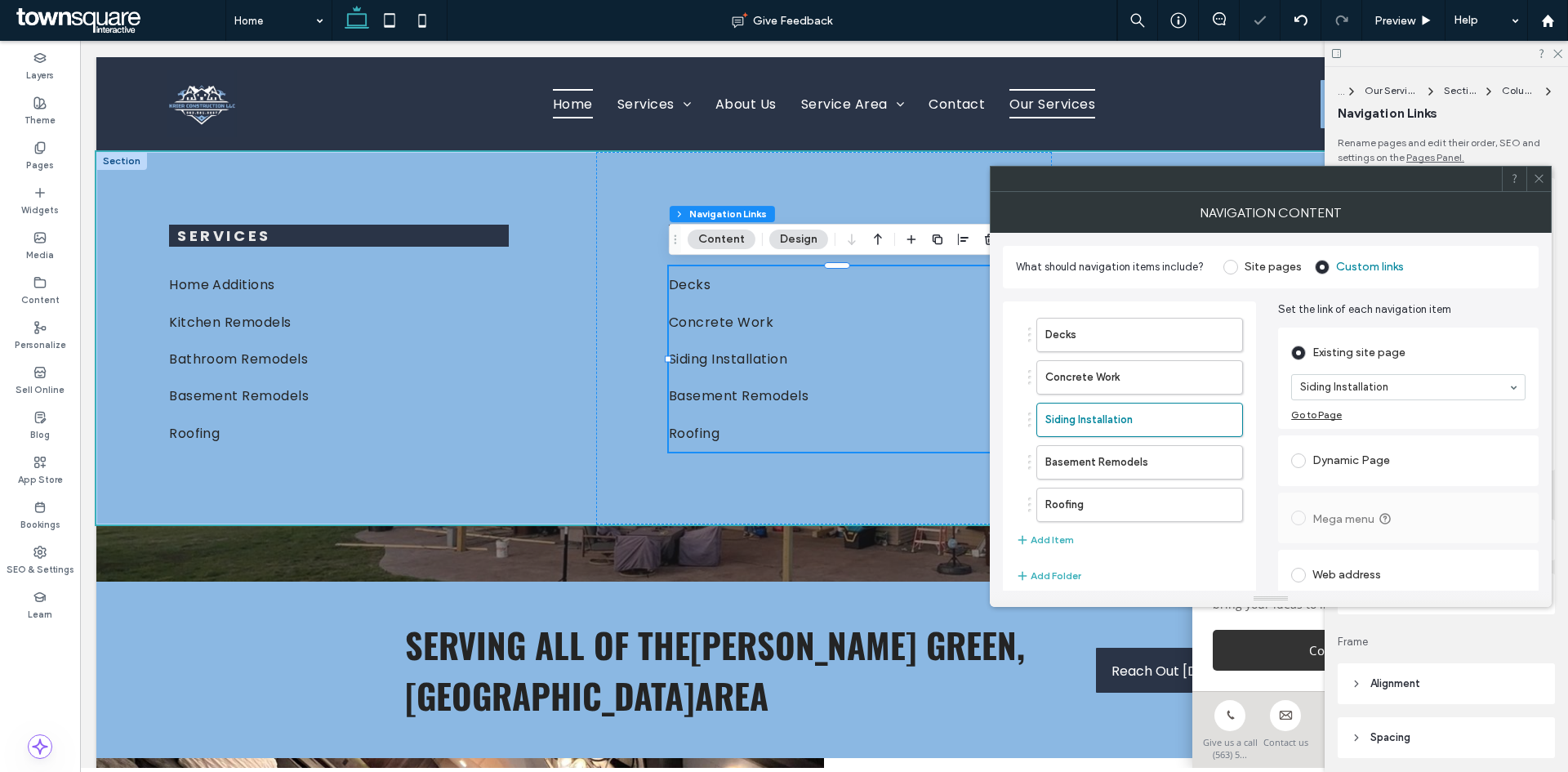
drag, startPoint x: 1130, startPoint y: 455, endPoint x: 1277, endPoint y: 445, distance: 147.3
click at [1131, 455] on label "Basement Remodels" at bounding box center [1114, 462] width 136 height 33
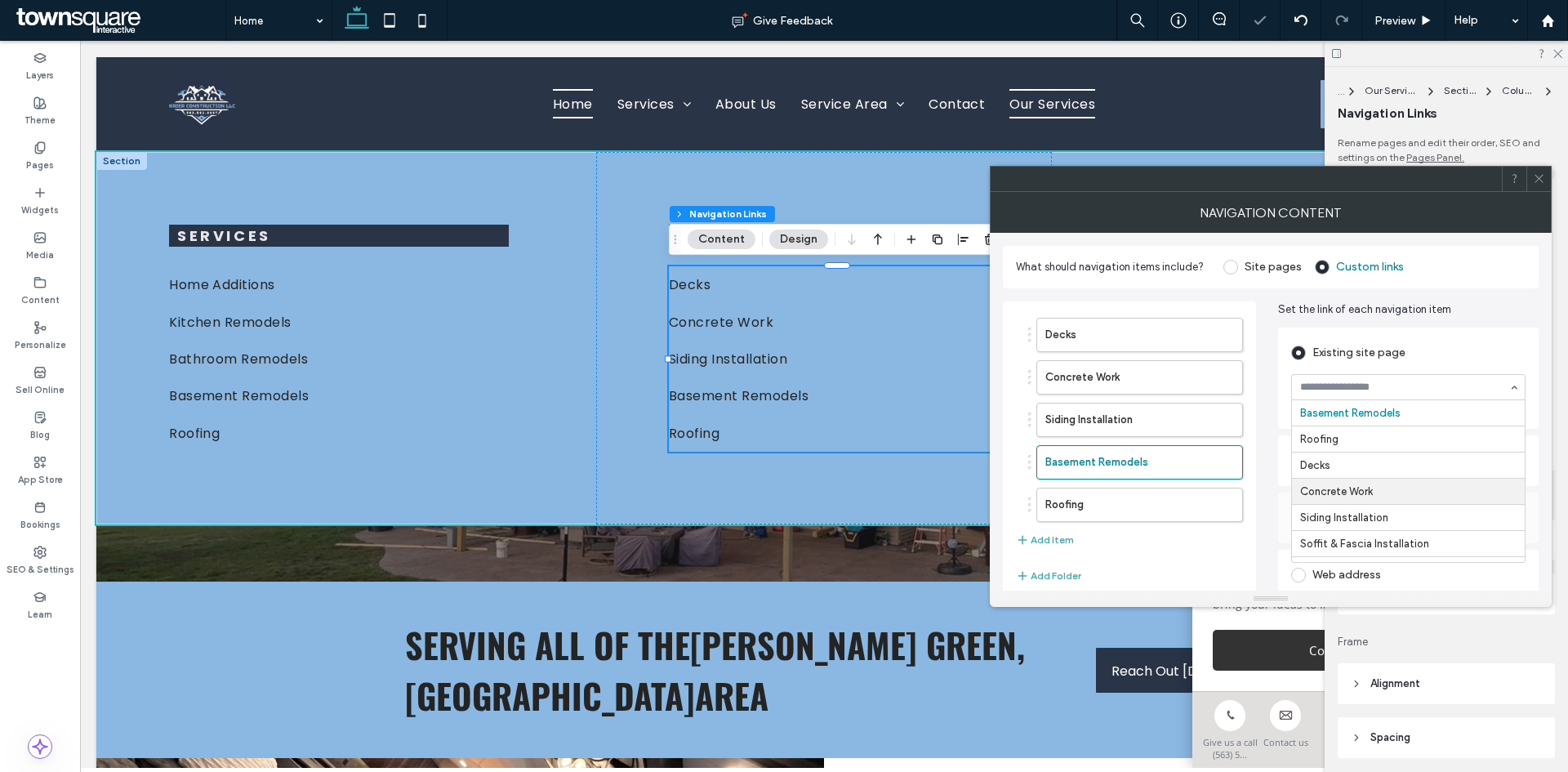
scroll to position [181, 0]
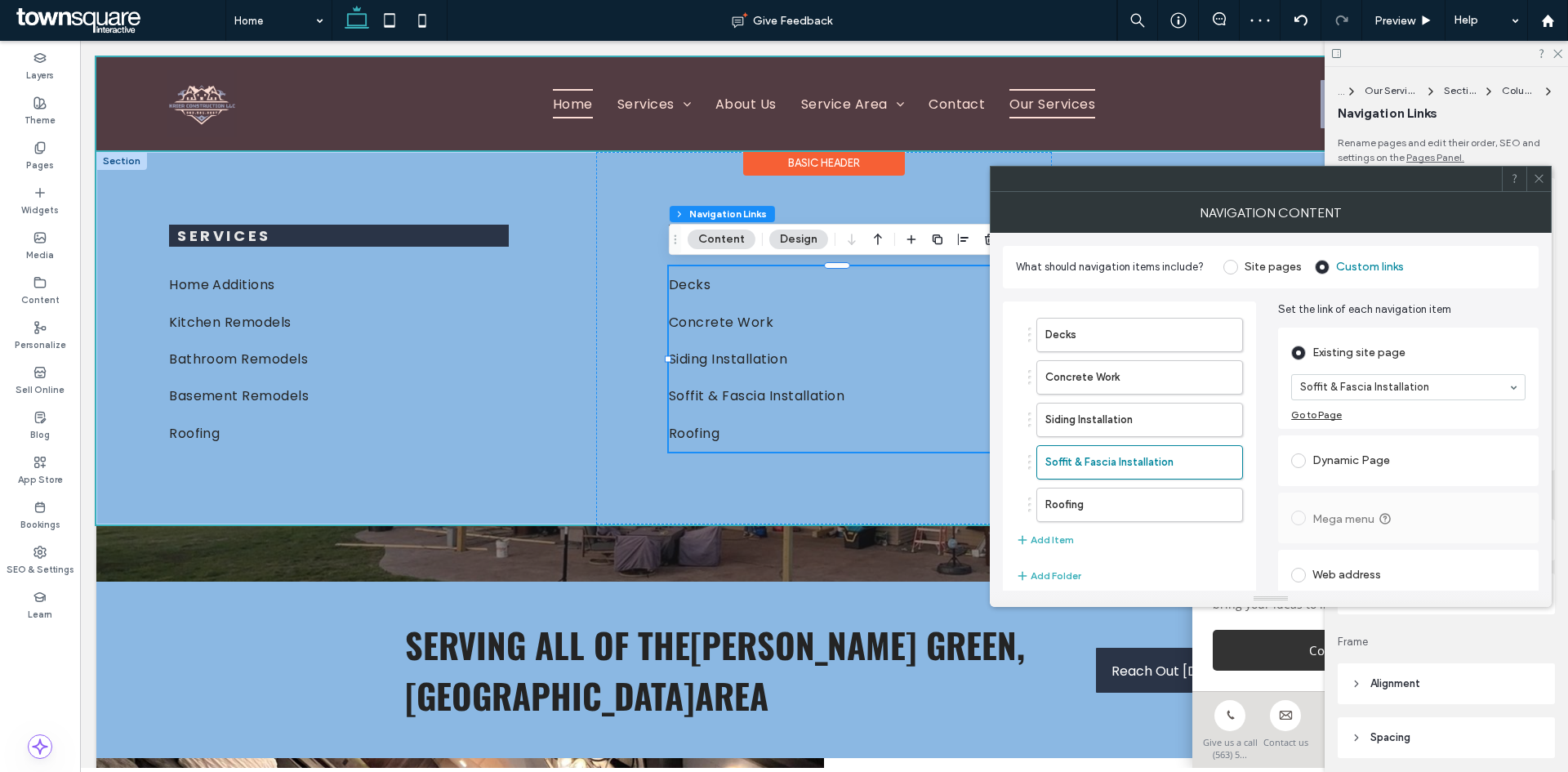
click at [666, 97] on div at bounding box center [824, 103] width 1455 height 93
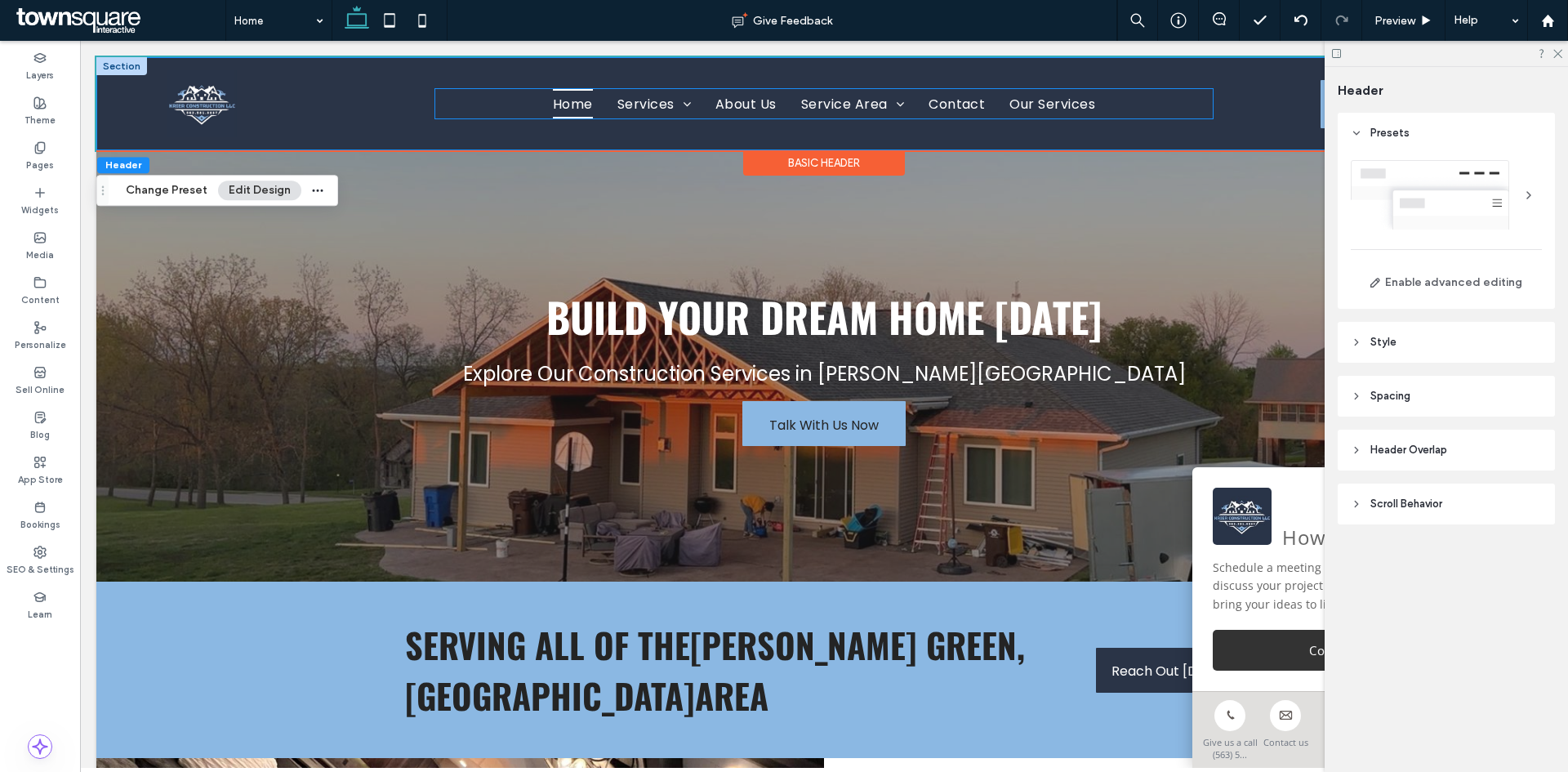
click at [1106, 109] on ul "Home Services Home Additions Kitchen Remodels Bathroom Remodels Basement Remode…" at bounding box center [824, 103] width 778 height 28
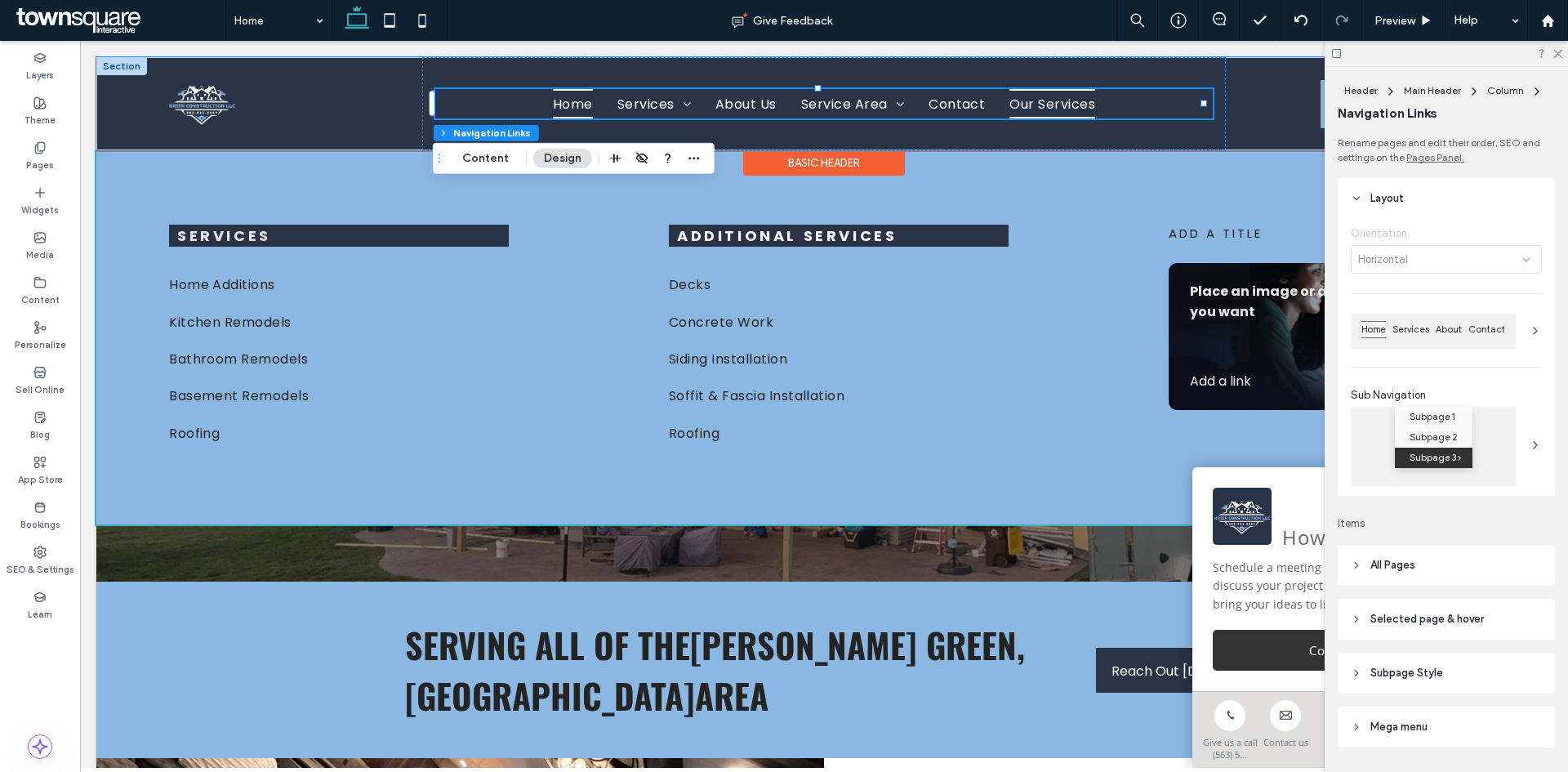
click at [1059, 105] on span "Our Services" at bounding box center [1052, 103] width 86 height 28
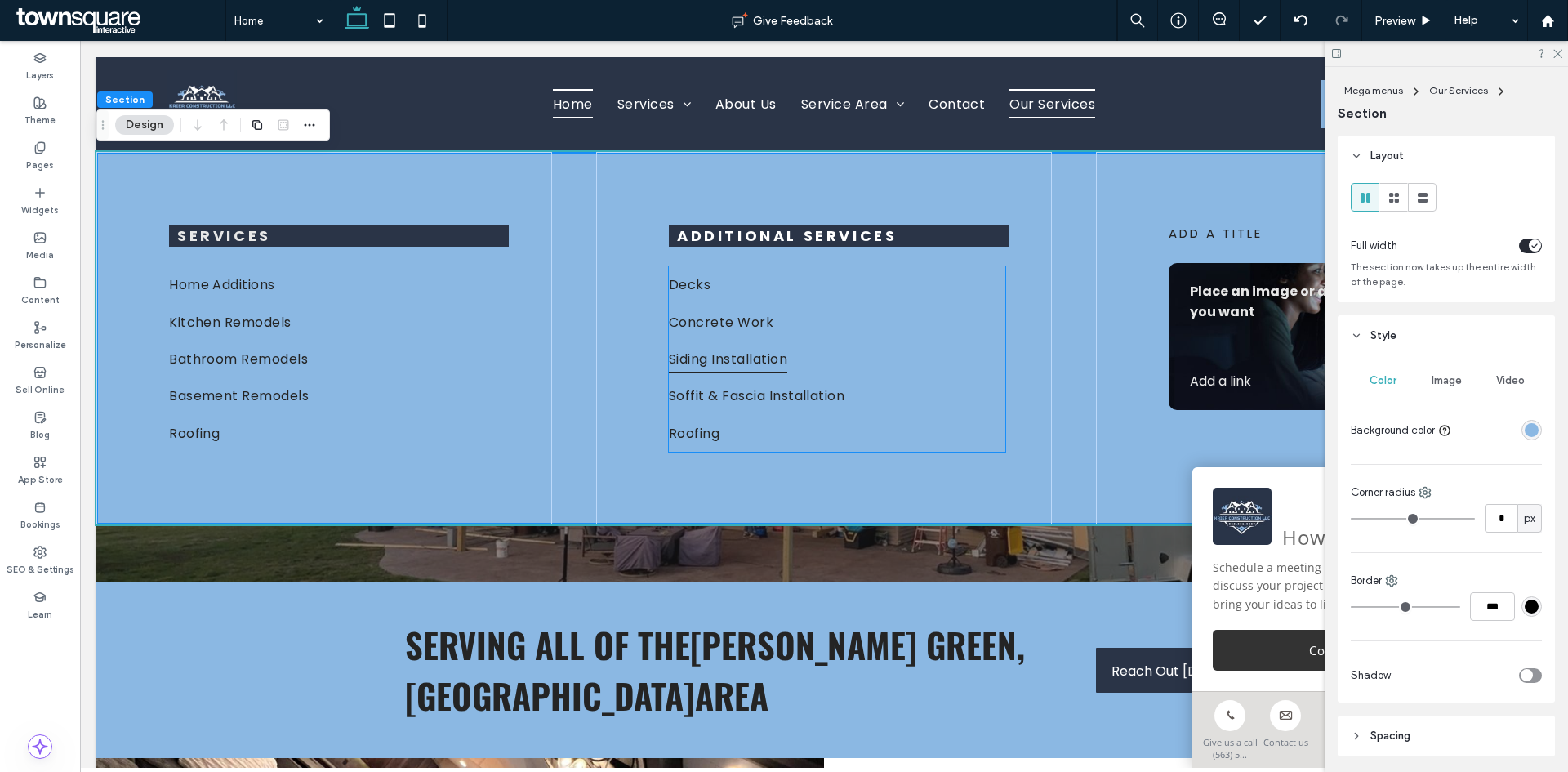
click at [754, 373] on span "Siding Installation" at bounding box center [728, 359] width 118 height 28
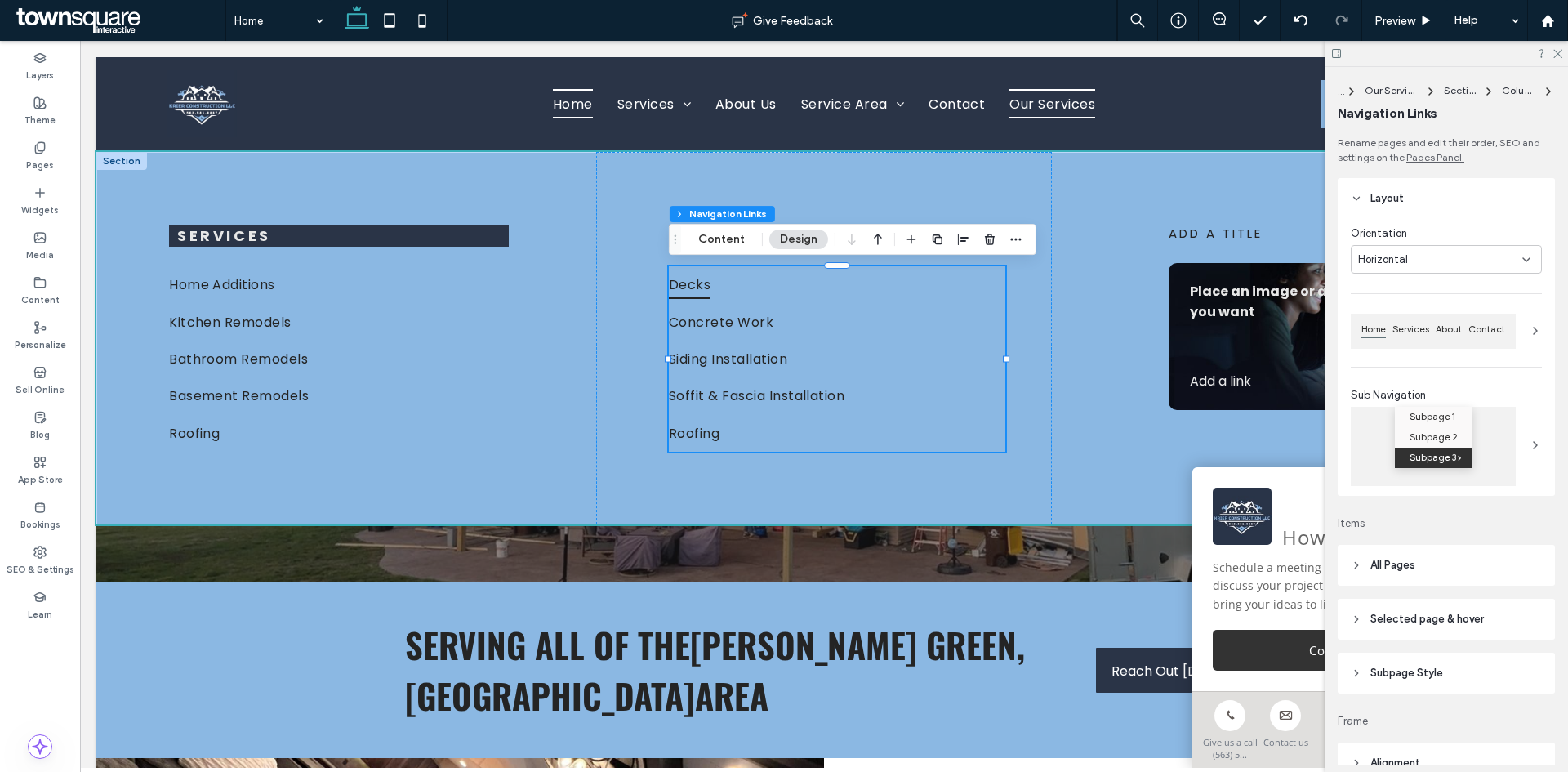
type input "***"
type input "****"
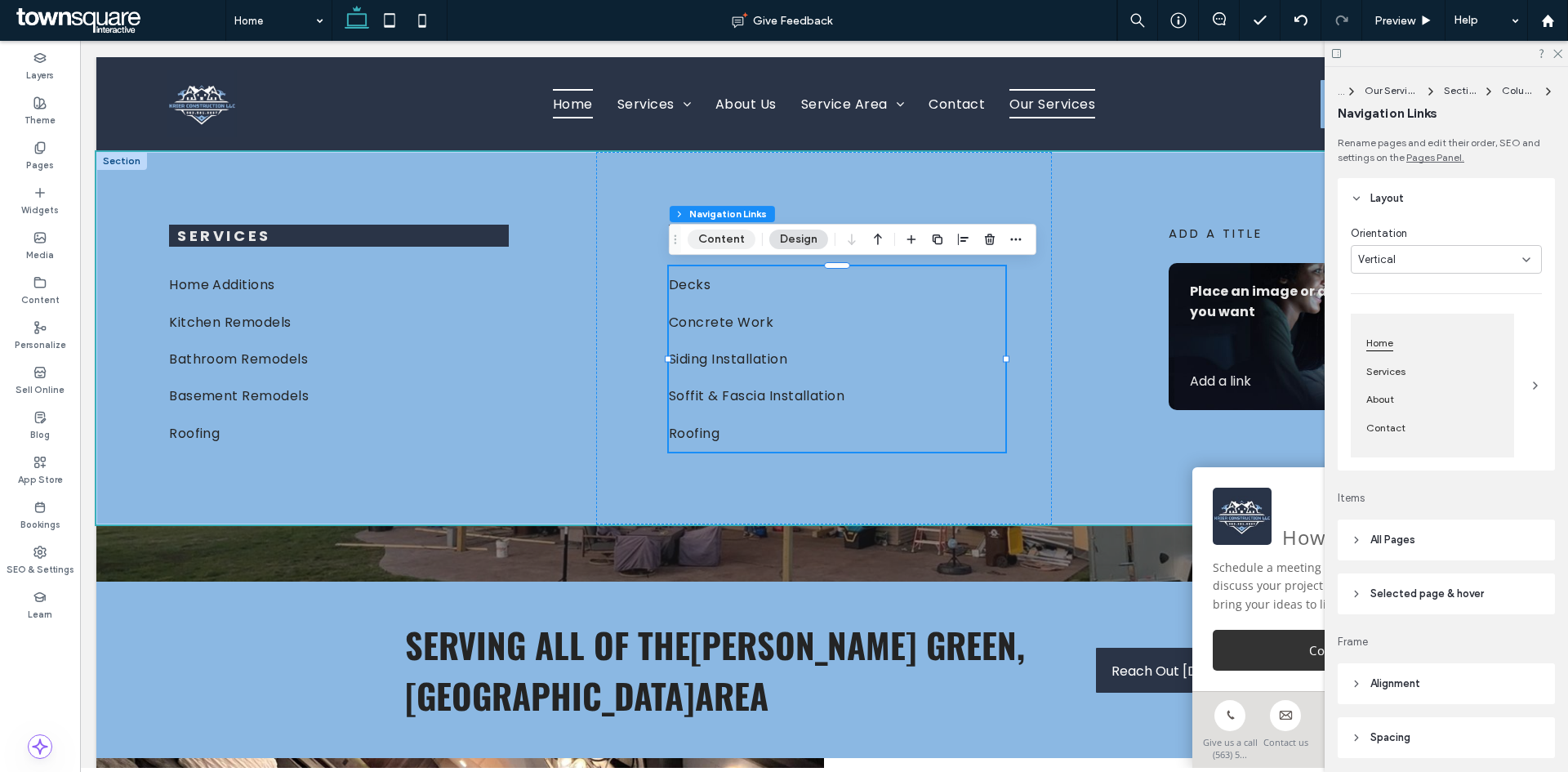
click at [724, 237] on button "Content" at bounding box center [722, 239] width 68 height 20
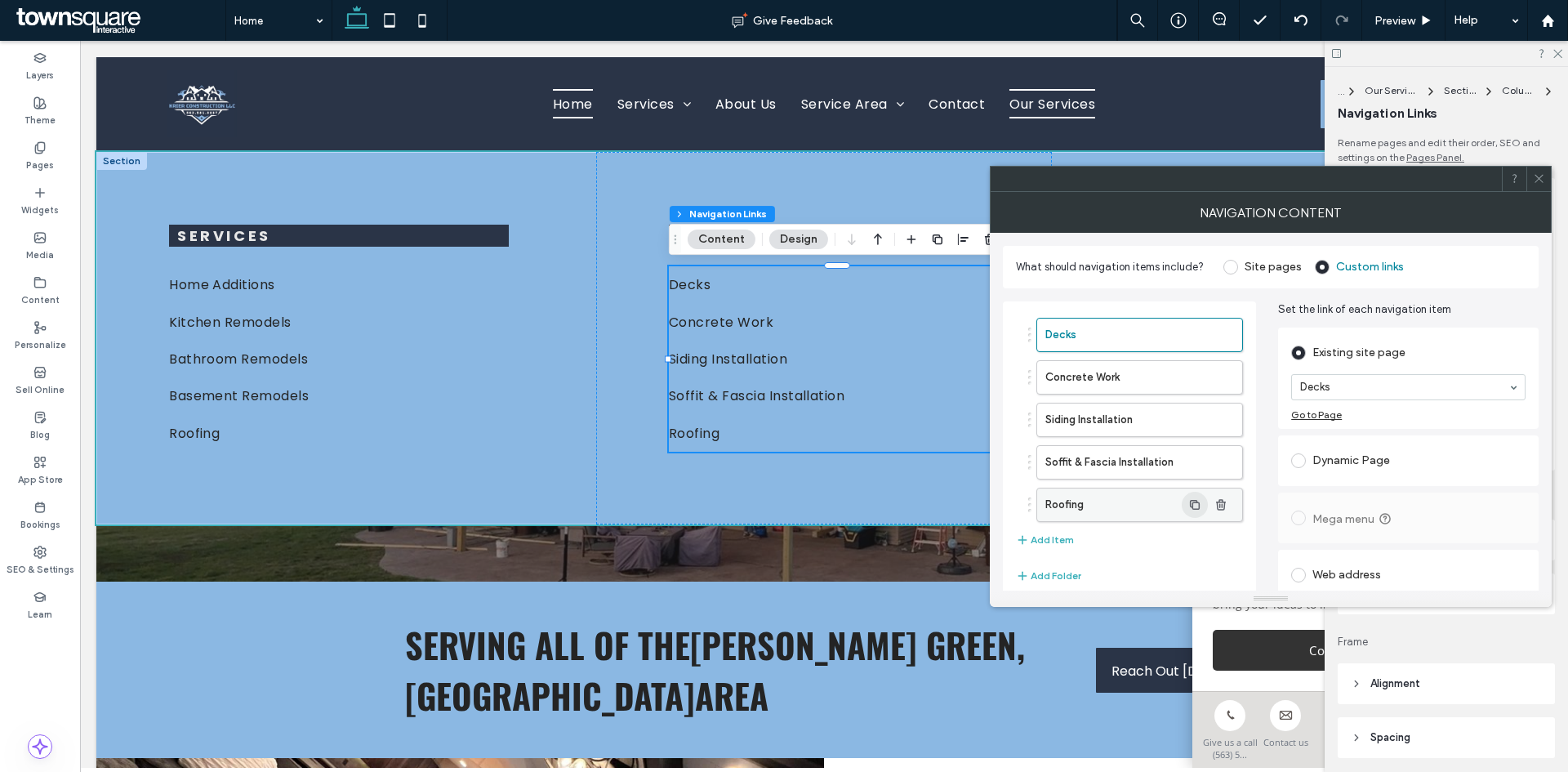
scroll to position [67, 0]
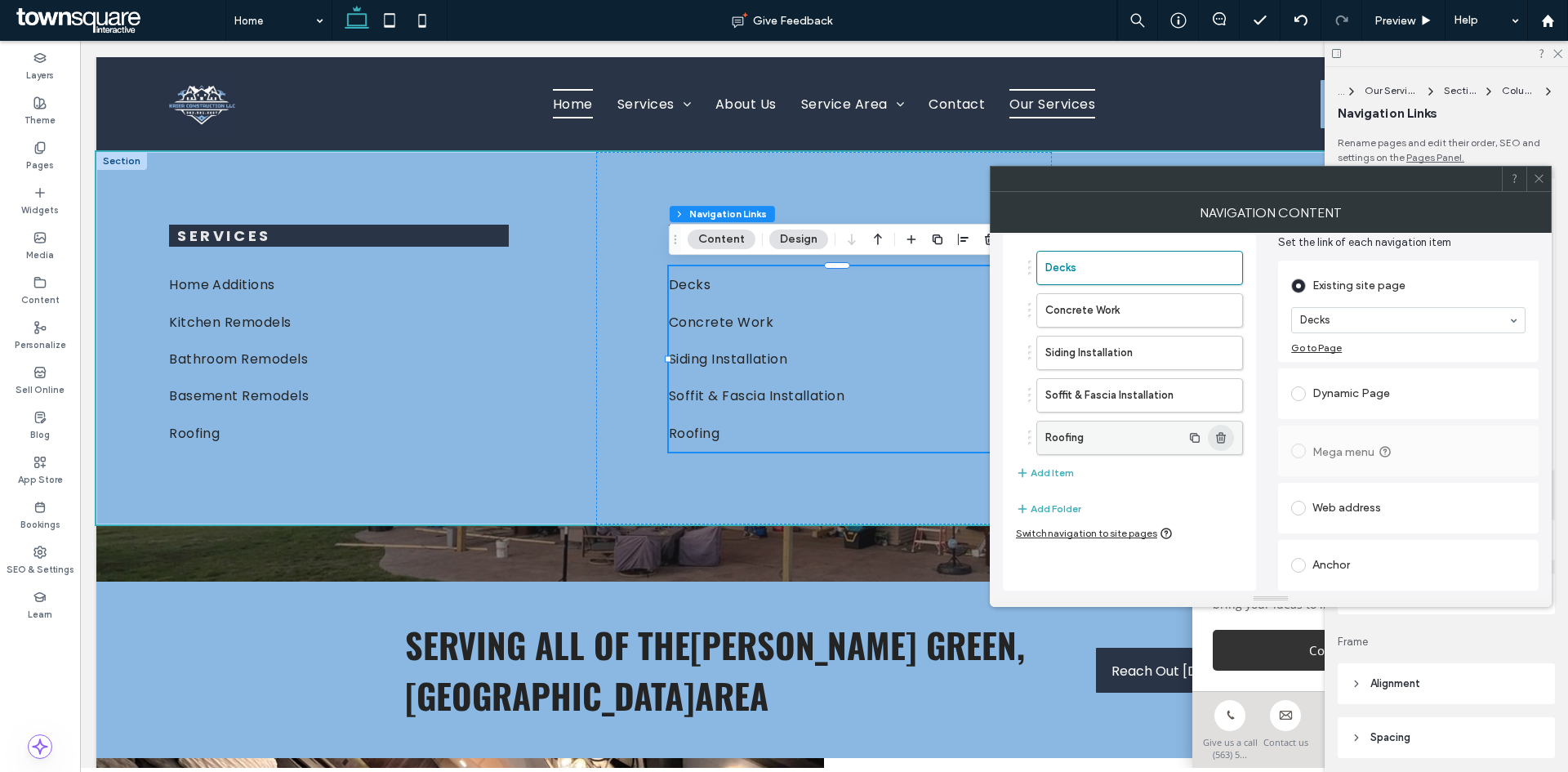
click at [1221, 441] on icon "button" at bounding box center [1222, 438] width 13 height 13
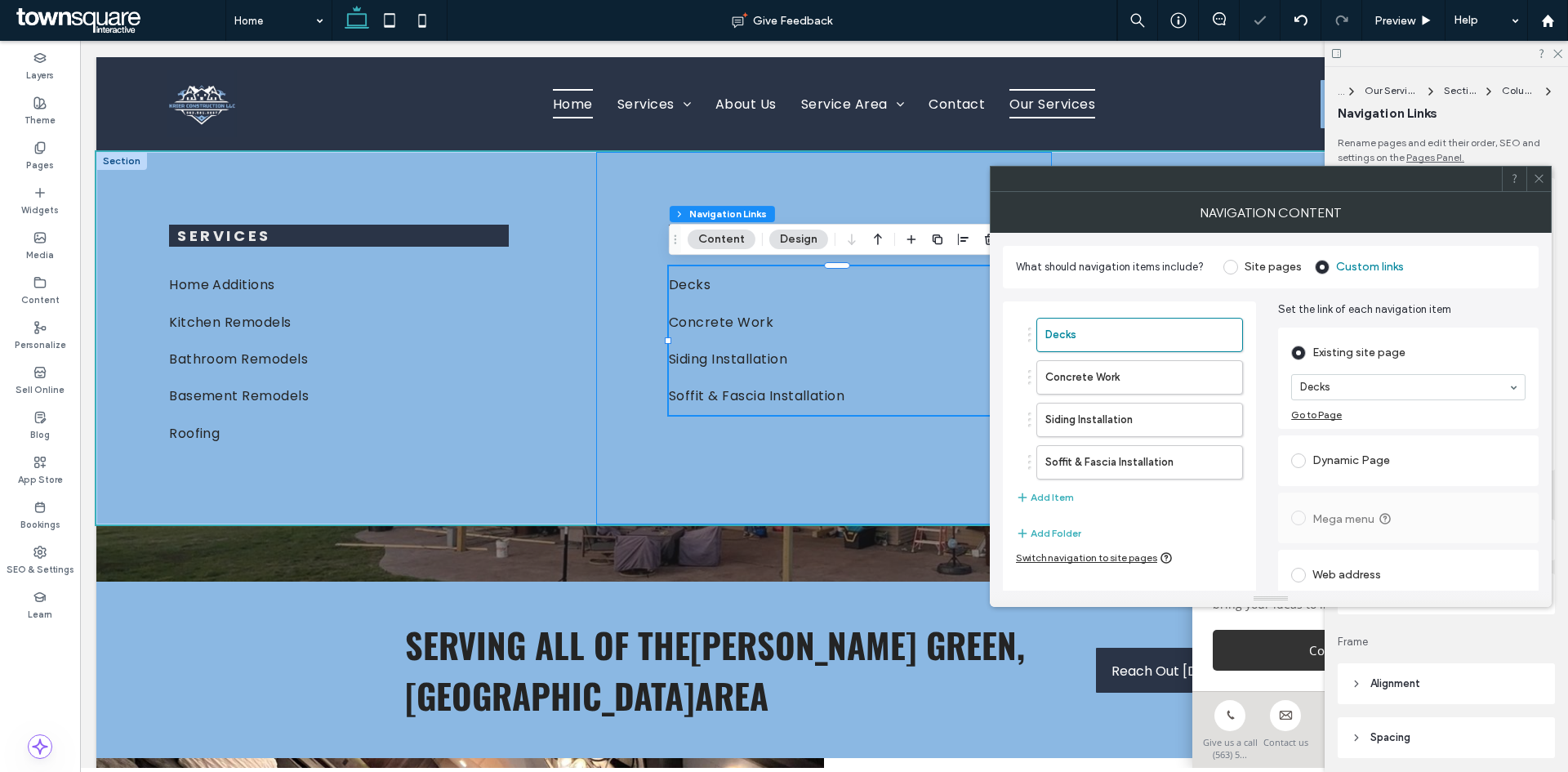
drag, startPoint x: 697, startPoint y: 481, endPoint x: 679, endPoint y: 481, distance: 18.0
click at [696, 482] on div "Additional Services Decks Concrete Work Siding Installation Soffit & Fascia Ins…" at bounding box center [824, 339] width 456 height 373
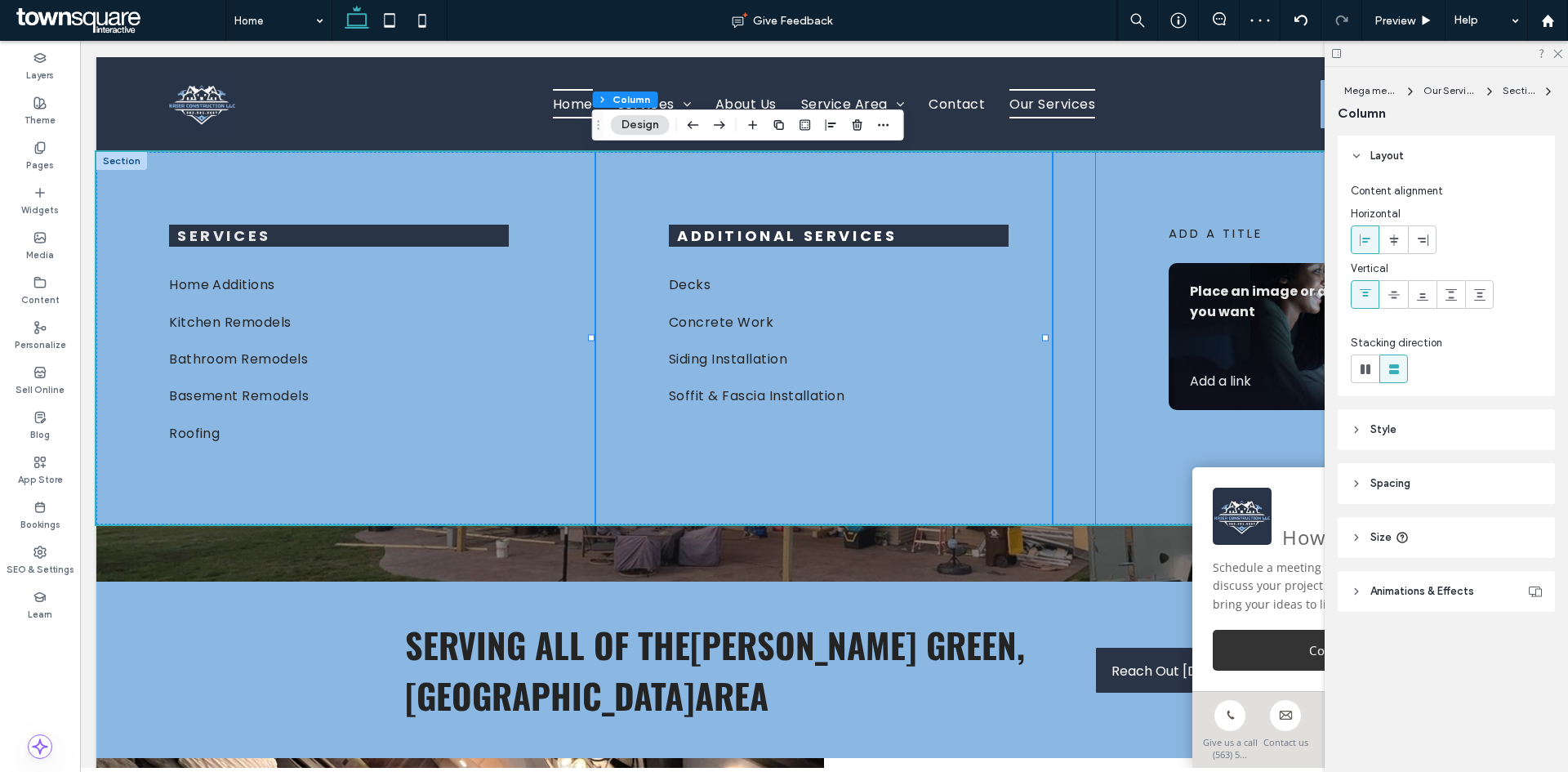
click at [1112, 188] on div "add a title Place an image or any other element you want Add a link ﻿" at bounding box center [1324, 339] width 456 height 373
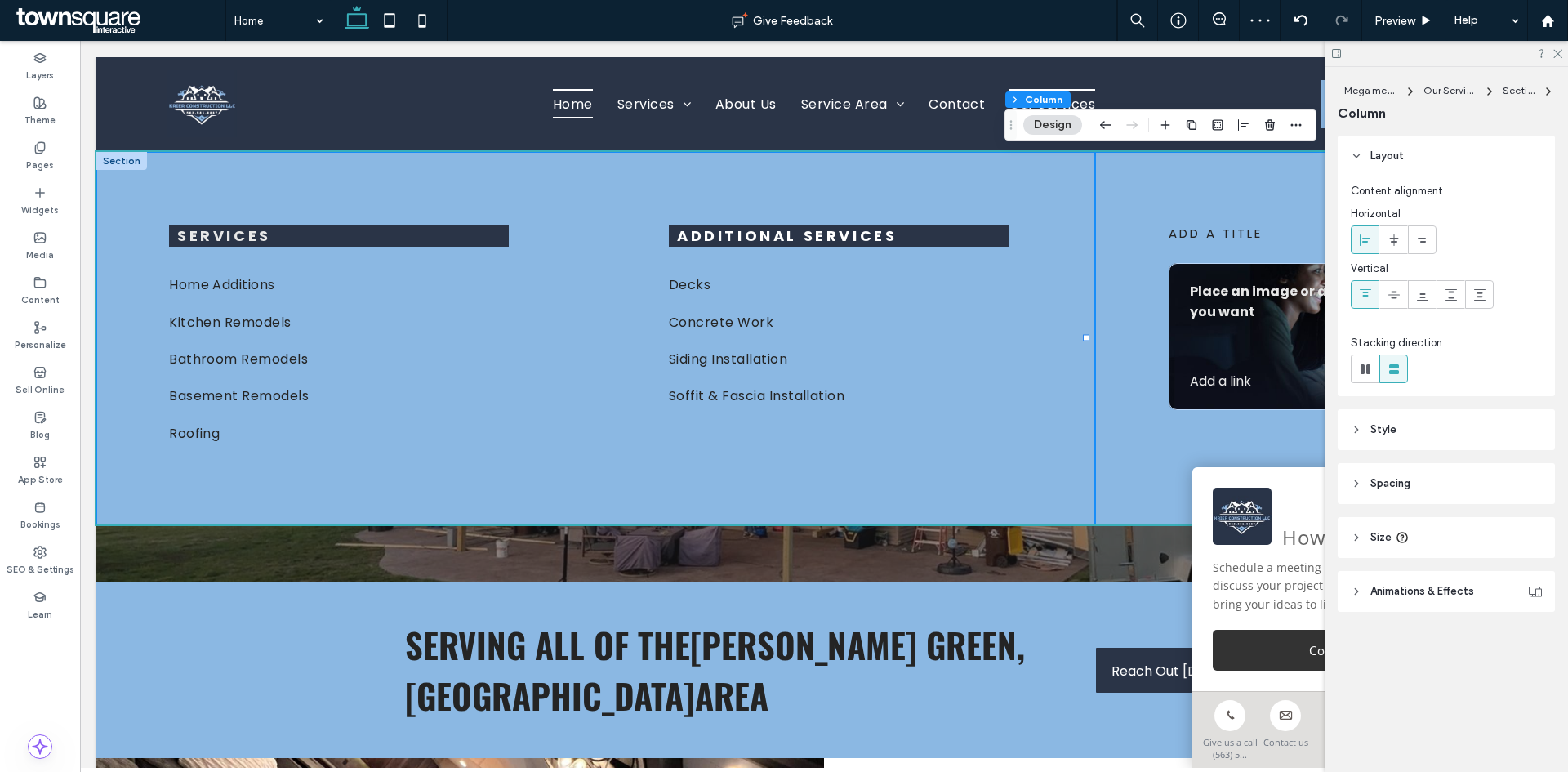
click at [1071, 194] on div "Services Home Additions Kitchen Remodels Bathroom Remodels Basement Remodels Ro…" at bounding box center [824, 339] width 1455 height 373
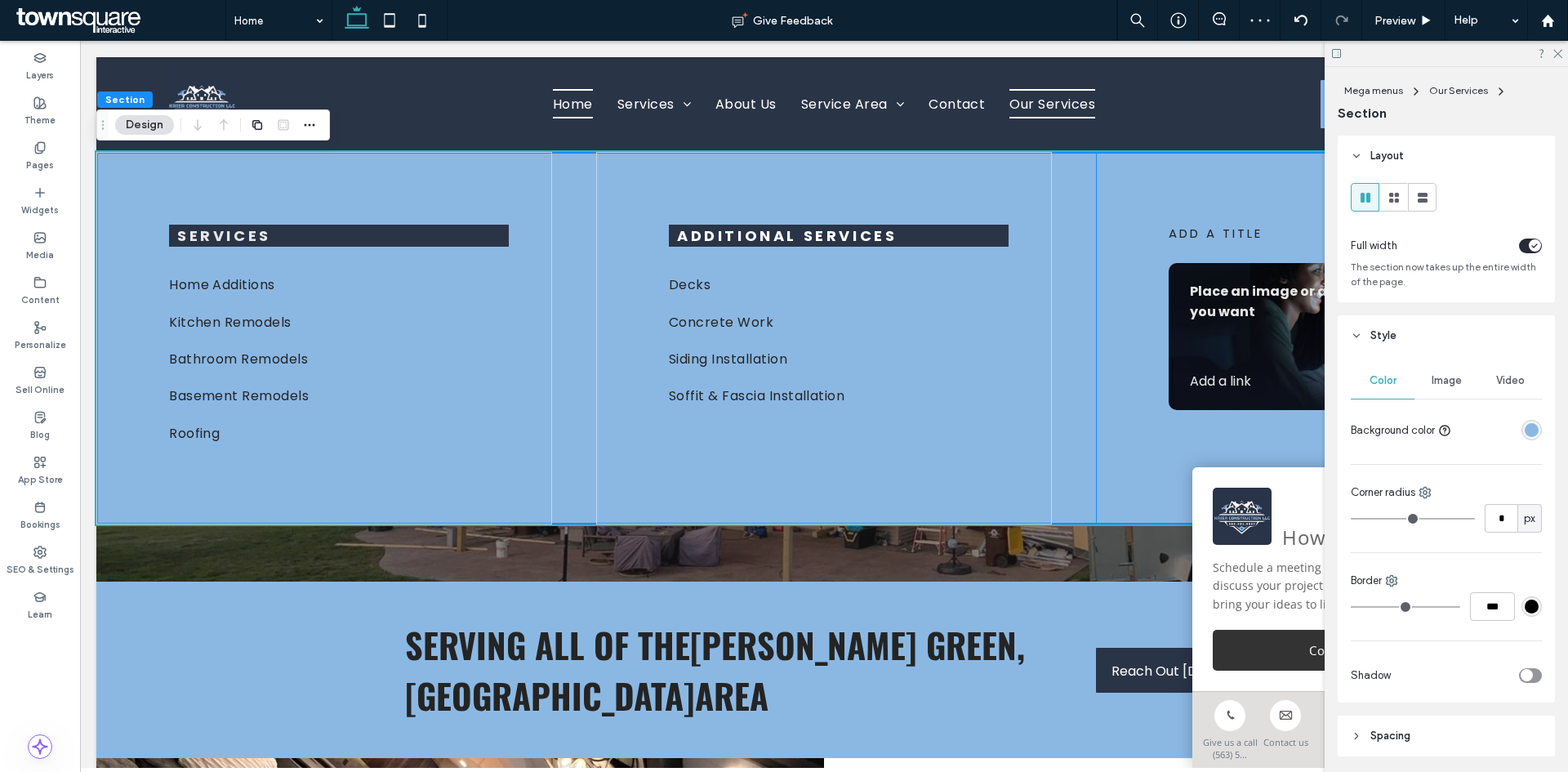
click at [1125, 198] on div "add a title Place an image or any other element you want Add a link ﻿" at bounding box center [1324, 339] width 456 height 373
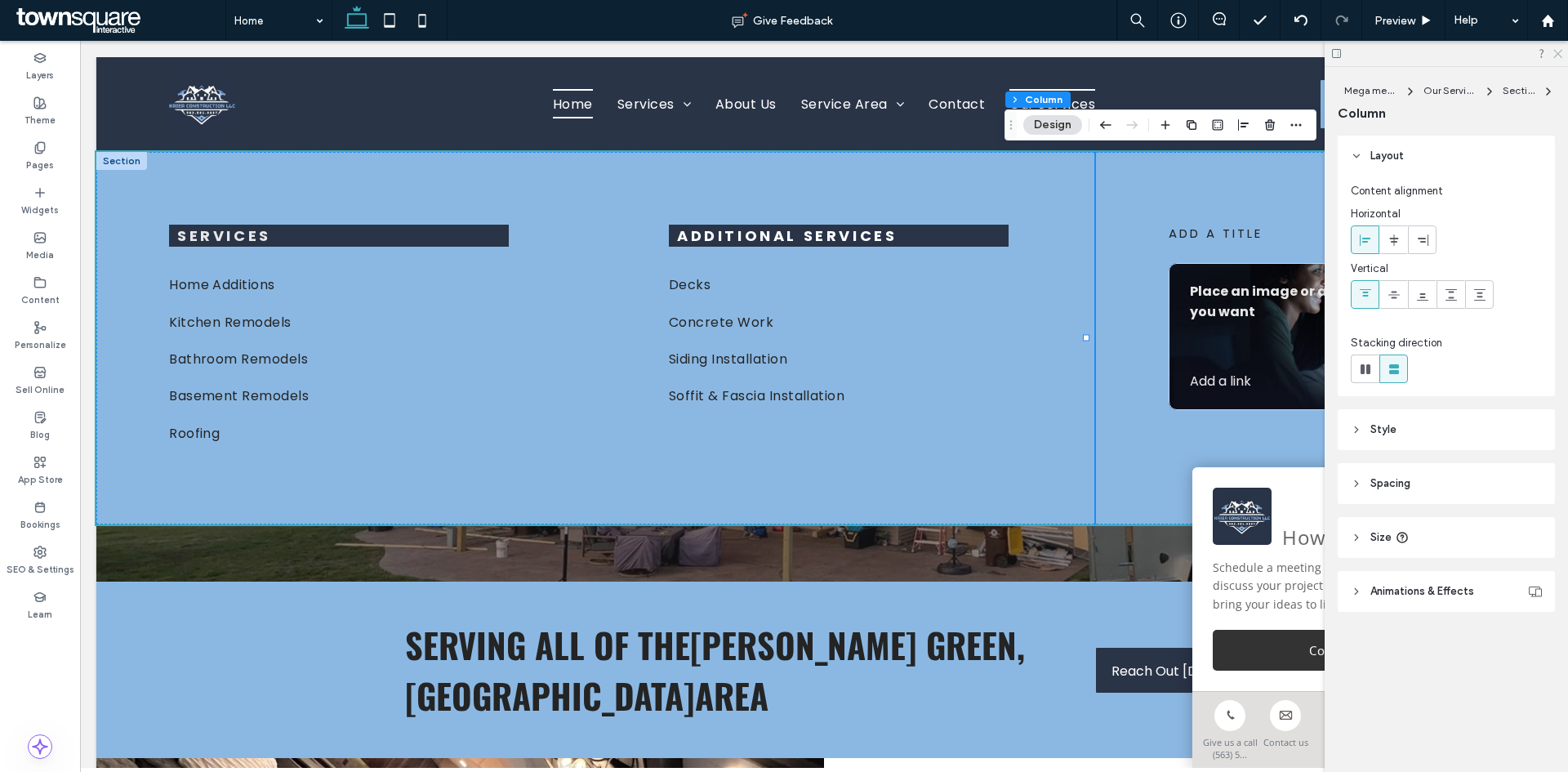
click at [1558, 51] on icon at bounding box center [1557, 52] width 10 height 10
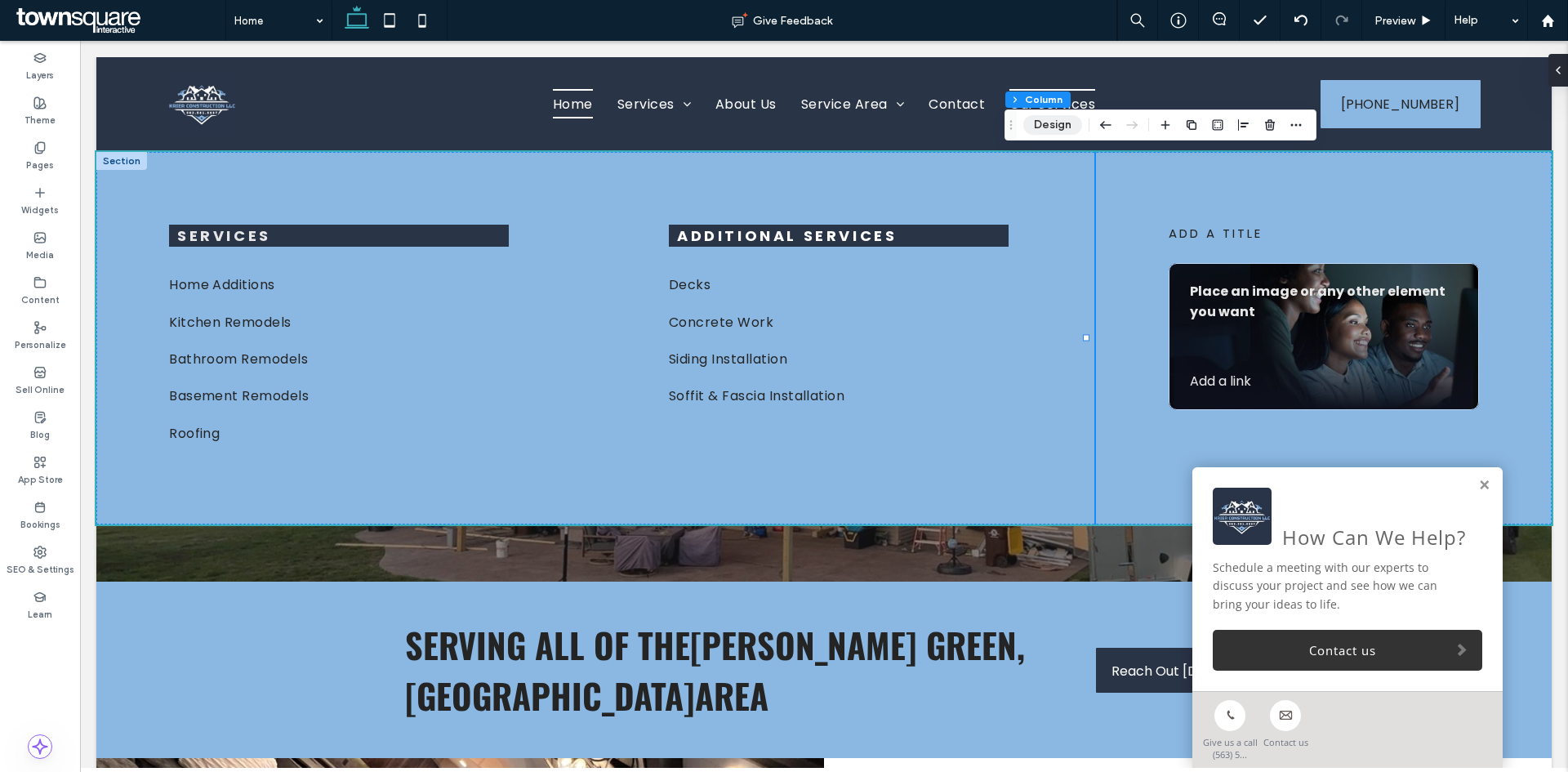
drag, startPoint x: 1042, startPoint y: 120, endPoint x: 1055, endPoint y: 129, distance: 15.8
click at [1042, 121] on button "Design" at bounding box center [1053, 125] width 59 height 20
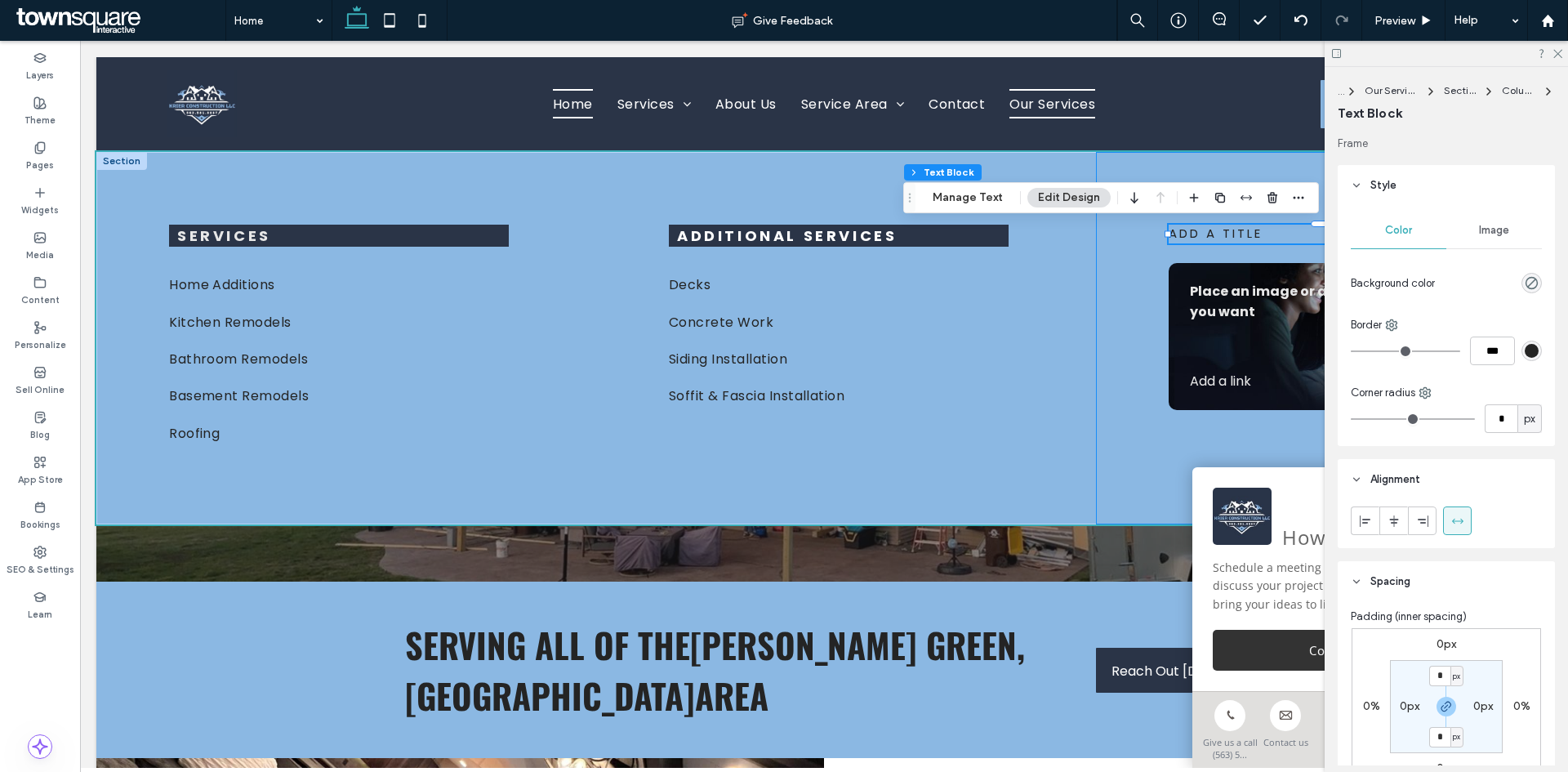
drag, startPoint x: 1130, startPoint y: 281, endPoint x: 1287, endPoint y: 273, distance: 157.2
click at [1130, 282] on div "add a title Place an image or any other element you want Add a link ﻿" at bounding box center [1324, 339] width 456 height 373
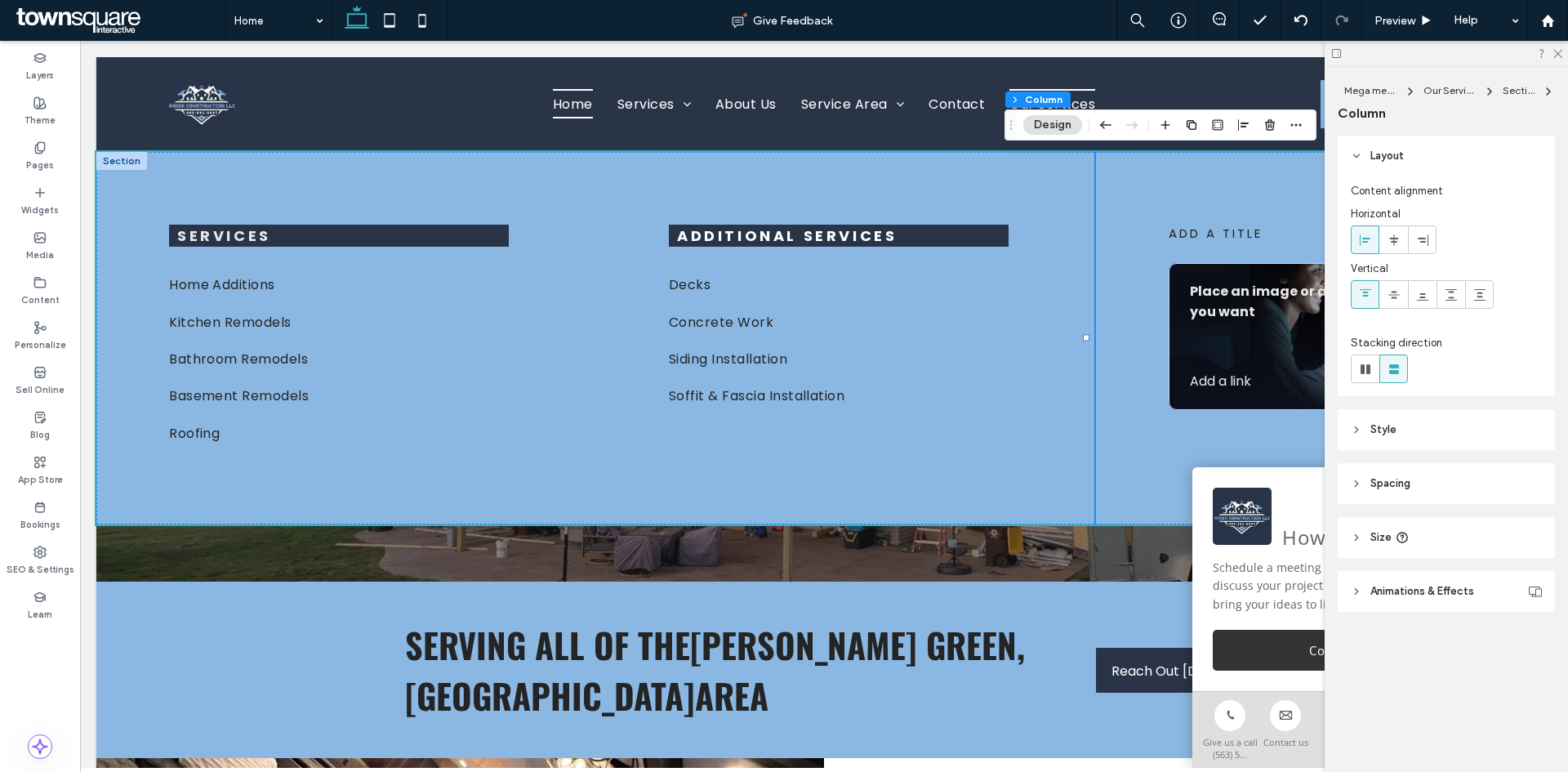
click at [1366, 538] on header "Size" at bounding box center [1447, 536] width 218 height 41
click at [1370, 432] on header "Style" at bounding box center [1447, 429] width 218 height 41
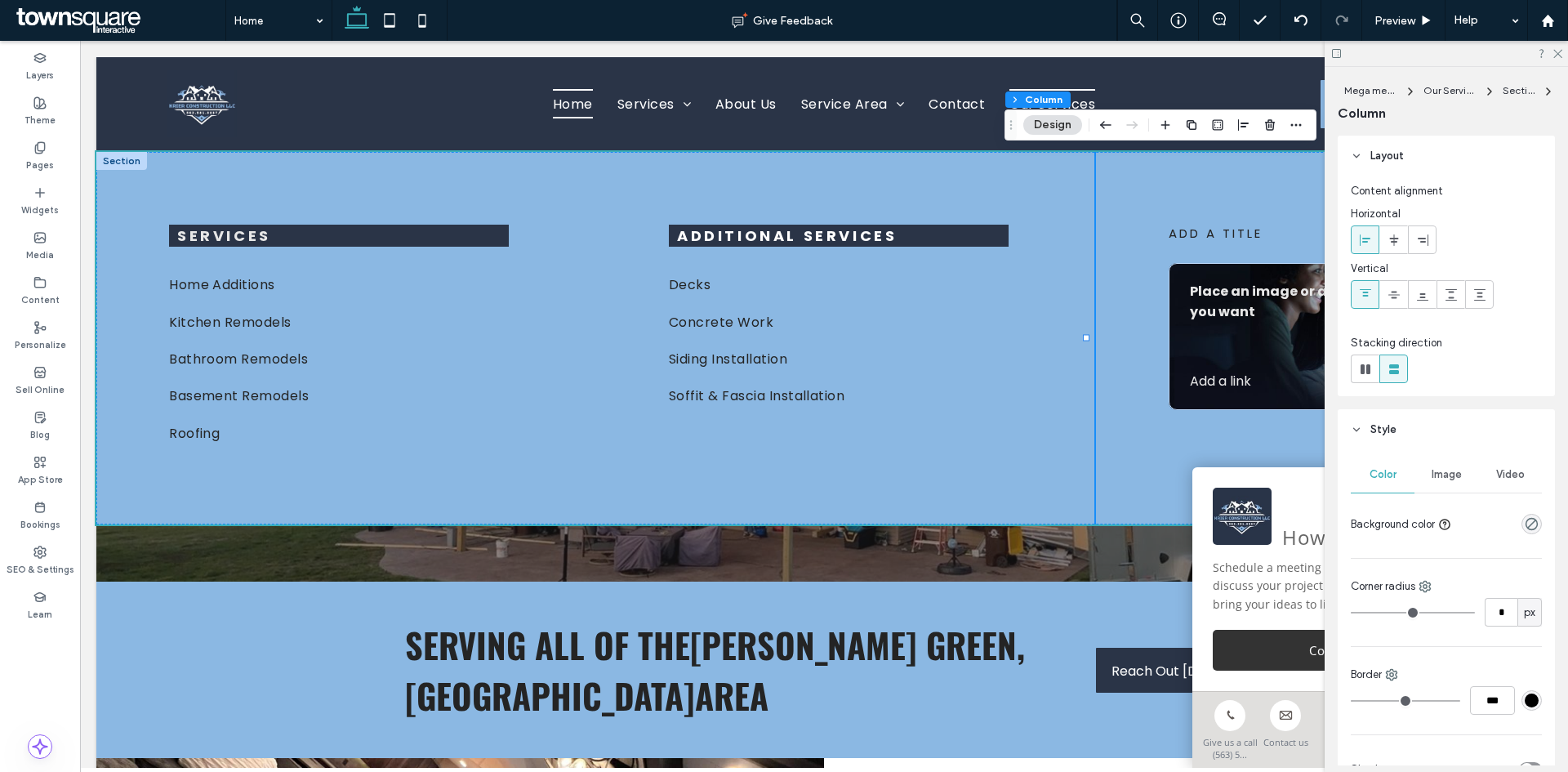
scroll to position [164, 0]
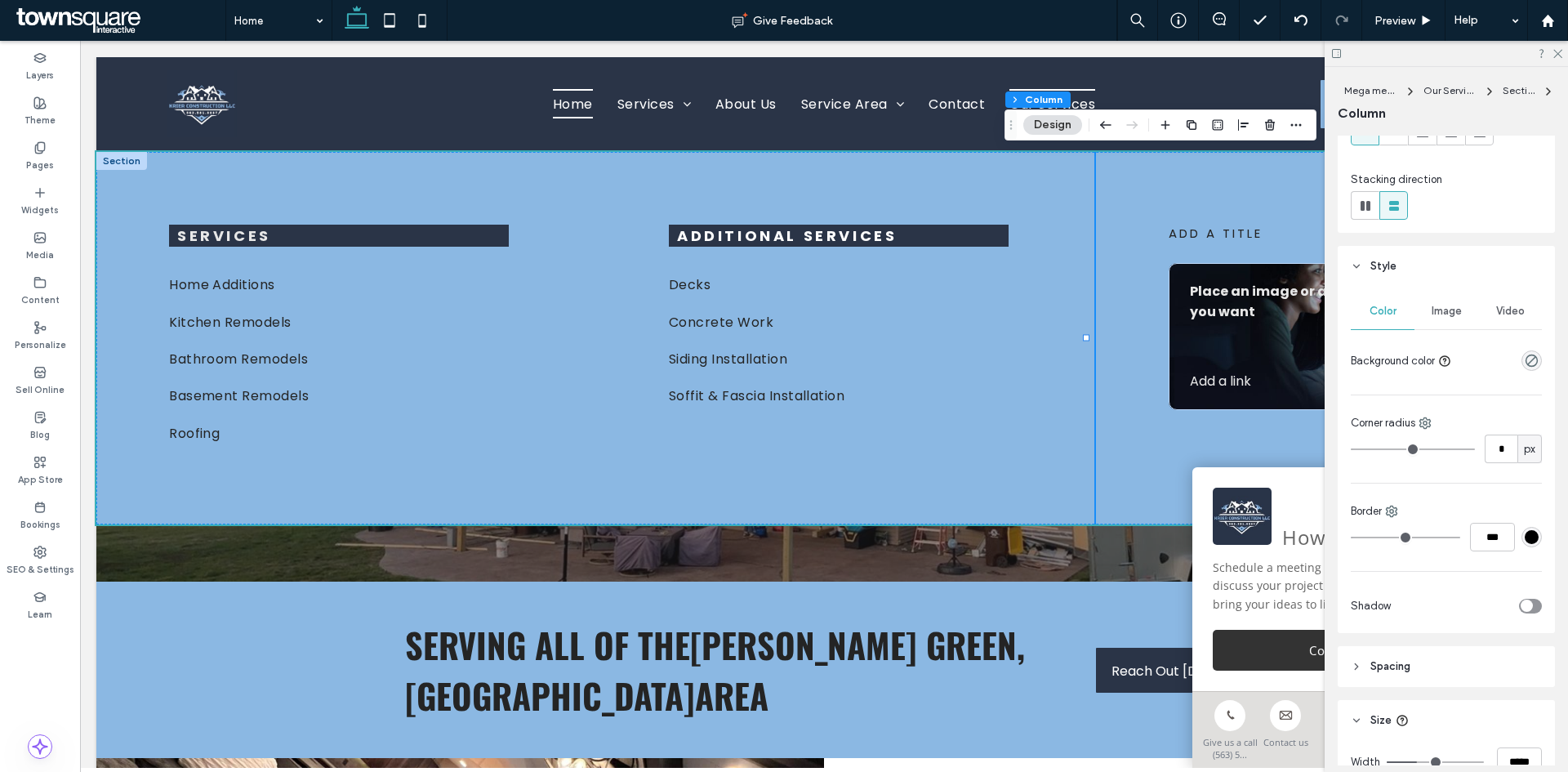
click at [1445, 309] on span "Image" at bounding box center [1447, 311] width 30 height 13
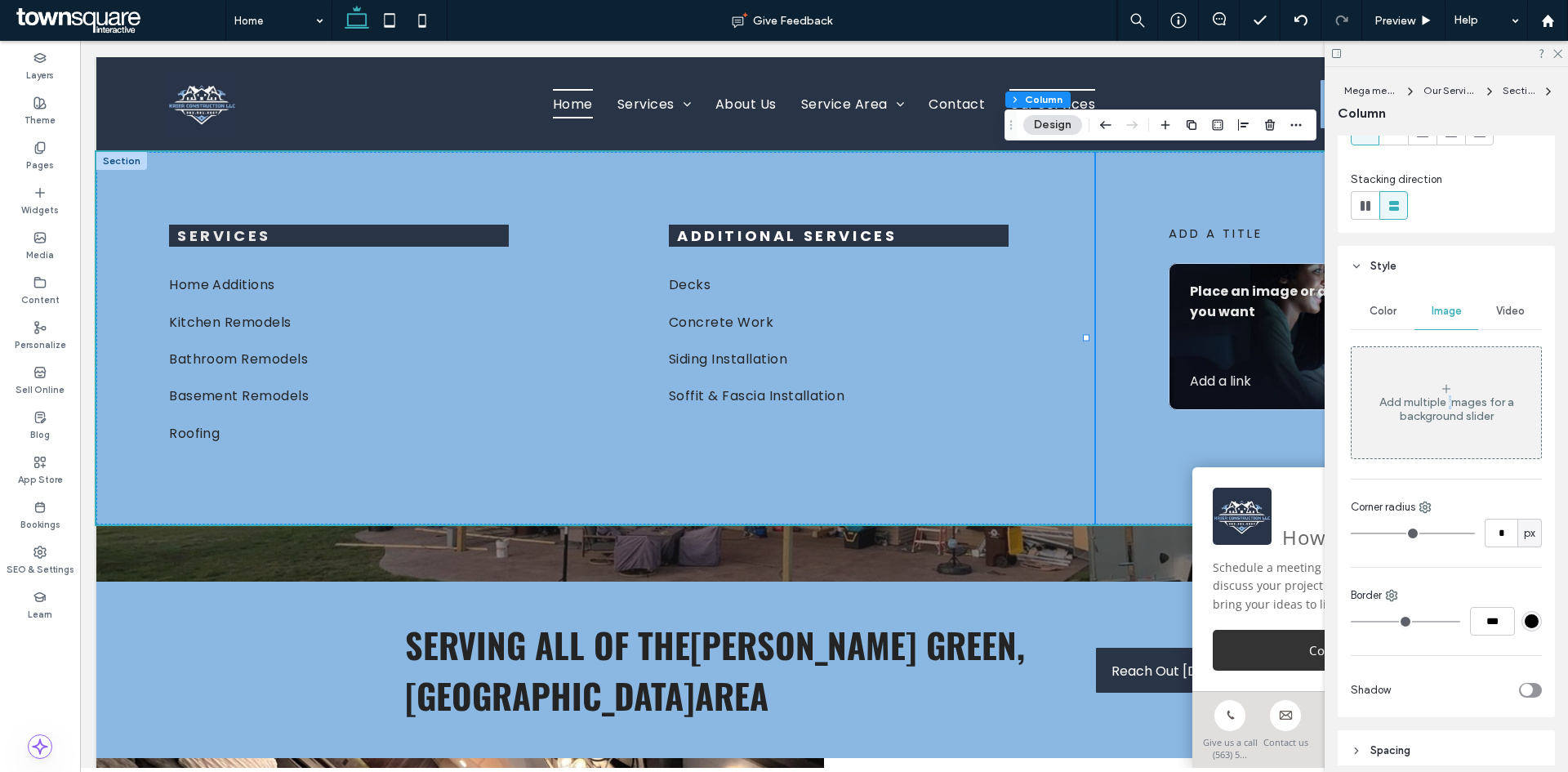
click at [1446, 403] on div "Add multiple images for a background slider" at bounding box center [1447, 409] width 189 height 27
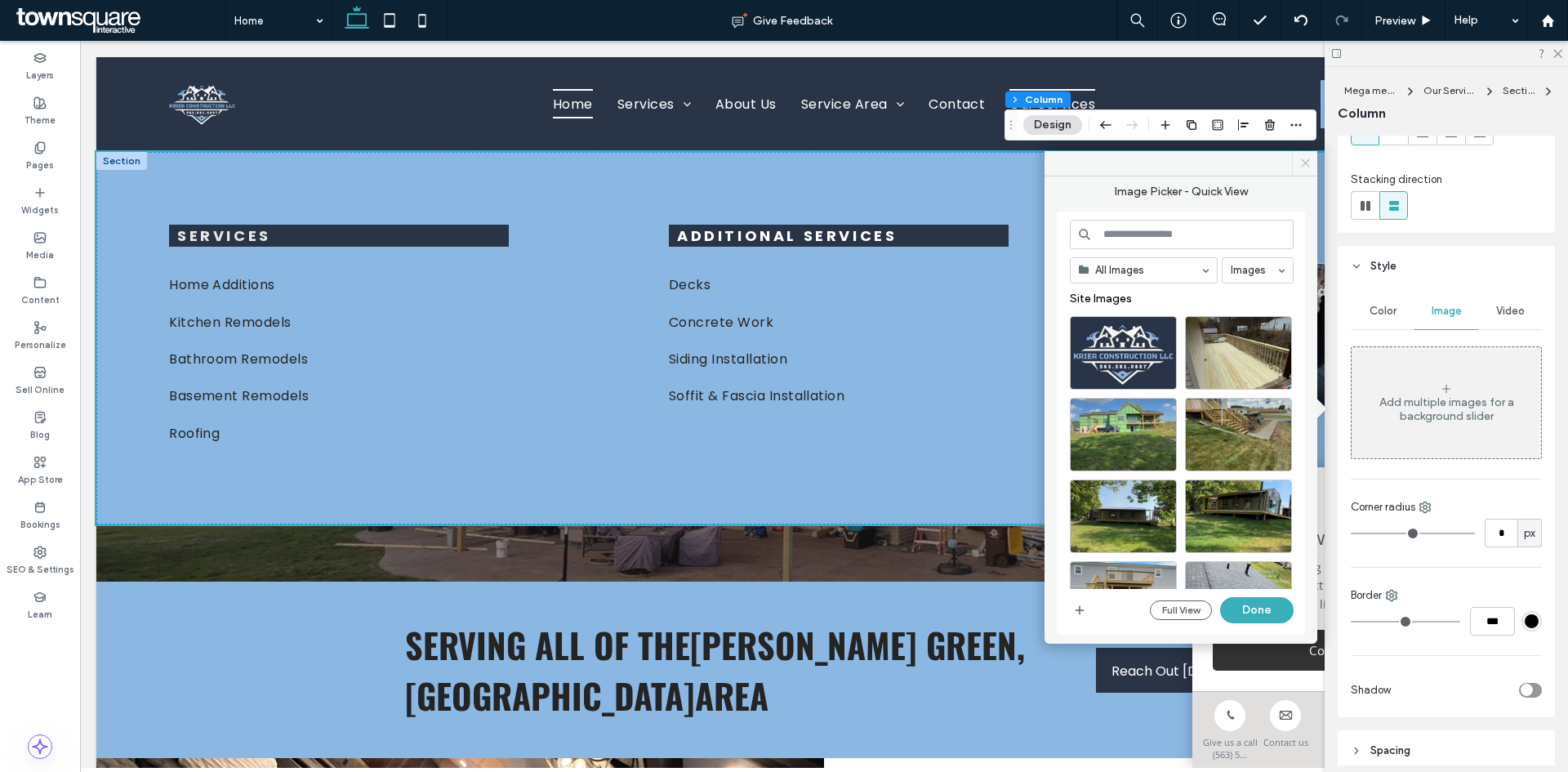
drag, startPoint x: 1310, startPoint y: 164, endPoint x: 1226, endPoint y: 152, distance: 84.9
click at [1310, 164] on icon at bounding box center [1305, 163] width 12 height 12
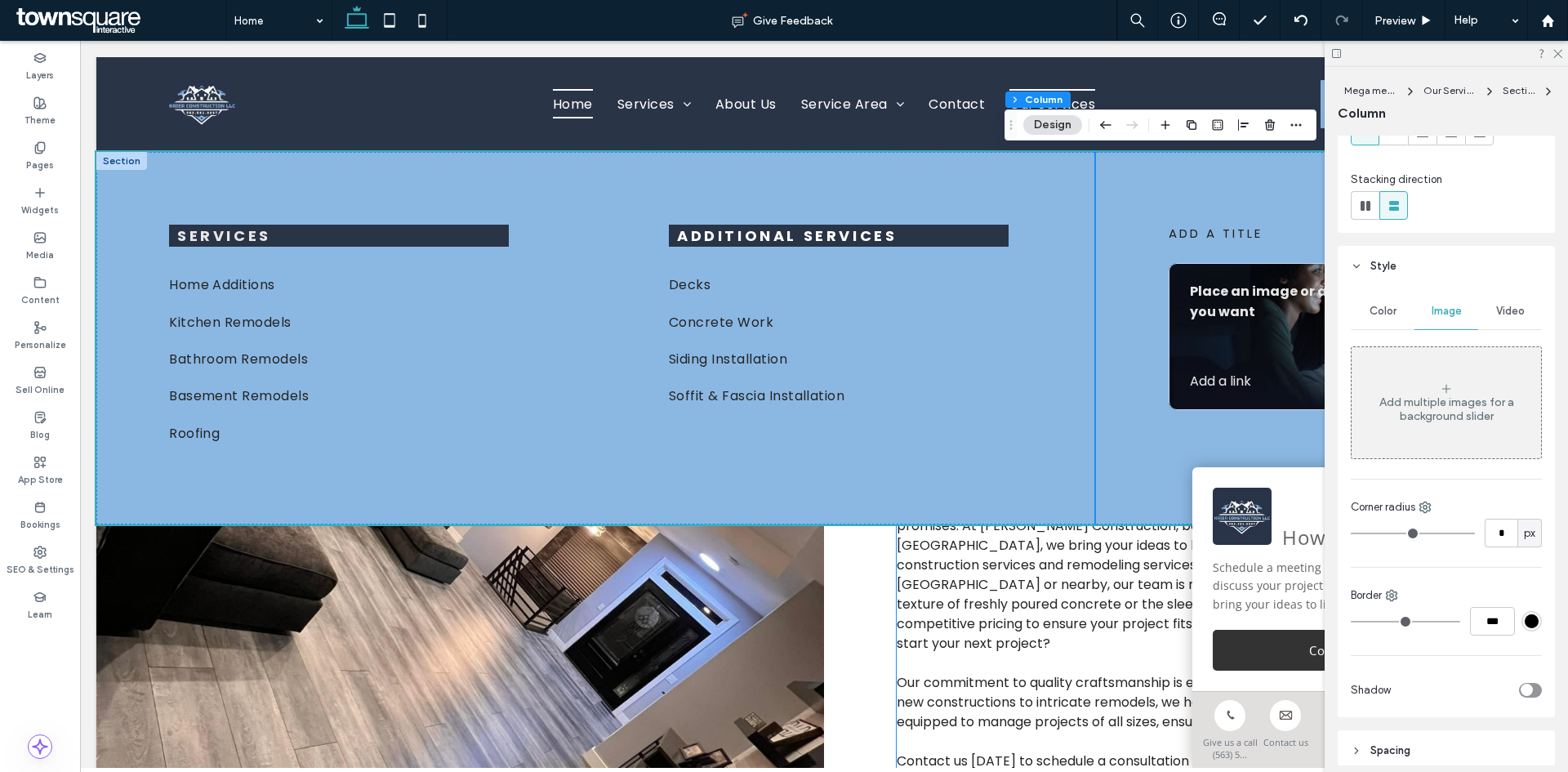
scroll to position [0, 0]
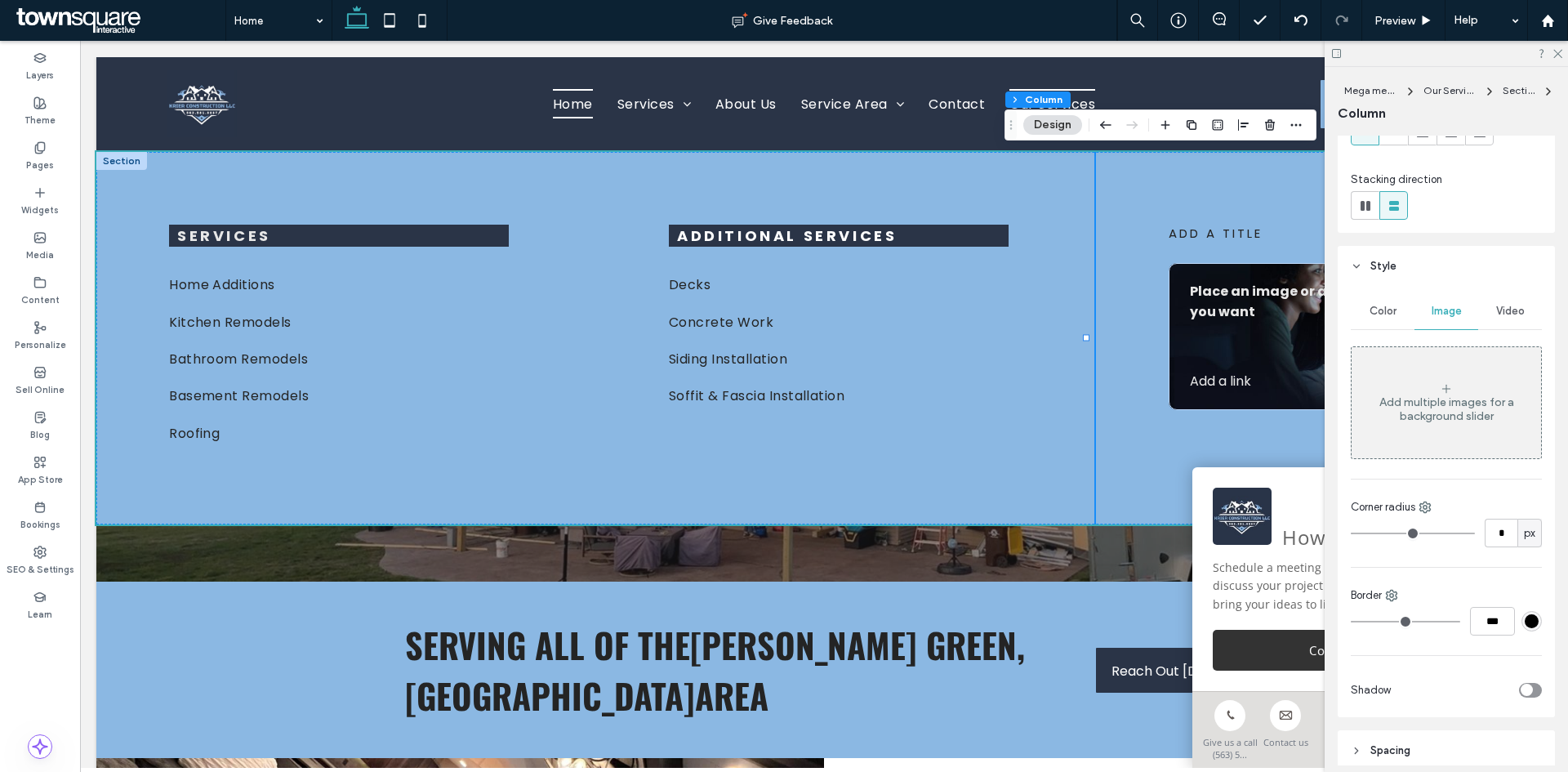
click at [1405, 385] on div "Add multiple images for a background slider" at bounding box center [1447, 403] width 189 height 108
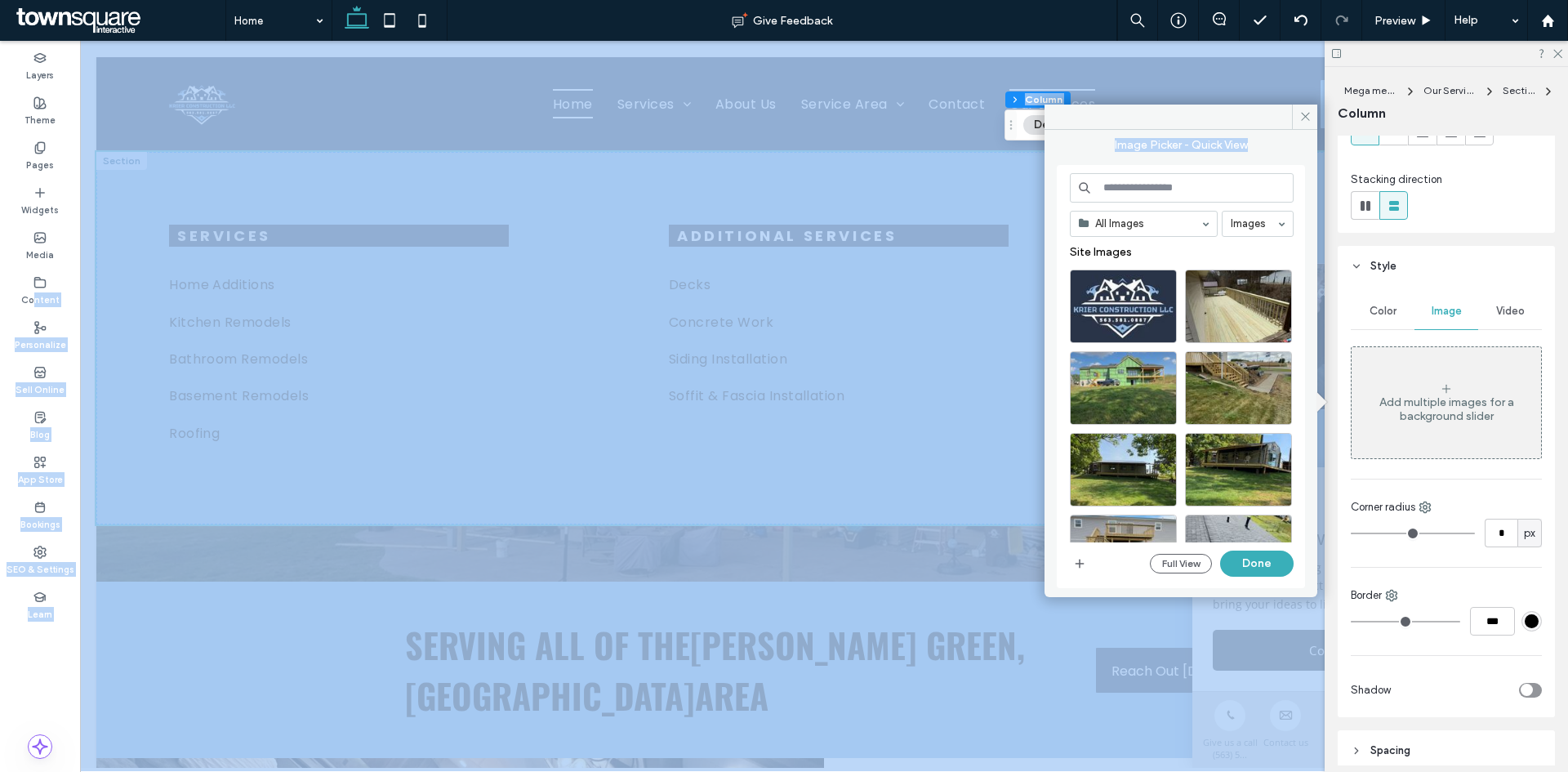
drag, startPoint x: 35, startPoint y: 290, endPoint x: 1237, endPoint y: 181, distance: 1206.9
click at [1237, 181] on div "Layers Theme Pages Widgets Media Content Personalize Sell Online Blog App Store…" at bounding box center [784, 406] width 1568 height 731
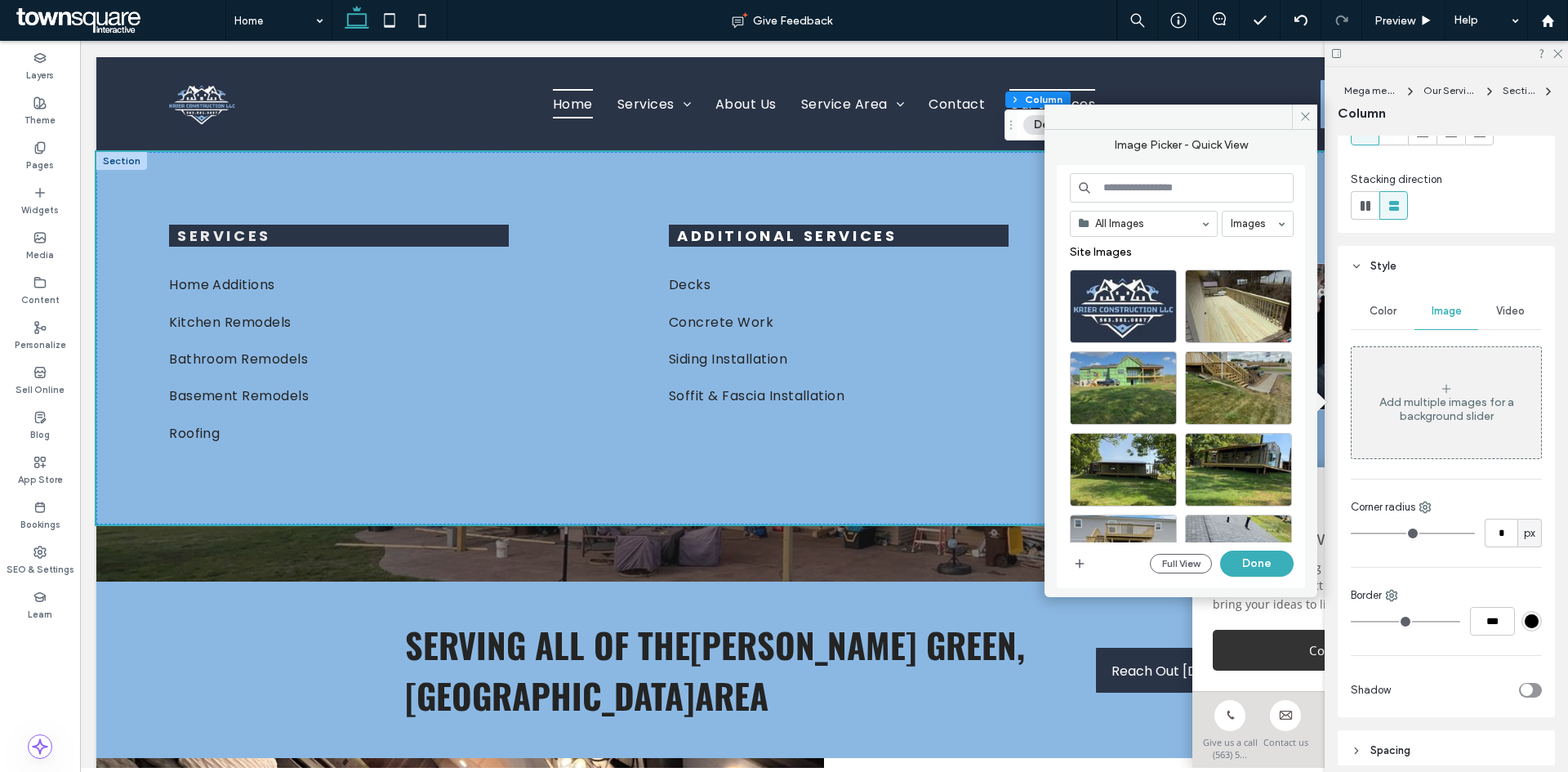
click at [1414, 368] on div "Add multiple images for a background slider" at bounding box center [1447, 403] width 189 height 108
click at [1185, 564] on button "Full View" at bounding box center [1181, 563] width 62 height 20
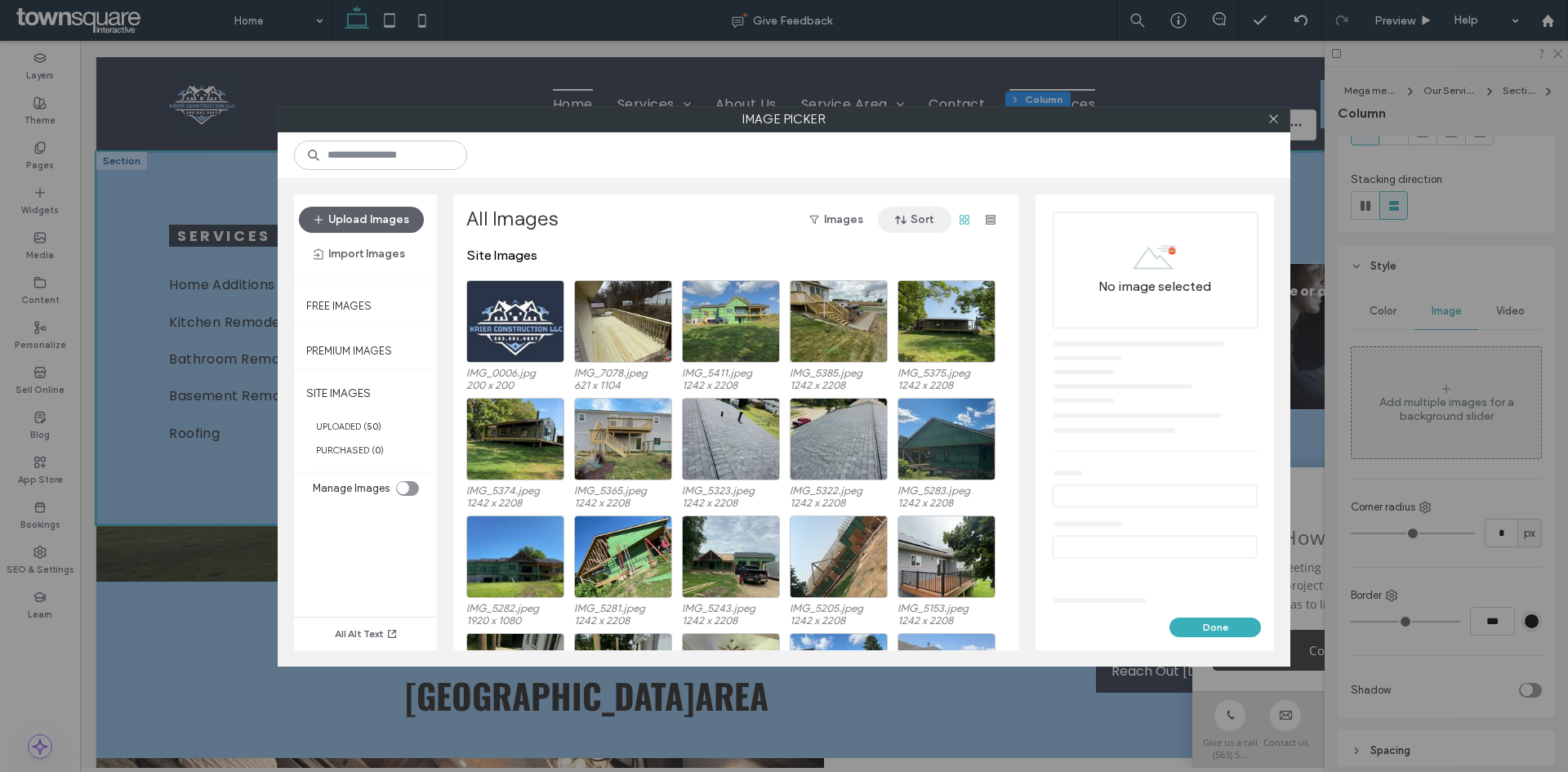
click at [933, 217] on button "Sort" at bounding box center [915, 219] width 74 height 26
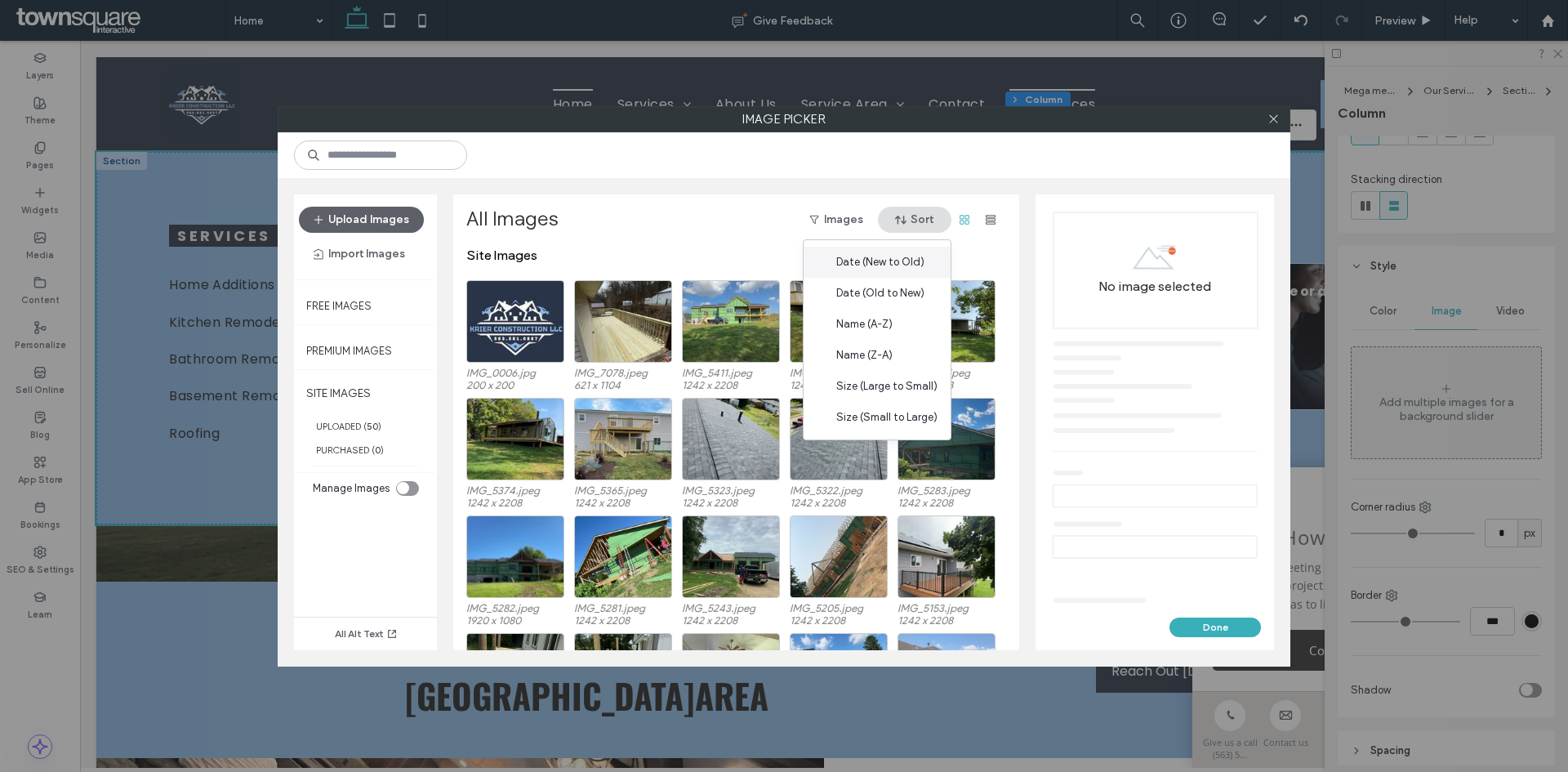
click at [892, 262] on span "Date (New to Old)" at bounding box center [880, 261] width 88 height 16
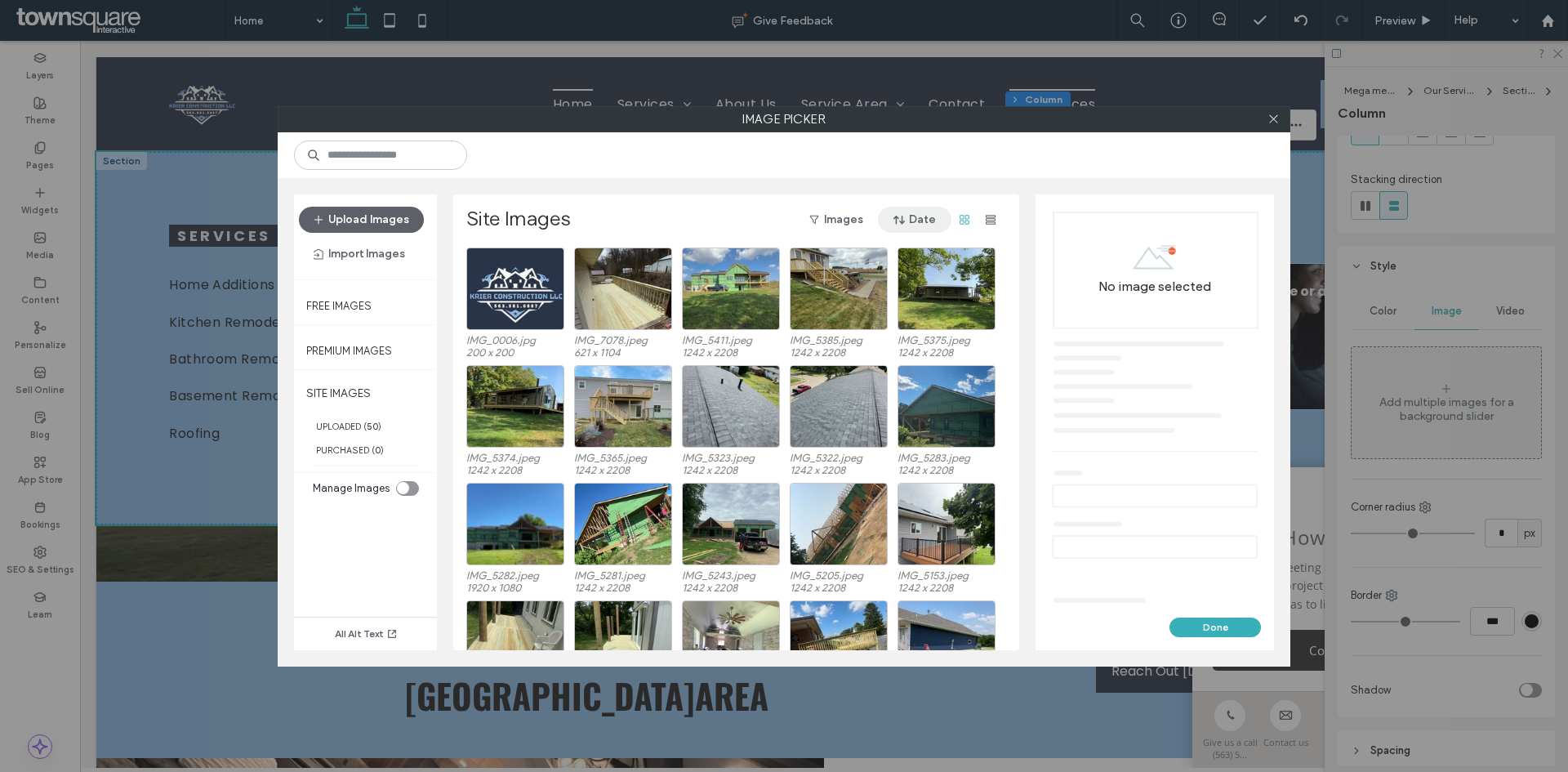
click at [924, 219] on button "Date" at bounding box center [915, 219] width 74 height 26
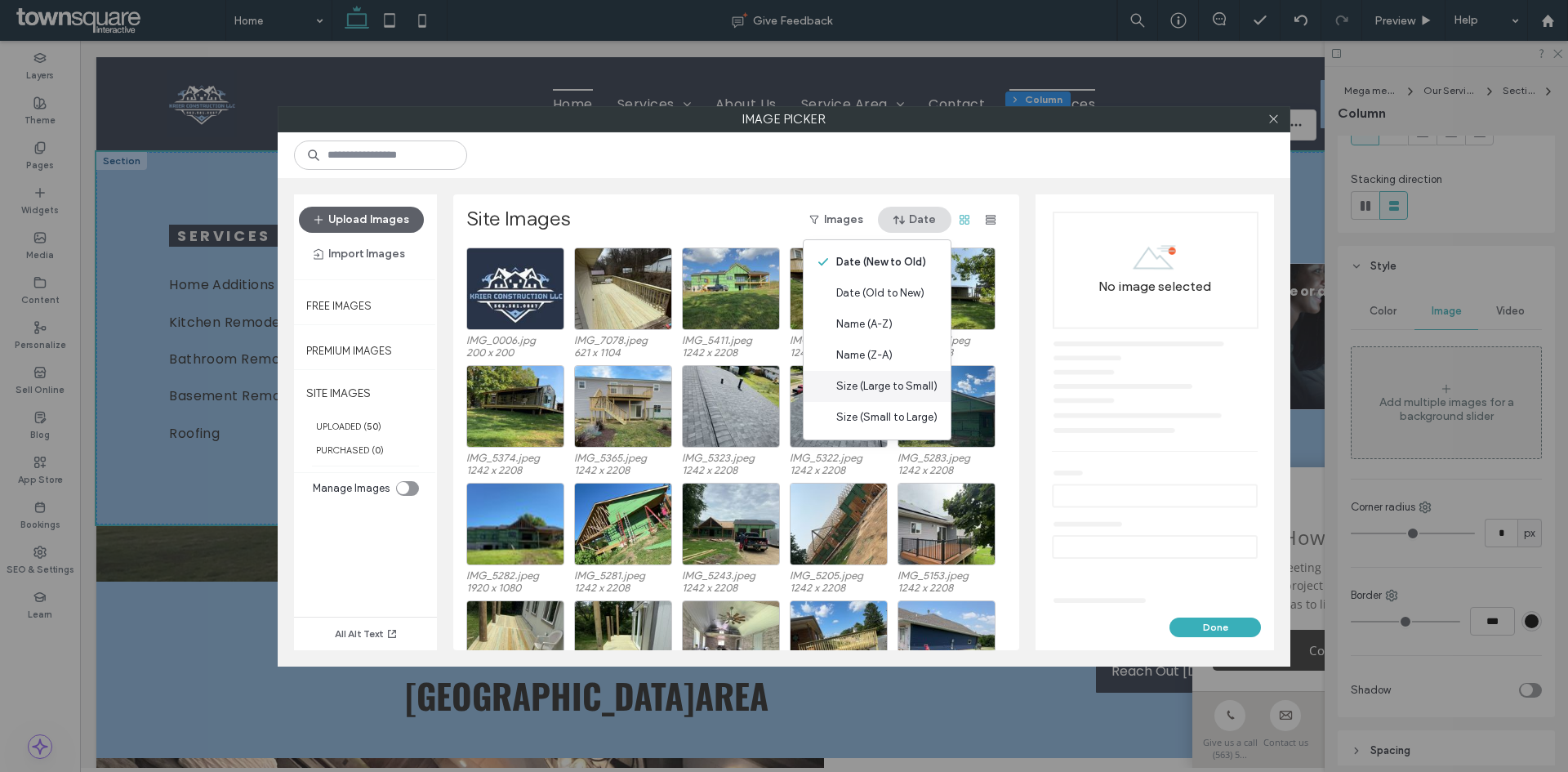
click at [901, 386] on span "Size (Large to Small)" at bounding box center [887, 386] width 101 height 16
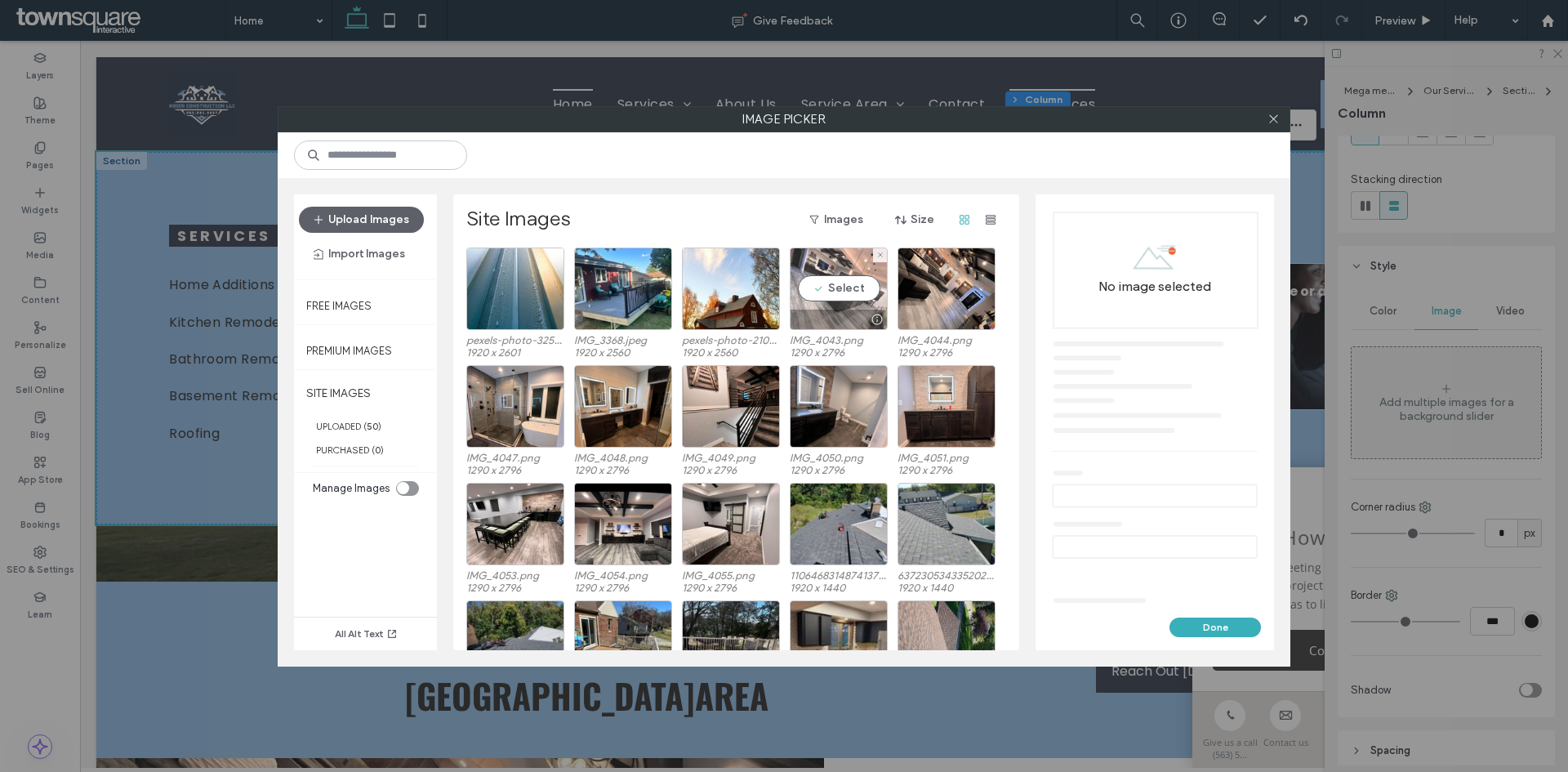
click at [850, 287] on div "Select" at bounding box center [839, 289] width 98 height 82
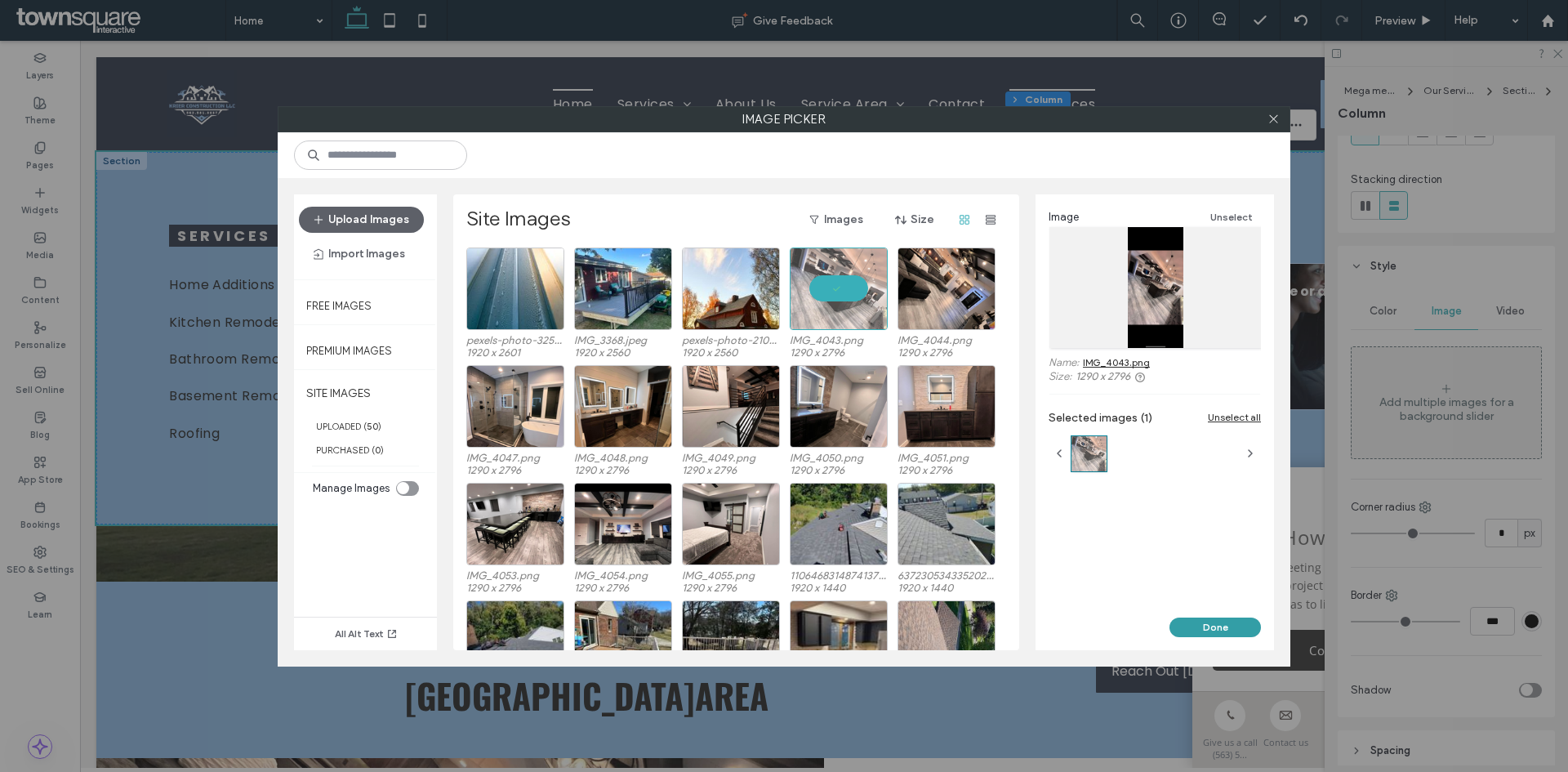
click at [1238, 628] on button "Done" at bounding box center [1215, 627] width 92 height 20
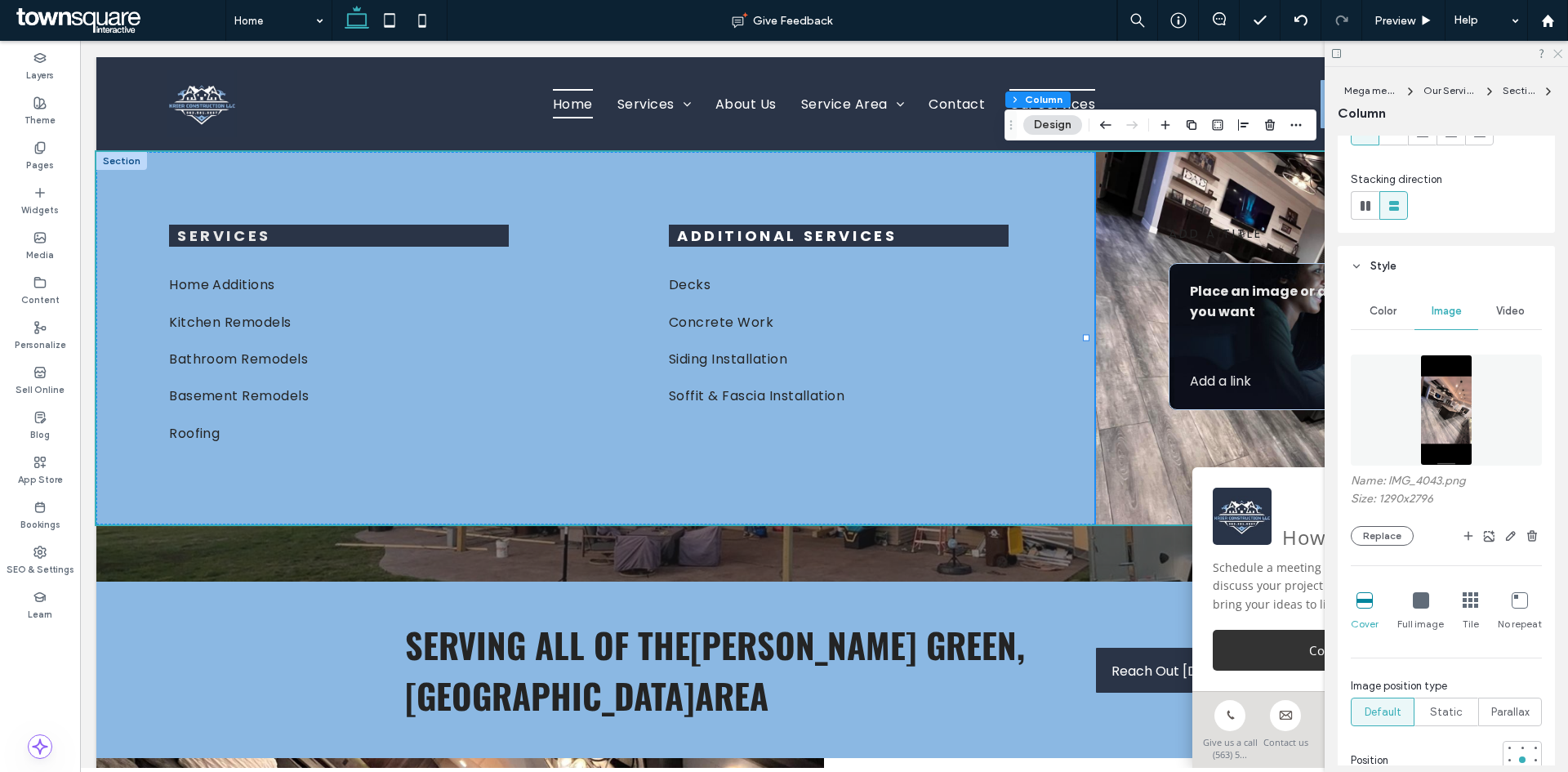
click at [1554, 53] on icon at bounding box center [1557, 52] width 10 height 10
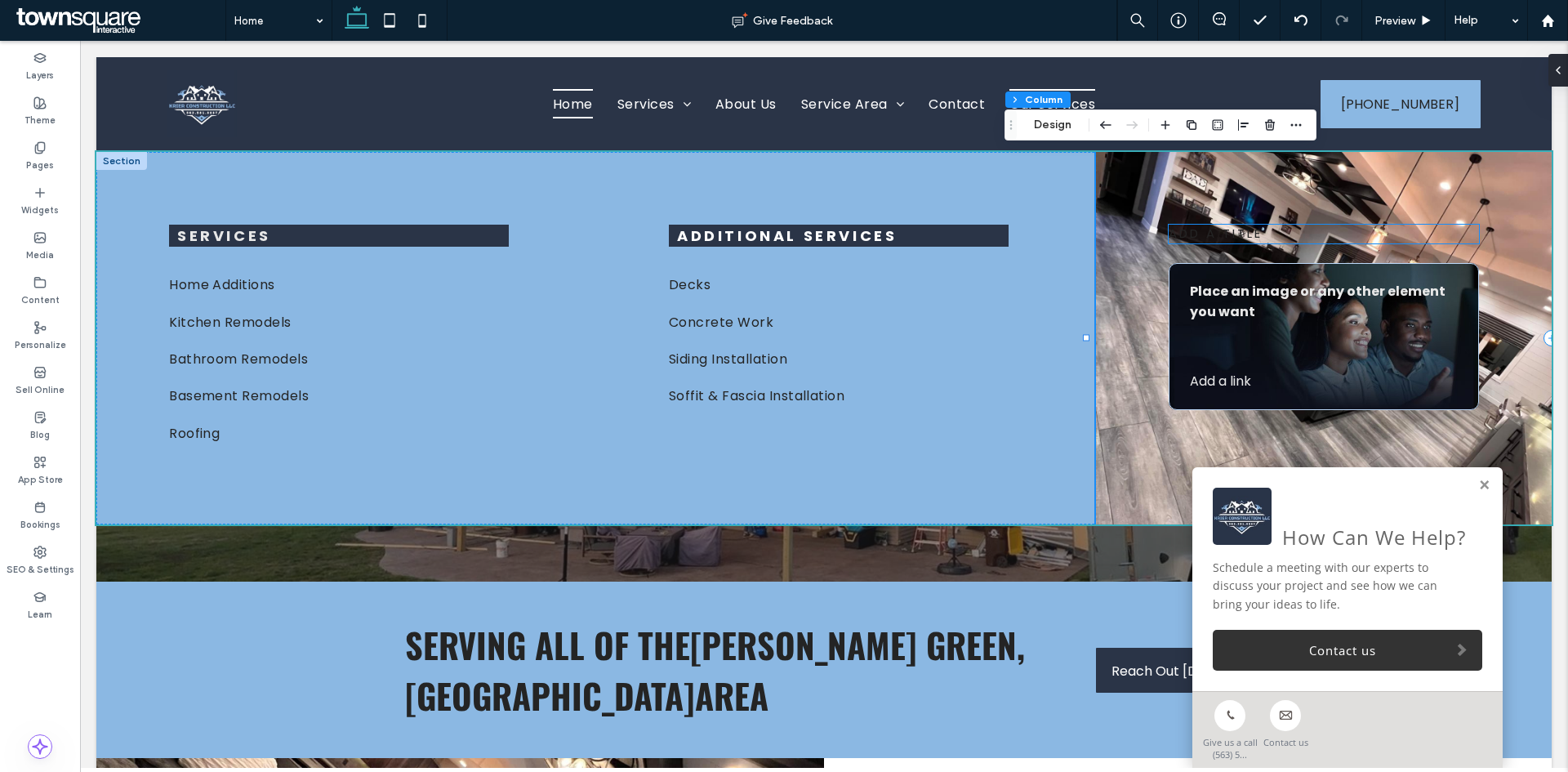
click at [1248, 233] on span "add a title" at bounding box center [1215, 233] width 94 height 17
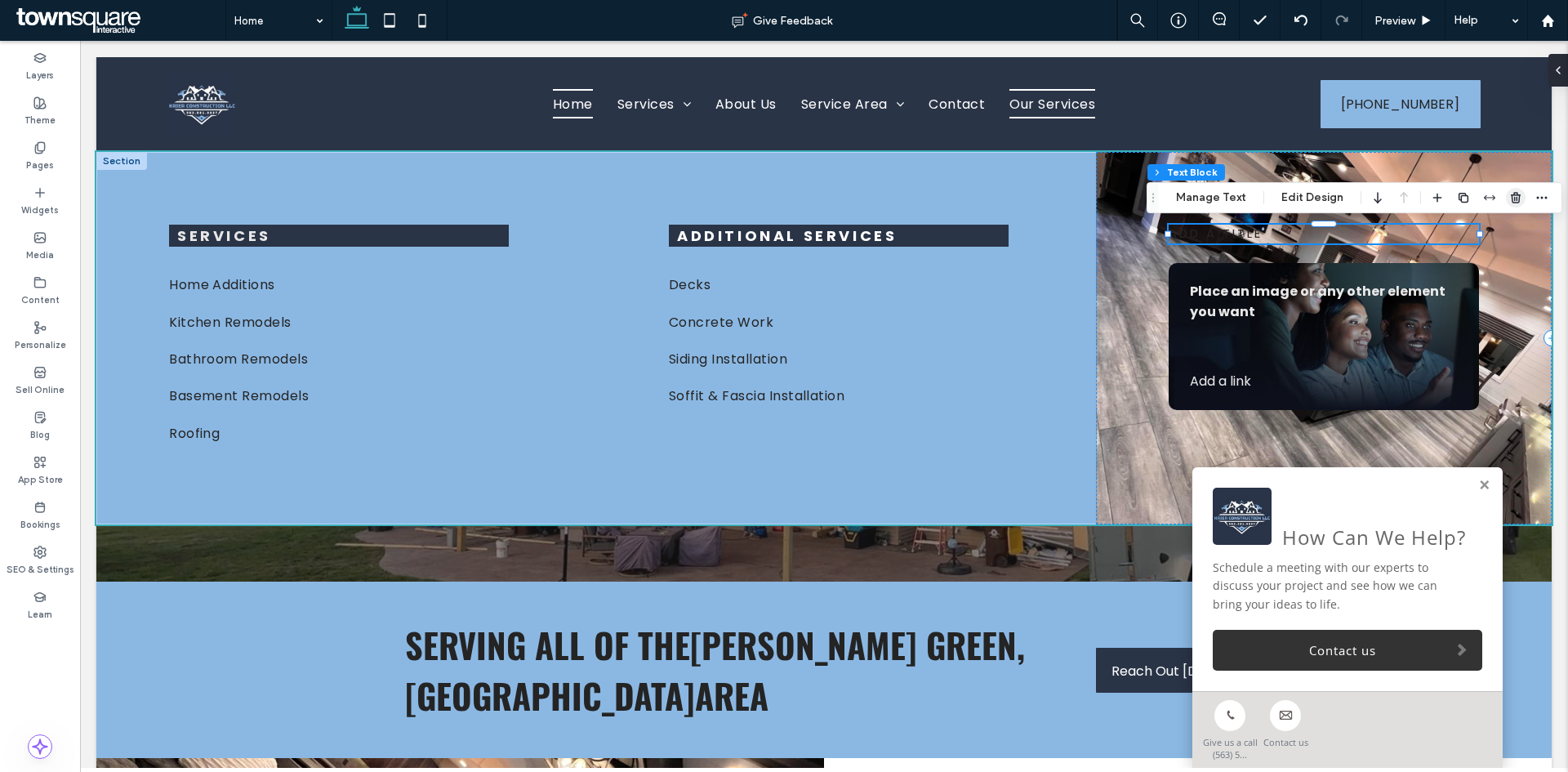
drag, startPoint x: 1510, startPoint y: 191, endPoint x: 1399, endPoint y: 172, distance: 112.6
click at [1510, 191] on icon "button" at bounding box center [1516, 198] width 13 height 13
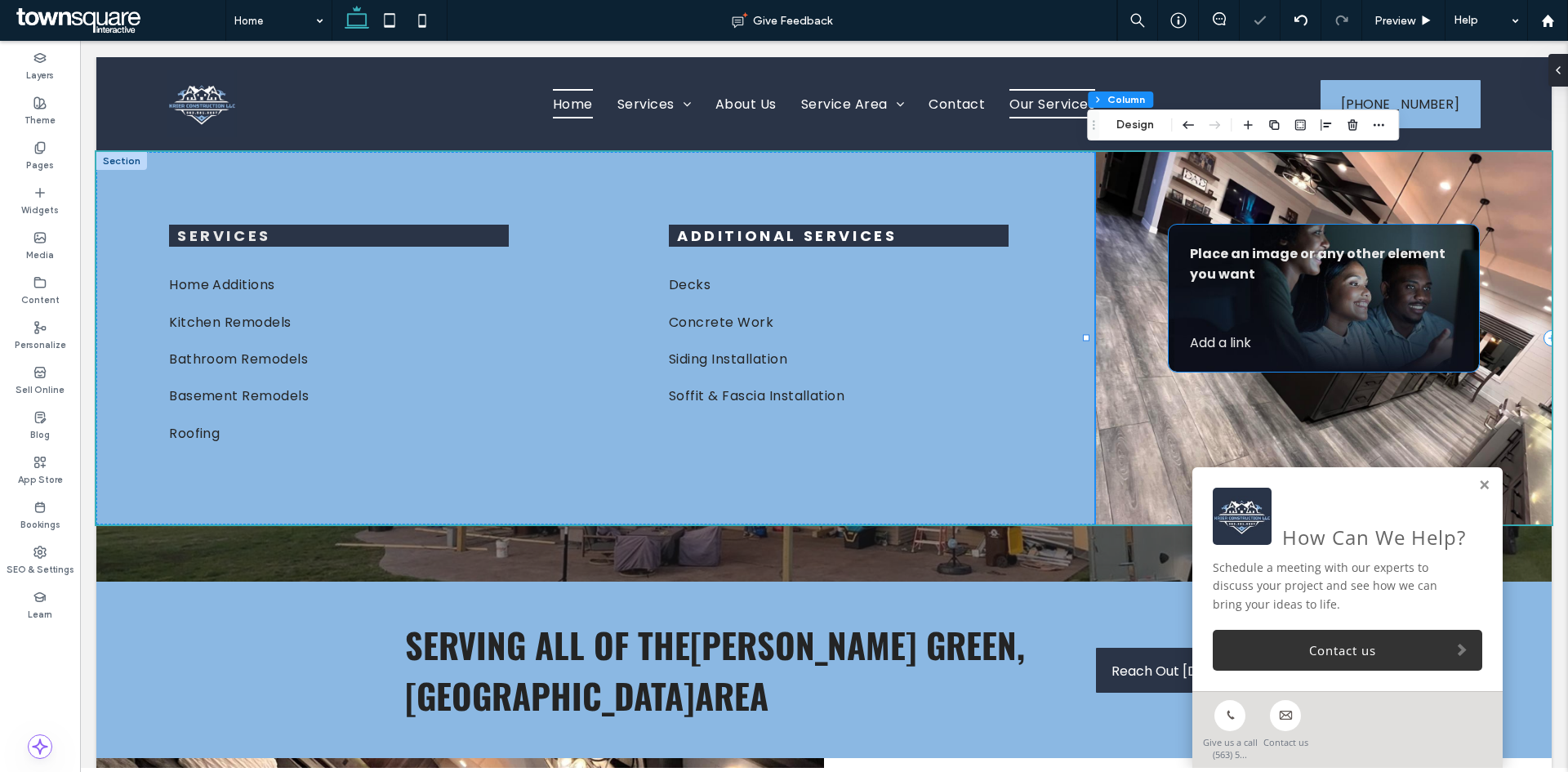
click at [1338, 299] on div "Place an image or any other element you want Add a link ﻿" at bounding box center [1324, 297] width 310 height 147
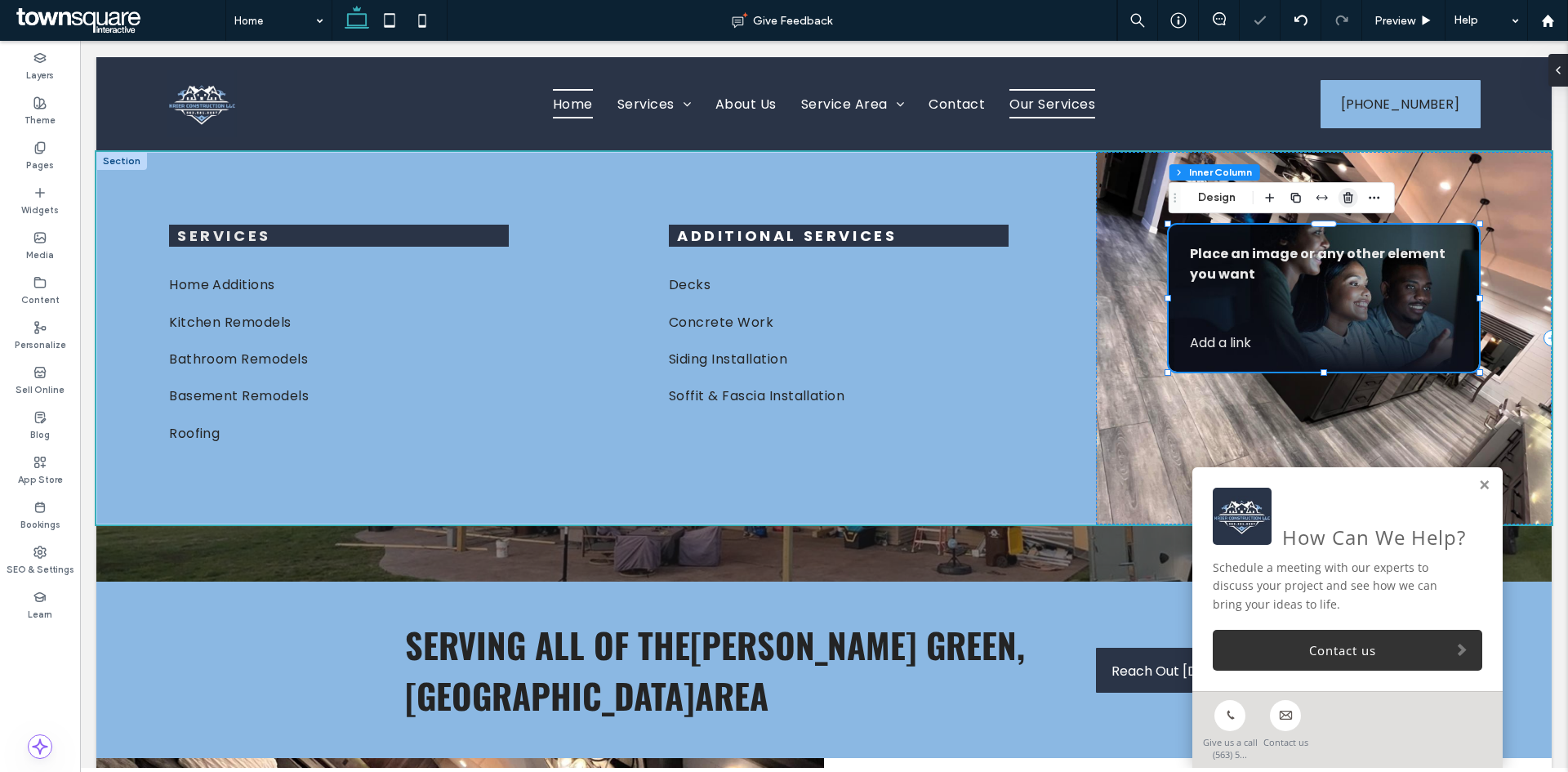
click at [1352, 197] on icon "button" at bounding box center [1348, 198] width 13 height 13
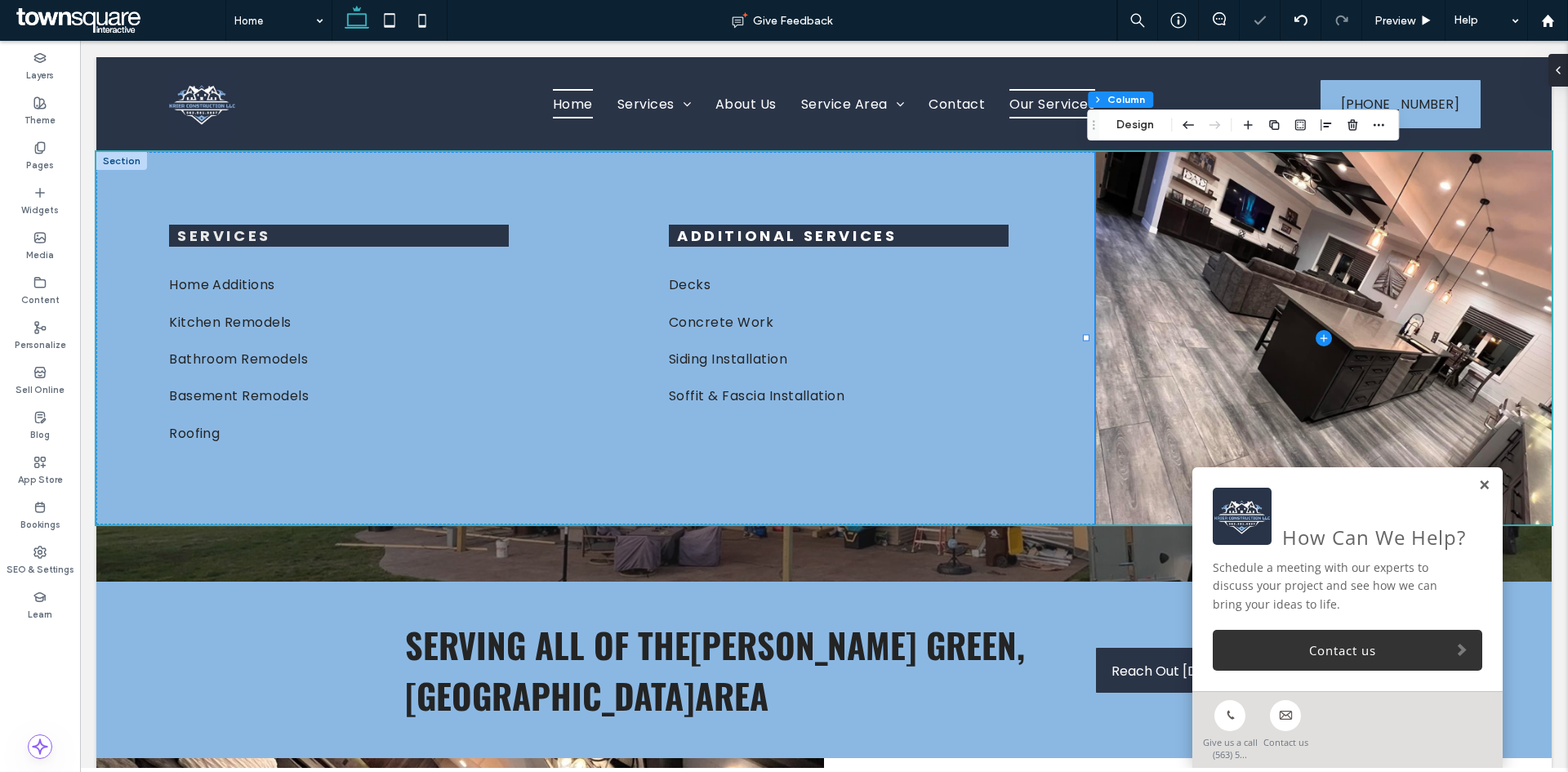
drag, startPoint x: 1471, startPoint y: 481, endPoint x: 1461, endPoint y: 508, distance: 28.8
click at [1478, 481] on link at bounding box center [1484, 485] width 12 height 14
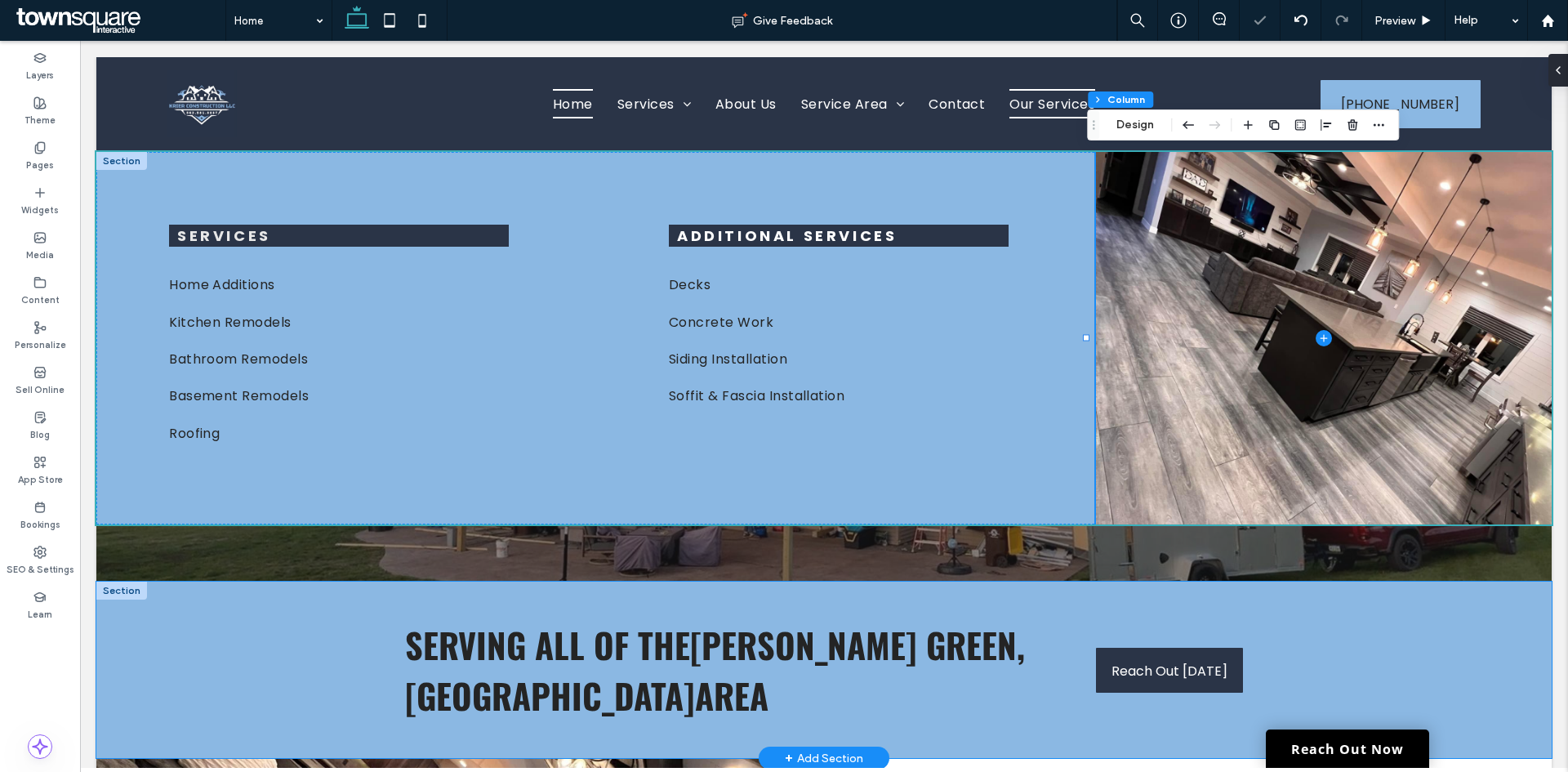
click at [1425, 590] on div "Serving all of the Hazel Green, WI area Reach Out Today" at bounding box center [824, 670] width 1455 height 176
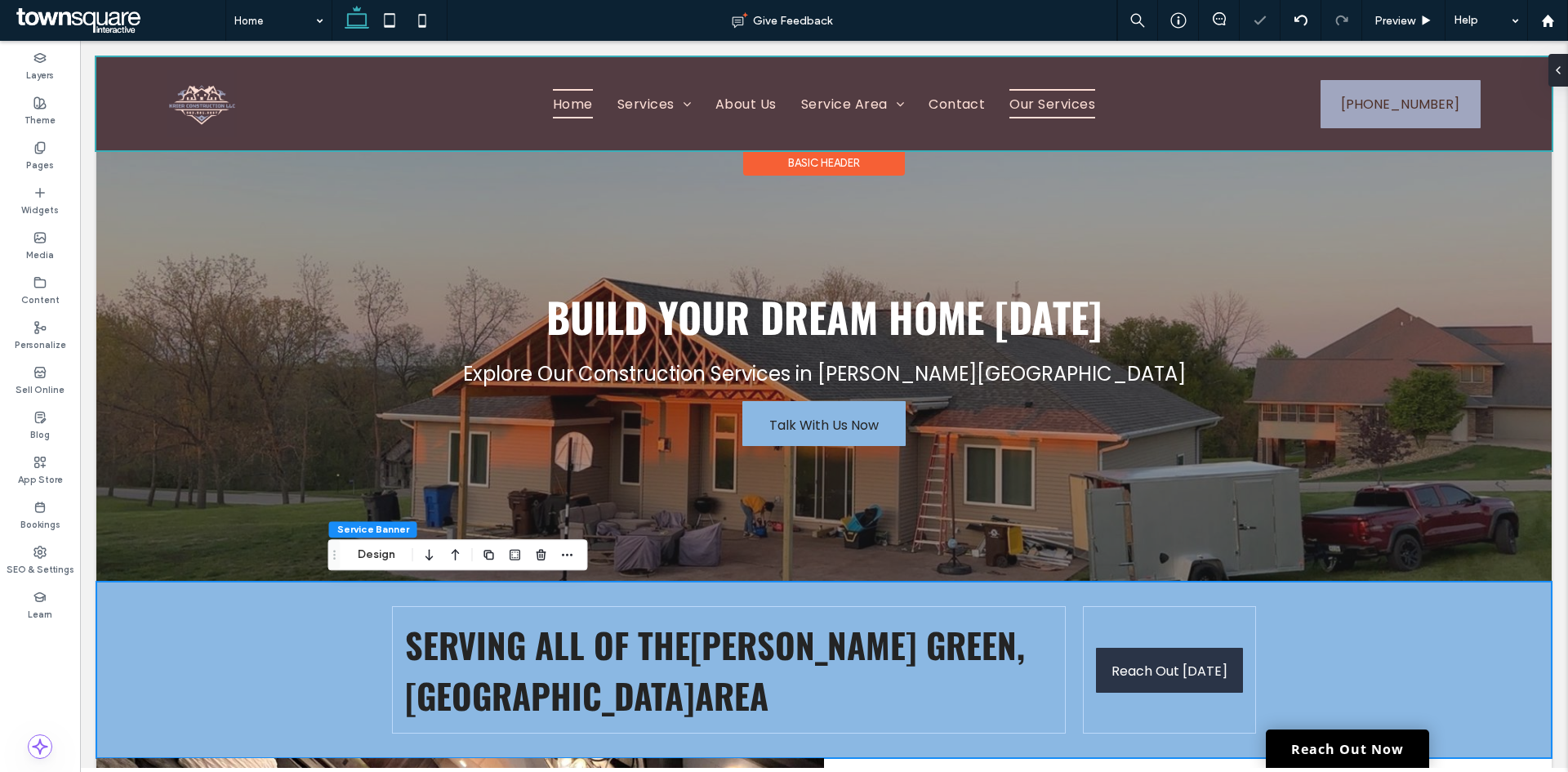
drag, startPoint x: 981, startPoint y: 104, endPoint x: 1002, endPoint y: 102, distance: 21.1
click at [986, 103] on div at bounding box center [824, 103] width 1455 height 93
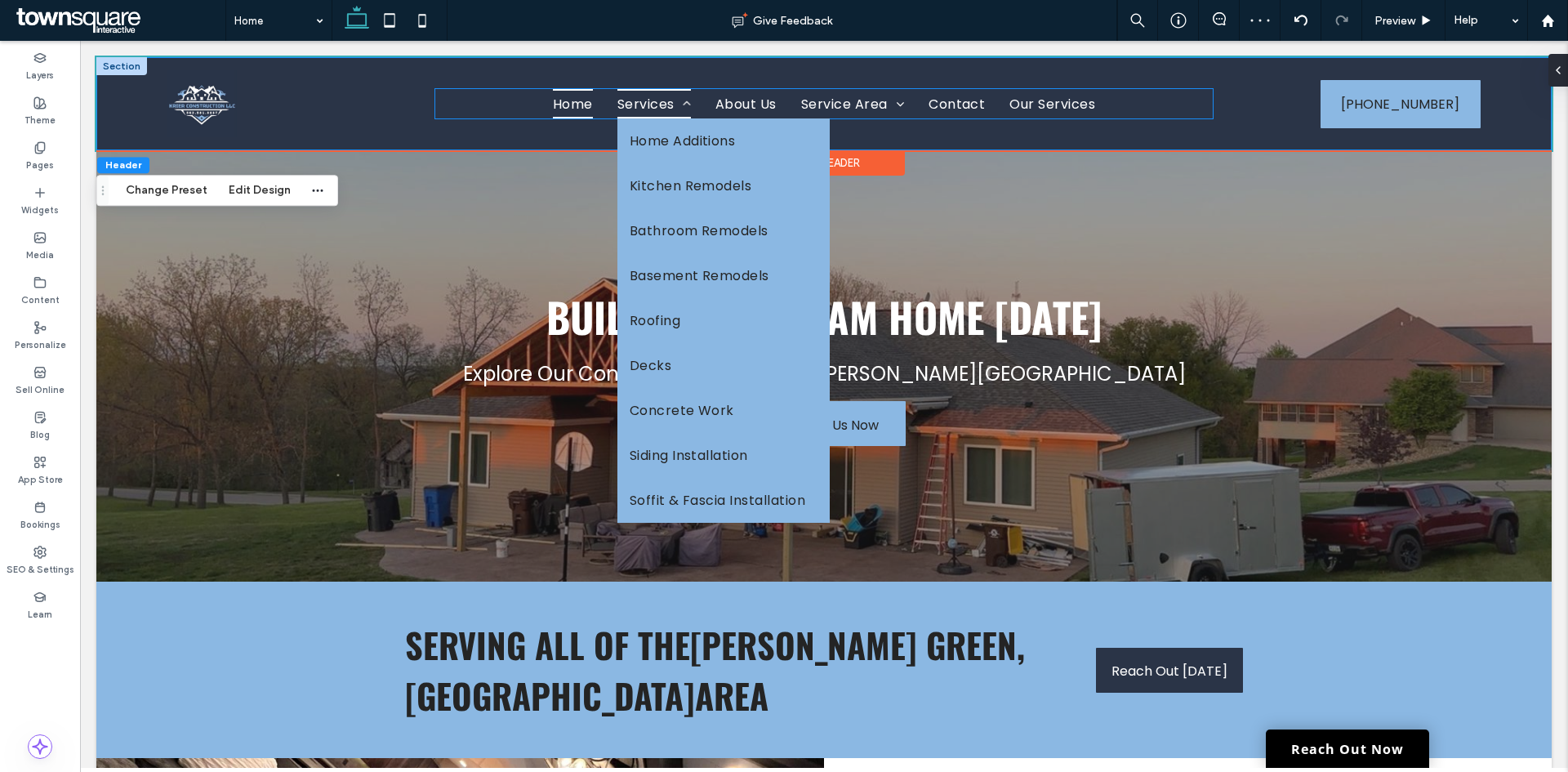
click at [675, 104] on span at bounding box center [682, 104] width 16 height 13
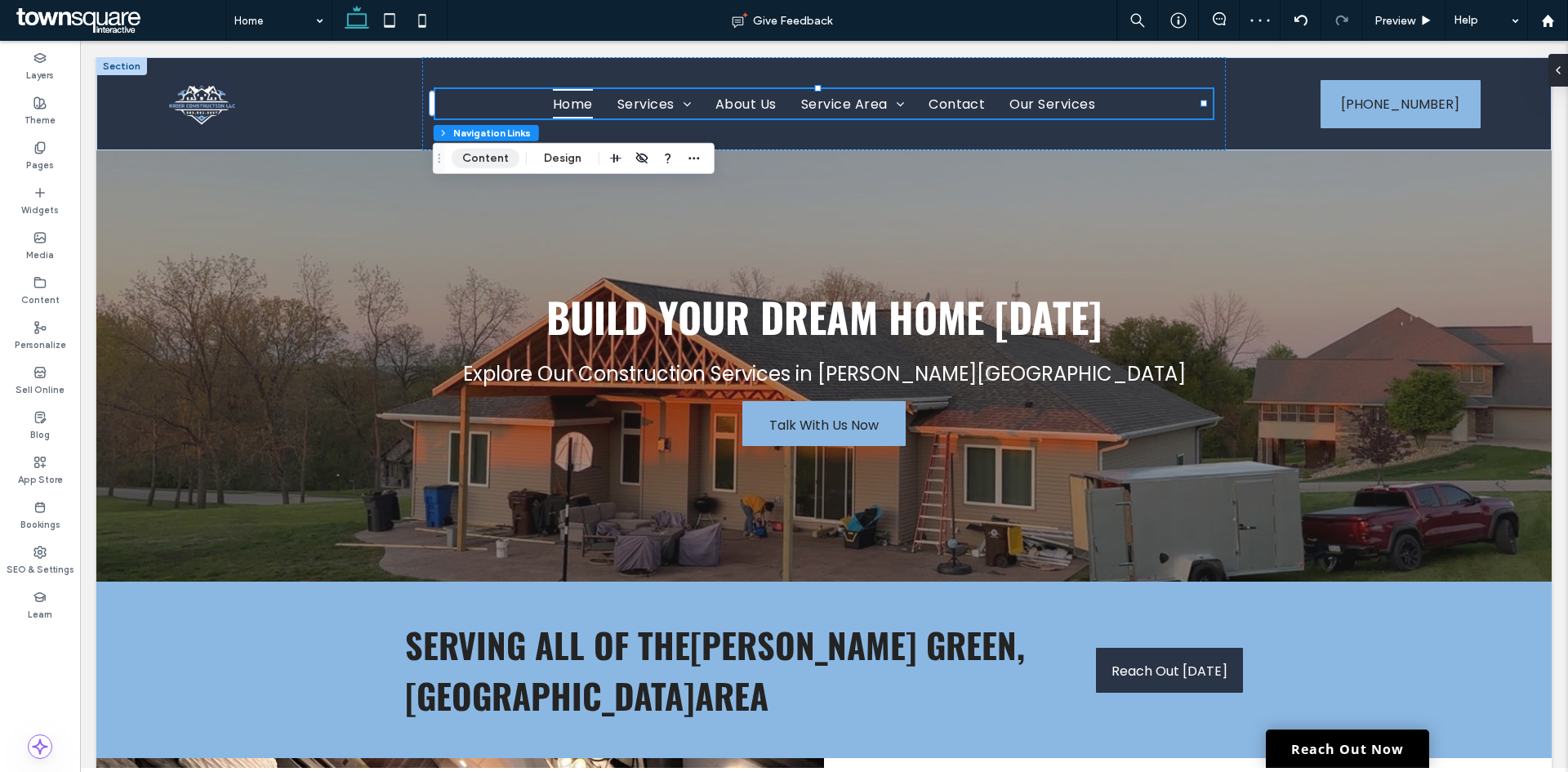
click at [478, 157] on button "Content" at bounding box center [485, 158] width 68 height 20
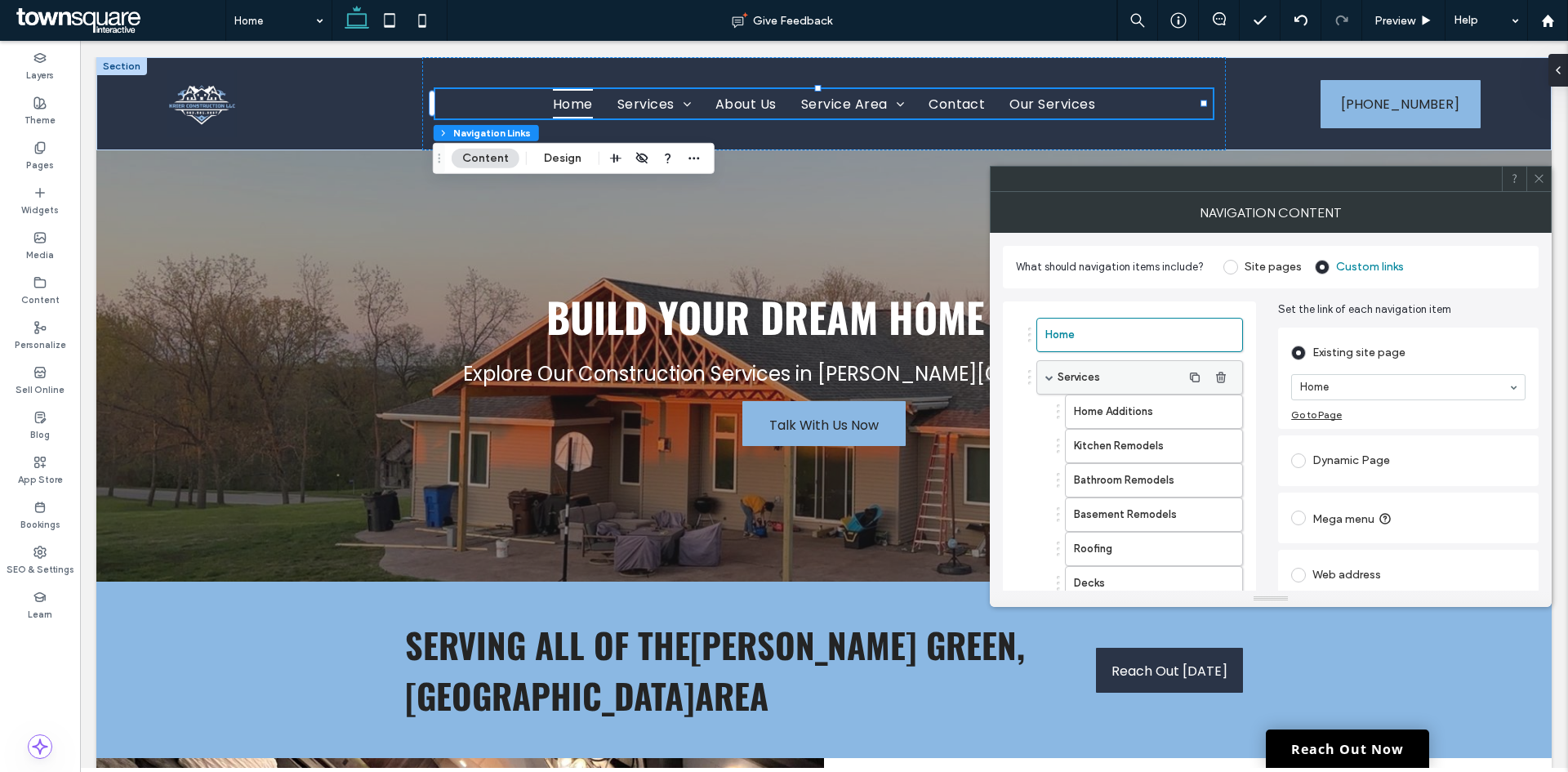
click at [1048, 371] on div "Services" at bounding box center [1139, 377] width 206 height 34
click at [1224, 381] on use "button" at bounding box center [1221, 377] width 9 height 10
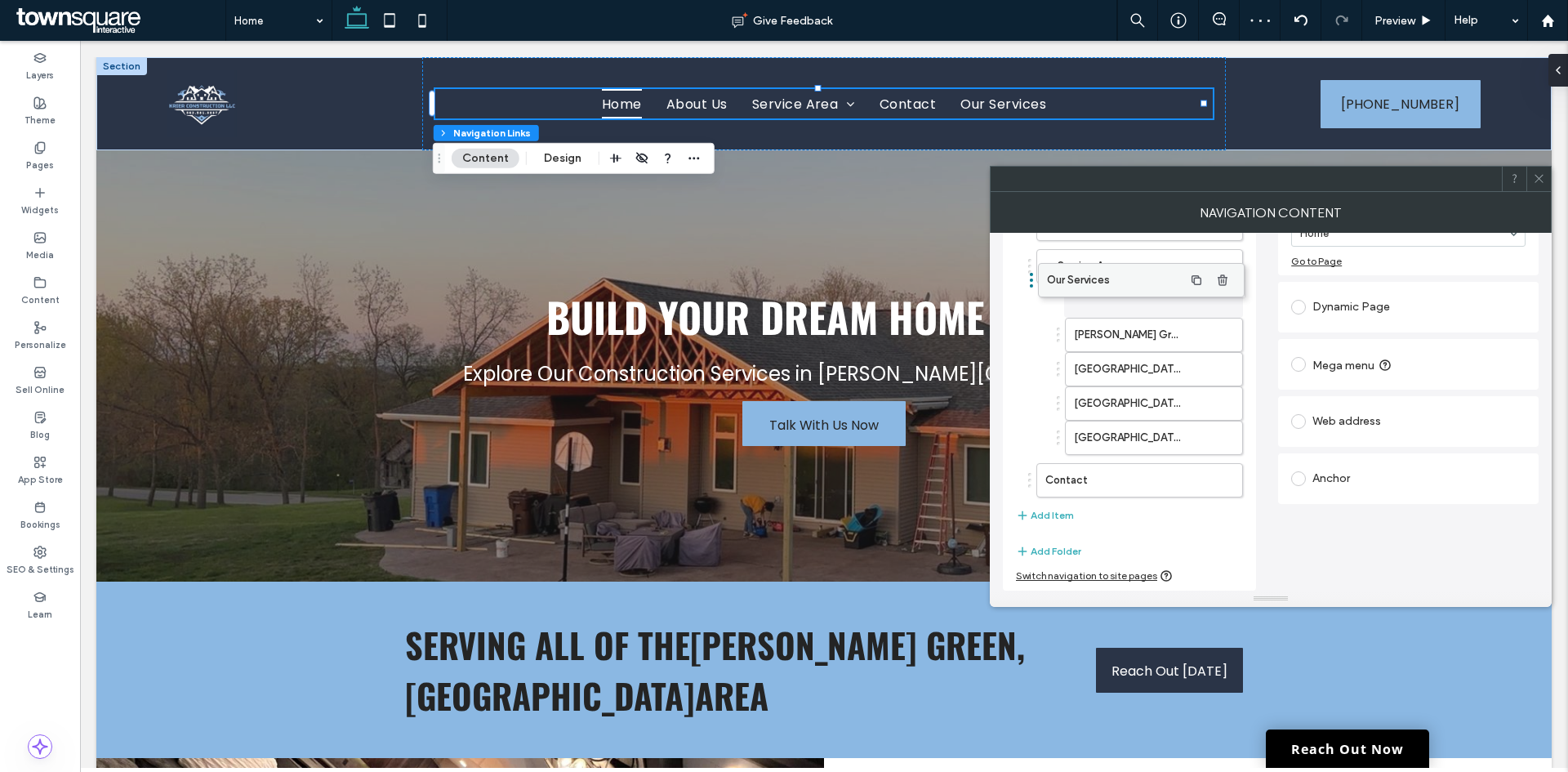
scroll to position [162, 0]
drag, startPoint x: 1120, startPoint y: 474, endPoint x: 1122, endPoint y: 242, distance: 232.0
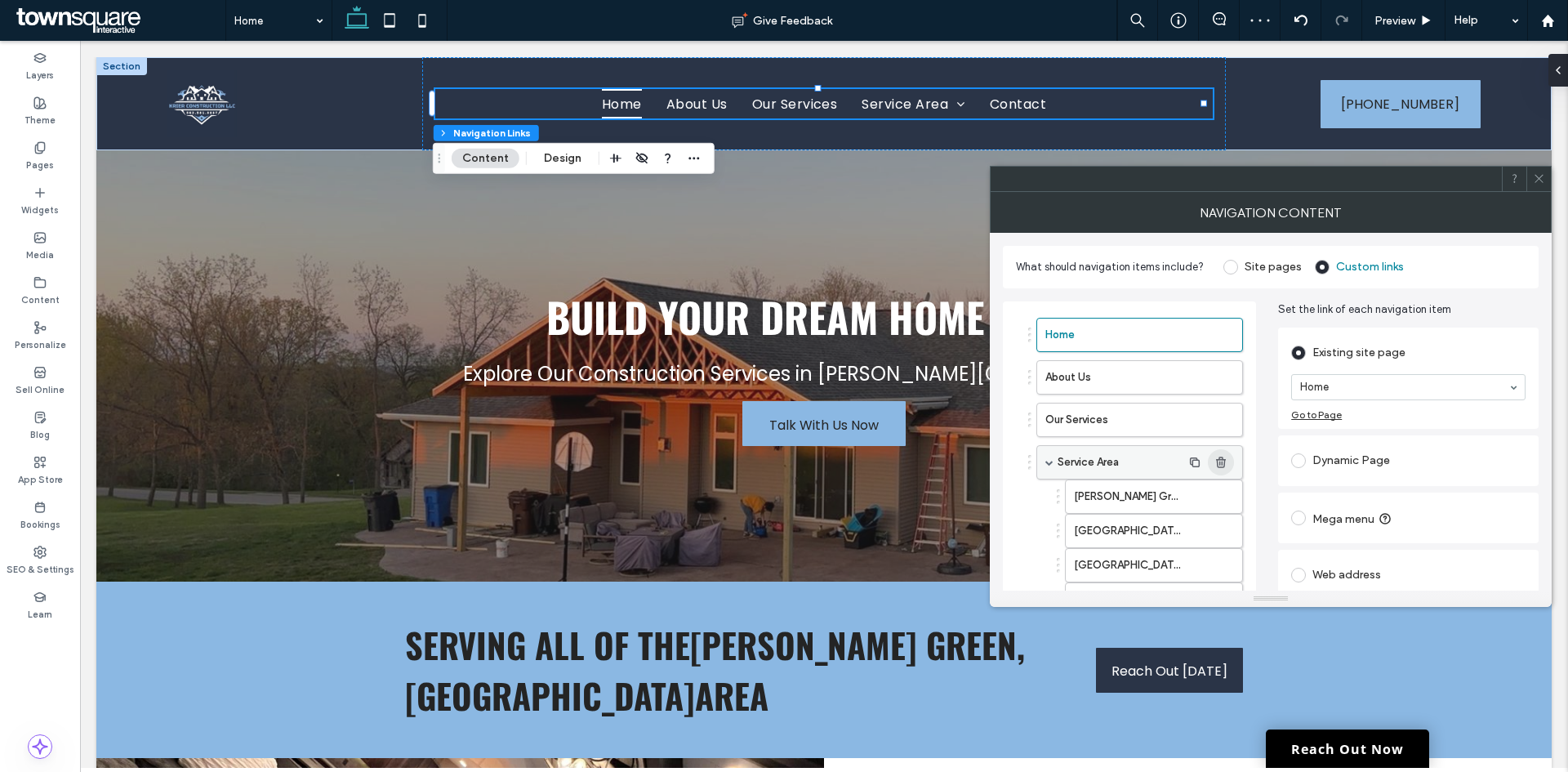
click at [1226, 456] on icon "button" at bounding box center [1222, 463] width 13 height 13
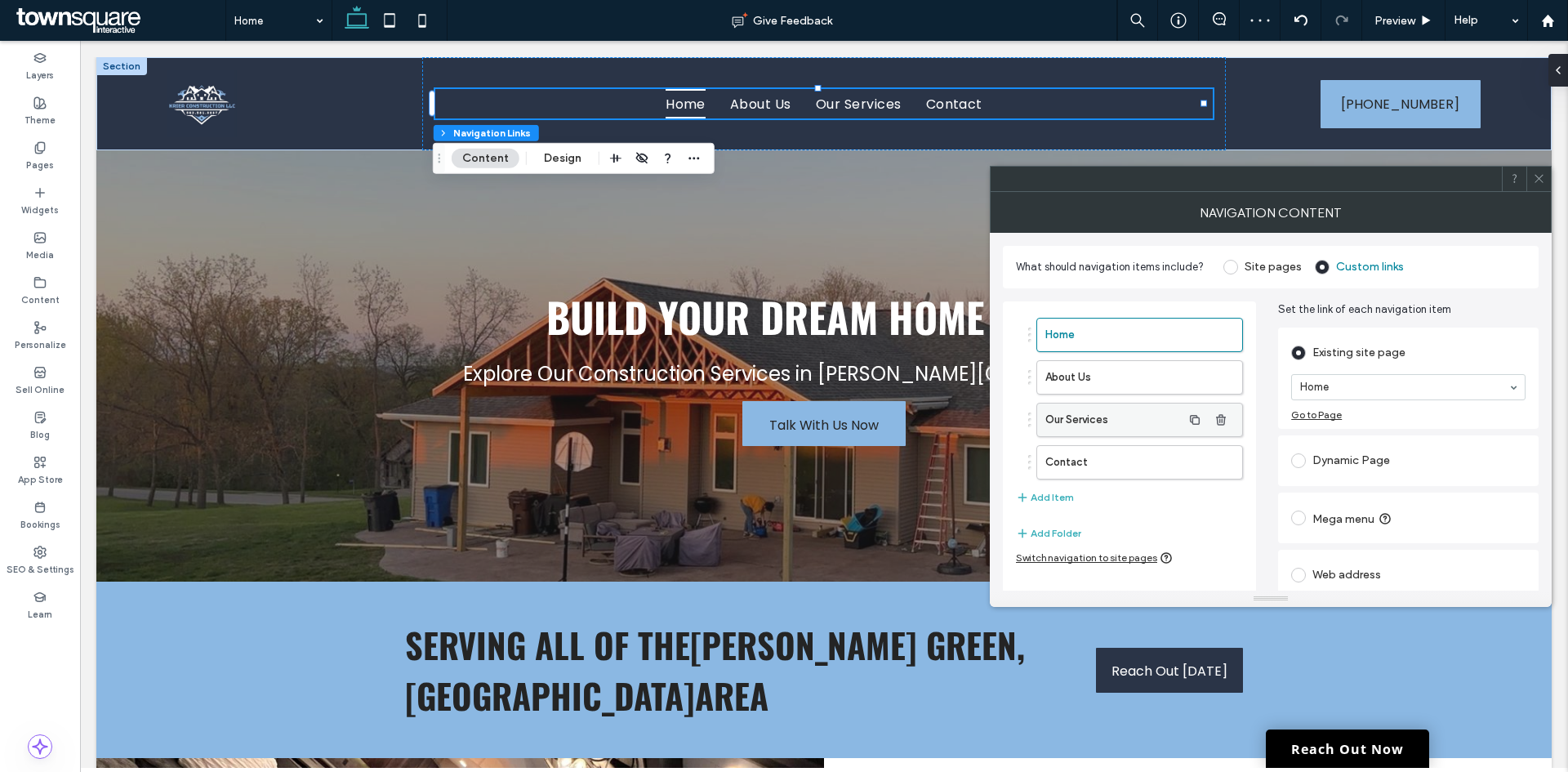
click at [1123, 420] on label "Our Services" at bounding box center [1114, 419] width 136 height 33
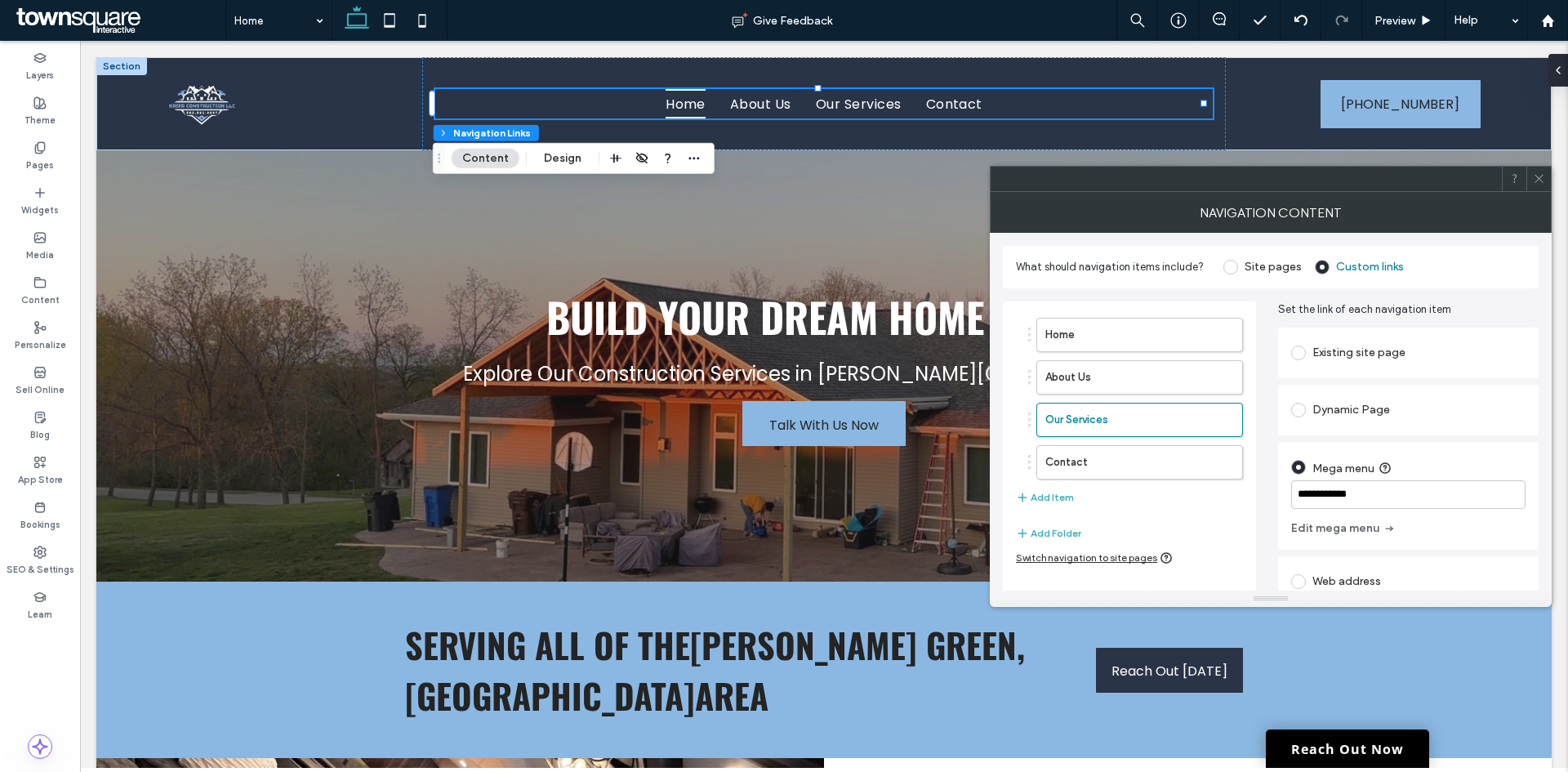
scroll to position [74, 0]
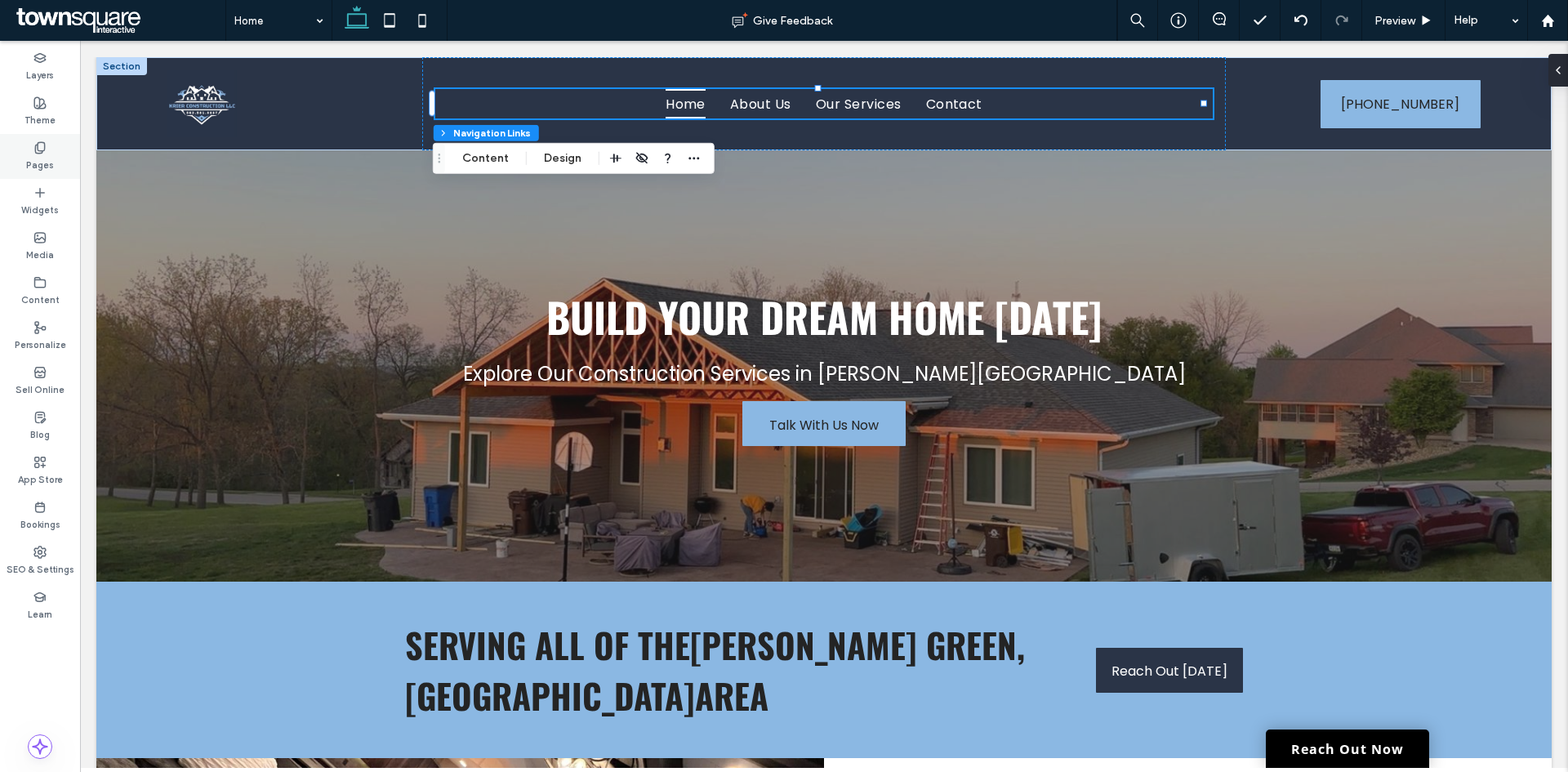
click at [39, 153] on icon at bounding box center [40, 148] width 13 height 13
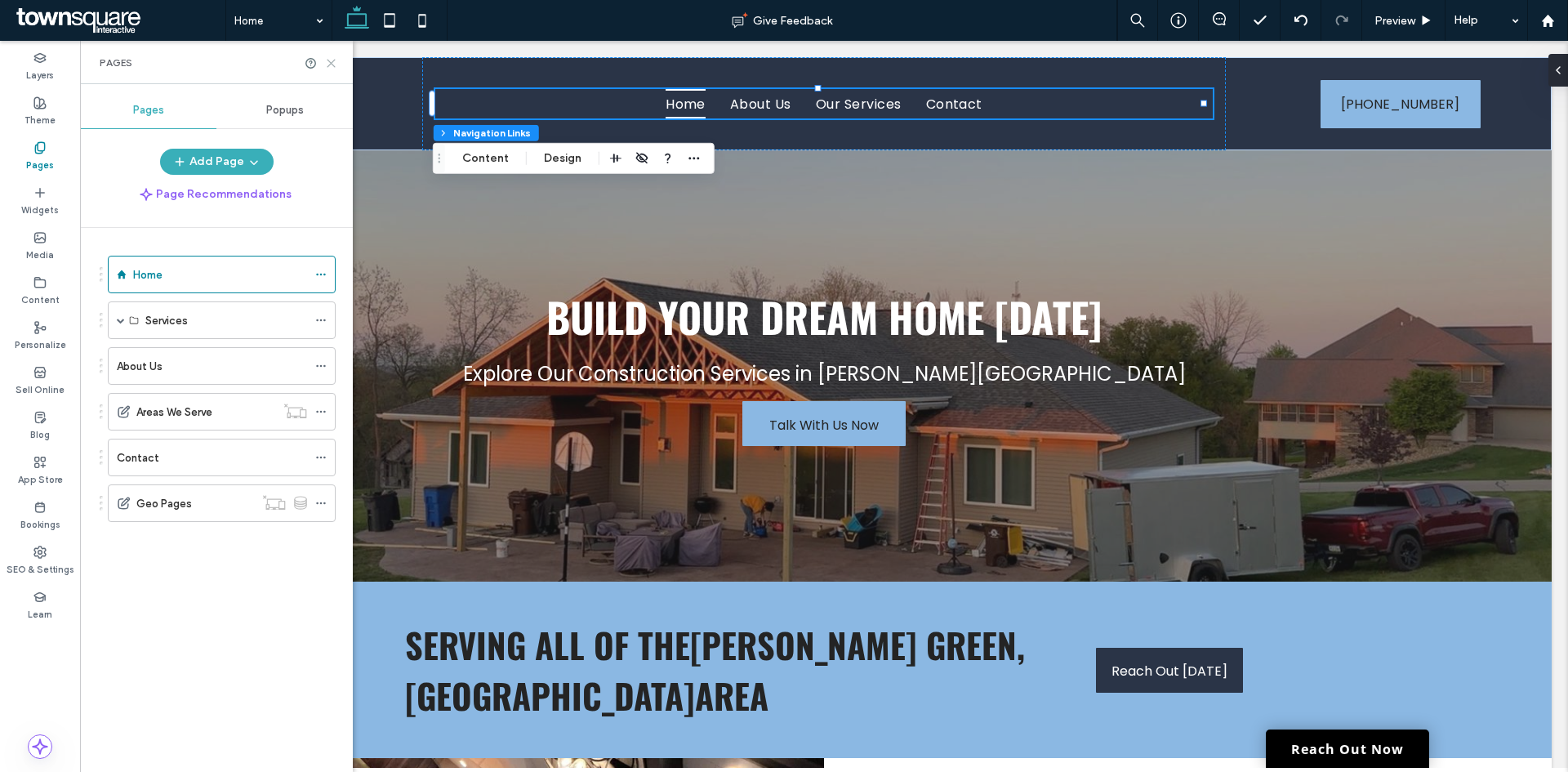
click at [331, 61] on icon at bounding box center [331, 62] width 12 height 12
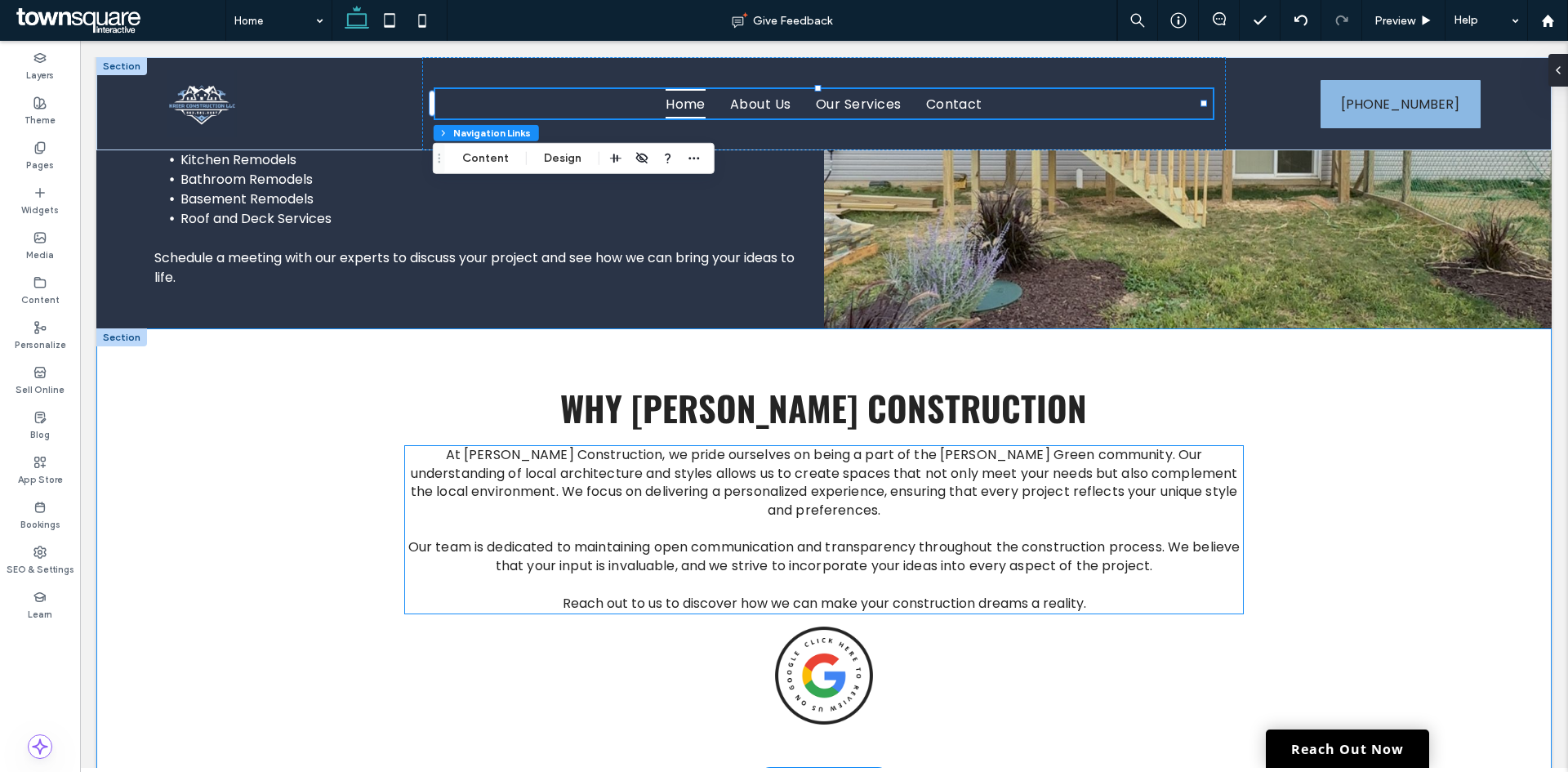
scroll to position [2336, 0]
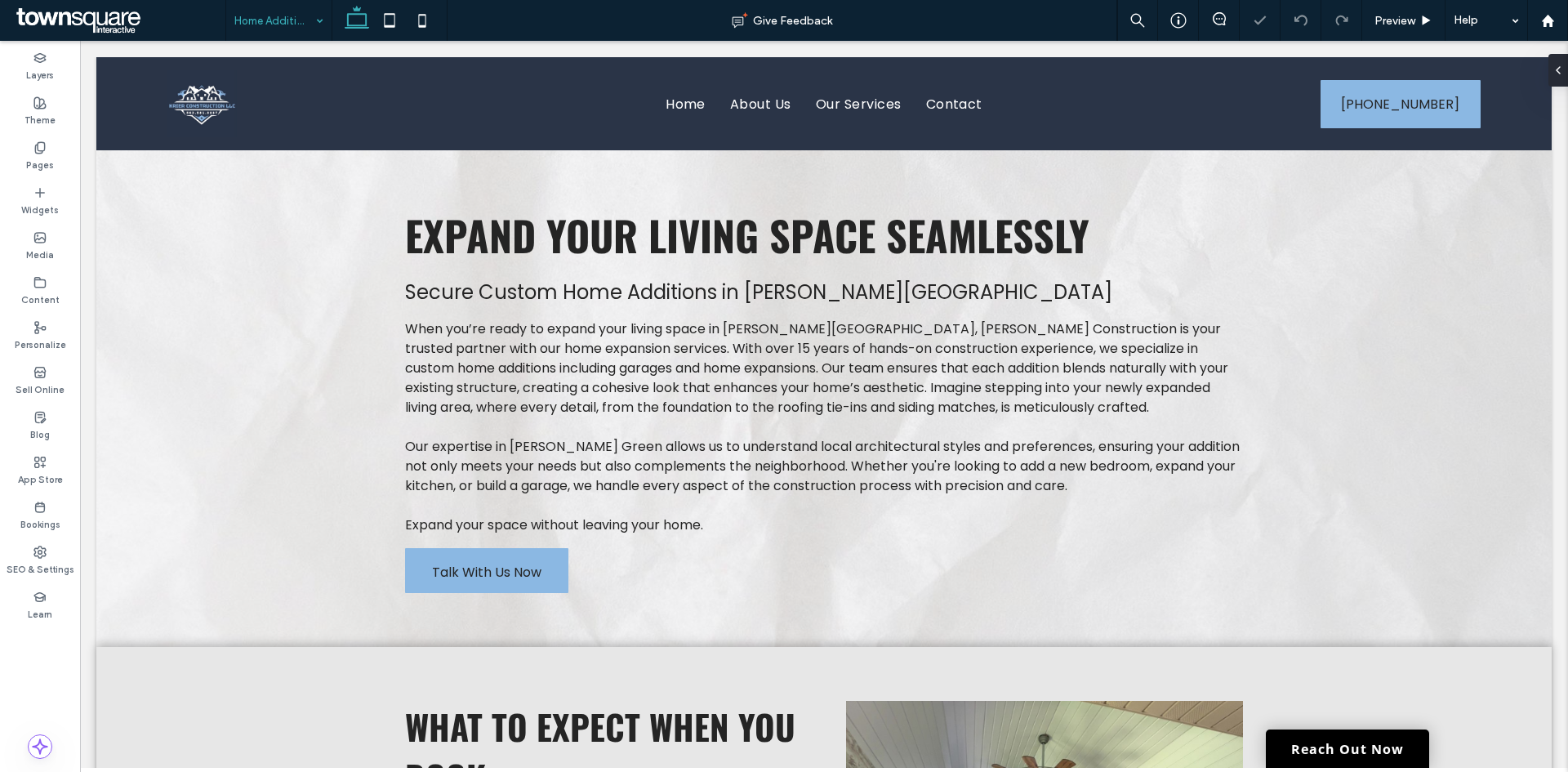
scroll to position [555, 0]
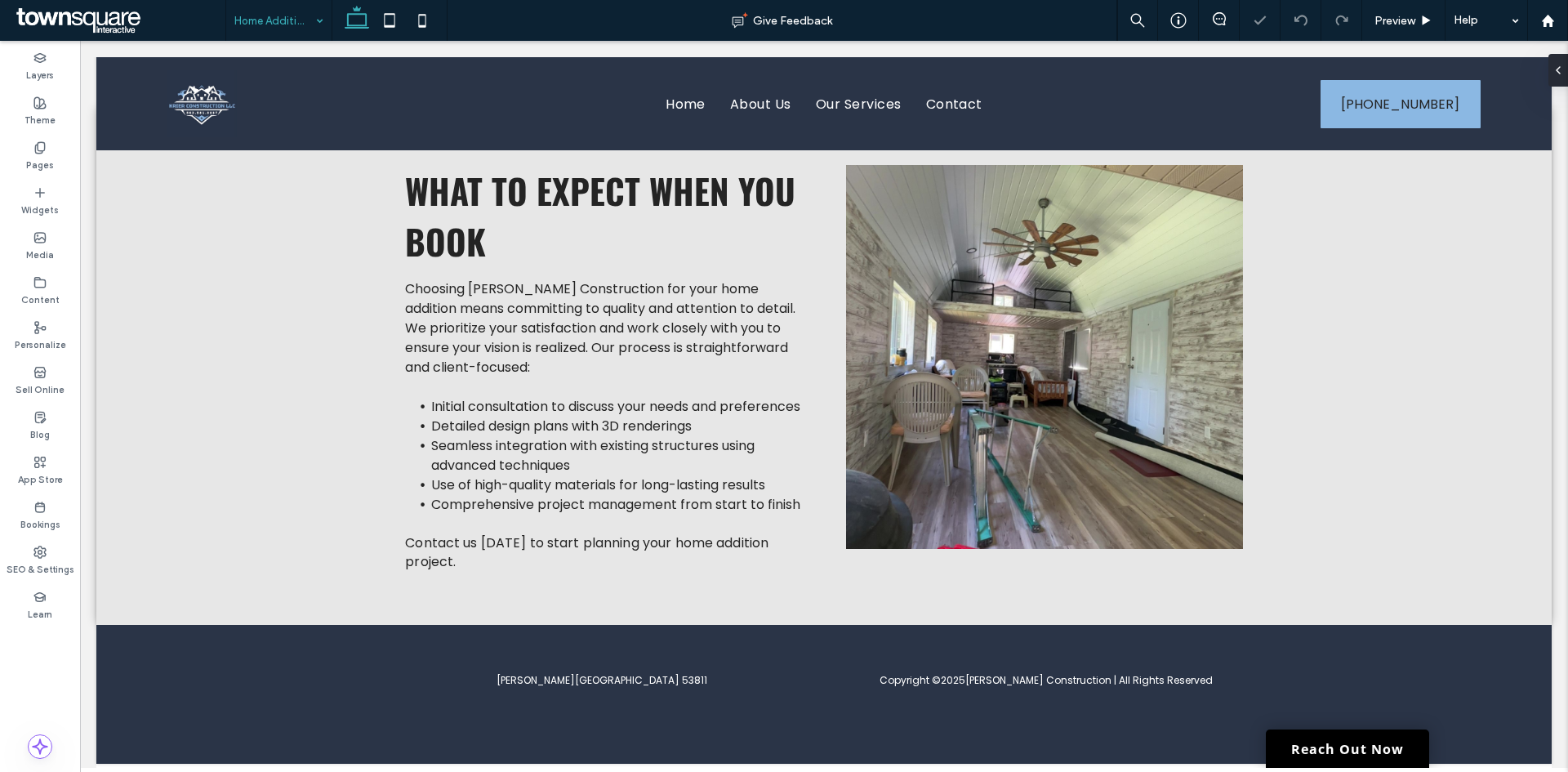
click at [275, 10] on input at bounding box center [274, 20] width 80 height 41
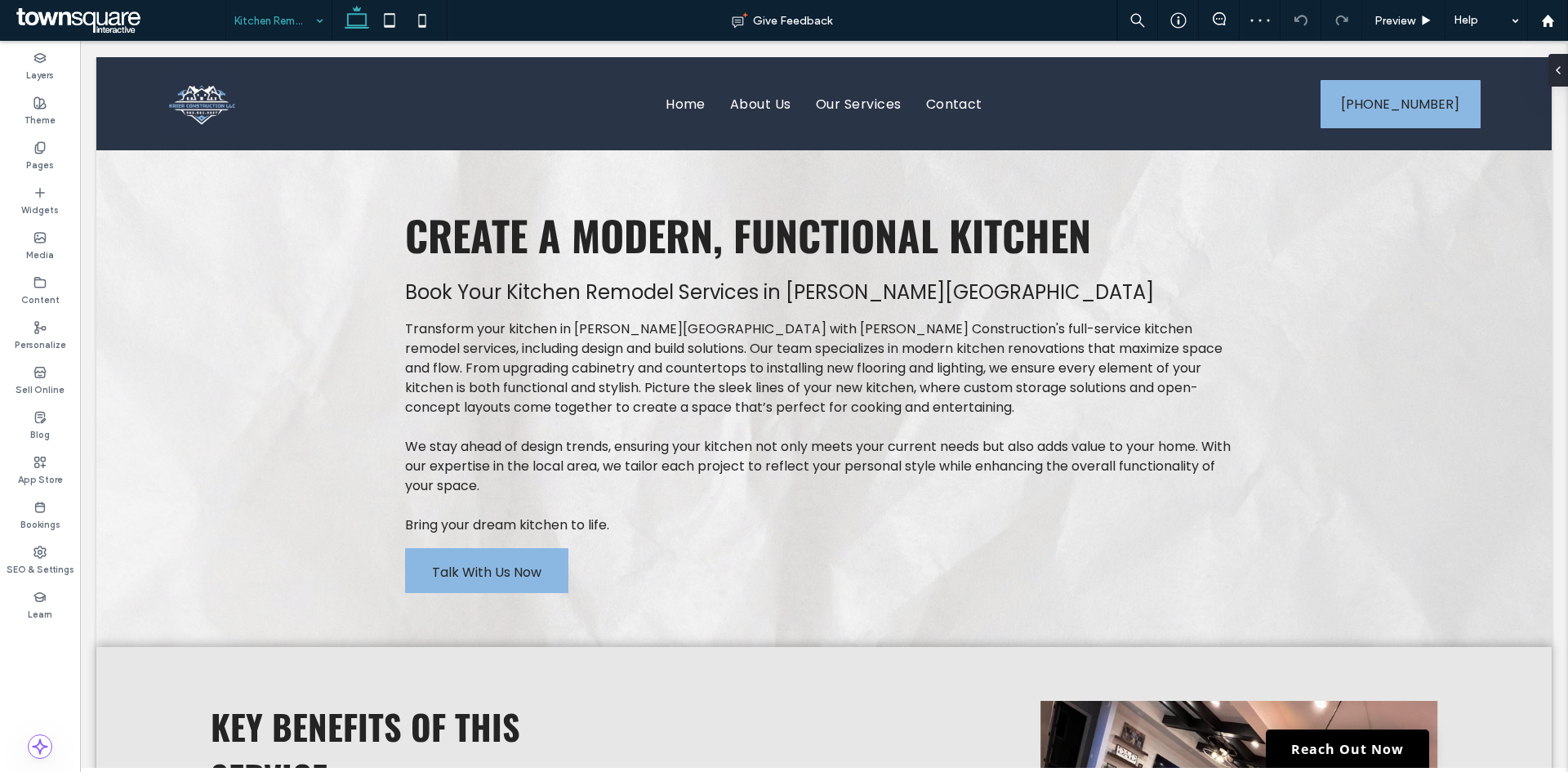
click at [277, 20] on input at bounding box center [274, 20] width 80 height 41
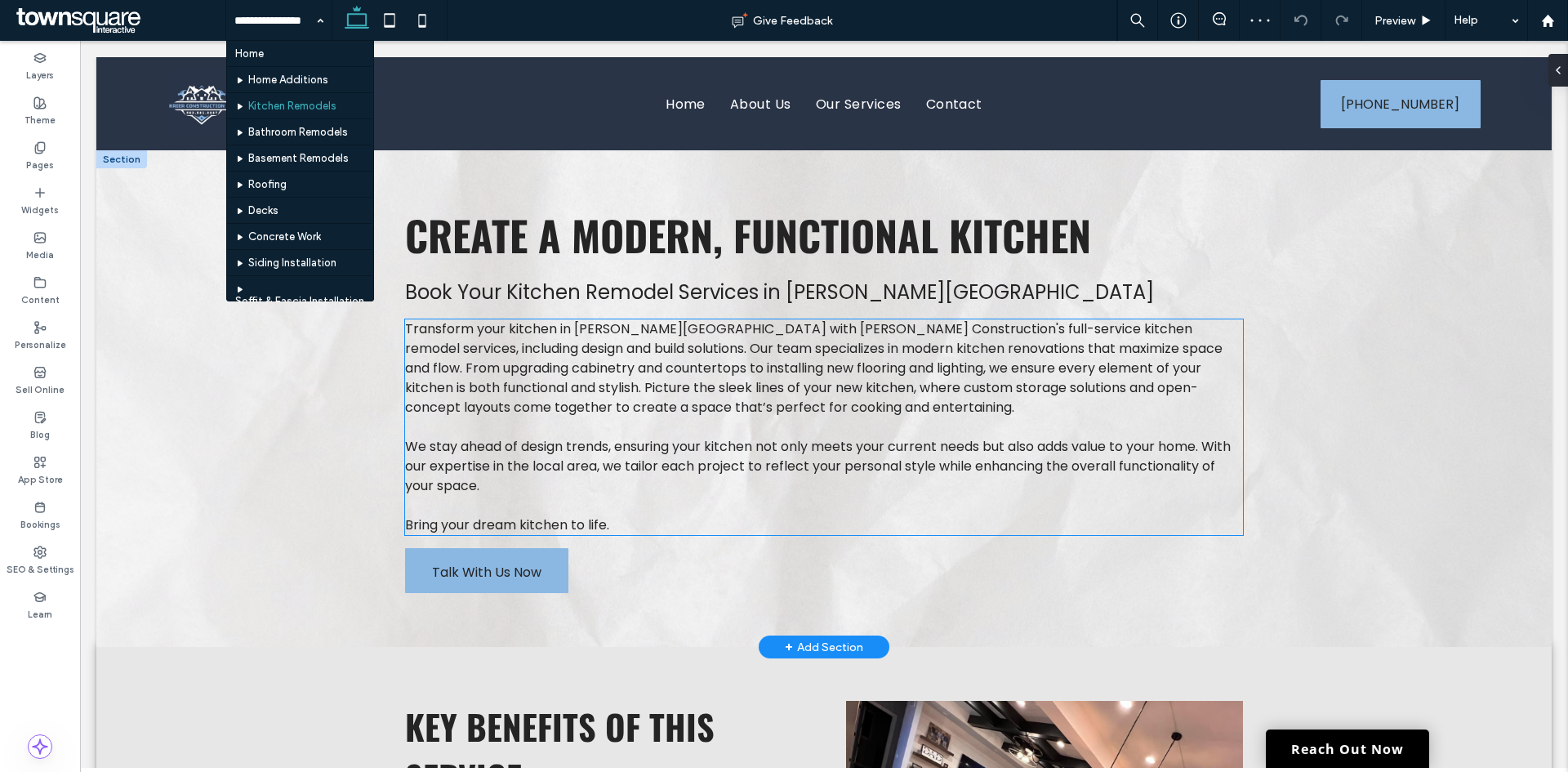
scroll to position [409, 0]
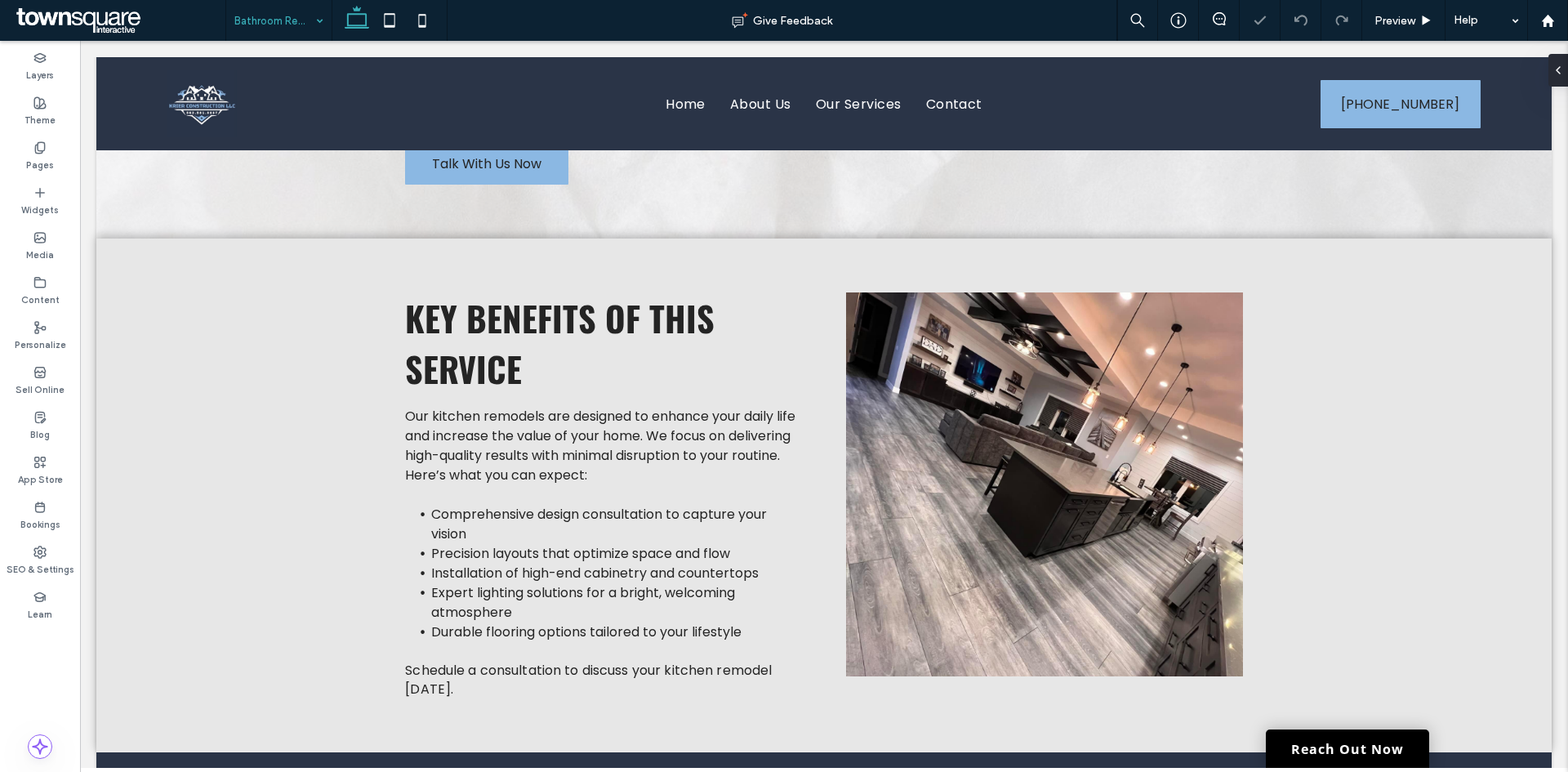
click at [269, 24] on input at bounding box center [274, 20] width 80 height 41
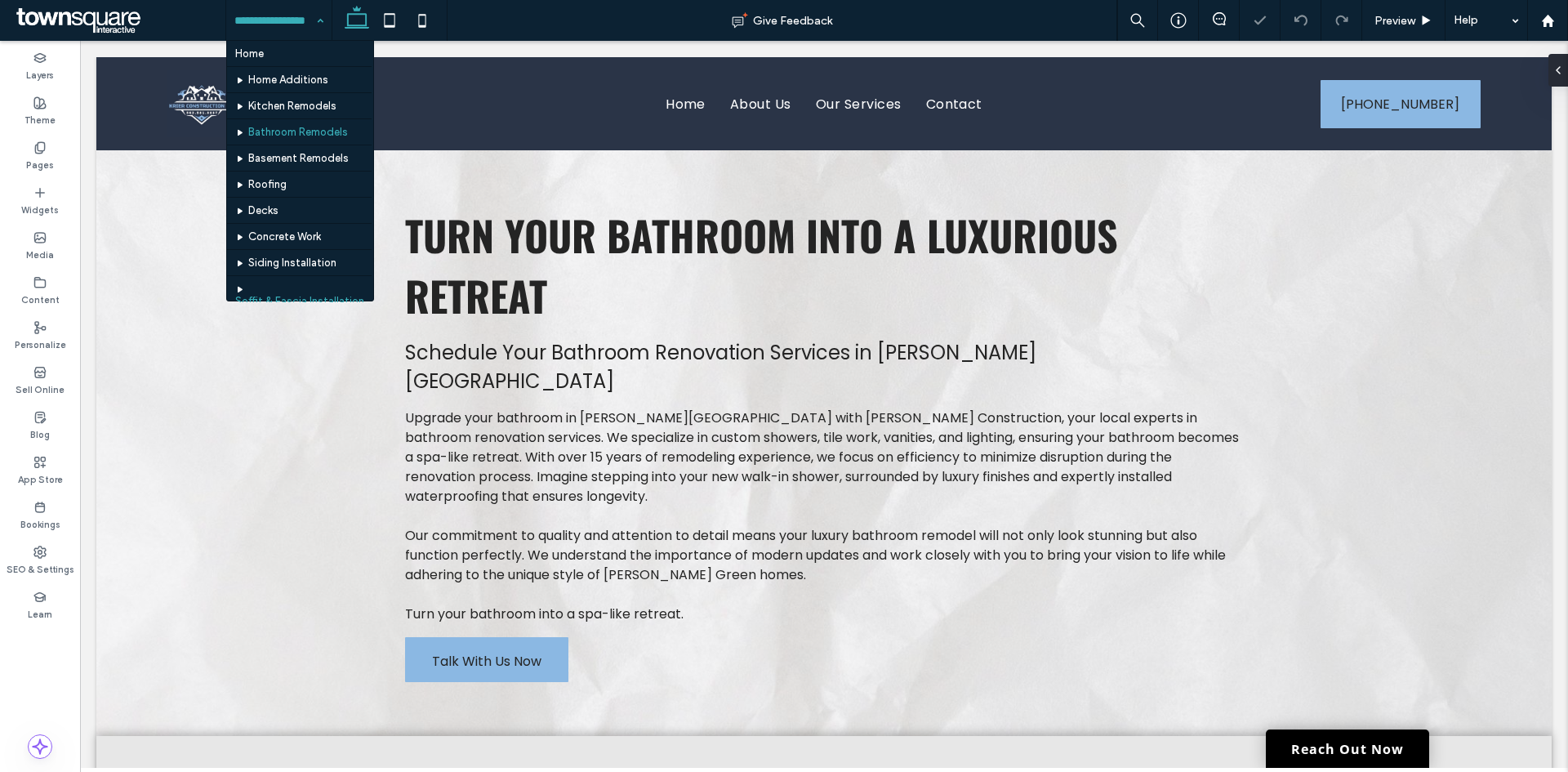
scroll to position [122, 0]
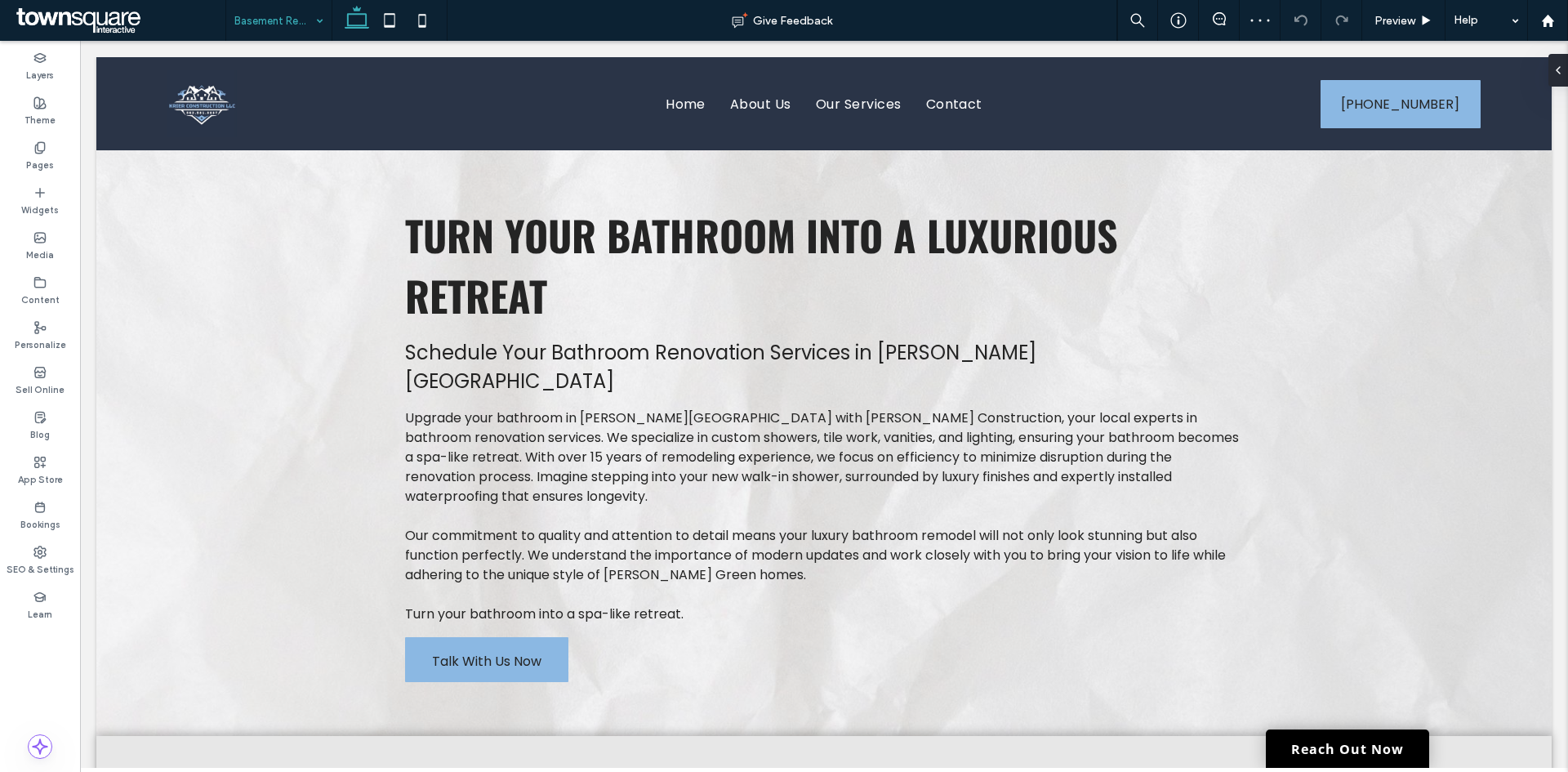
click at [276, 31] on input at bounding box center [274, 20] width 80 height 41
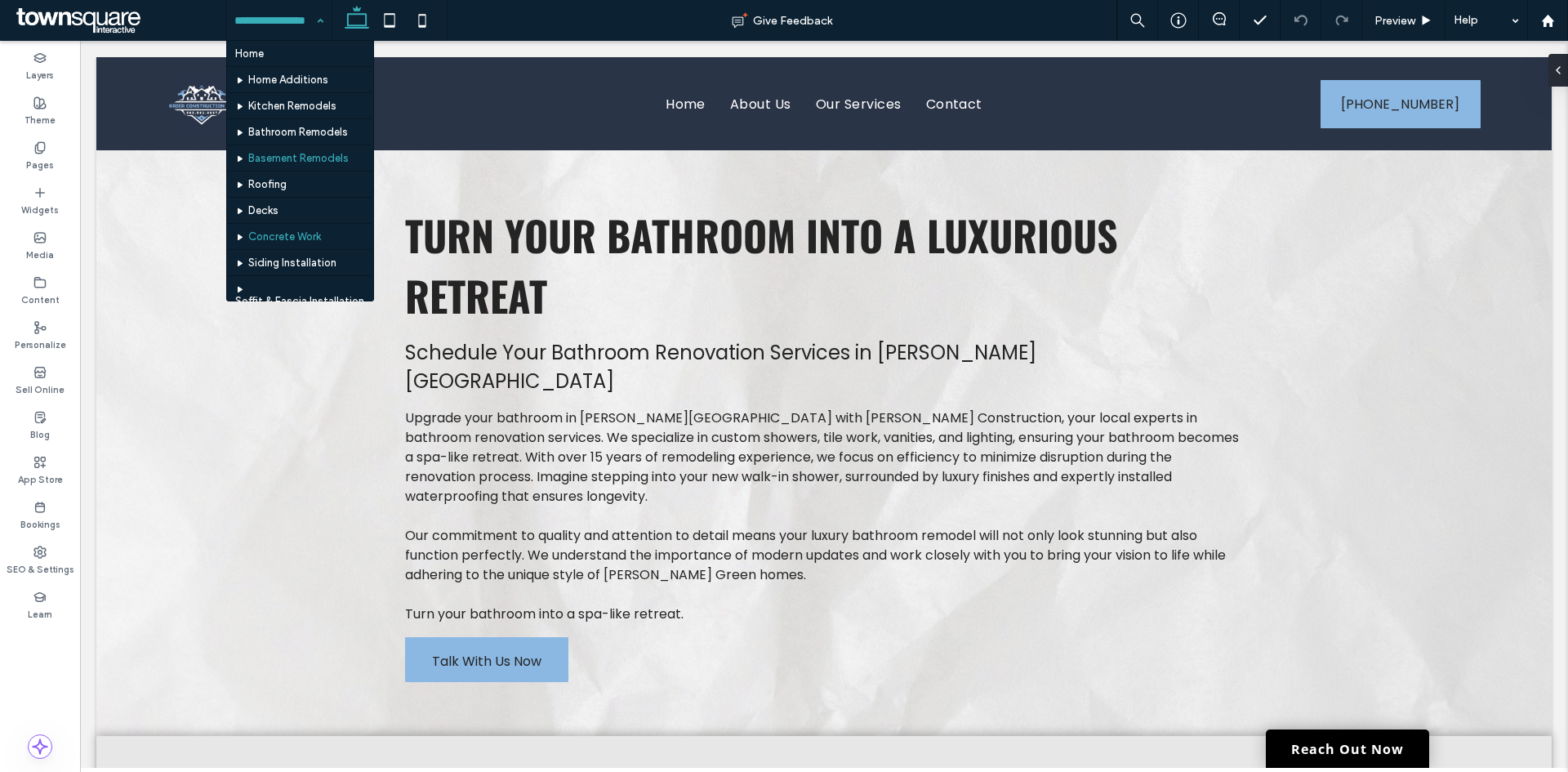
scroll to position [81, 0]
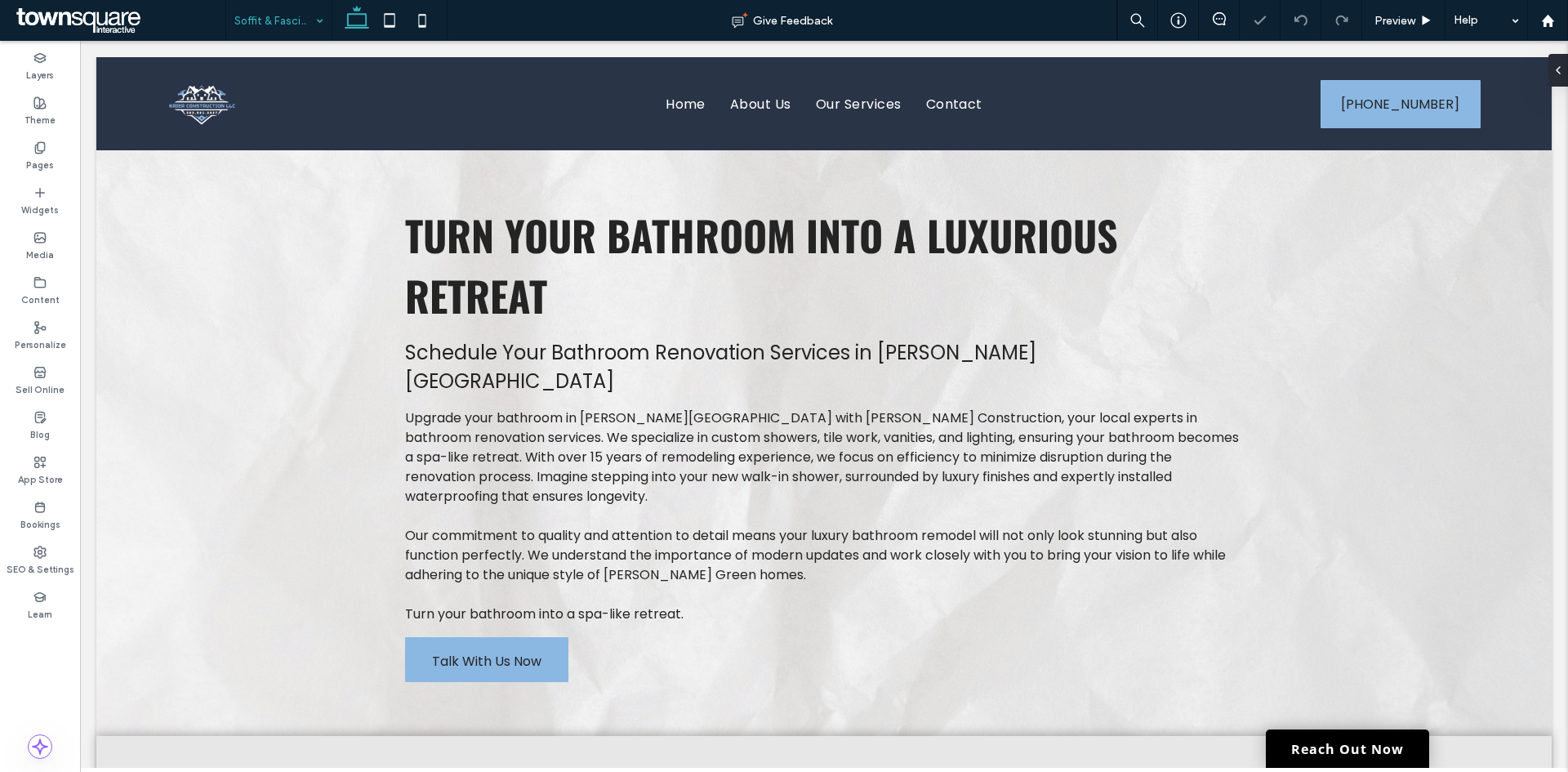
click at [301, 11] on input at bounding box center [274, 20] width 80 height 41
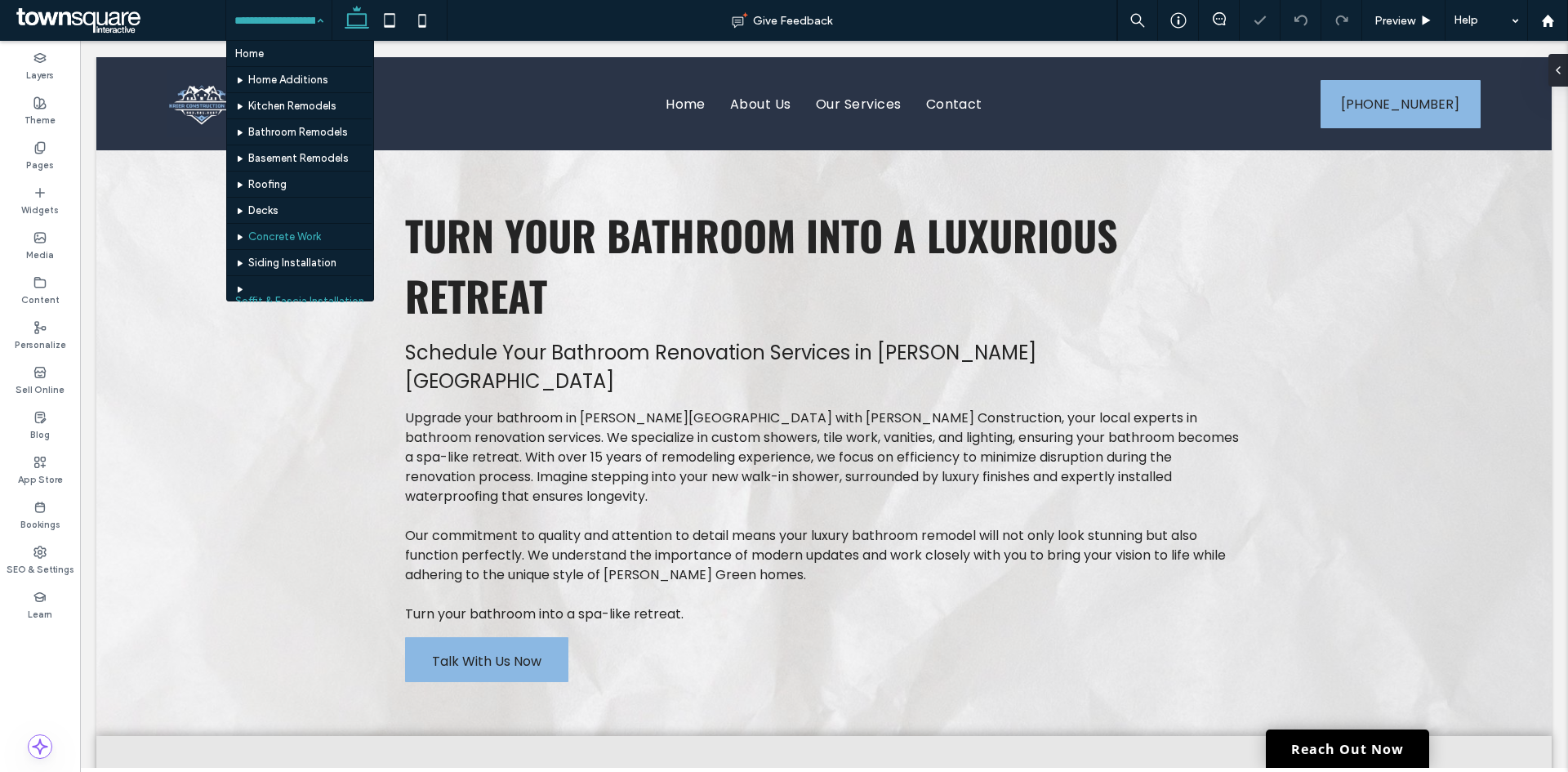
scroll to position [122, 0]
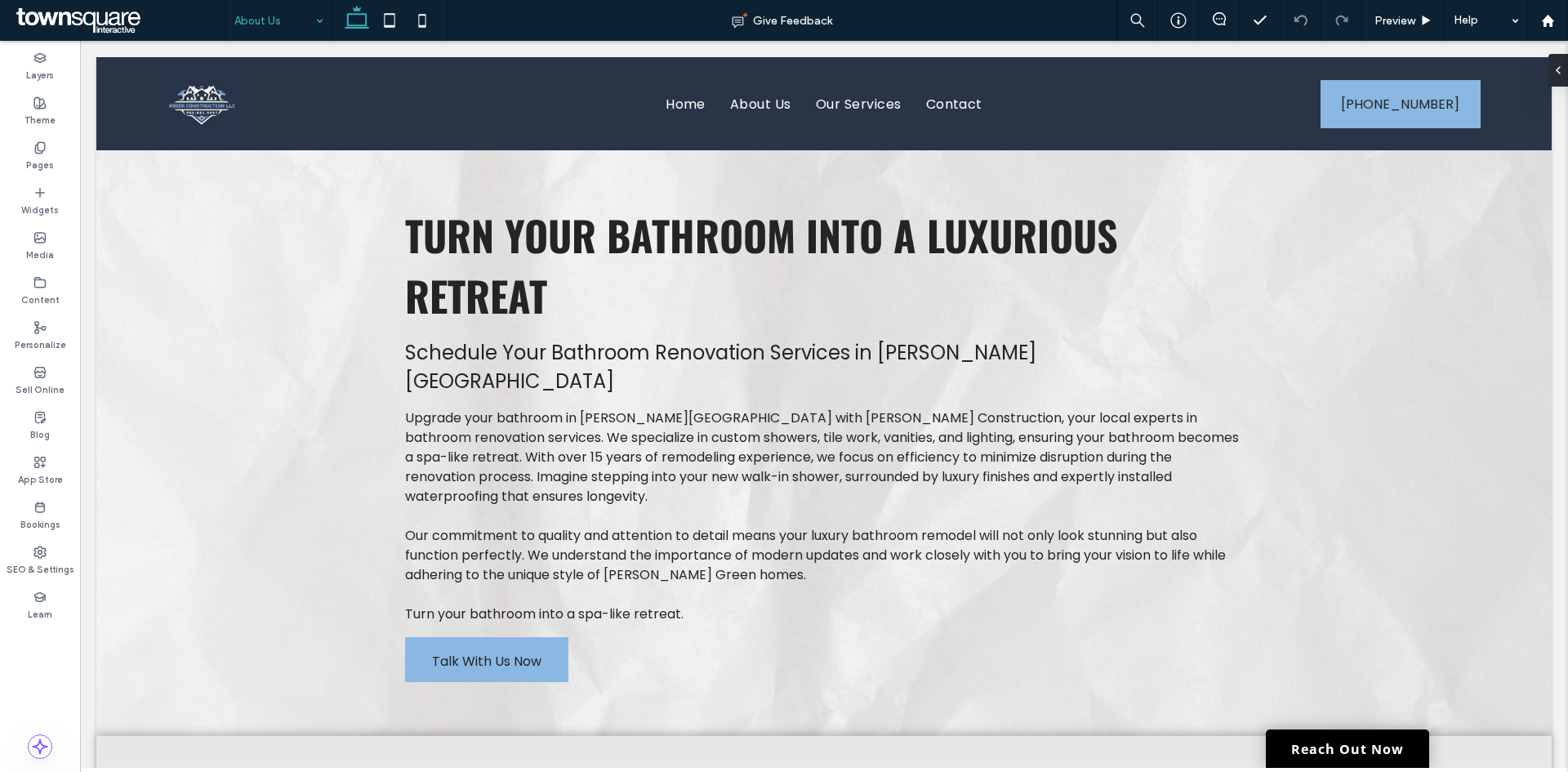
click at [293, 19] on input at bounding box center [274, 20] width 80 height 41
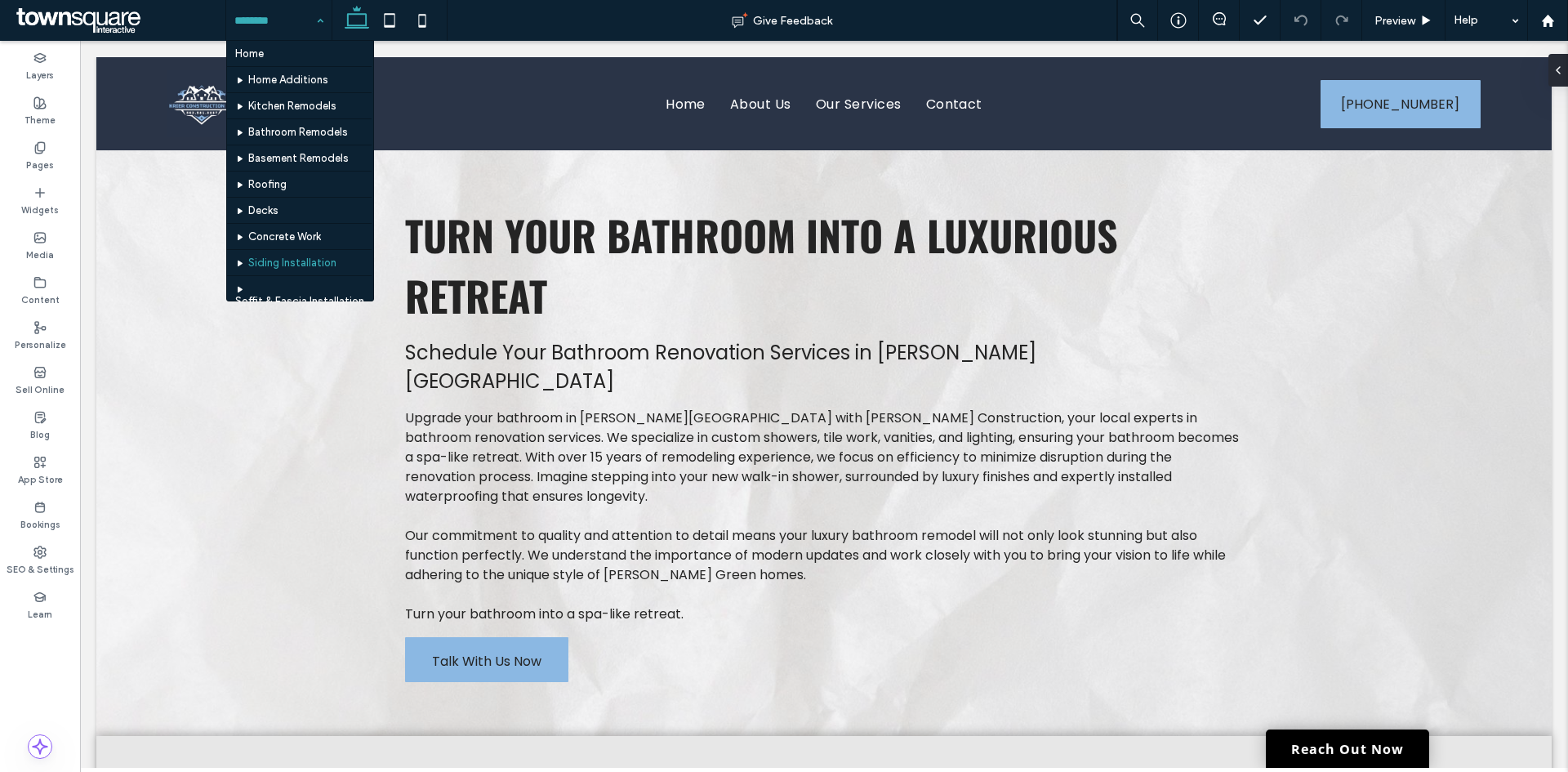
scroll to position [122, 0]
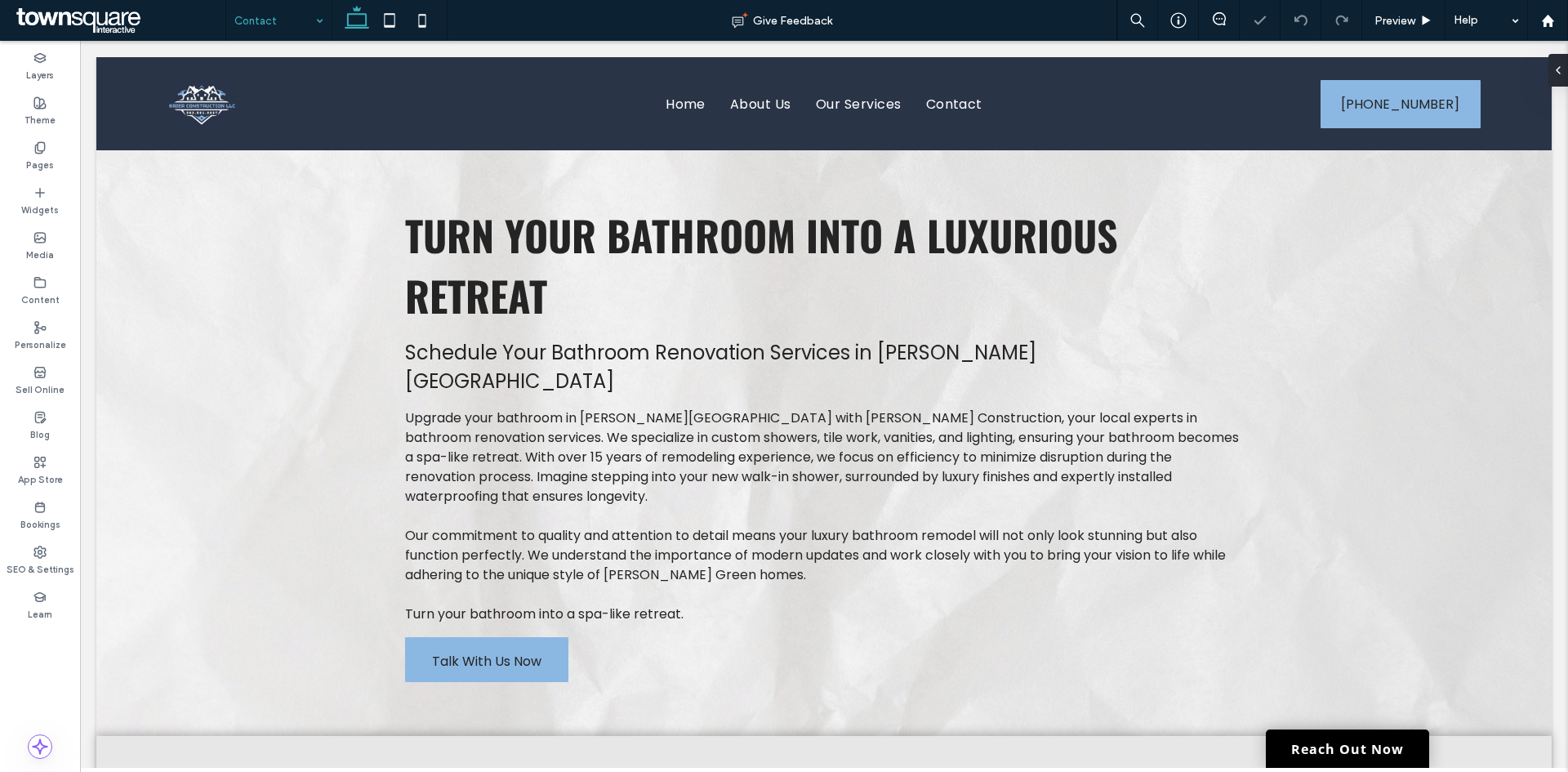
click at [264, 16] on input at bounding box center [274, 20] width 80 height 41
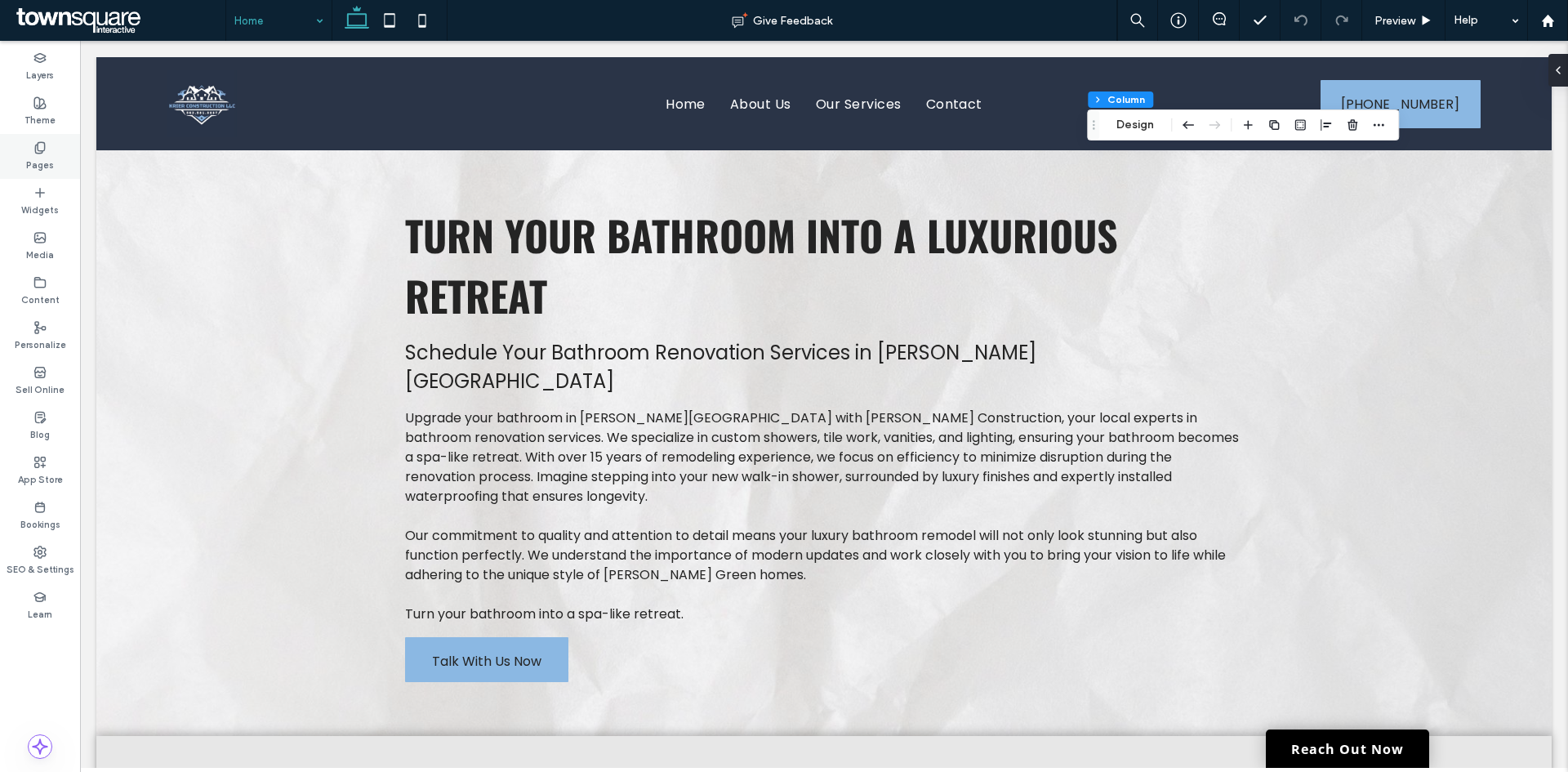
click at [36, 153] on icon at bounding box center [40, 148] width 13 height 13
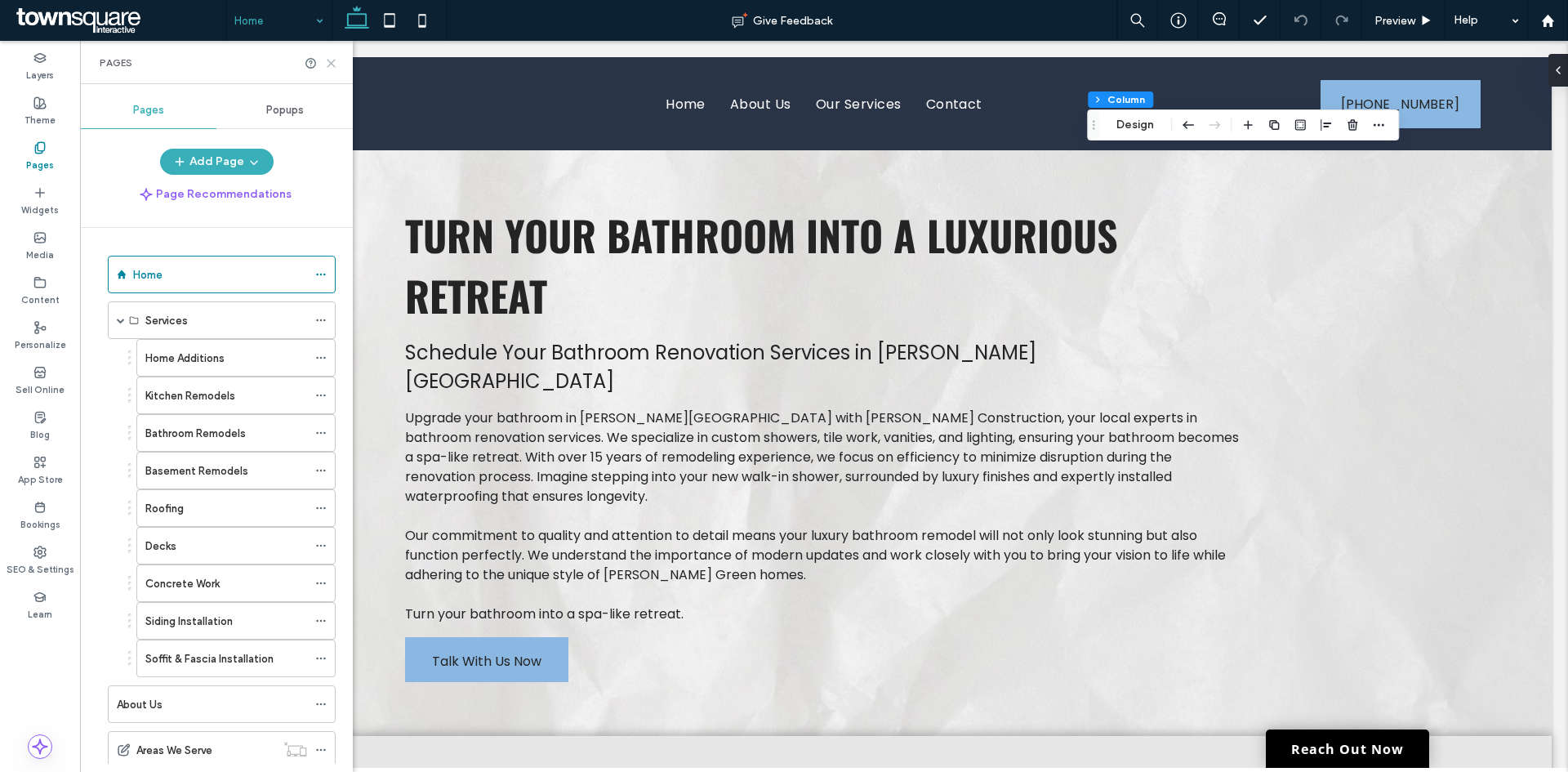
click at [330, 58] on icon at bounding box center [331, 62] width 12 height 12
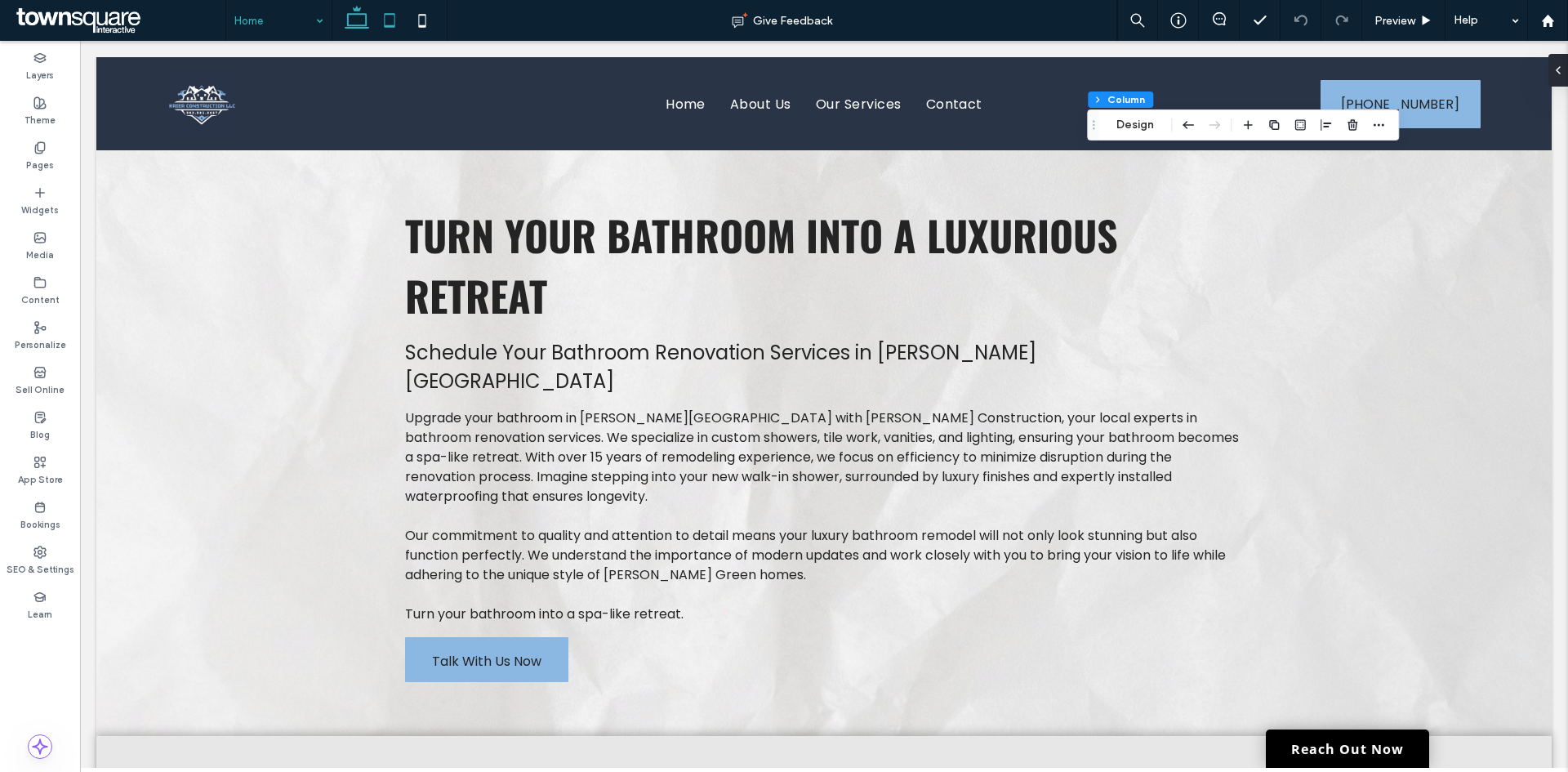
click at [392, 19] on icon at bounding box center [389, 20] width 33 height 33
type input "**"
type input "*****"
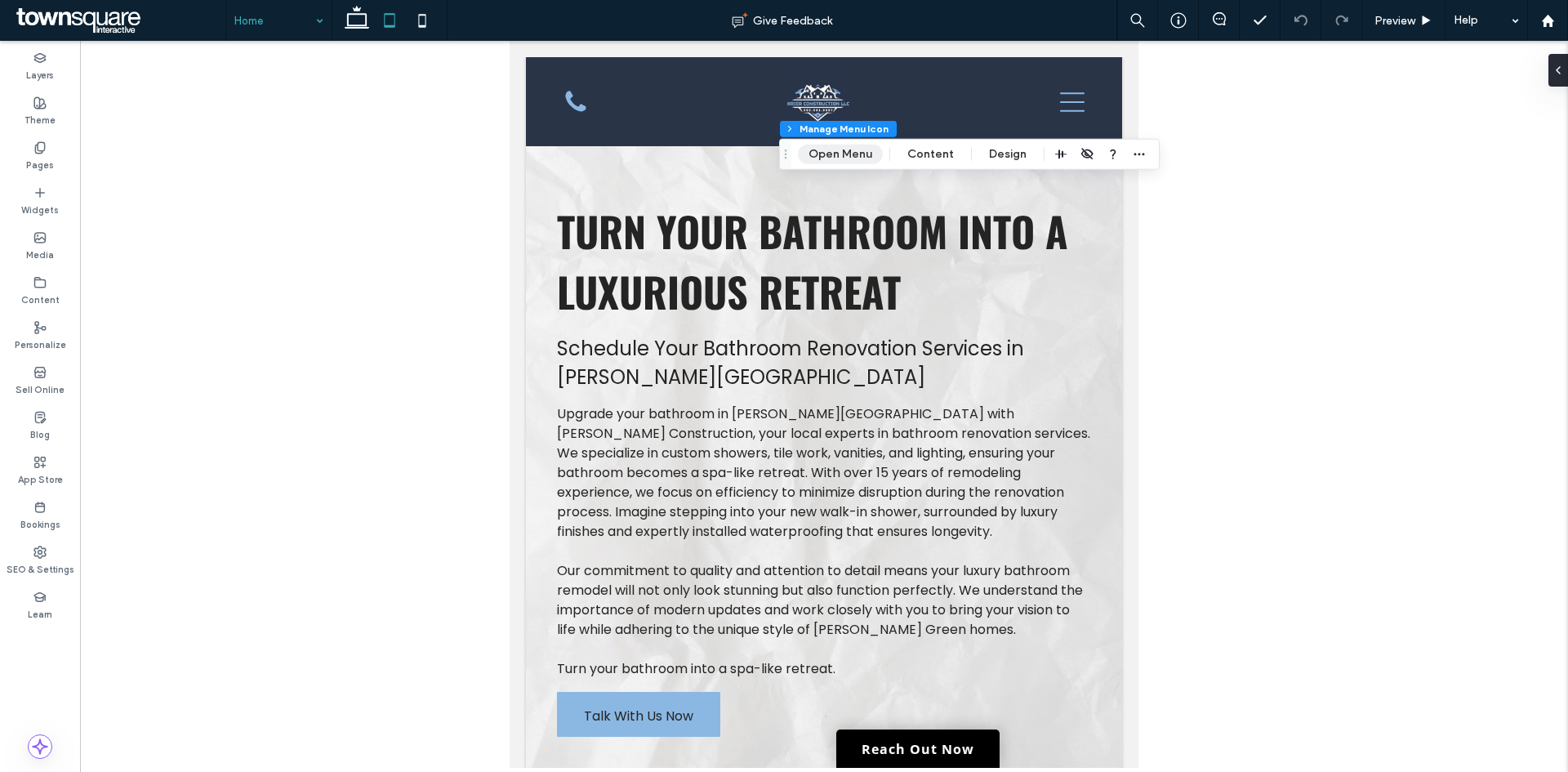
click at [841, 149] on button "Open Menu" at bounding box center [840, 154] width 85 height 20
click at [877, 143] on button "Content" at bounding box center [879, 149] width 68 height 20
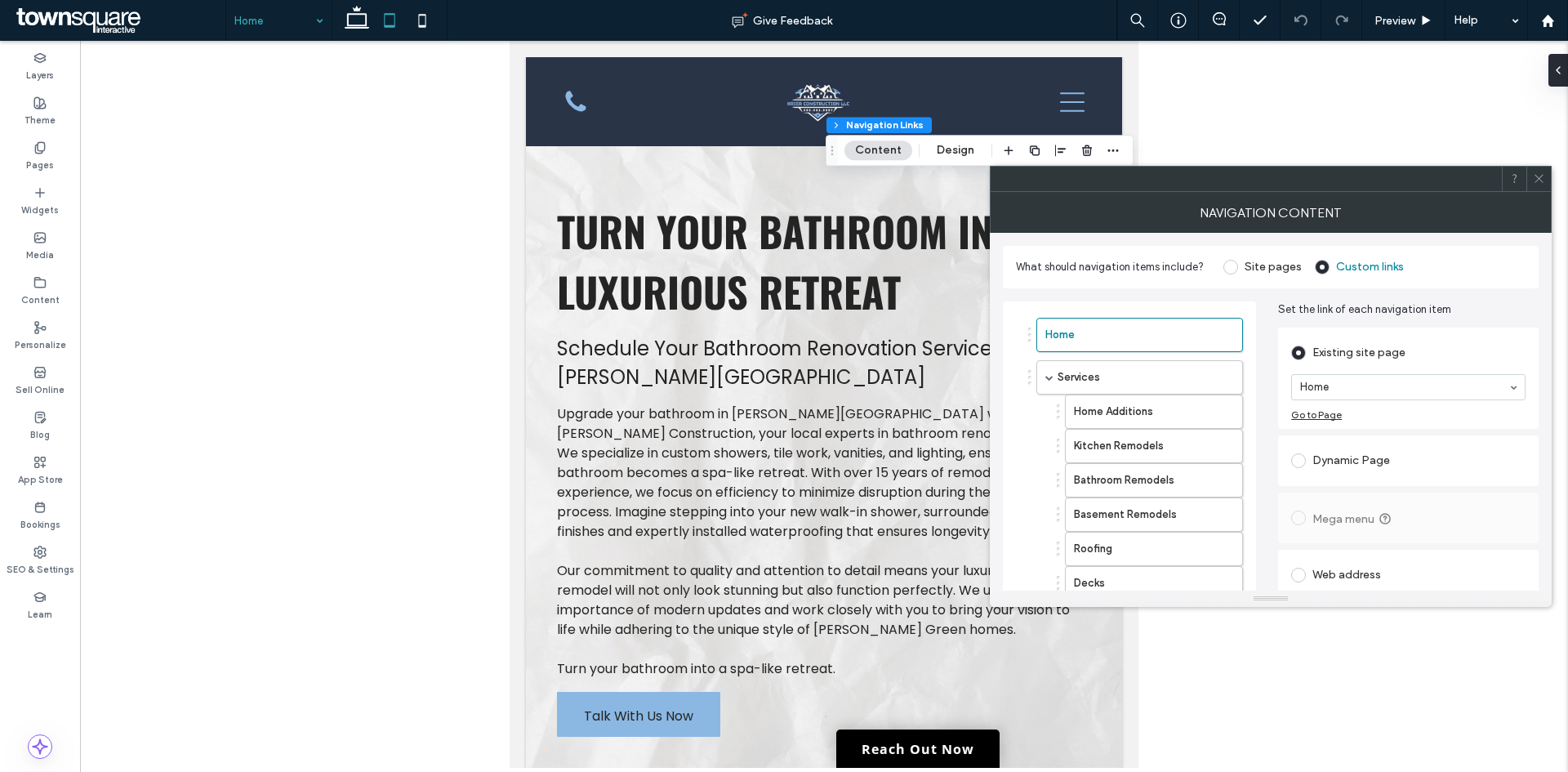
click at [1235, 266] on span at bounding box center [1231, 267] width 15 height 15
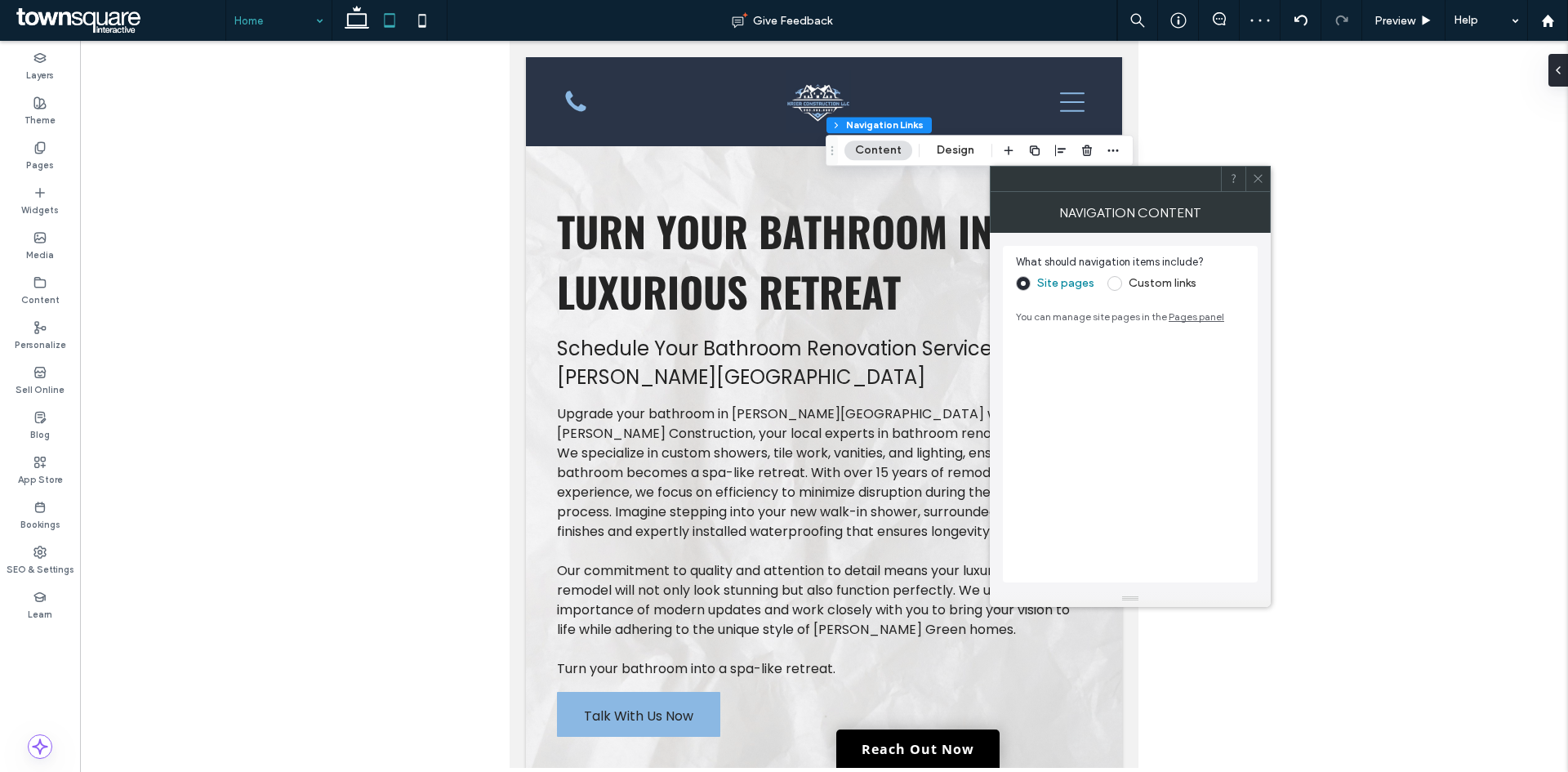
drag, startPoint x: 1258, startPoint y: 184, endPoint x: 992, endPoint y: 195, distance: 266.2
click at [1257, 184] on span at bounding box center [1258, 179] width 12 height 25
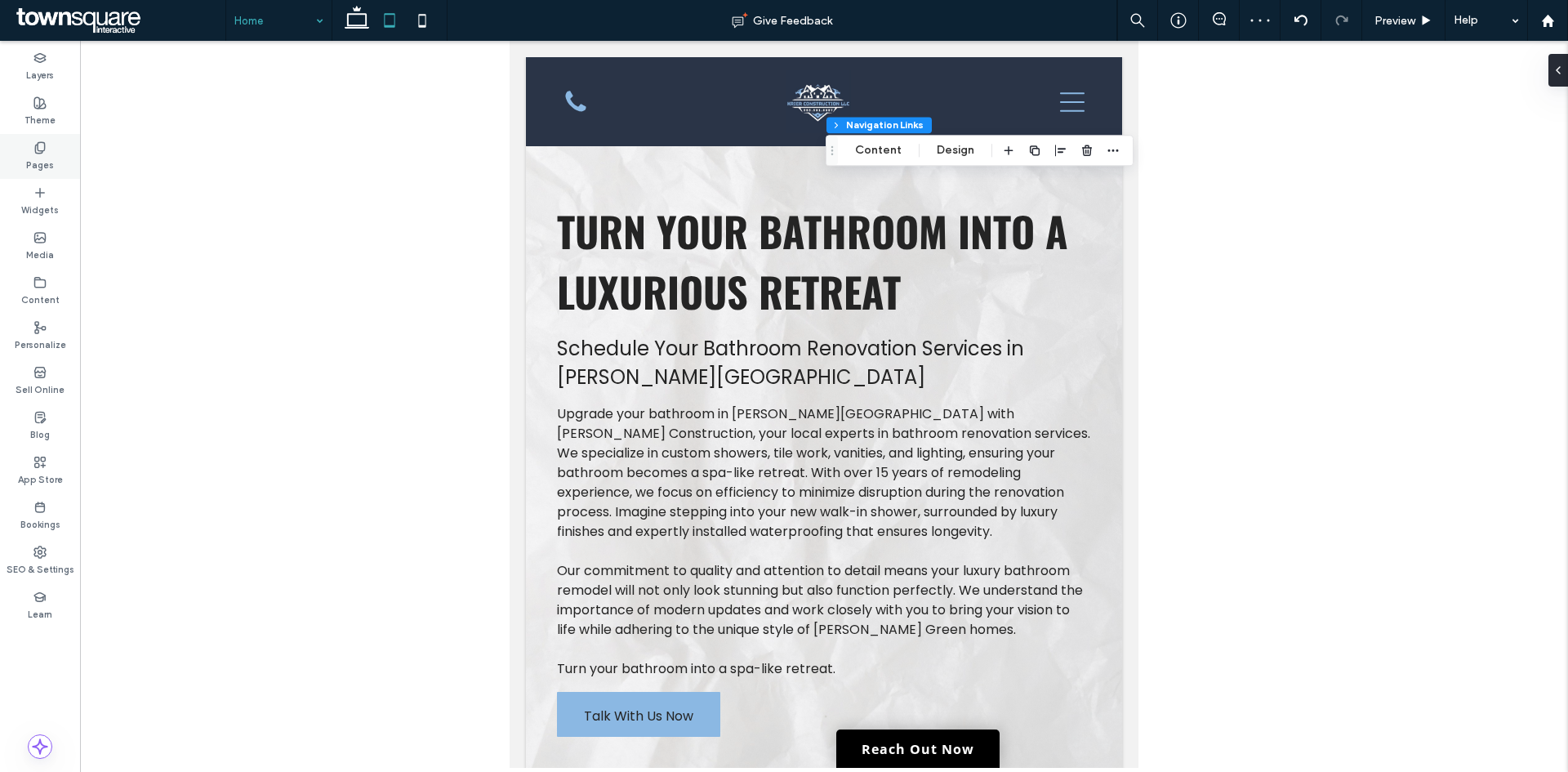
click at [46, 149] on div "Pages" at bounding box center [40, 156] width 80 height 44
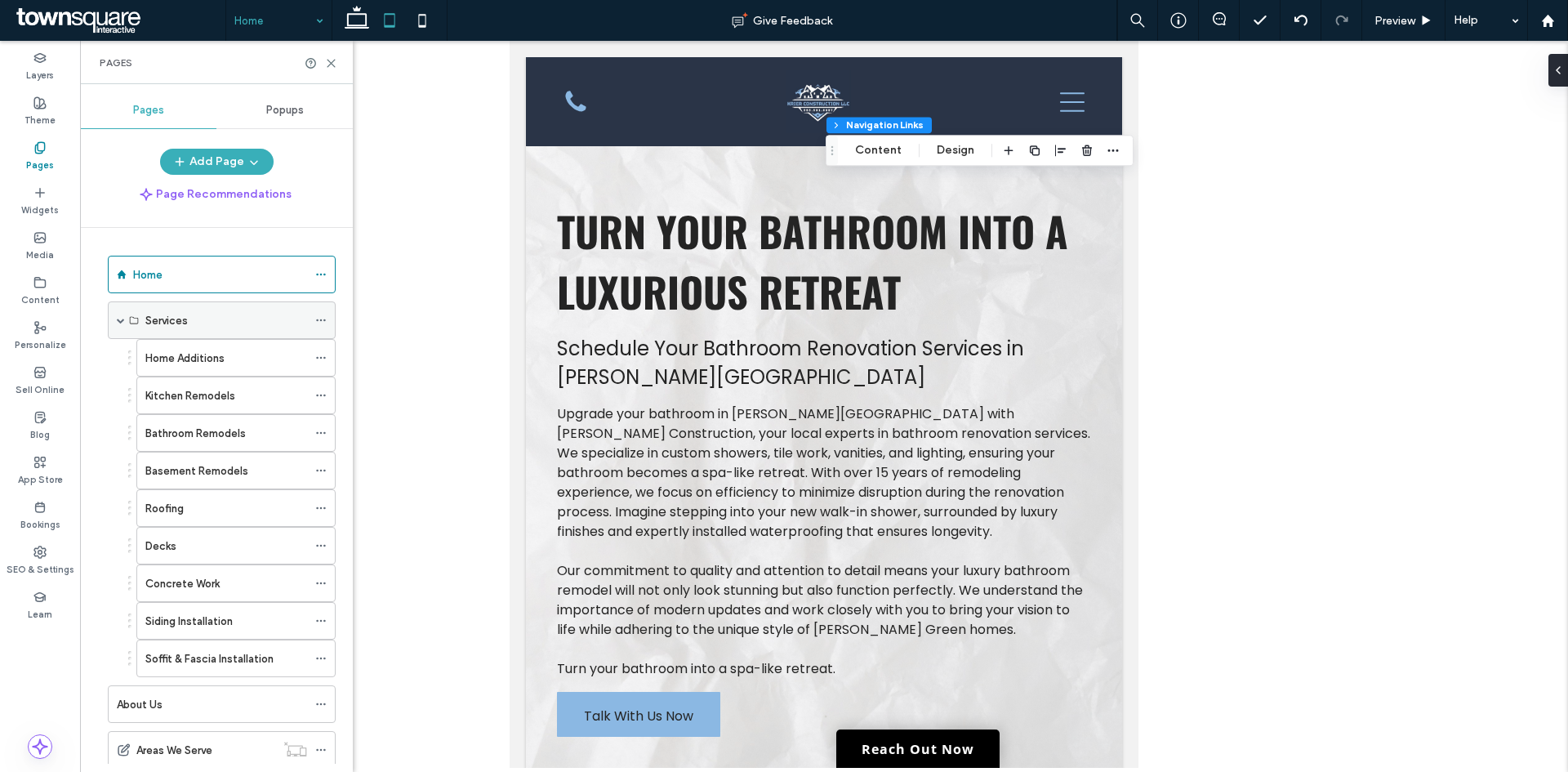
click at [119, 320] on span at bounding box center [120, 320] width 9 height 9
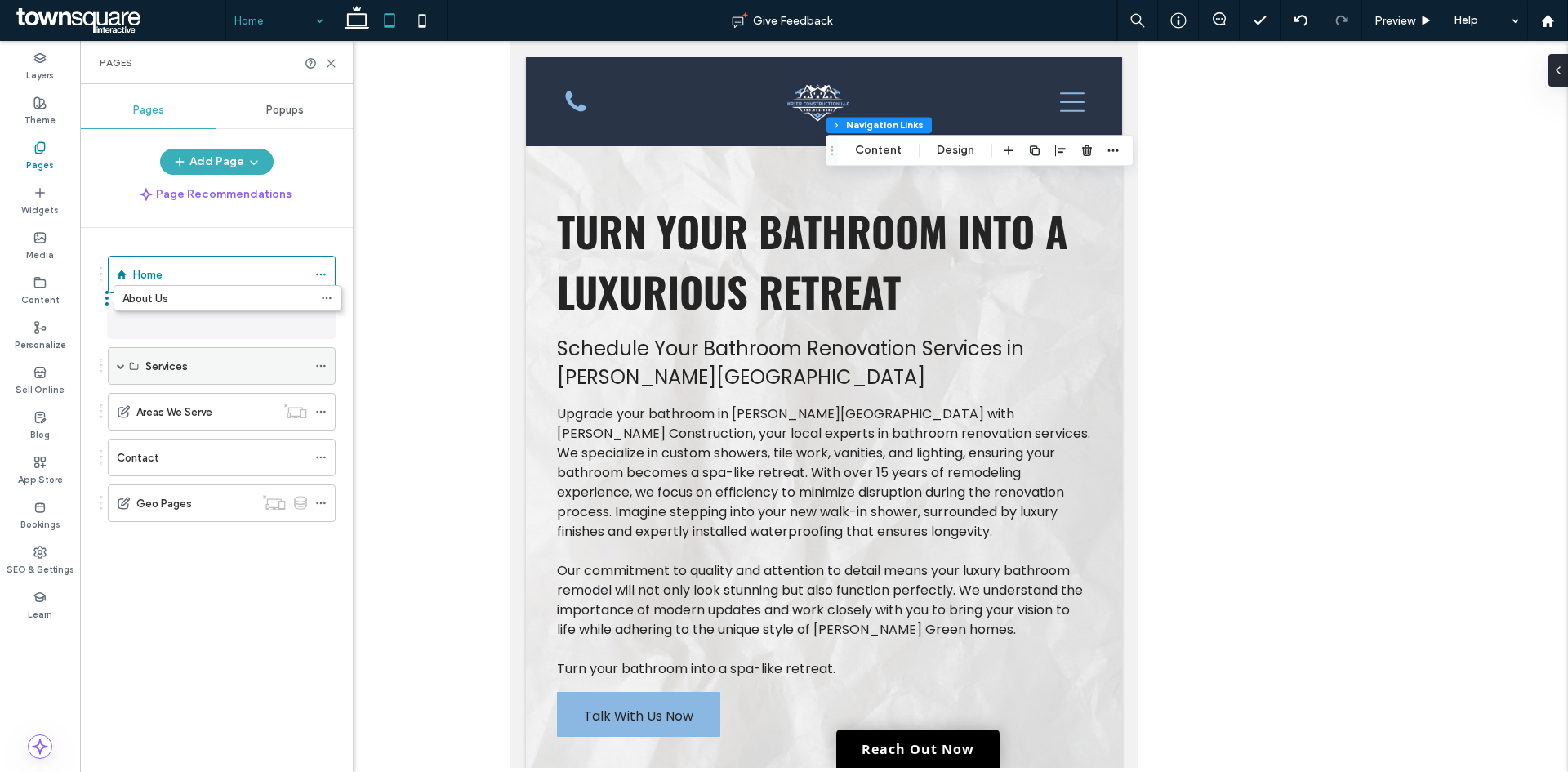
drag, startPoint x: 165, startPoint y: 325, endPoint x: 181, endPoint y: 314, distance: 19.4
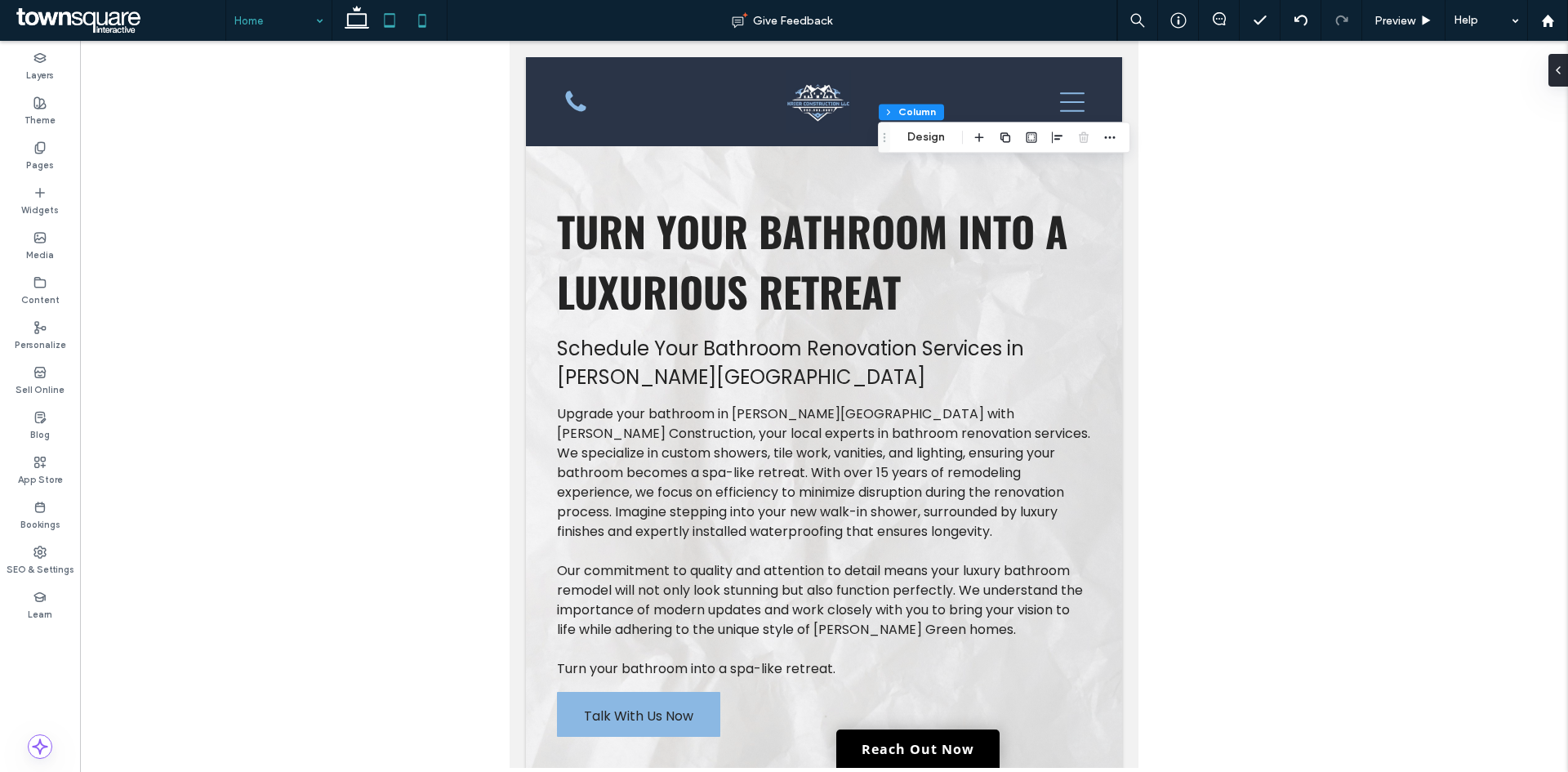
click at [414, 21] on icon at bounding box center [422, 20] width 33 height 33
type input "***"
type input "**"
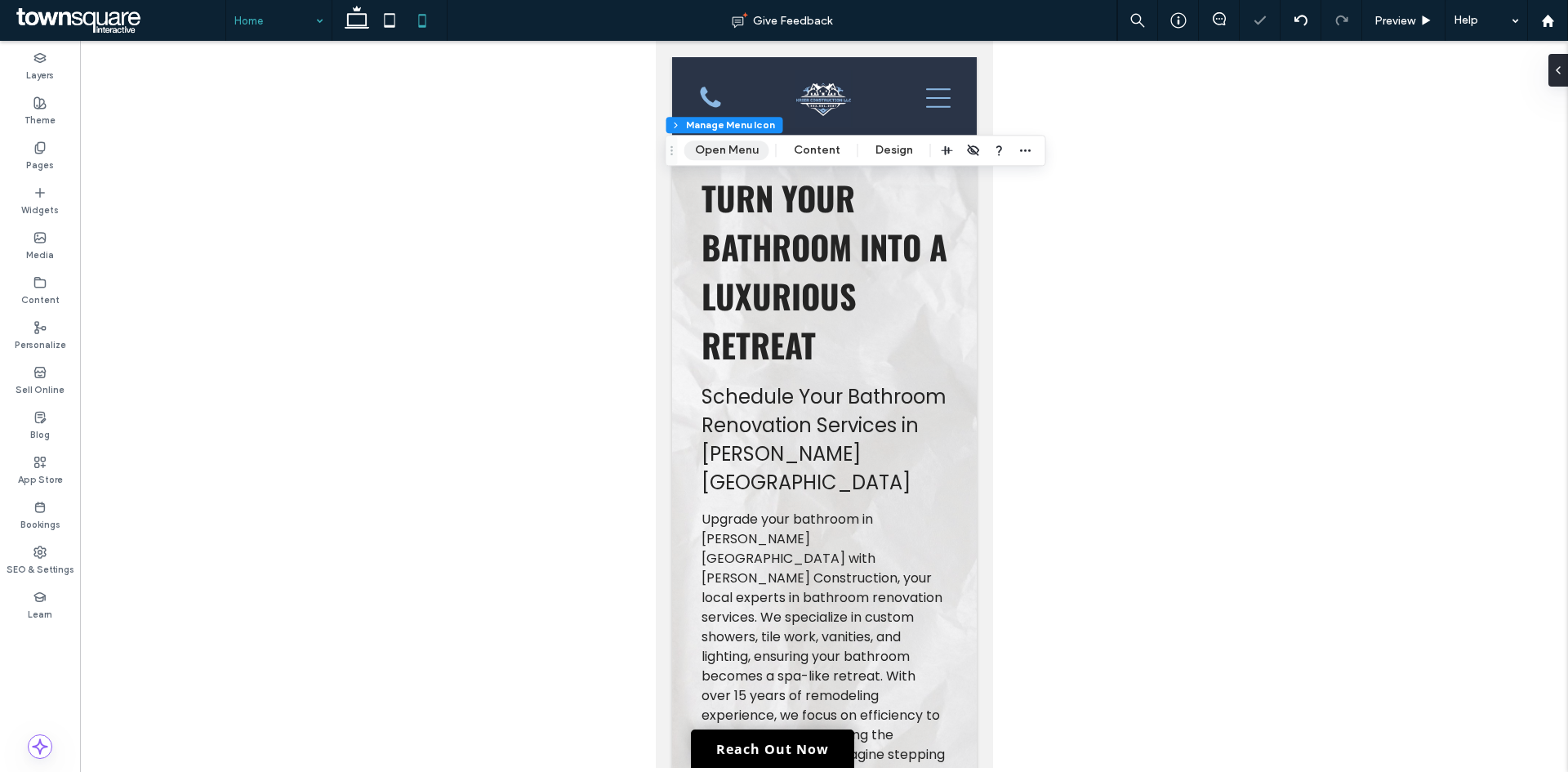
click at [733, 147] on button "Open Menu" at bounding box center [727, 149] width 85 height 20
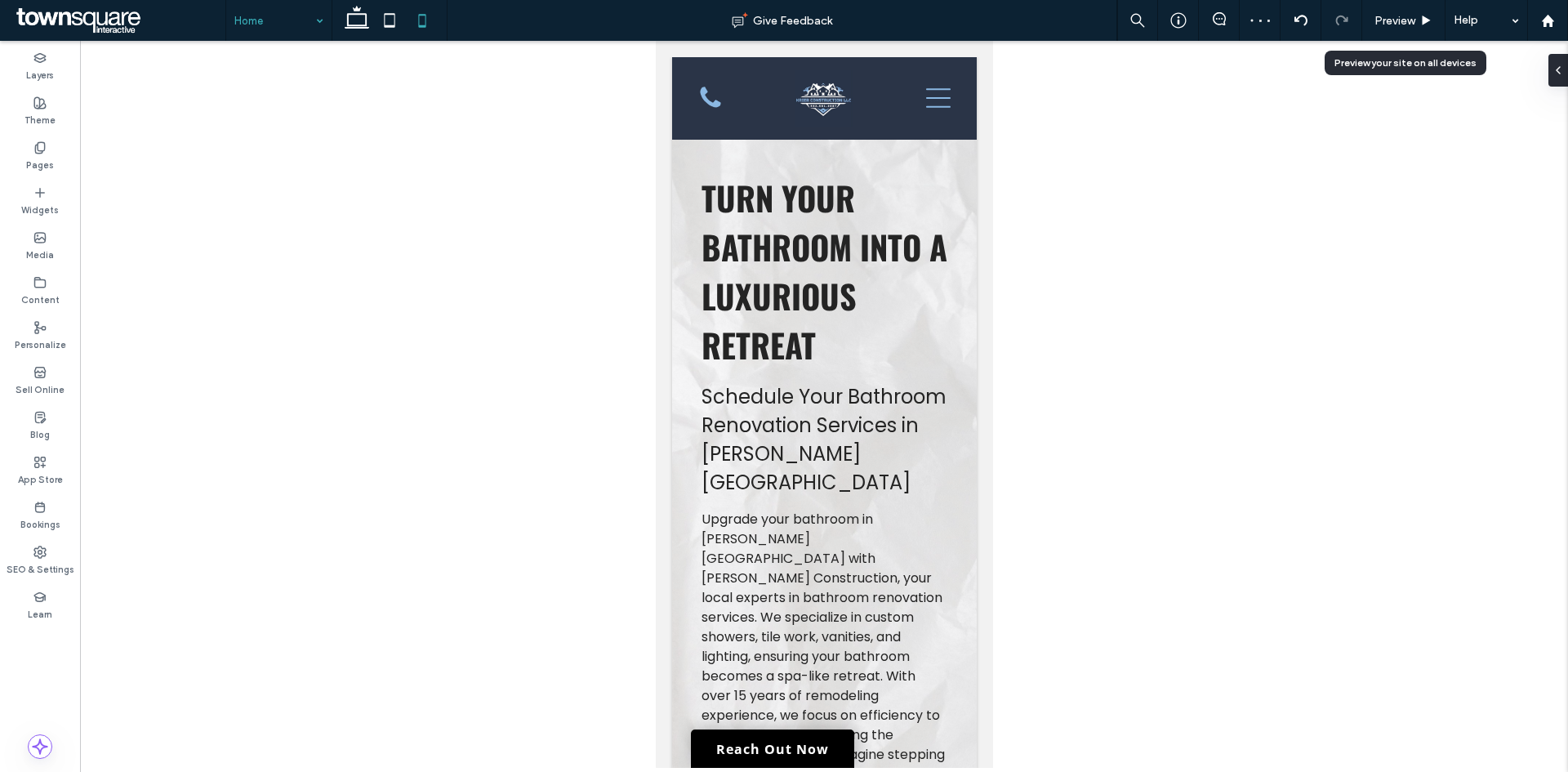
drag, startPoint x: 1406, startPoint y: 26, endPoint x: 1070, endPoint y: 120, distance: 348.9
click at [1405, 26] on span "Preview" at bounding box center [1395, 21] width 41 height 14
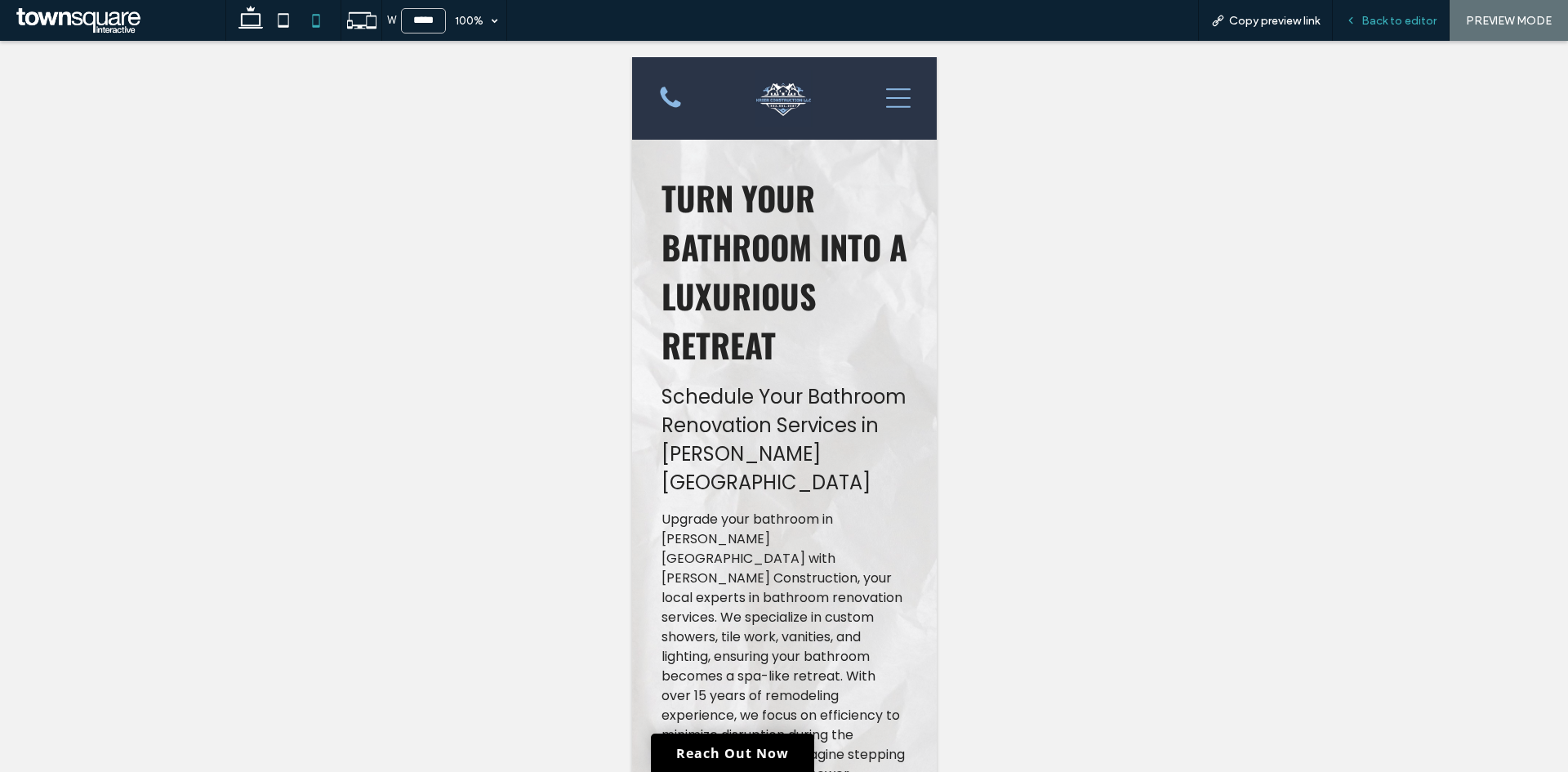
click at [1378, 21] on span "Back to editor" at bounding box center [1399, 21] width 75 height 14
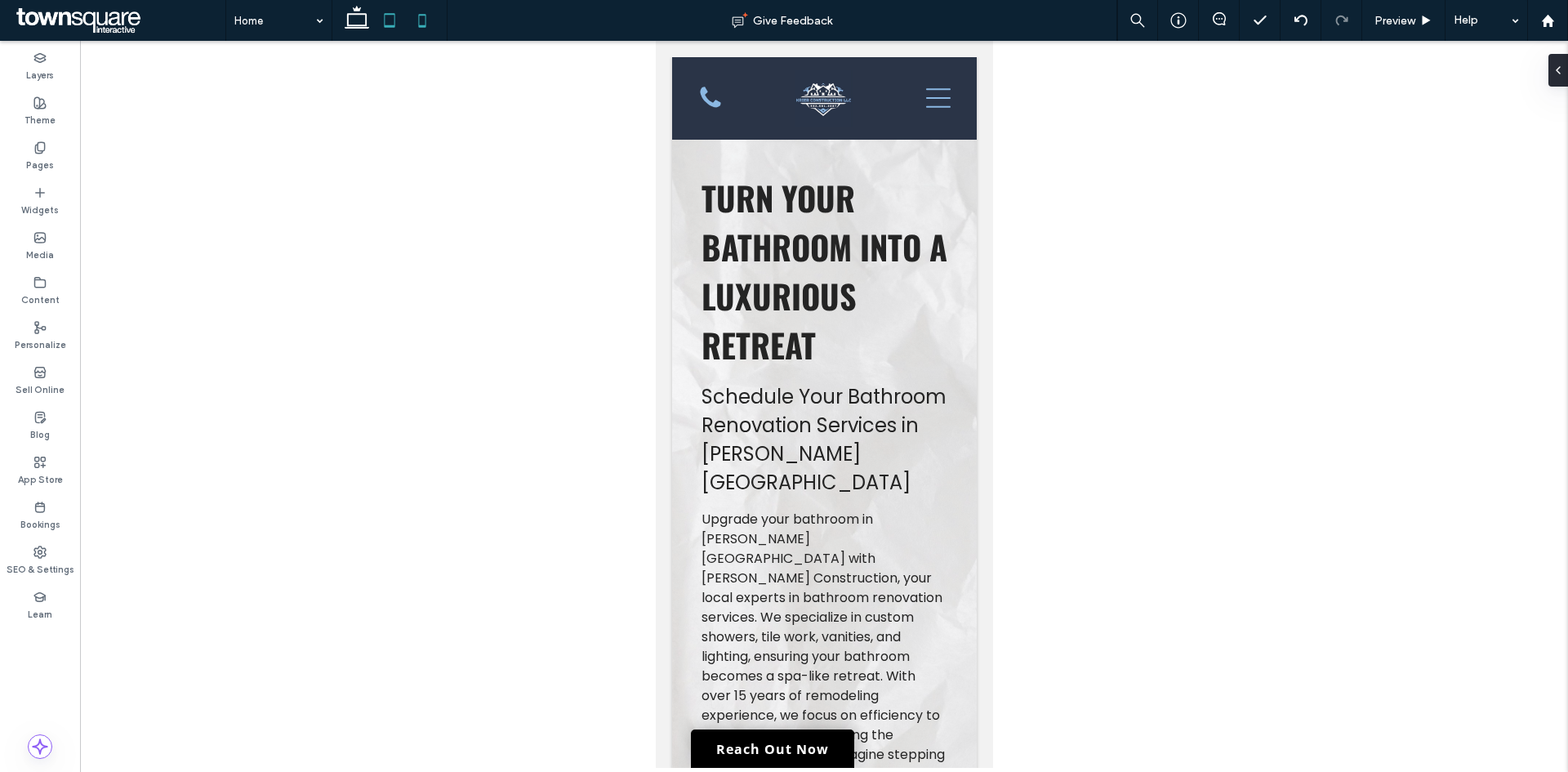
click at [385, 19] on icon at bounding box center [389, 20] width 33 height 33
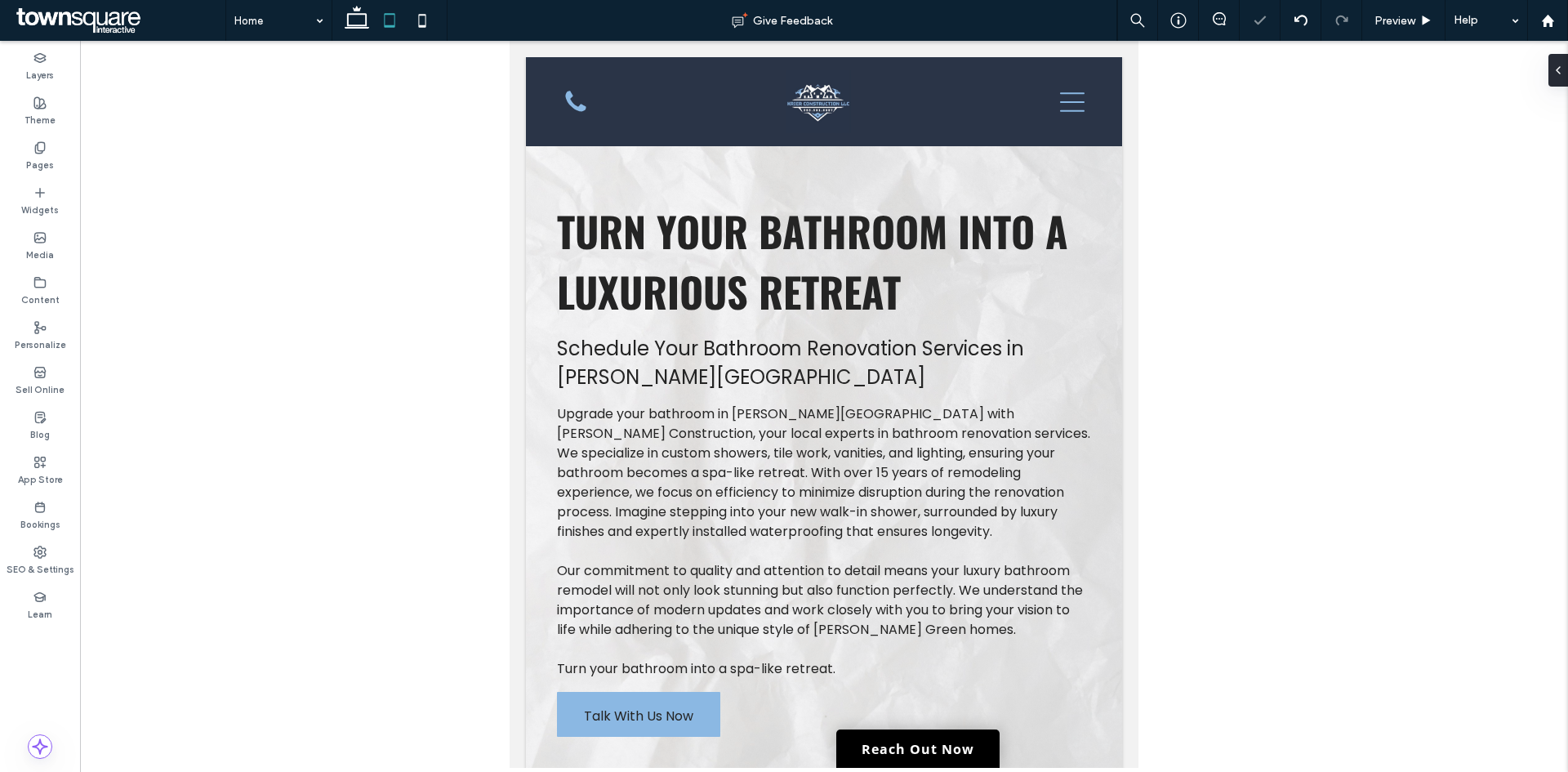
drag, startPoint x: 359, startPoint y: 16, endPoint x: 389, endPoint y: 39, distance: 37.8
click at [358, 16] on icon at bounding box center [357, 20] width 33 height 33
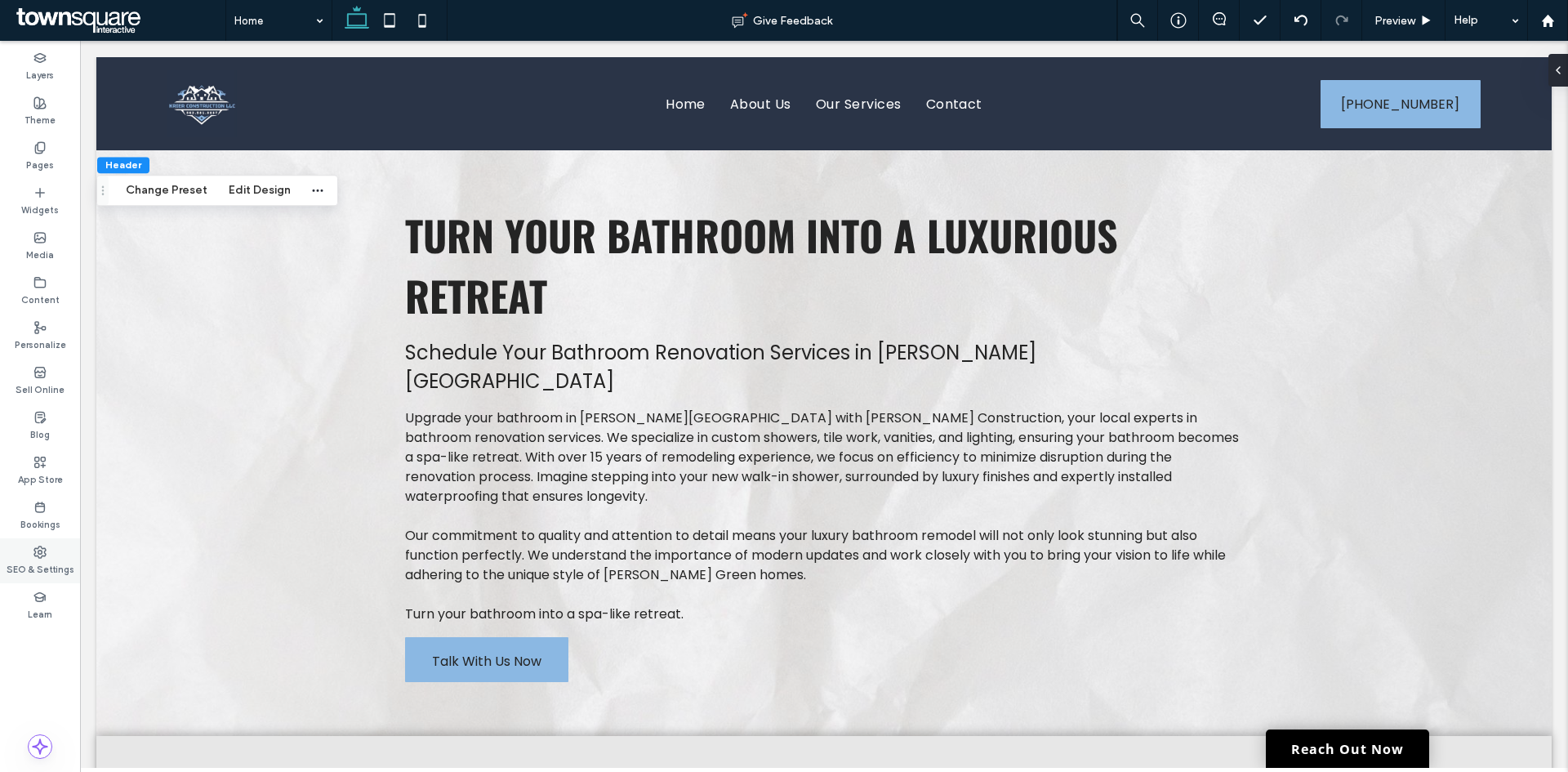
click at [35, 548] on use at bounding box center [40, 552] width 11 height 11
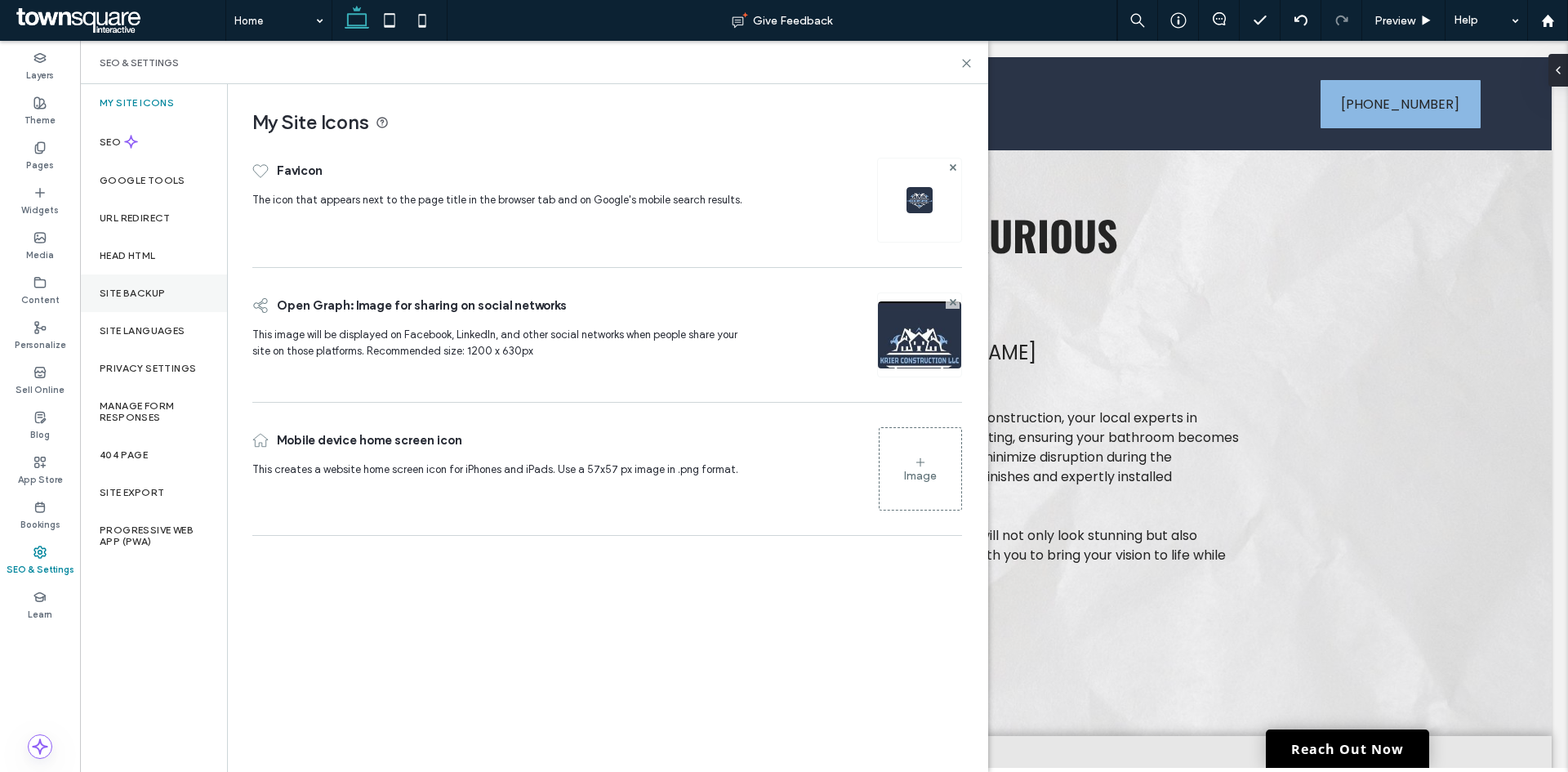
click at [135, 288] on label "Site Backup" at bounding box center [132, 293] width 65 height 11
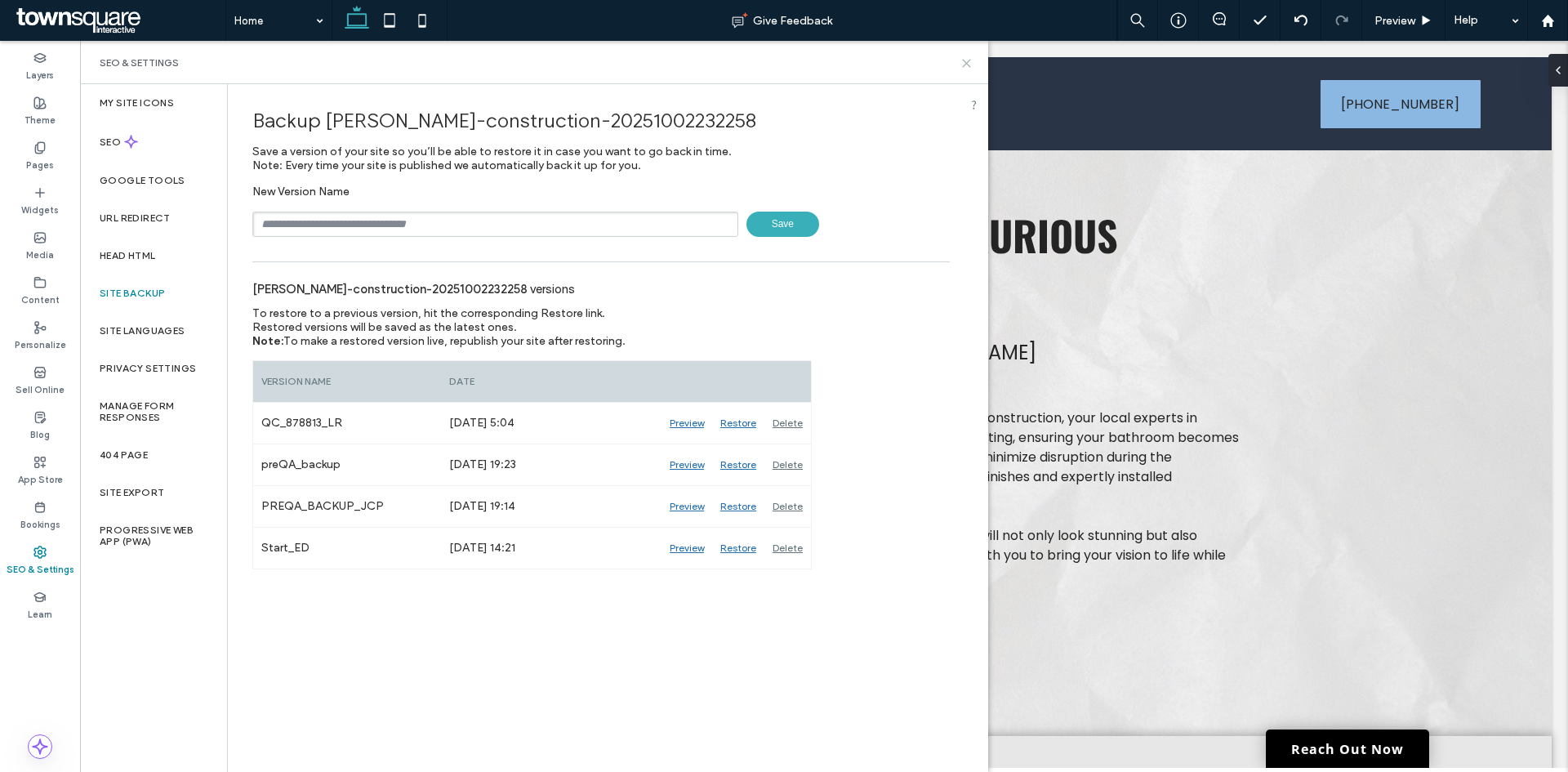
click at [968, 59] on icon at bounding box center [966, 62] width 12 height 12
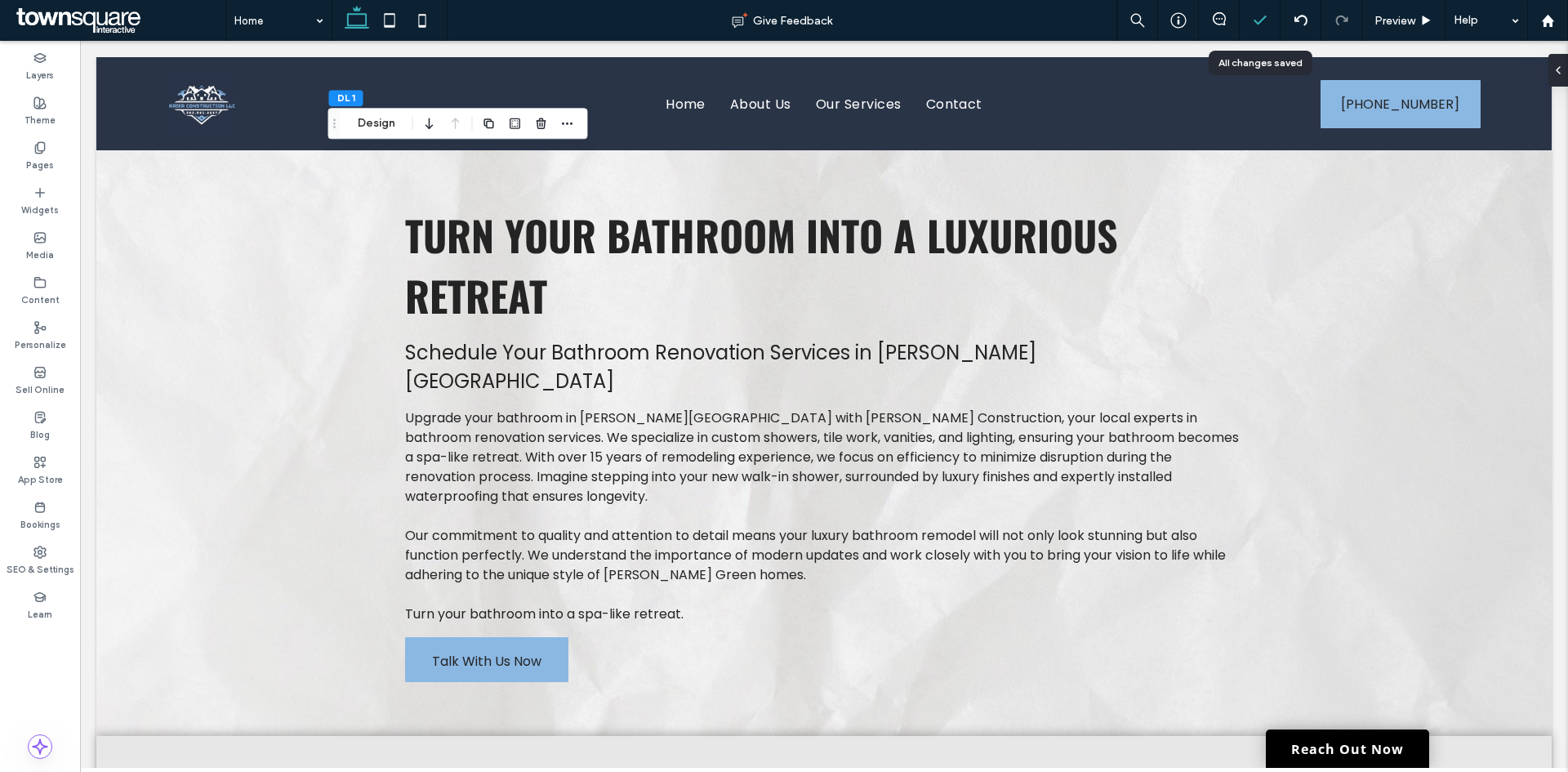
click at [1259, 23] on polyline at bounding box center [1260, 20] width 10 height 8
drag, startPoint x: 33, startPoint y: 553, endPoint x: 49, endPoint y: 550, distance: 16.3
click at [33, 554] on div "SEO & Settings" at bounding box center [40, 560] width 80 height 44
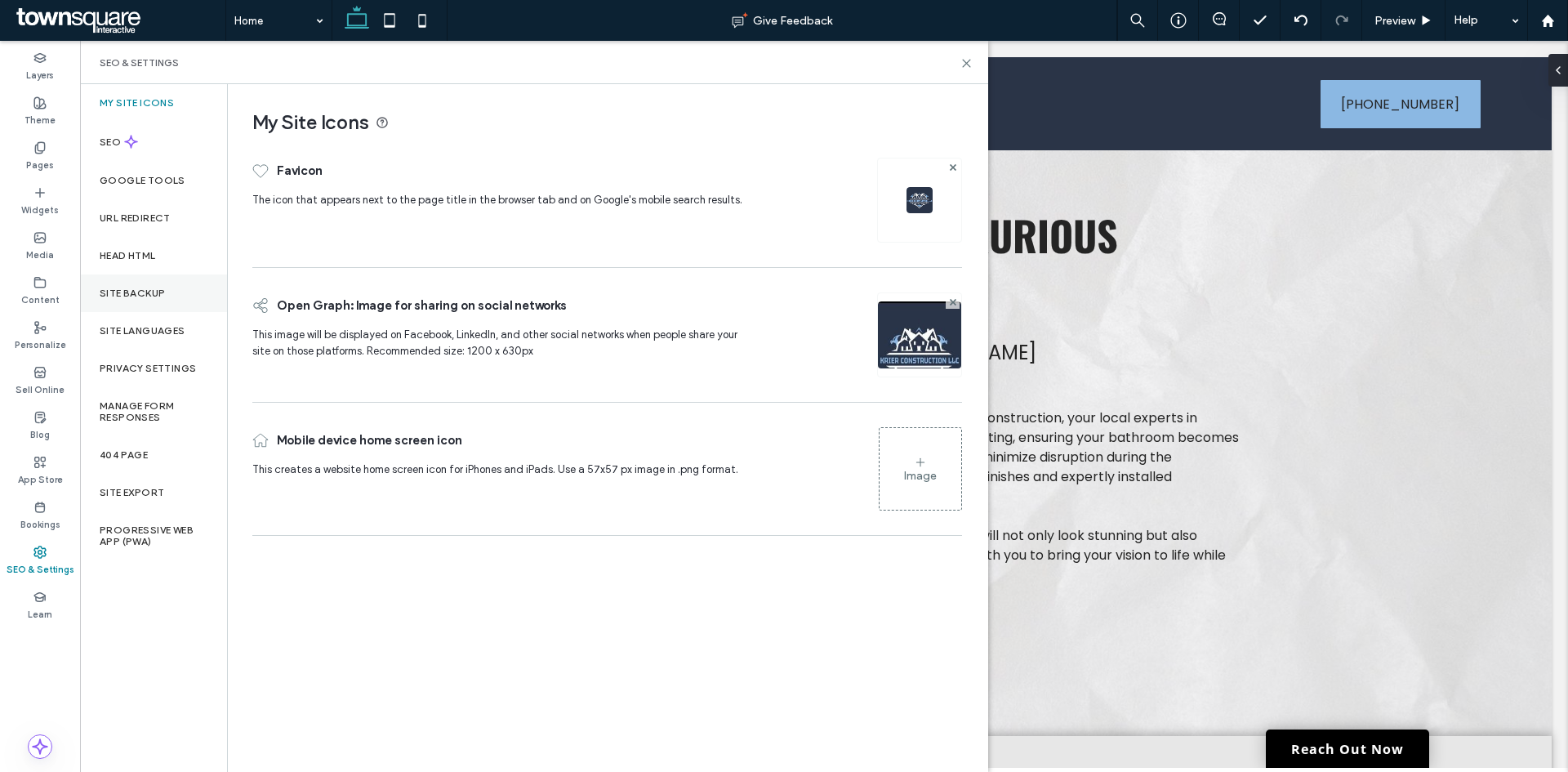
click at [144, 284] on div "Site Backup" at bounding box center [153, 293] width 147 height 38
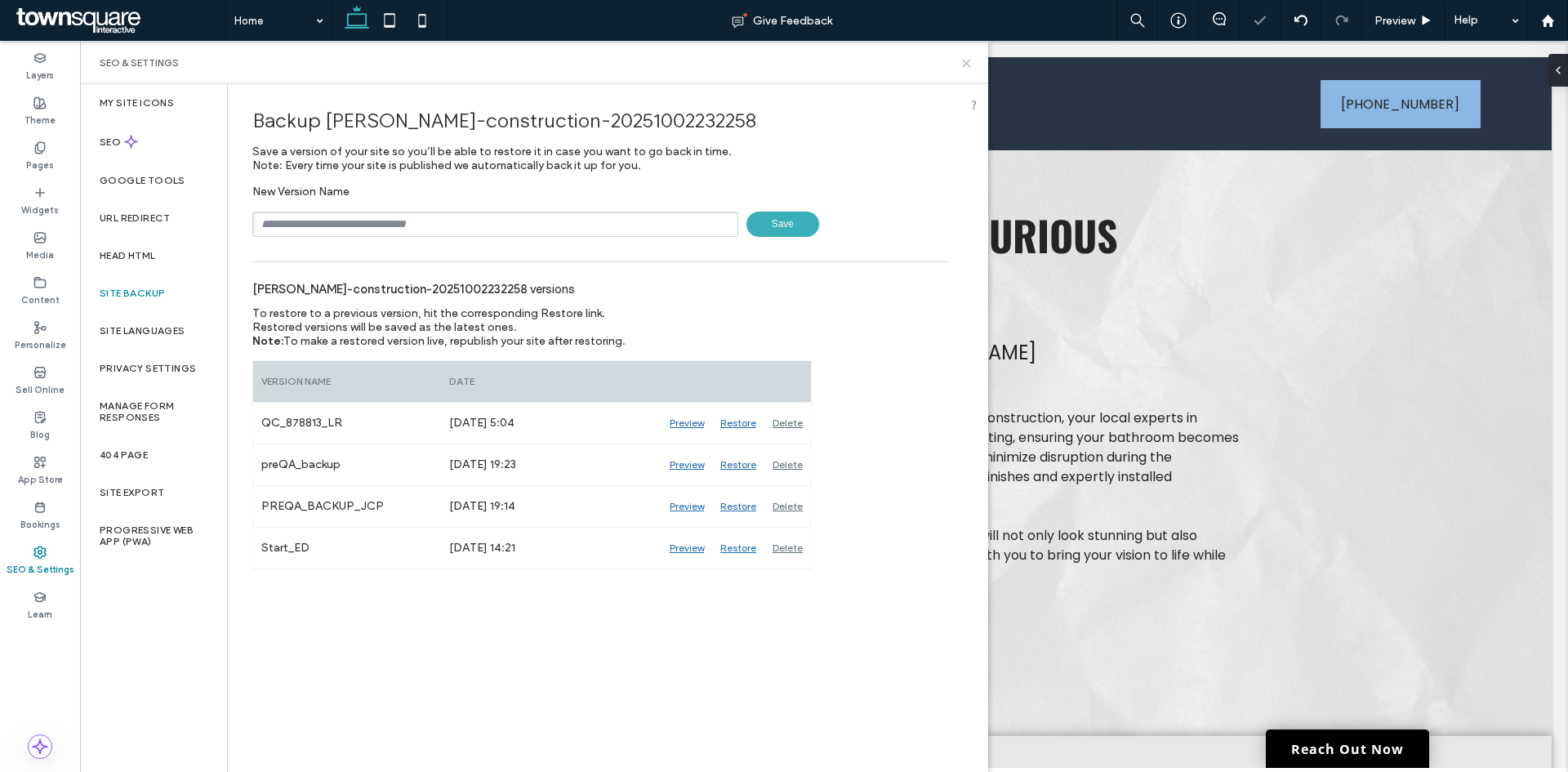
click at [969, 64] on use at bounding box center [967, 63] width 8 height 8
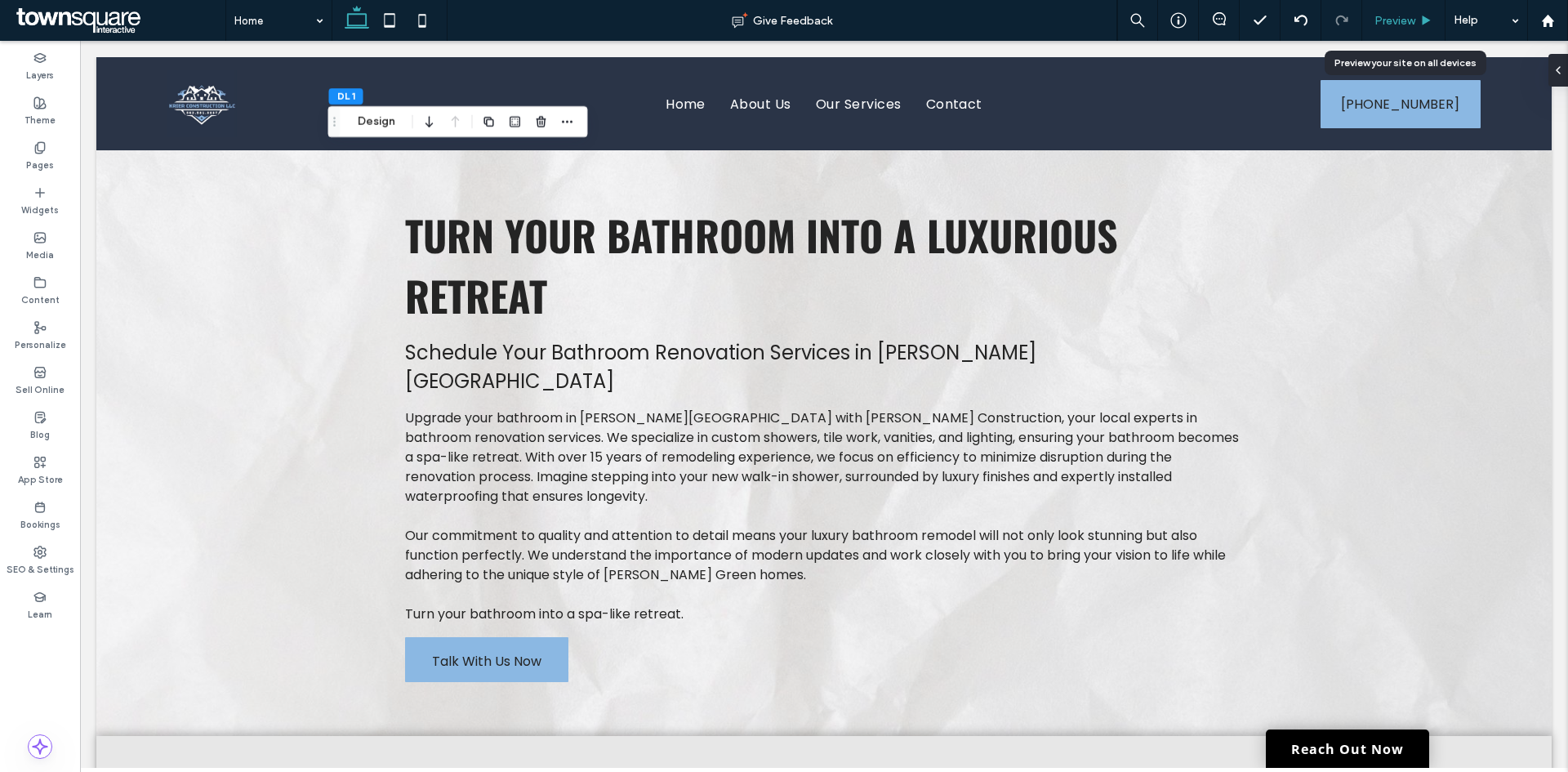
click at [1400, 14] on span "Preview" at bounding box center [1395, 21] width 41 height 14
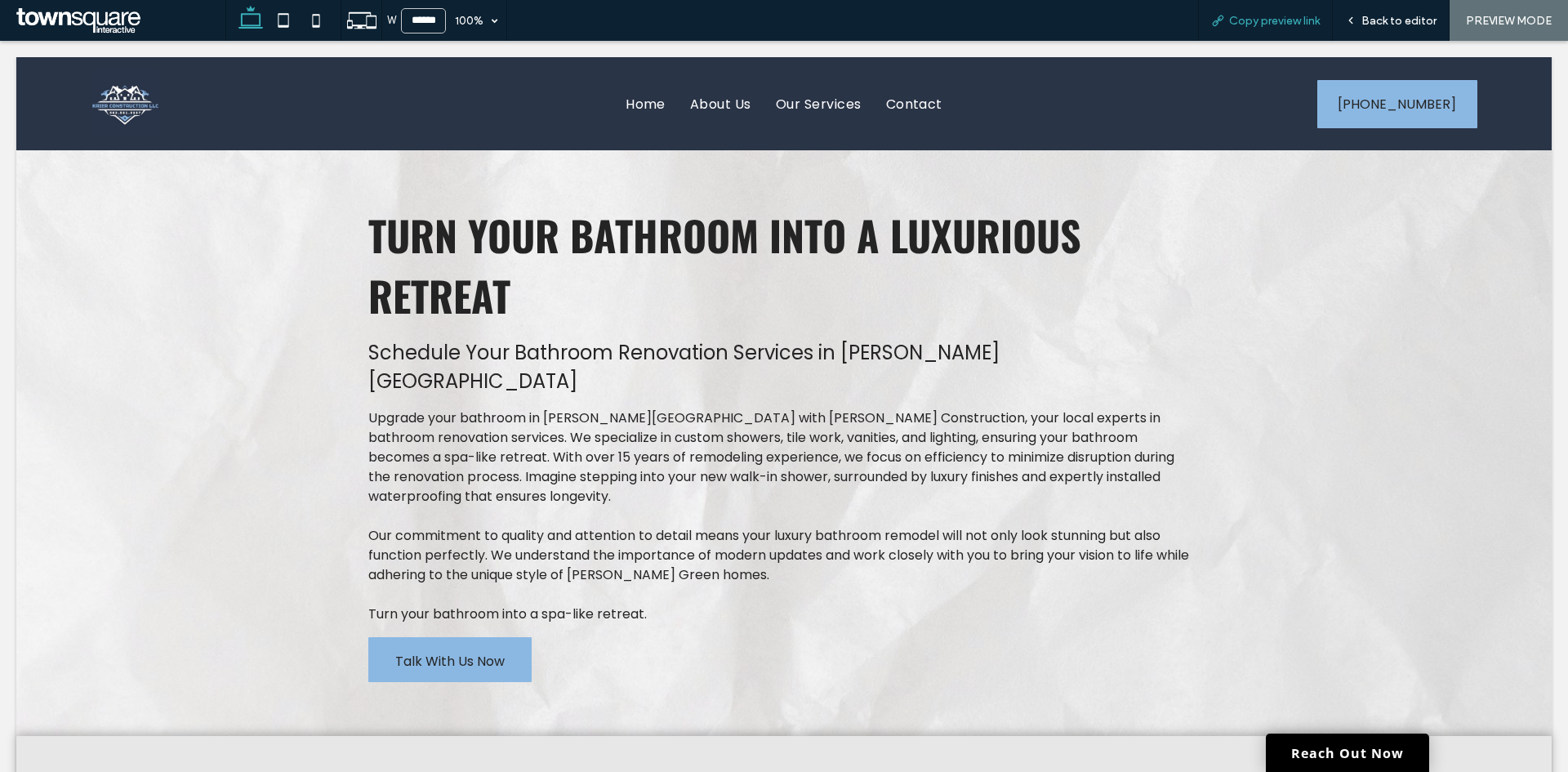
click at [1294, 22] on span "Copy preview link" at bounding box center [1275, 21] width 91 height 14
click at [74, 21] on span at bounding box center [118, 20] width 213 height 33
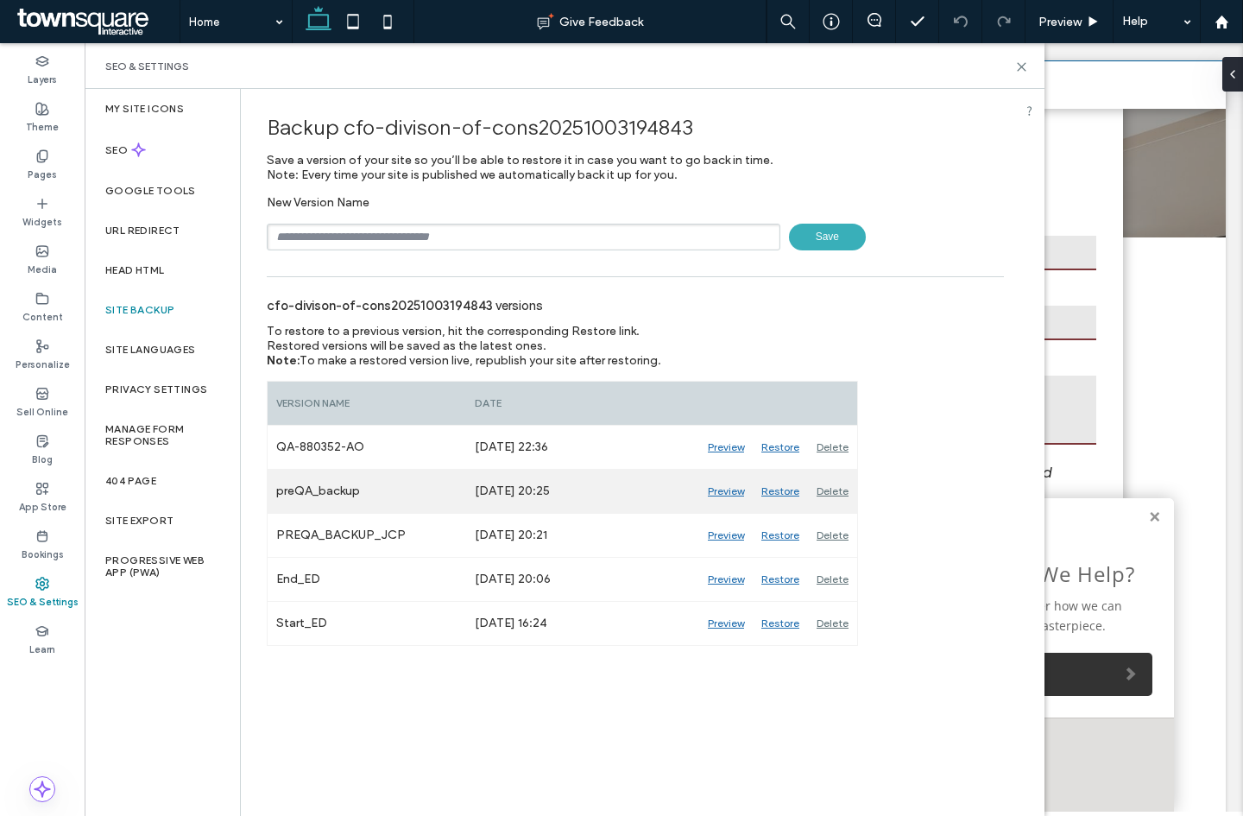
click at [735, 493] on div "Preview" at bounding box center [726, 491] width 54 height 43
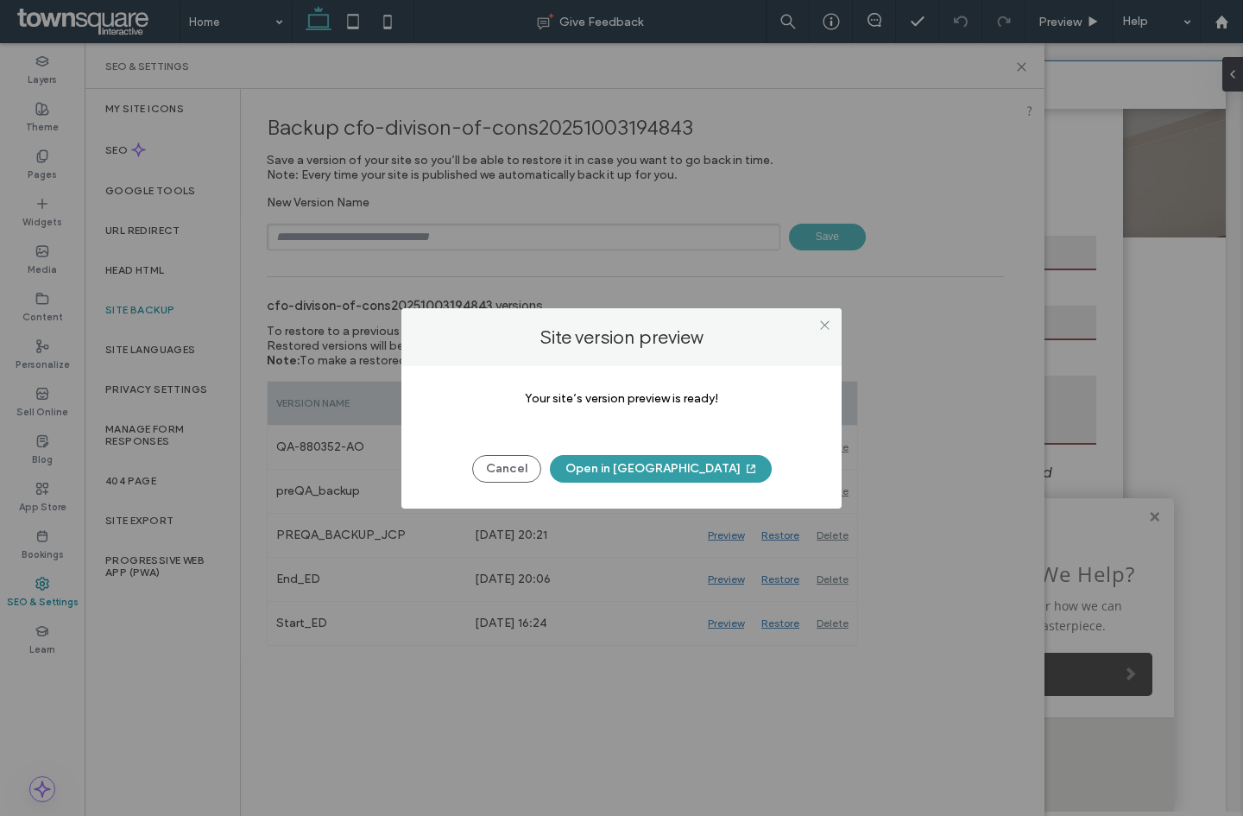
click at [651, 462] on button "Open in New Tab" at bounding box center [661, 469] width 222 height 28
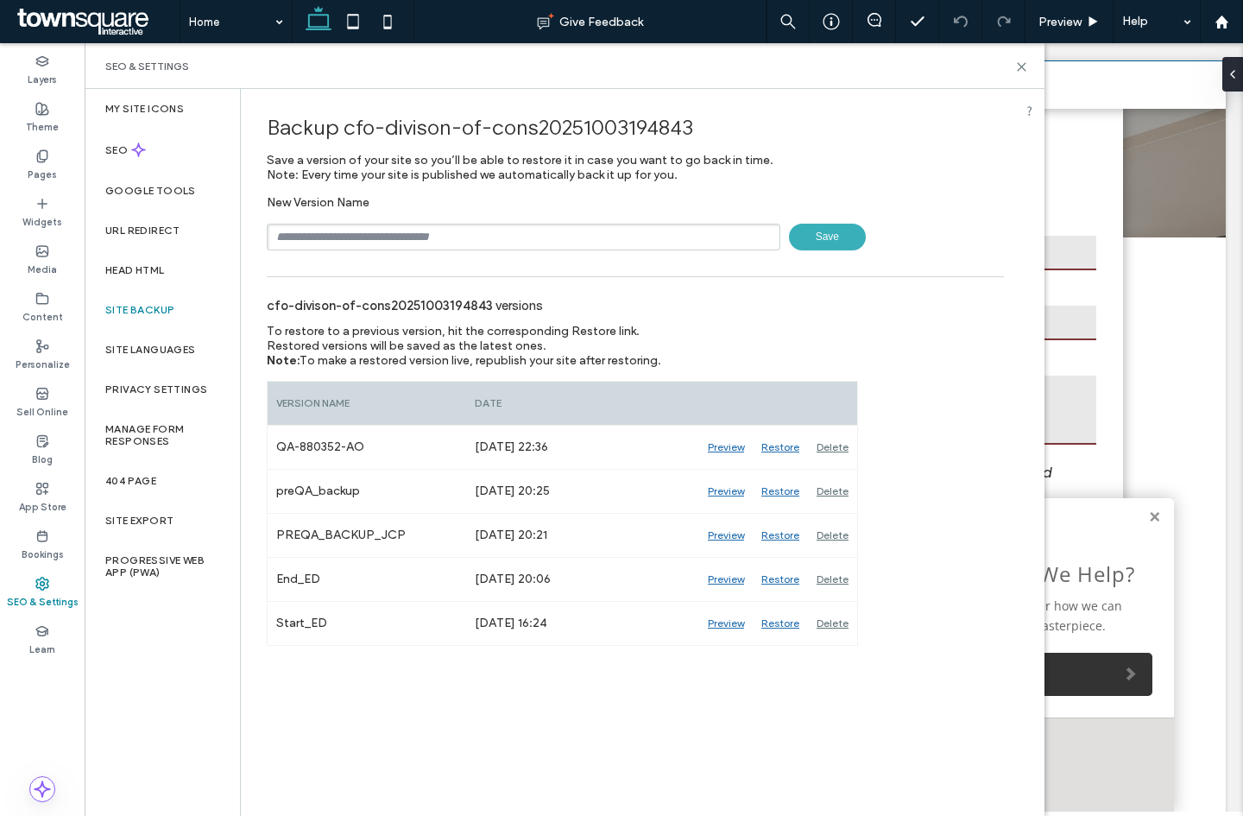
drag, startPoint x: 65, startPoint y: 19, endPoint x: 145, endPoint y: 17, distance: 80.3
click at [67, 19] on span at bounding box center [96, 21] width 167 height 35
